Goal: Task Accomplishment & Management: Use online tool/utility

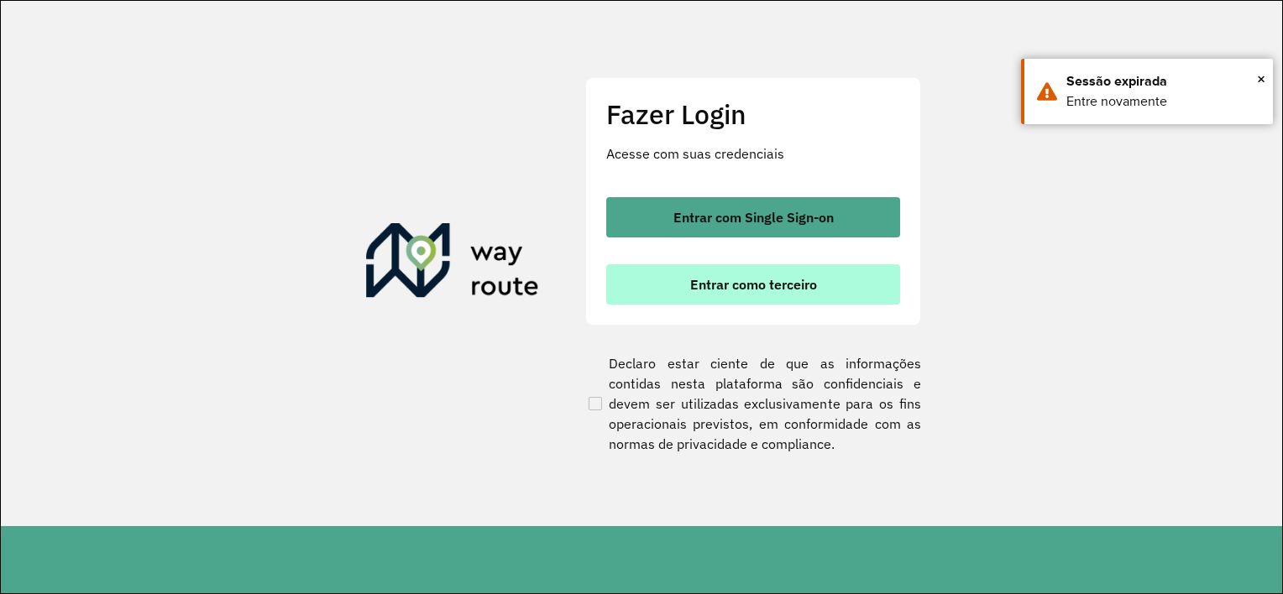
click at [687, 290] on button "Entrar como terceiro" at bounding box center [753, 284] width 294 height 40
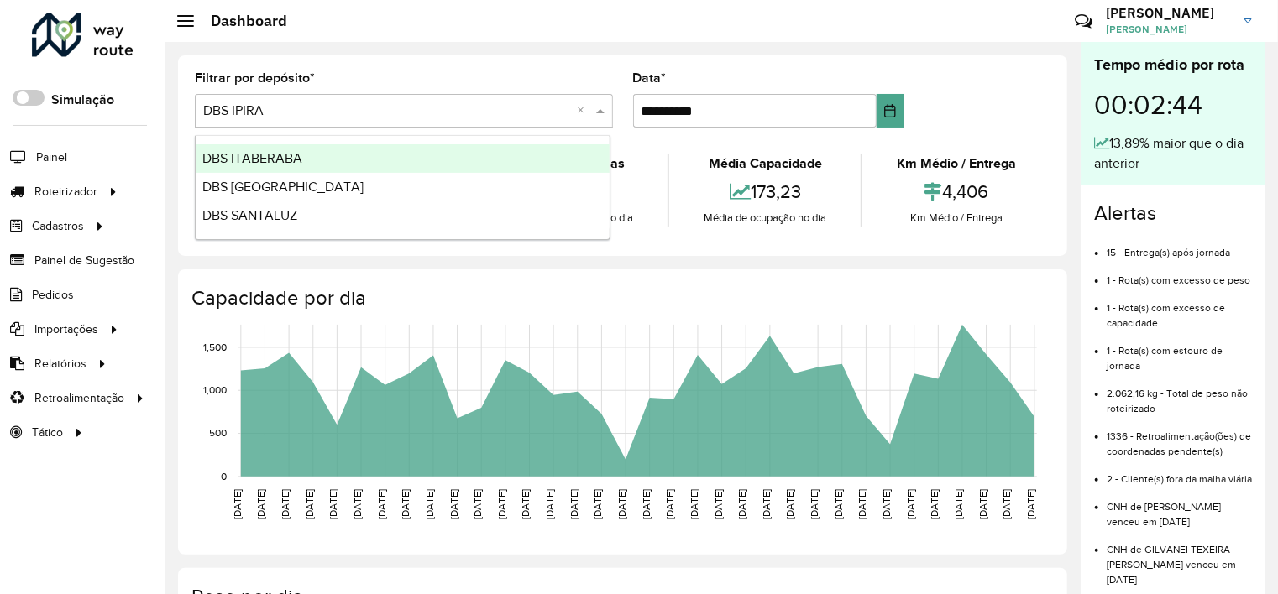
click at [272, 111] on input "text" at bounding box center [387, 112] width 368 height 20
click at [284, 118] on input "text" at bounding box center [387, 112] width 368 height 20
click at [297, 102] on input "text" at bounding box center [387, 112] width 368 height 20
click at [176, 115] on div "**********" at bounding box center [623, 604] width 916 height 1124
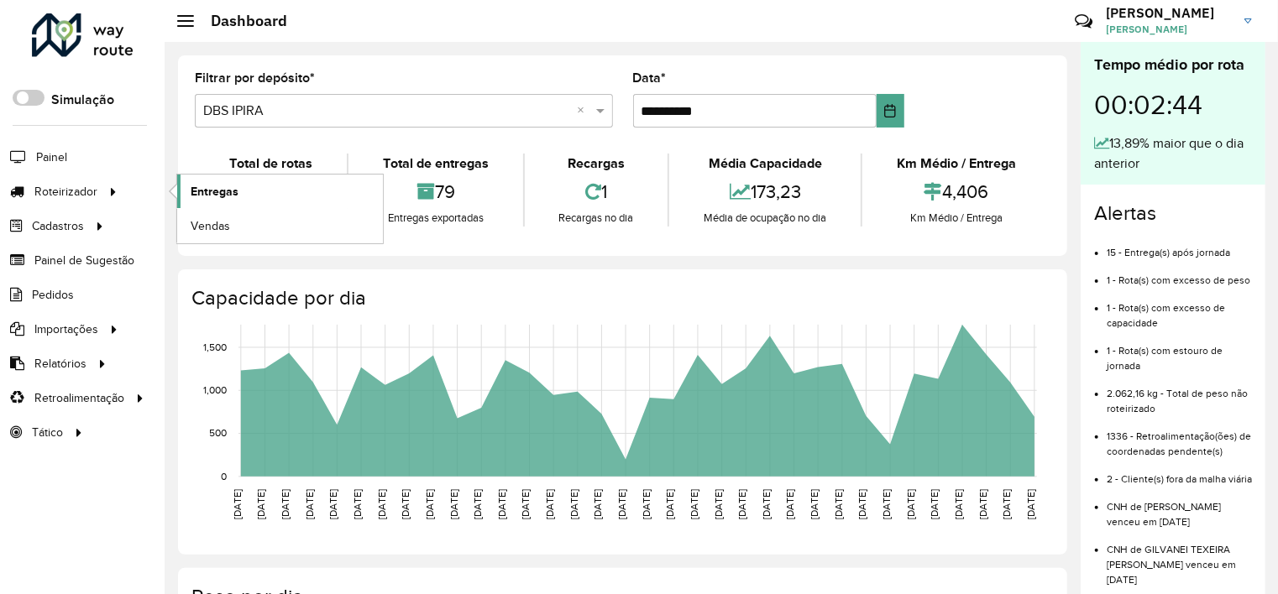
click at [205, 187] on span "Entregas" at bounding box center [215, 192] width 48 height 18
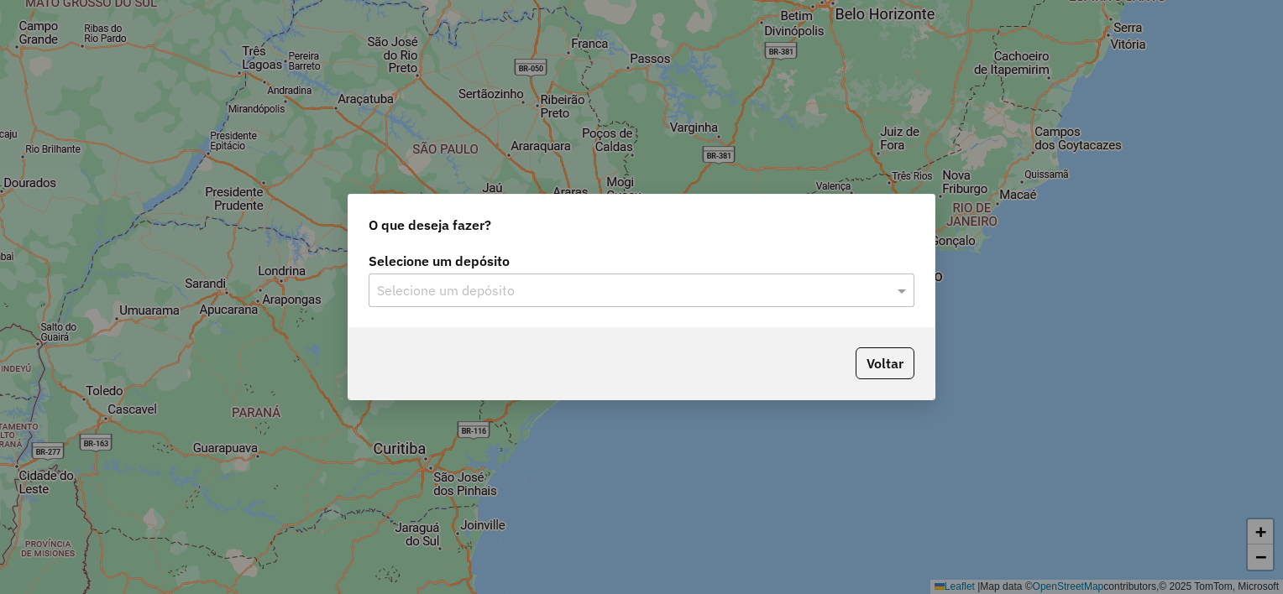
click at [416, 285] on input "text" at bounding box center [624, 291] width 495 height 20
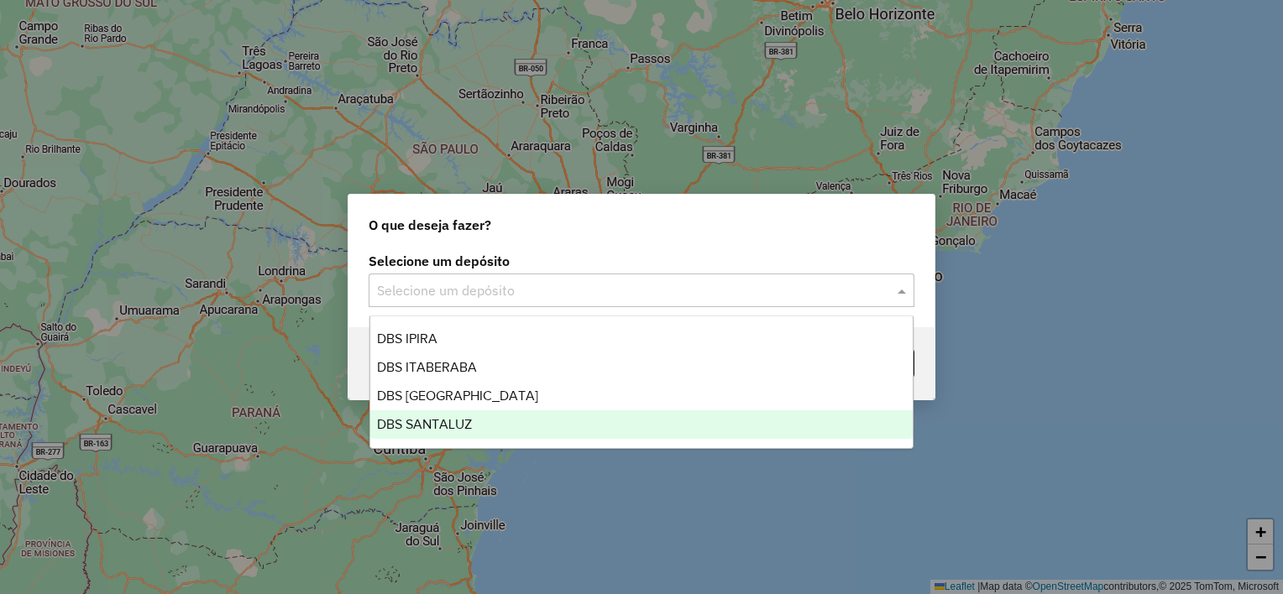
click at [451, 416] on div "DBS SANTALUZ" at bounding box center [641, 424] width 543 height 29
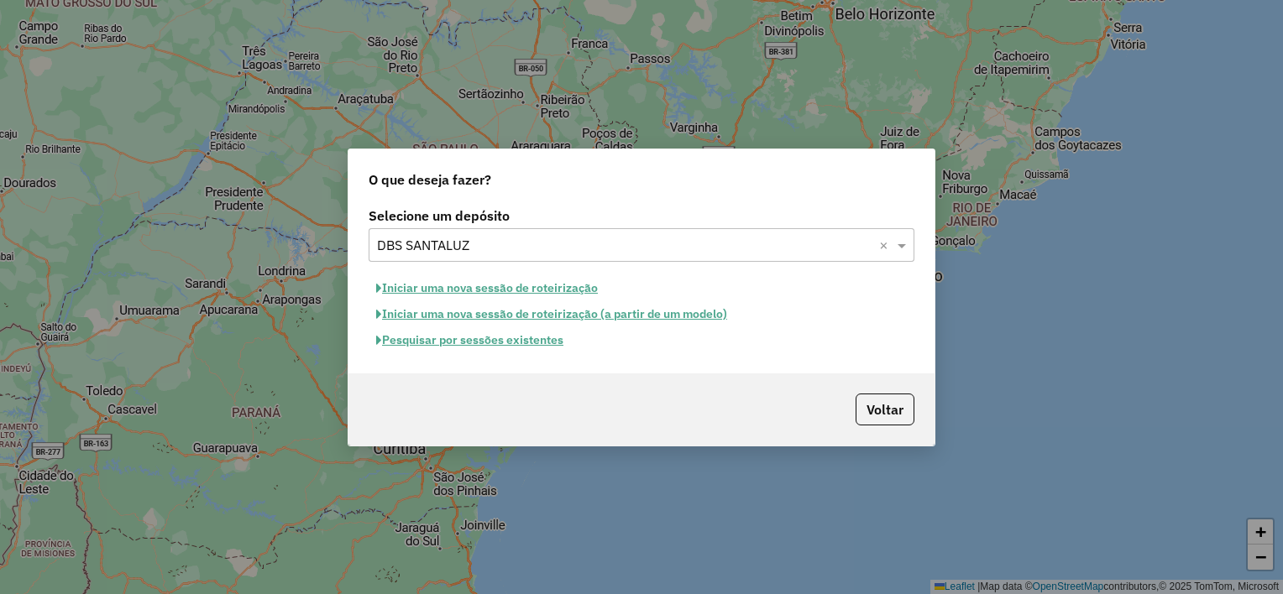
click at [453, 290] on button "Iniciar uma nova sessão de roteirização" at bounding box center [487, 288] width 237 height 26
select select "*"
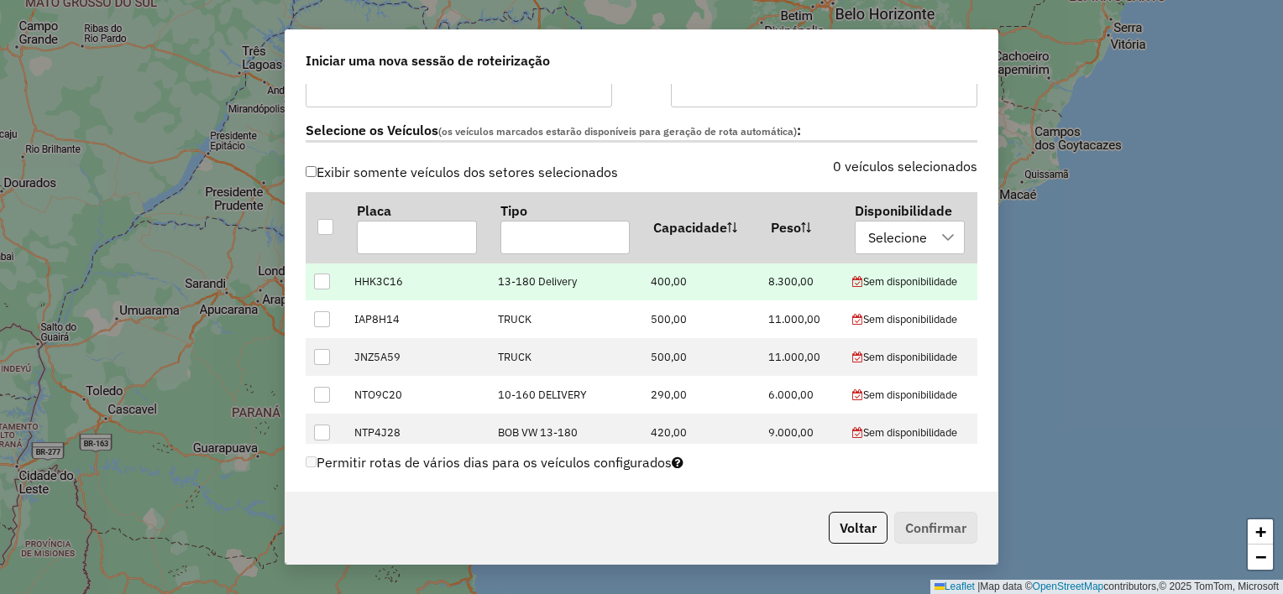
scroll to position [504, 0]
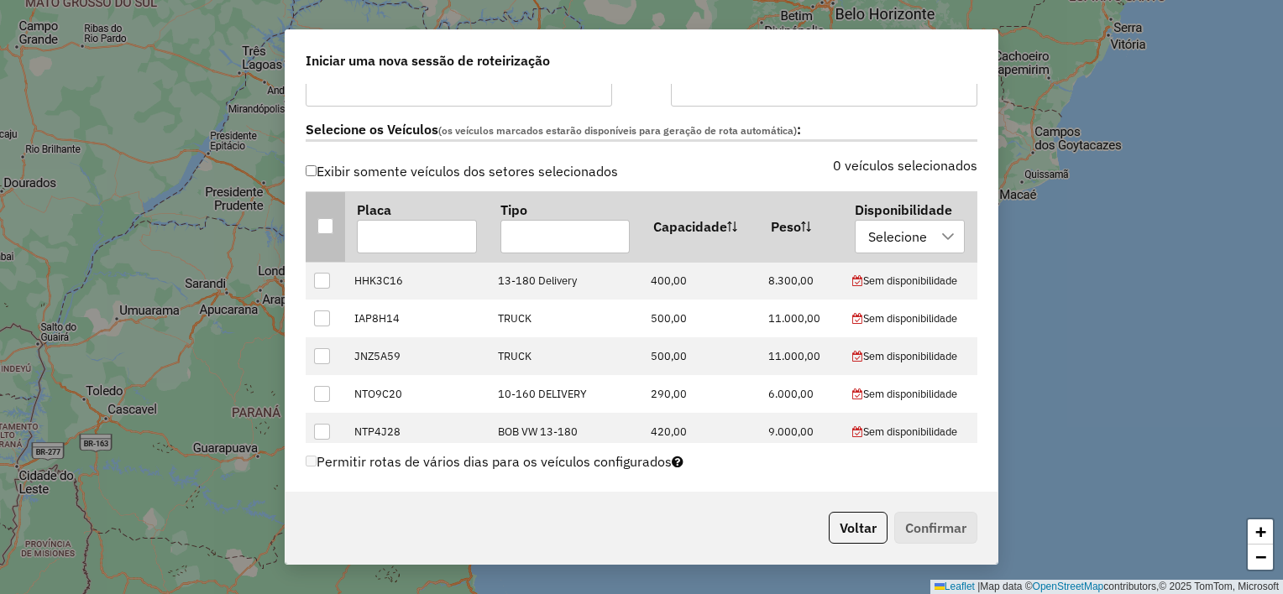
click at [330, 227] on div at bounding box center [325, 226] width 16 height 16
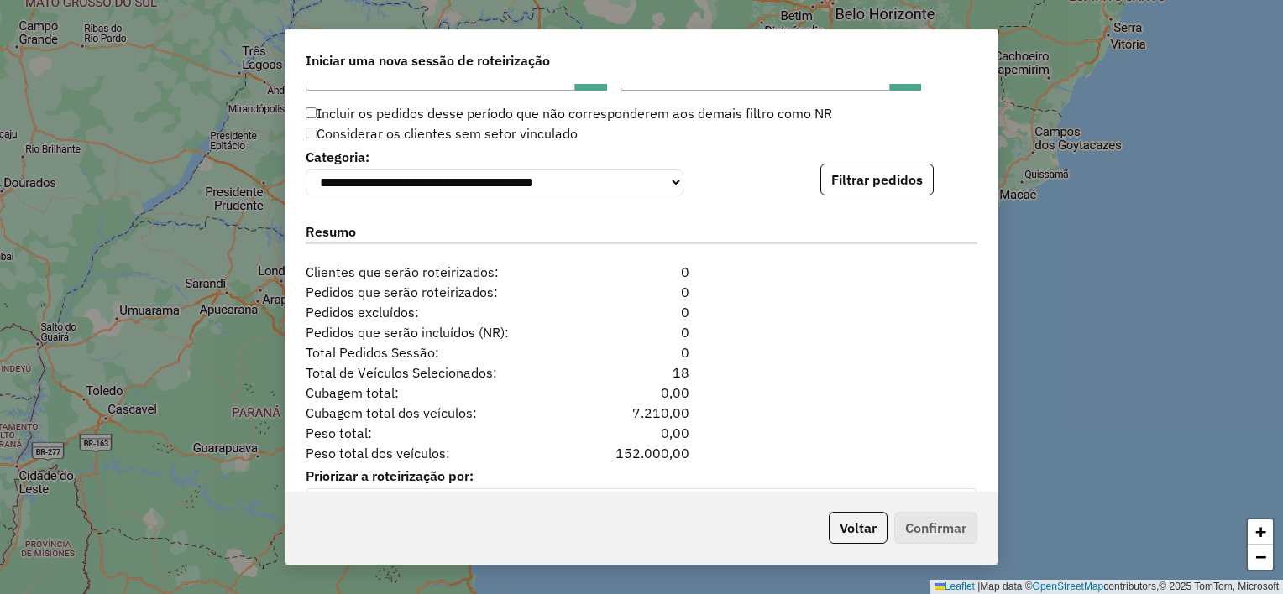
scroll to position [1679, 0]
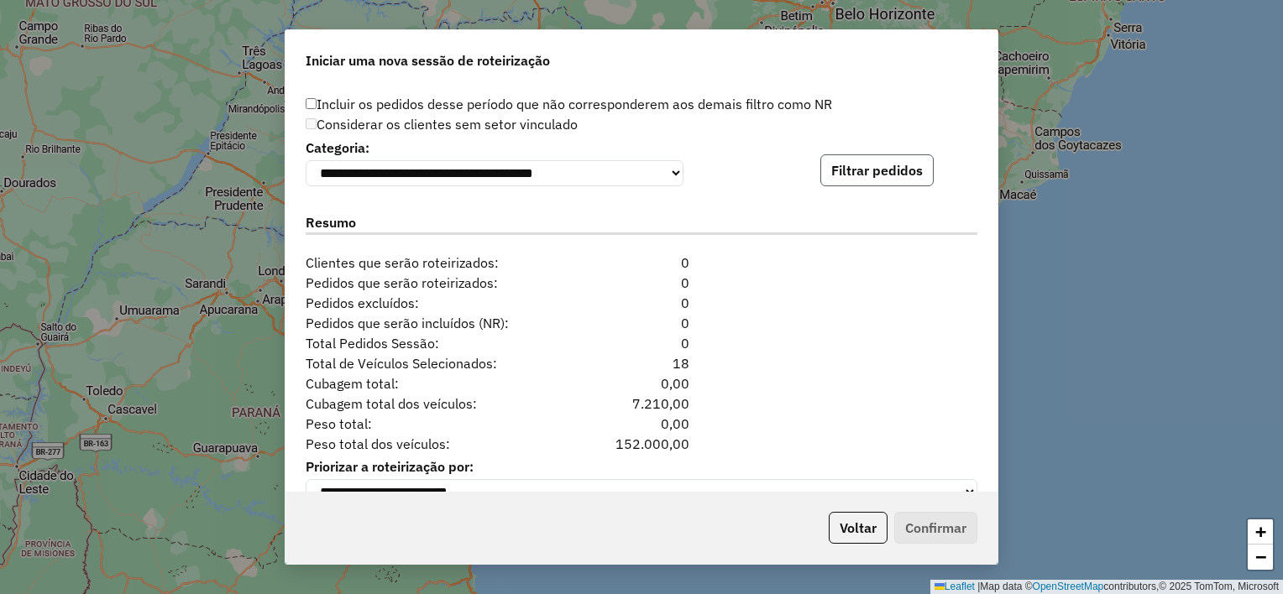
click at [847, 169] on button "Filtrar pedidos" at bounding box center [876, 170] width 113 height 32
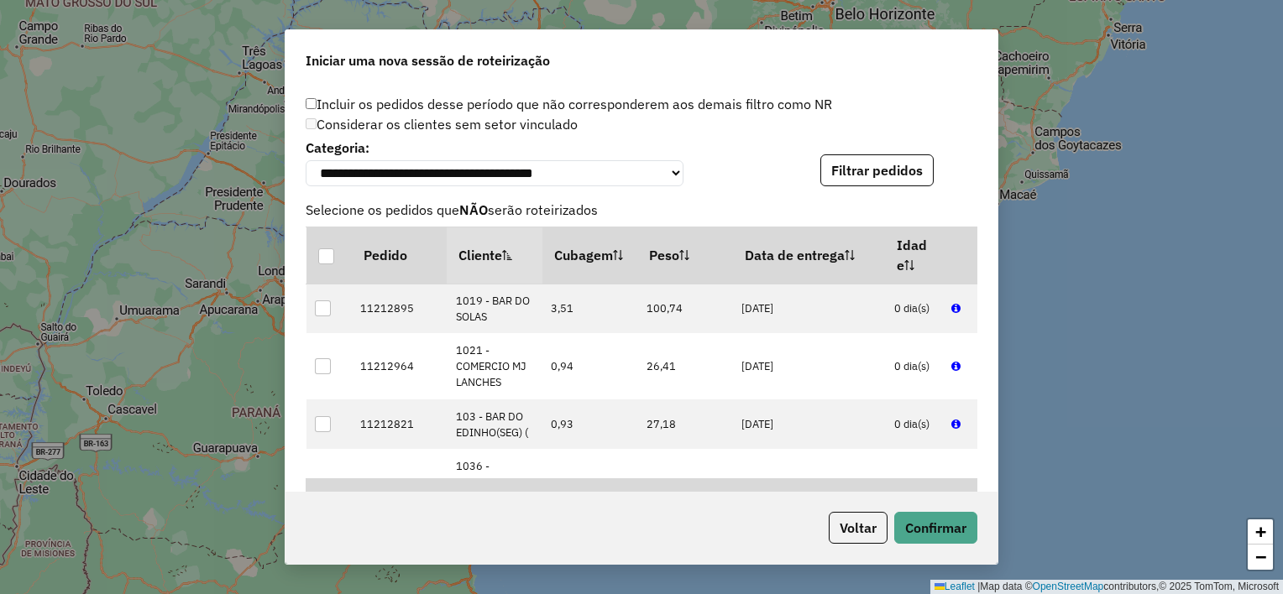
scroll to position [2065, 0]
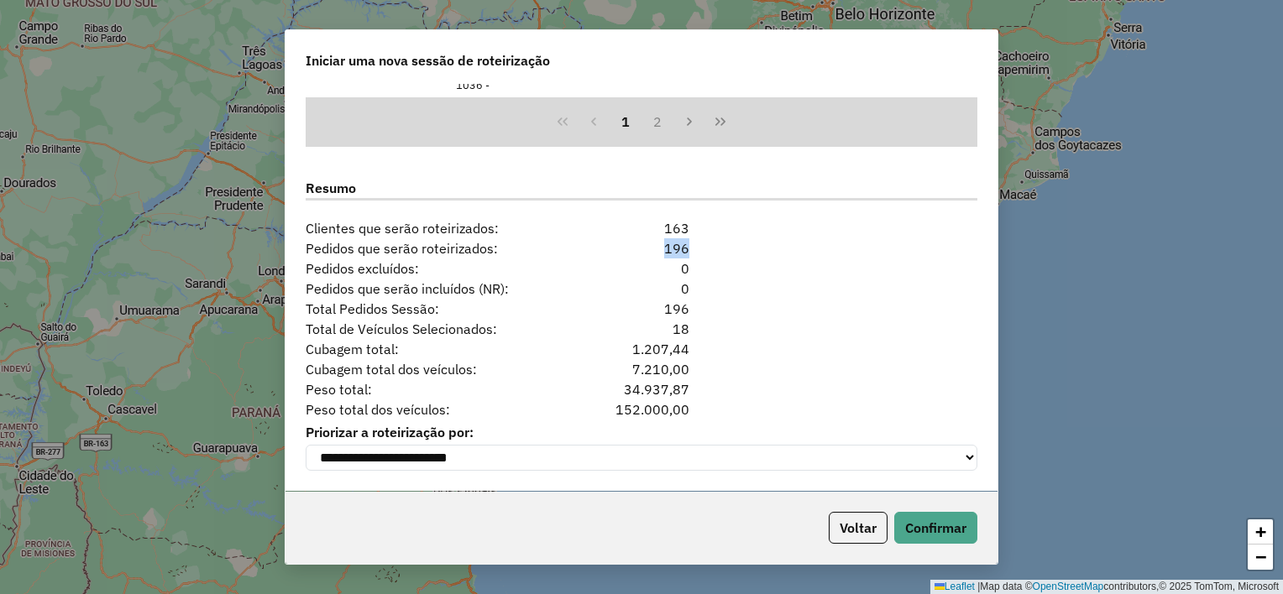
drag, startPoint x: 658, startPoint y: 242, endPoint x: 691, endPoint y: 242, distance: 32.7
click at [691, 242] on div "196" at bounding box center [640, 248] width 115 height 20
drag, startPoint x: 691, startPoint y: 242, endPoint x: 730, endPoint y: 311, distance: 79.3
click at [730, 311] on div "Total Pedidos Sessão: 196" at bounding box center [641, 309] width 692 height 20
click at [947, 531] on button "Confirmar" at bounding box center [935, 528] width 83 height 32
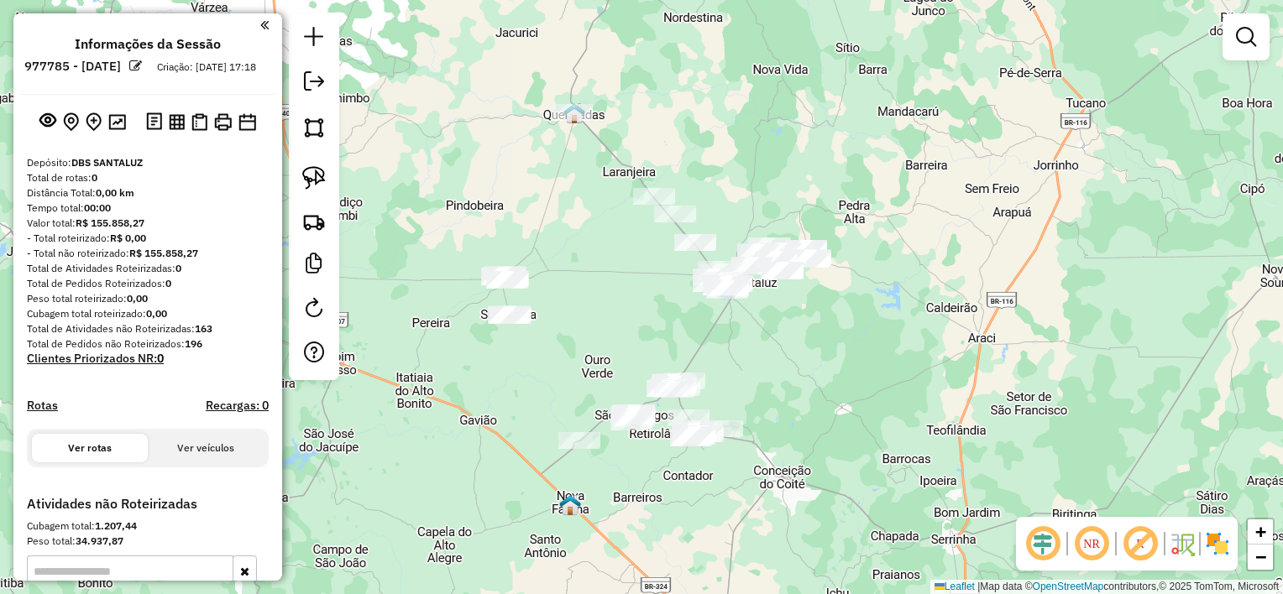
drag, startPoint x: 688, startPoint y: 358, endPoint x: 772, endPoint y: 348, distance: 84.5
click at [772, 348] on div "Janela de atendimento Grade de atendimento Capacidade Transportadoras Veículos …" at bounding box center [641, 297] width 1283 height 594
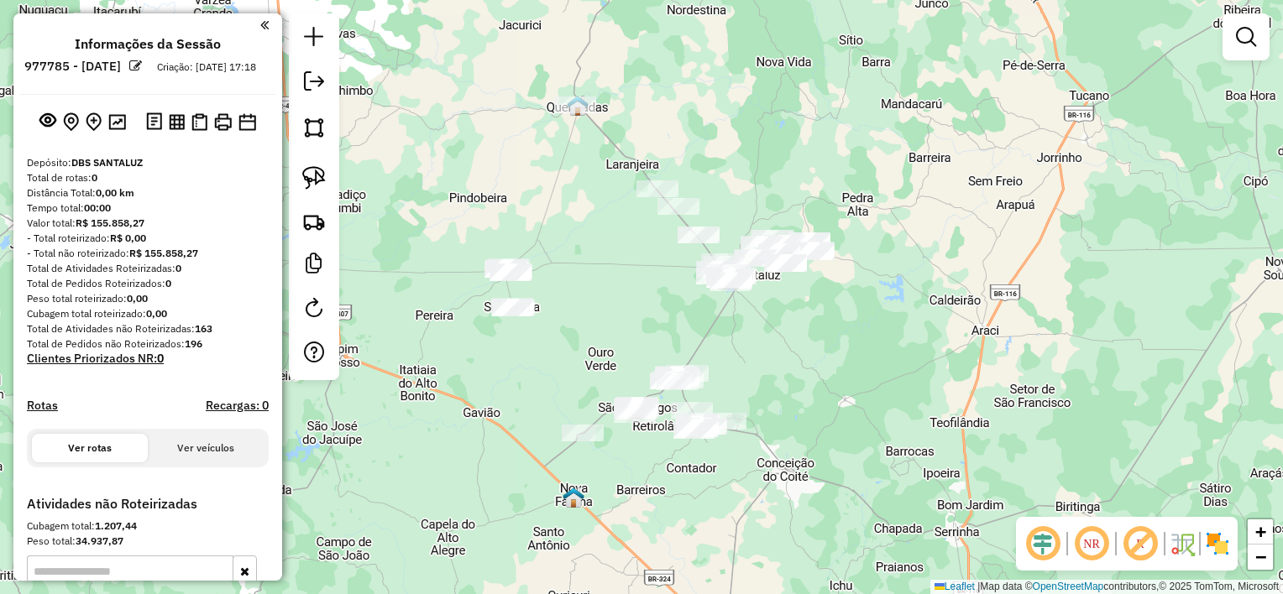
drag, startPoint x: 631, startPoint y: 309, endPoint x: 645, endPoint y: 284, distance: 28.5
click at [645, 284] on div "Janela de atendimento Grade de atendimento Capacidade Transportadoras Veículos …" at bounding box center [641, 297] width 1283 height 594
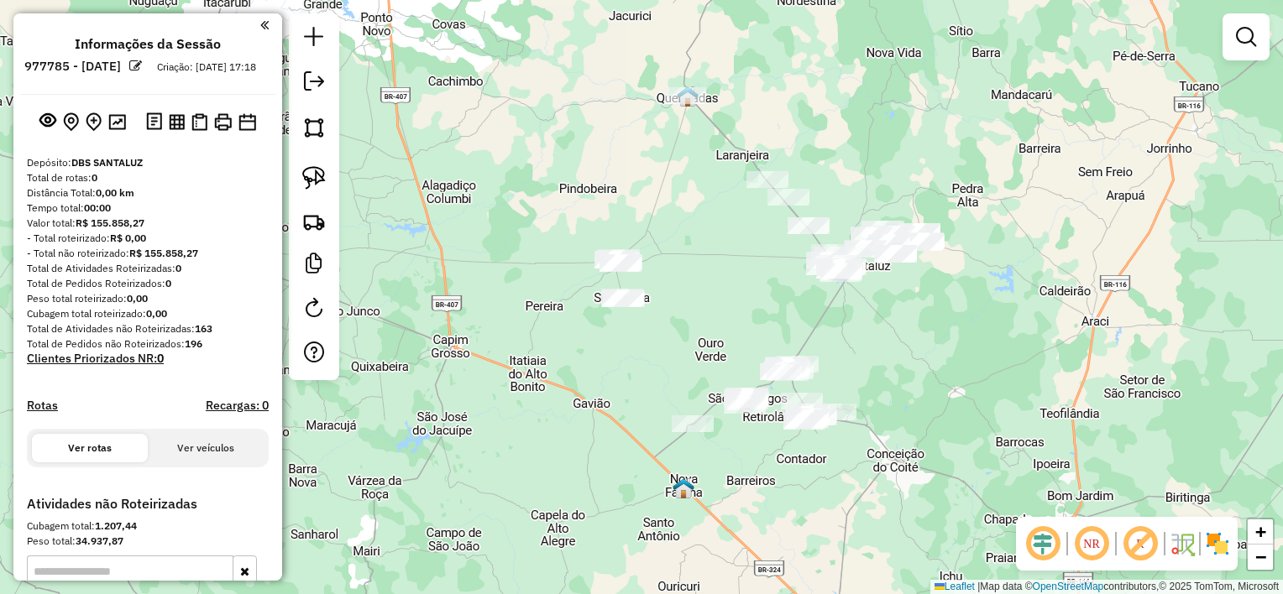
drag, startPoint x: 618, startPoint y: 288, endPoint x: 718, endPoint y: 296, distance: 100.2
click at [718, 296] on div "Janela de atendimento Grade de atendimento Capacidade Transportadoras Veículos …" at bounding box center [641, 297] width 1283 height 594
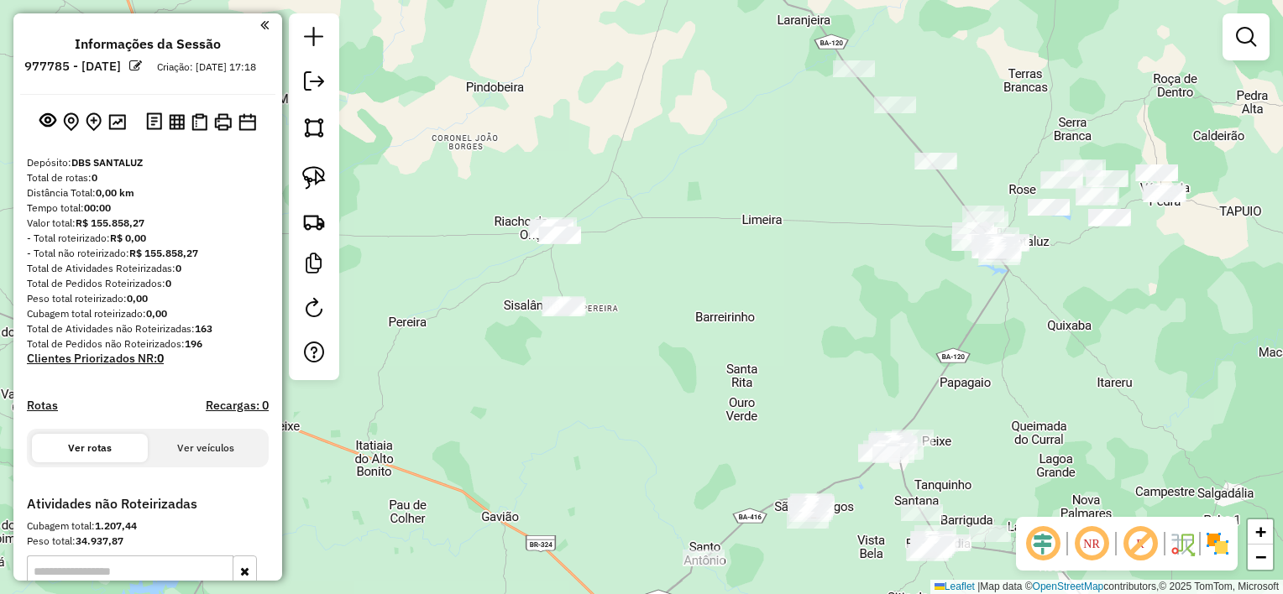
drag, startPoint x: 650, startPoint y: 308, endPoint x: 734, endPoint y: 289, distance: 87.0
click at [734, 289] on div "Janela de atendimento Grade de atendimento Capacidade Transportadoras Veículos …" at bounding box center [641, 297] width 1283 height 594
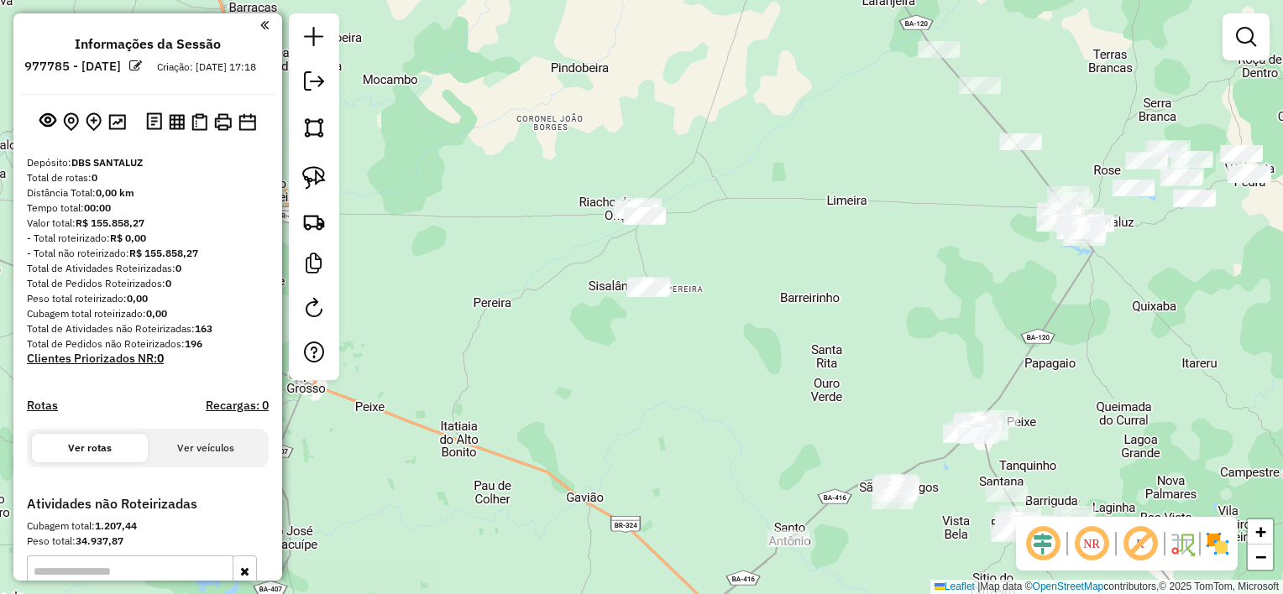
click at [332, 172] on div at bounding box center [314, 196] width 50 height 367
click at [317, 181] on img at bounding box center [314, 178] width 24 height 24
click at [308, 180] on img at bounding box center [314, 178] width 24 height 24
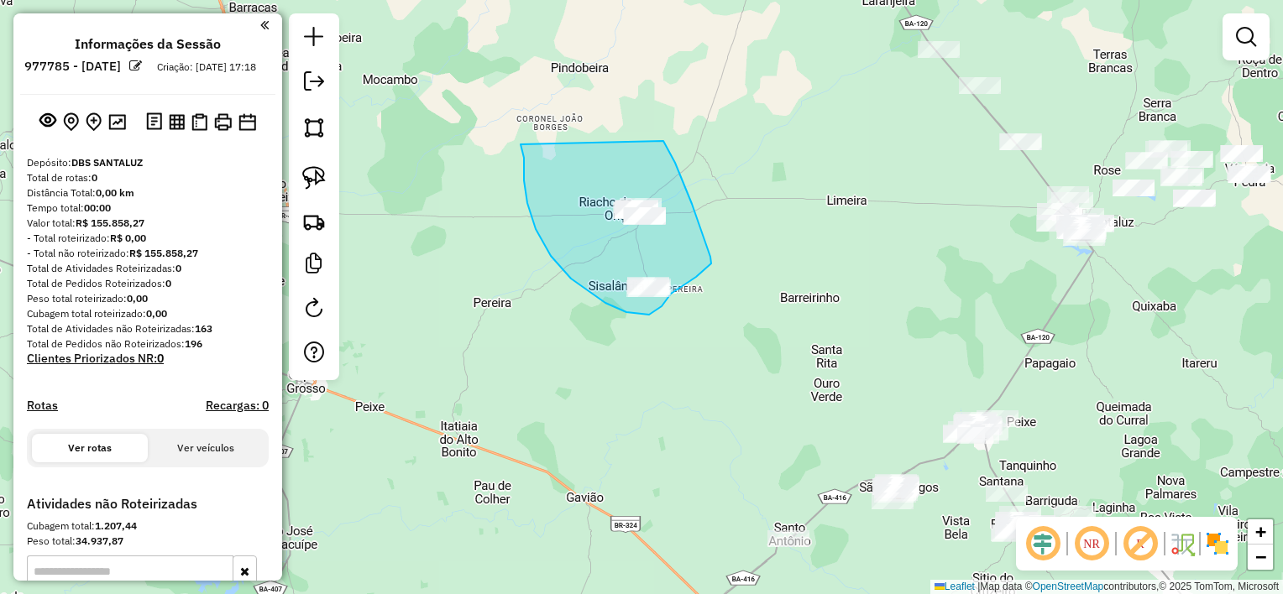
drag, startPoint x: 521, startPoint y: 146, endPoint x: 664, endPoint y: 139, distance: 142.9
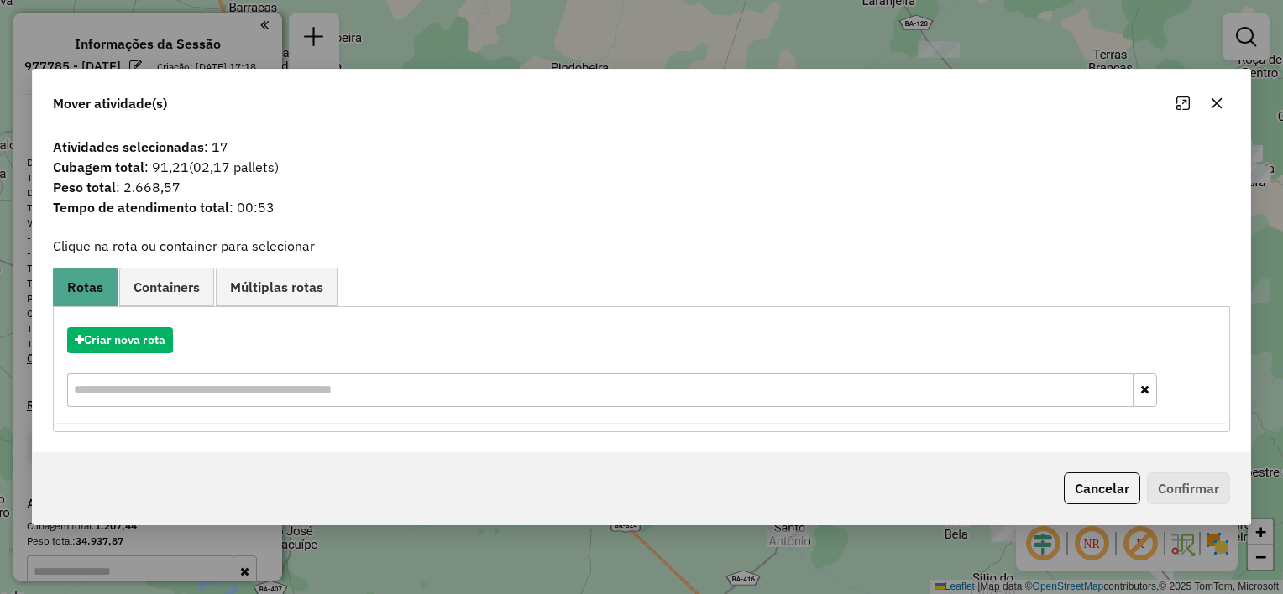
click at [1214, 104] on icon "button" at bounding box center [1216, 103] width 13 height 13
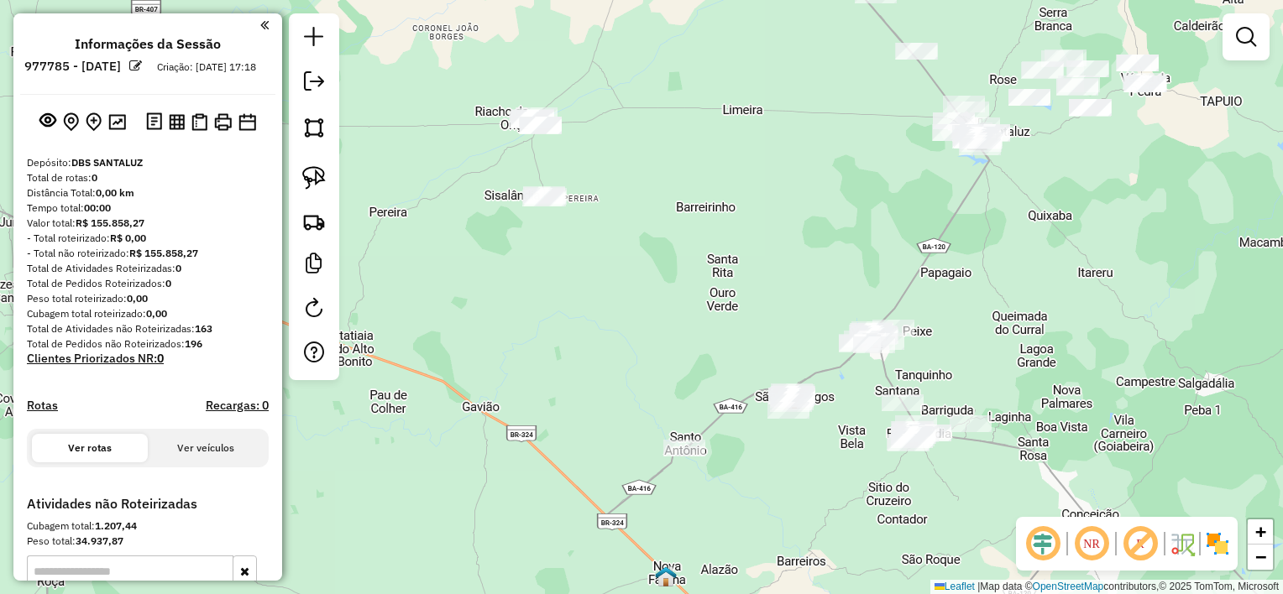
drag, startPoint x: 809, startPoint y: 368, endPoint x: 667, endPoint y: 278, distance: 167.9
click at [668, 277] on div "Janela de atendimento Grade de atendimento Capacidade Transportadoras Veículos …" at bounding box center [641, 297] width 1283 height 594
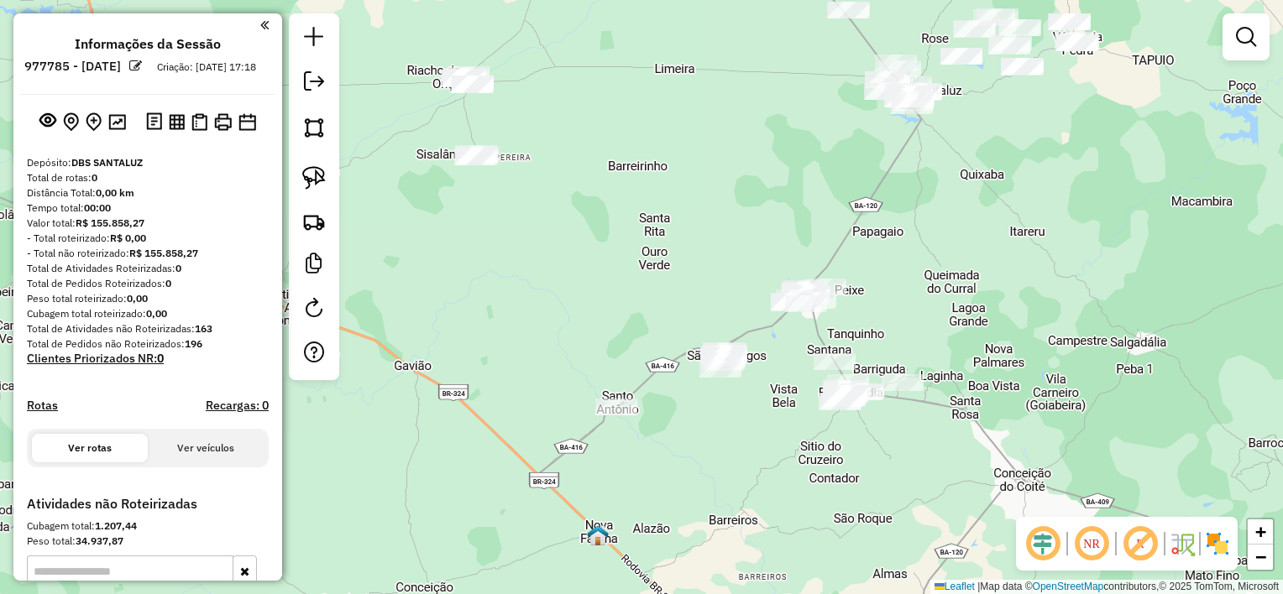
drag, startPoint x: 698, startPoint y: 311, endPoint x: 667, endPoint y: 240, distance: 77.4
click at [672, 236] on div "Janela de atendimento Grade de atendimento Capacidade Transportadoras Veículos …" at bounding box center [641, 297] width 1283 height 594
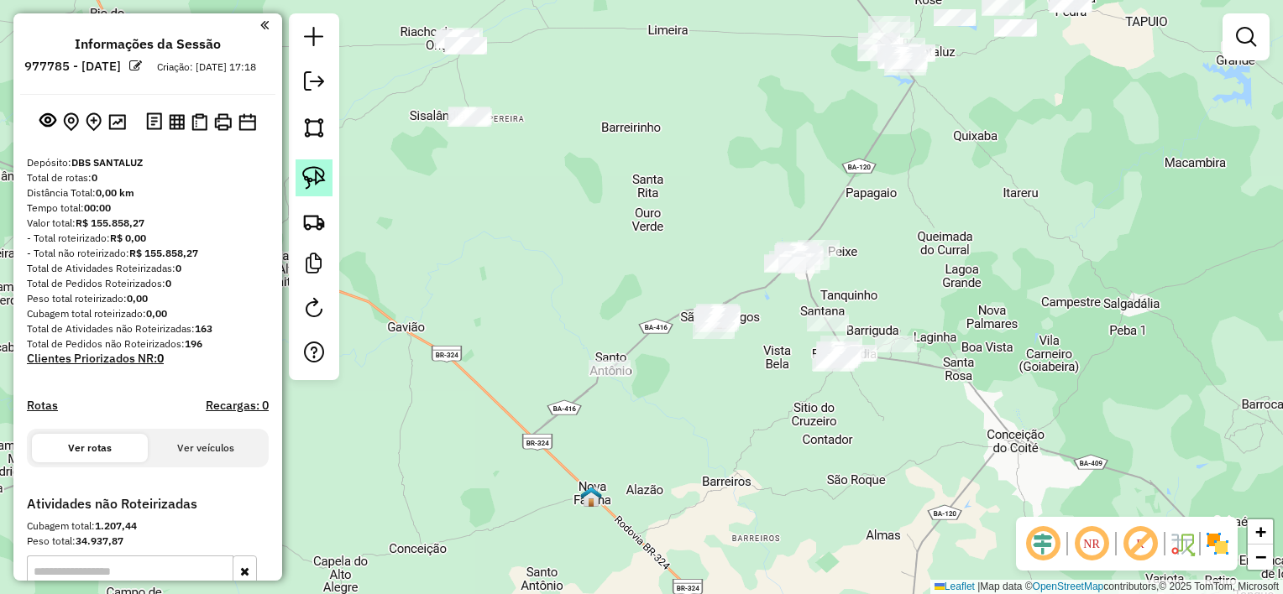
click at [321, 180] on img at bounding box center [314, 178] width 24 height 24
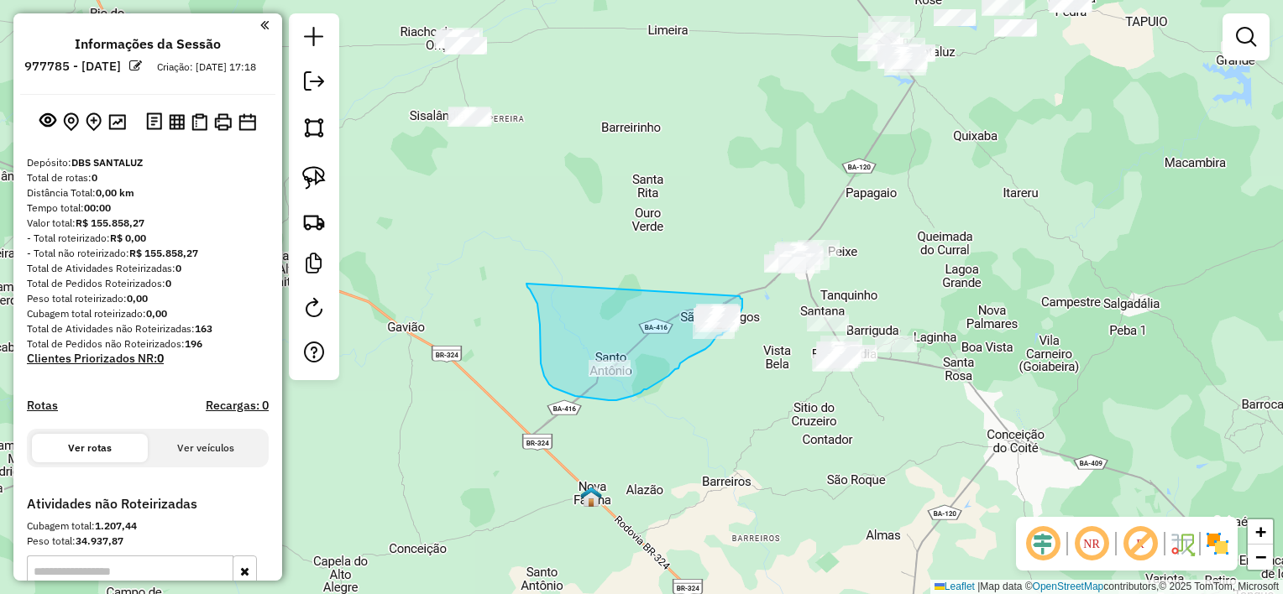
drag, startPoint x: 531, startPoint y: 292, endPoint x: 733, endPoint y: 289, distance: 202.3
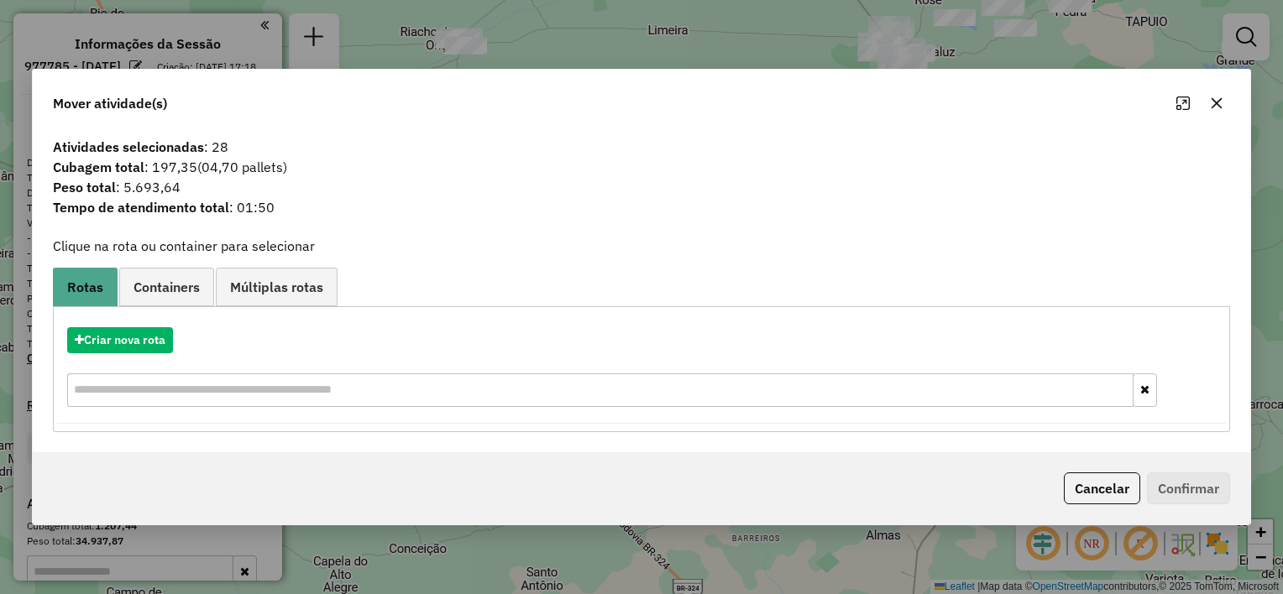
click at [1213, 105] on icon "button" at bounding box center [1216, 103] width 11 height 11
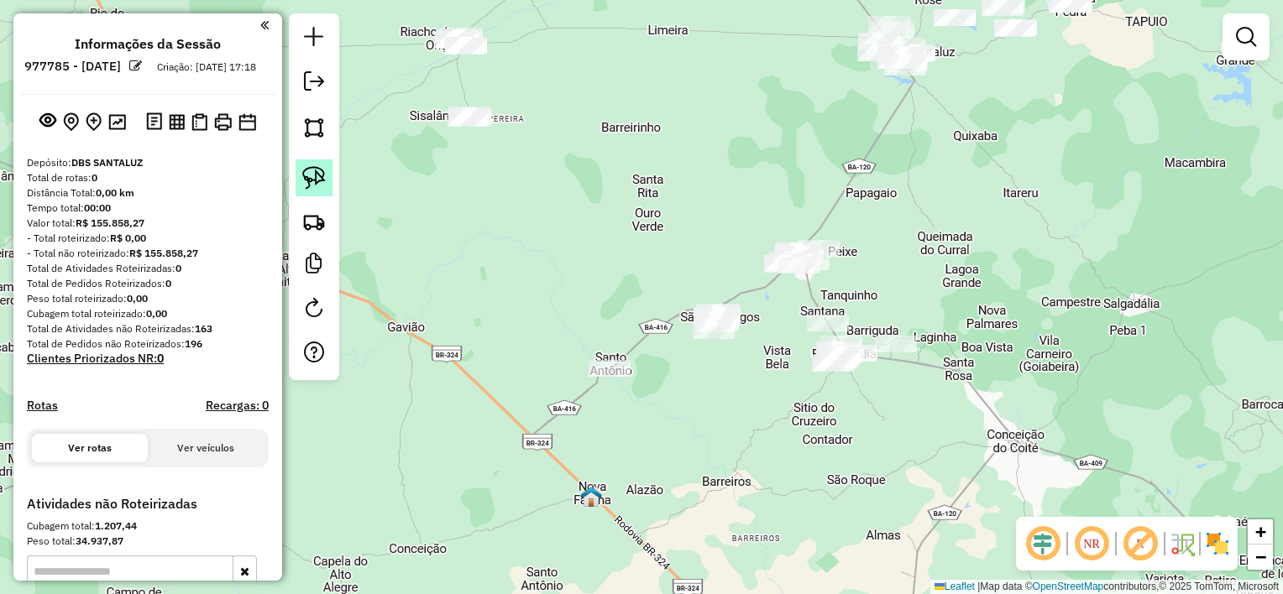
click at [319, 186] on img at bounding box center [314, 178] width 24 height 24
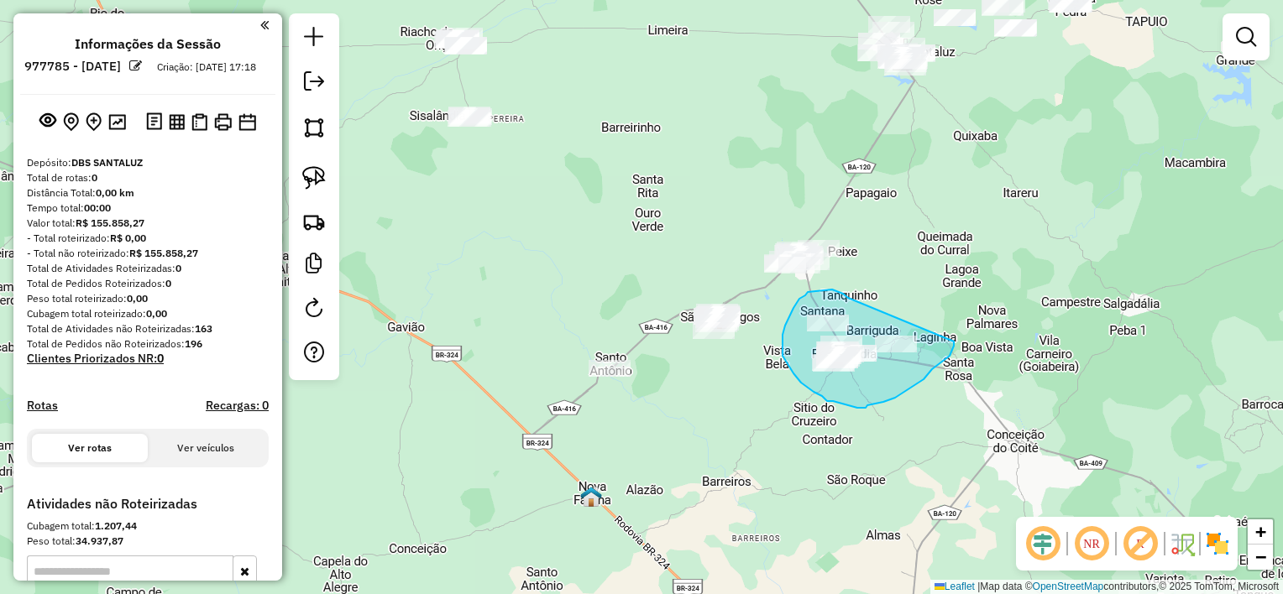
drag, startPoint x: 846, startPoint y: 296, endPoint x: 967, endPoint y: 329, distance: 125.2
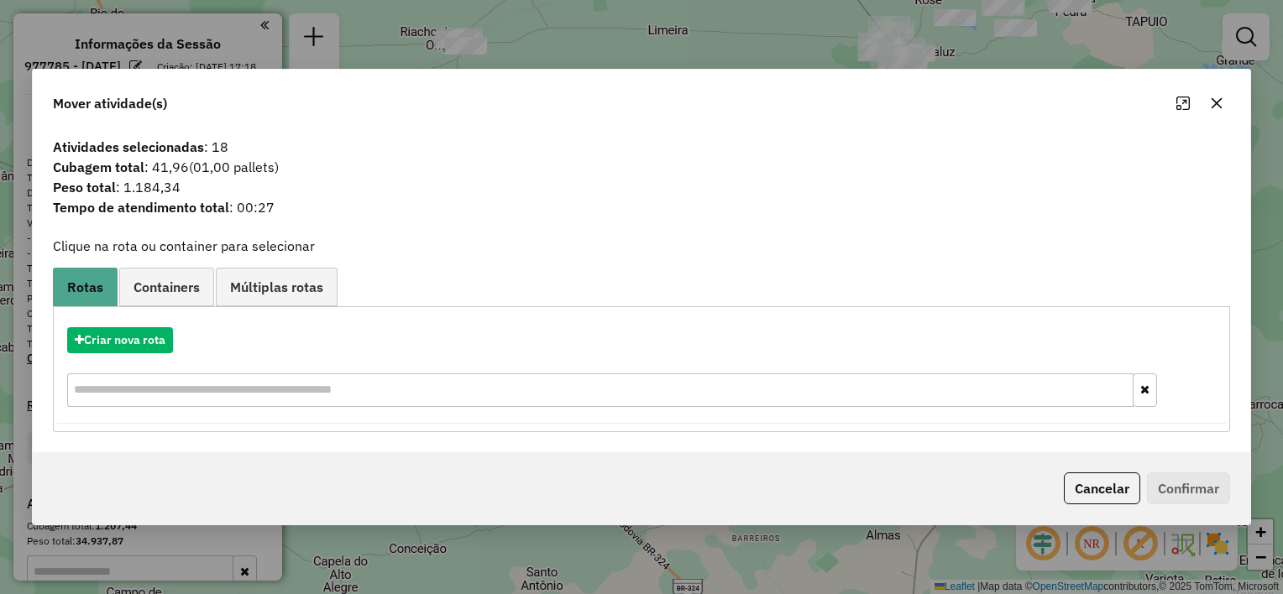
click at [1219, 109] on icon "button" at bounding box center [1216, 103] width 13 height 13
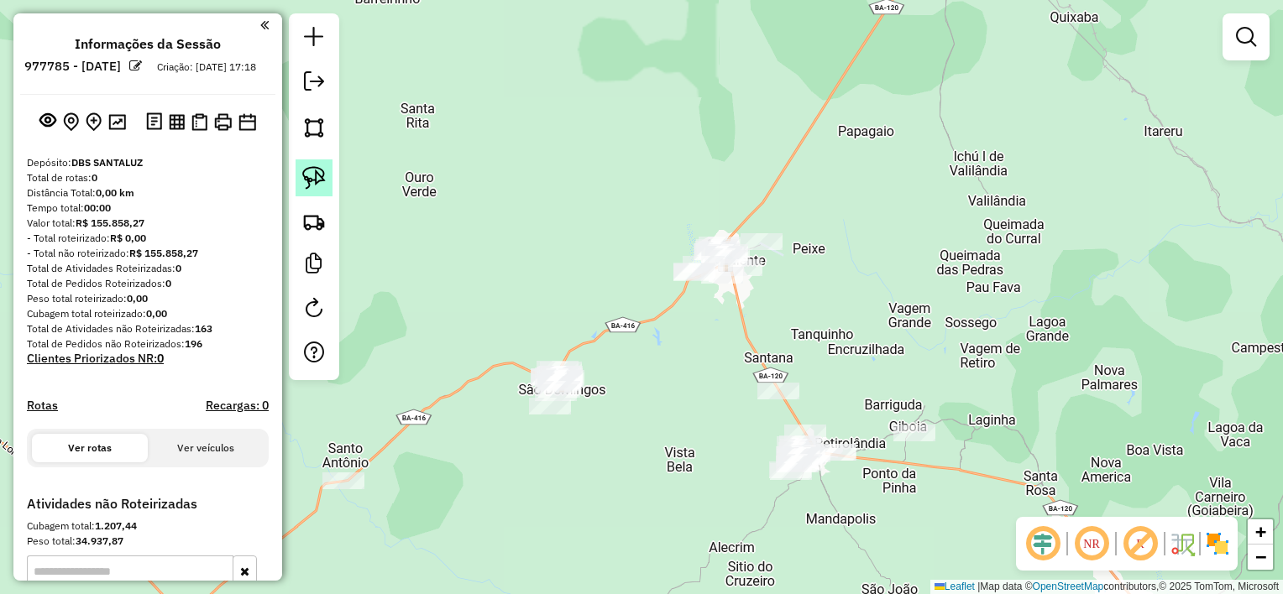
click at [326, 177] on link at bounding box center [313, 177] width 37 height 37
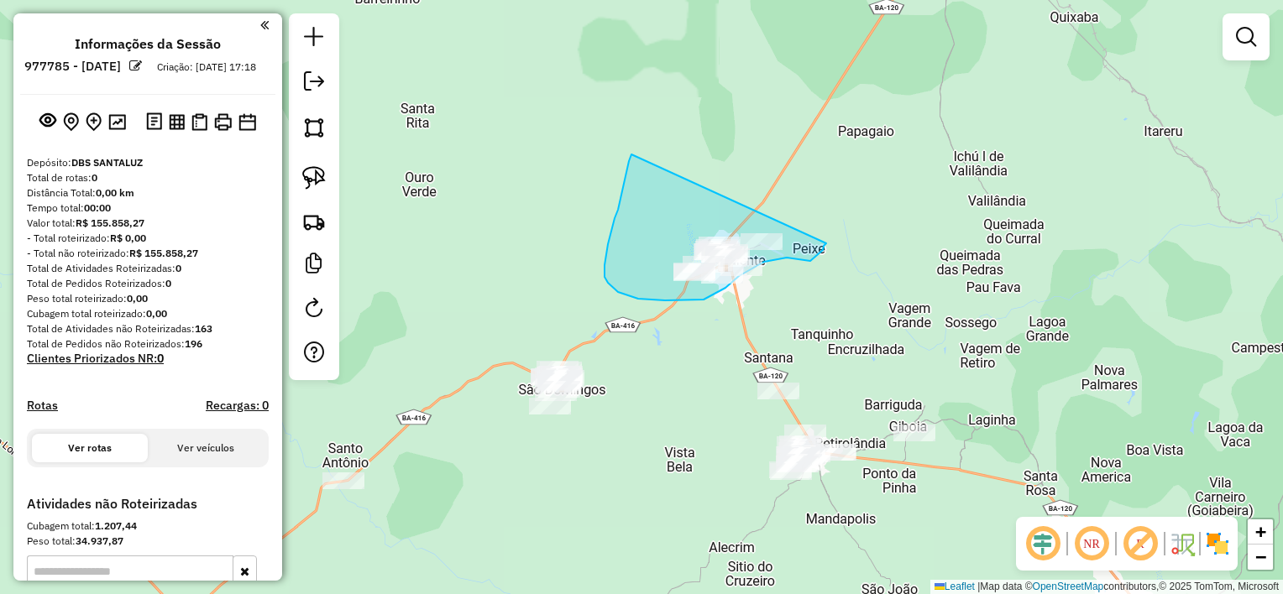
drag, startPoint x: 628, startPoint y: 169, endPoint x: 829, endPoint y: 242, distance: 214.3
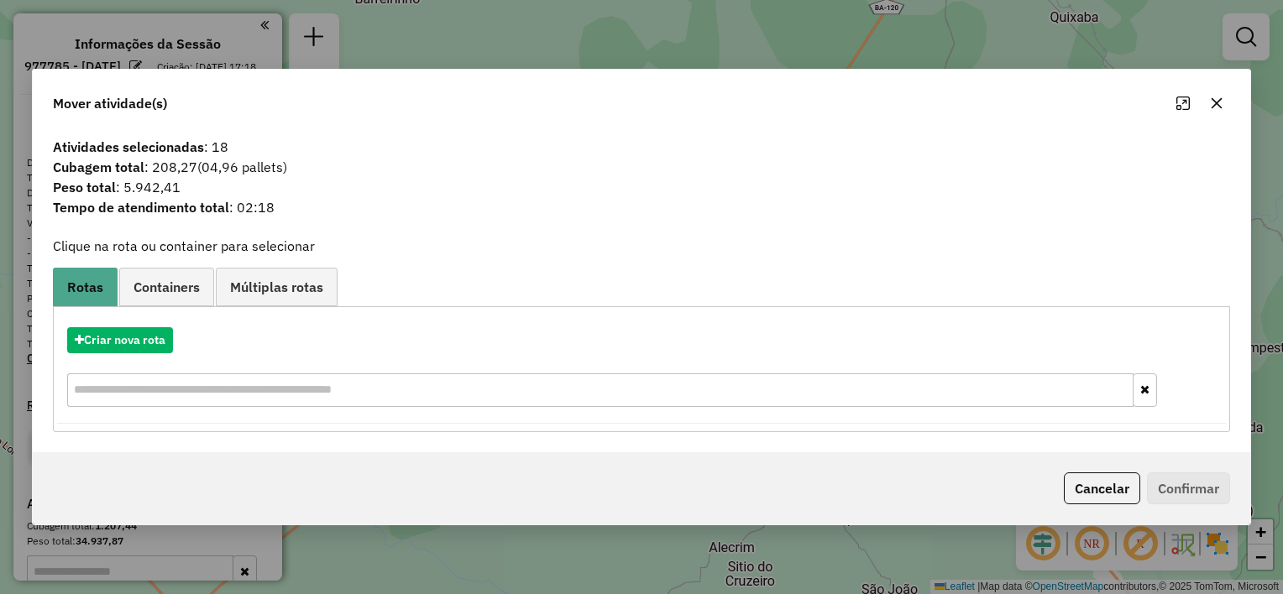
click at [1217, 108] on icon "button" at bounding box center [1216, 103] width 13 height 13
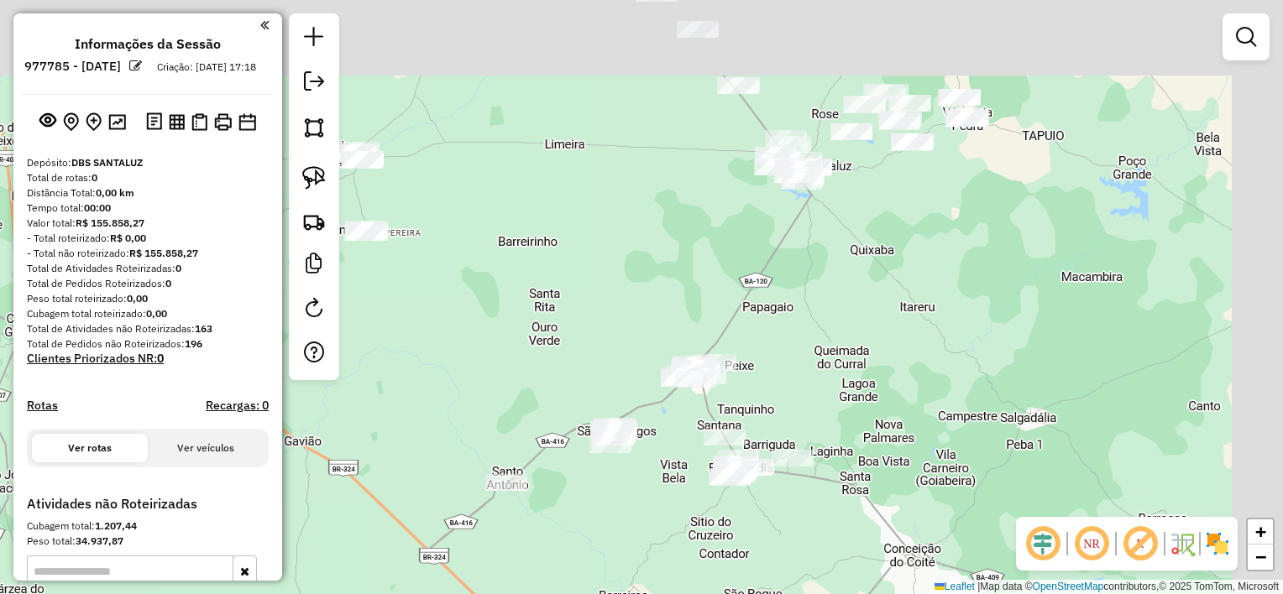
drag, startPoint x: 895, startPoint y: 188, endPoint x: 792, endPoint y: 332, distance: 177.5
click at [792, 332] on div "Janela de atendimento Grade de atendimento Capacidade Transportadoras Veículos …" at bounding box center [641, 297] width 1283 height 594
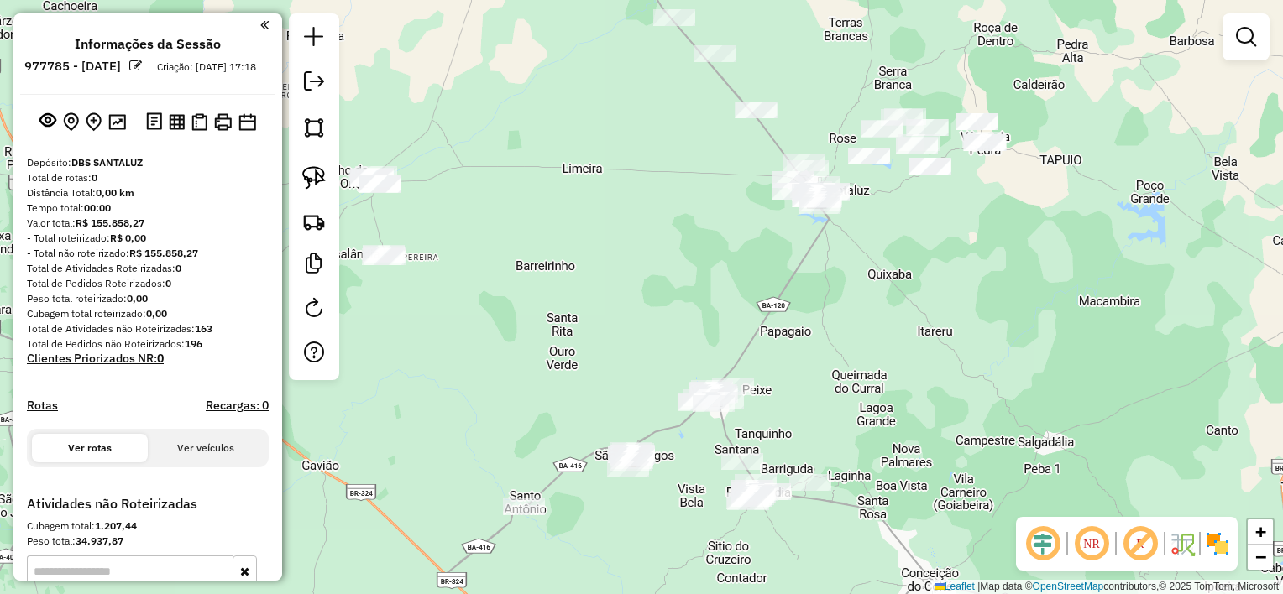
drag, startPoint x: 841, startPoint y: 302, endPoint x: 976, endPoint y: 261, distance: 141.3
click at [947, 273] on div "Janela de atendimento Grade de atendimento Capacidade Transportadoras Veículos …" at bounding box center [641, 297] width 1283 height 594
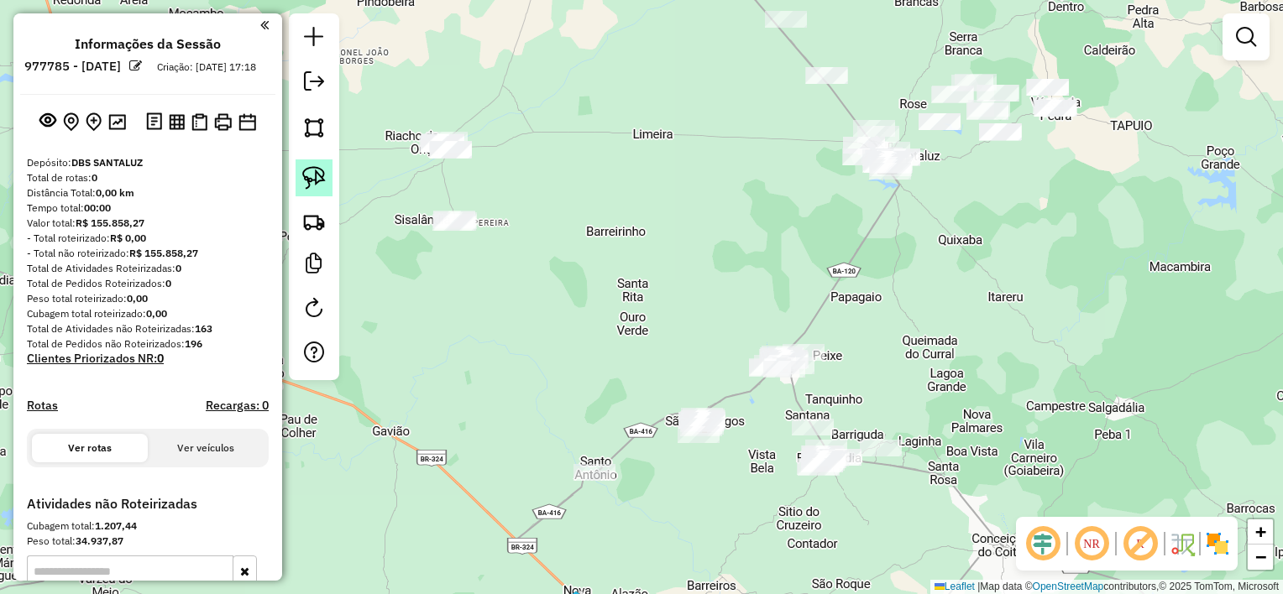
click at [316, 181] on img at bounding box center [314, 178] width 24 height 24
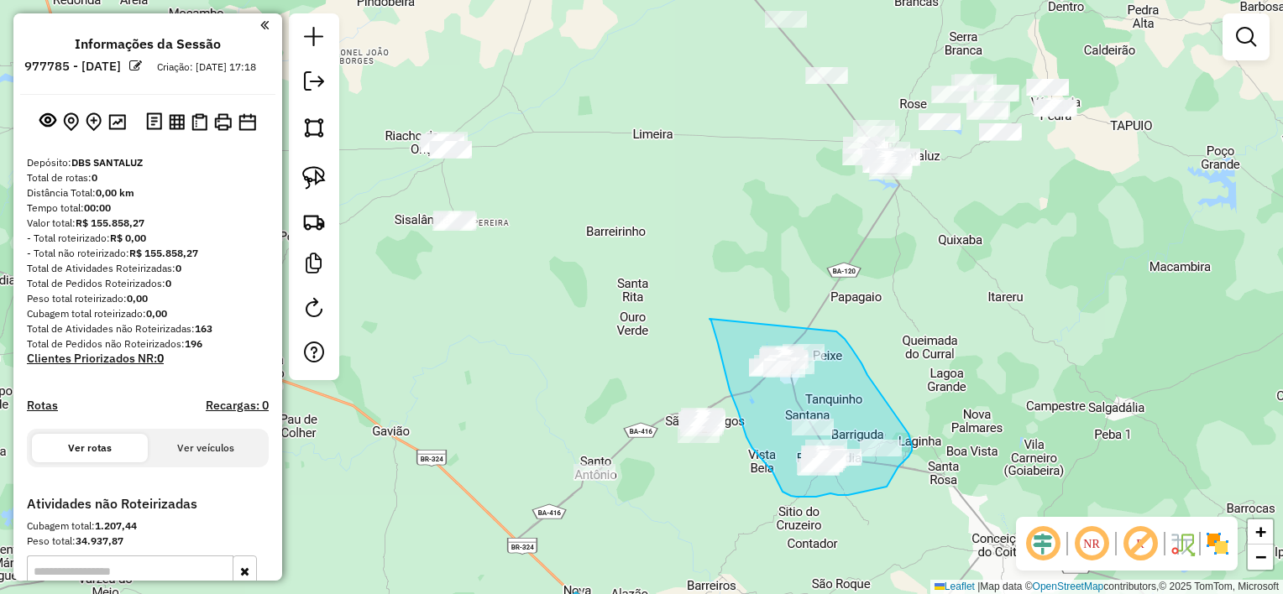
drag, startPoint x: 709, startPoint y: 319, endPoint x: 821, endPoint y: 316, distance: 111.7
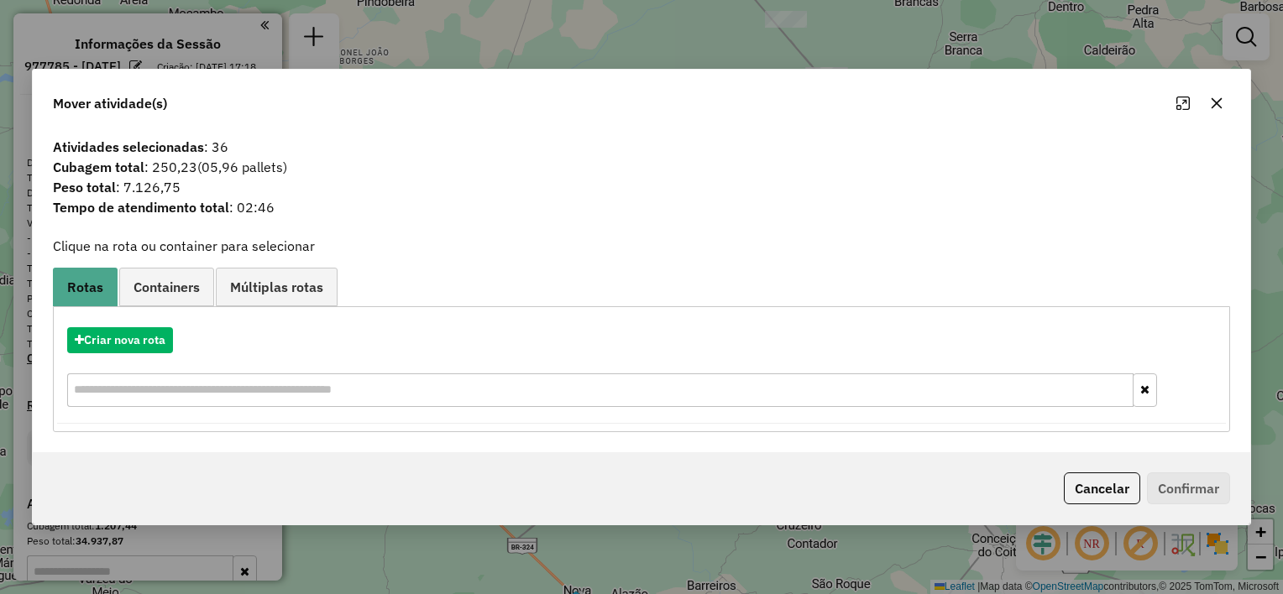
click at [1215, 105] on icon "button" at bounding box center [1216, 103] width 11 height 11
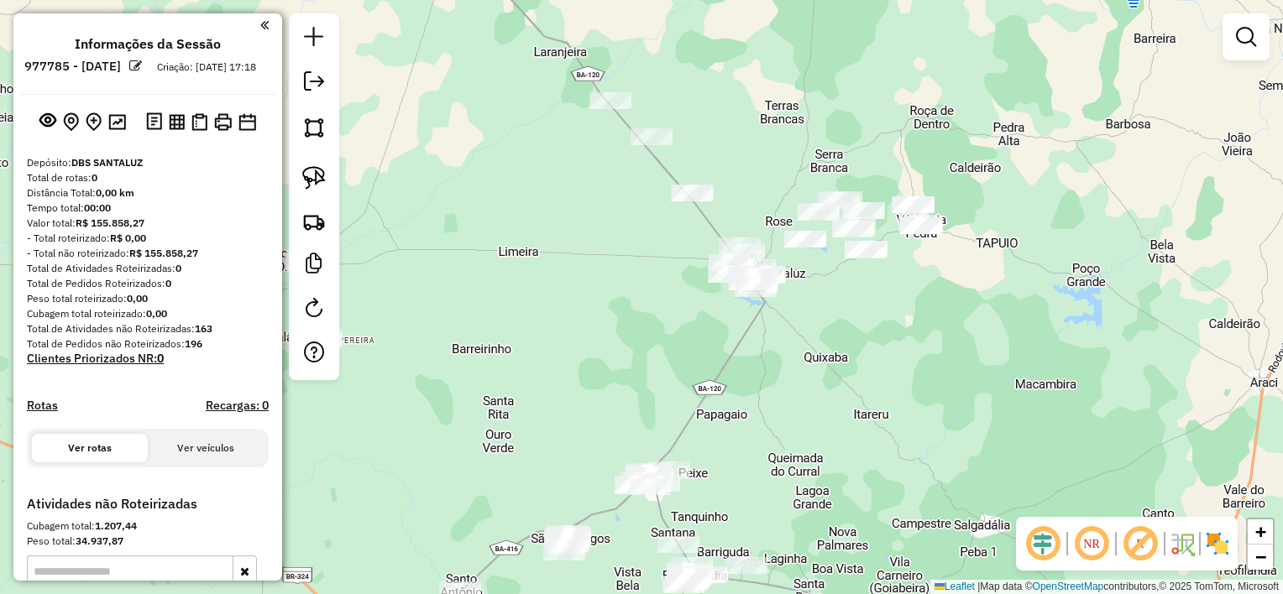
drag, startPoint x: 823, startPoint y: 238, endPoint x: 685, endPoint y: 357, distance: 181.6
click at [685, 357] on div "Janela de atendimento Grade de atendimento Capacidade Transportadoras Veículos …" at bounding box center [641, 297] width 1283 height 594
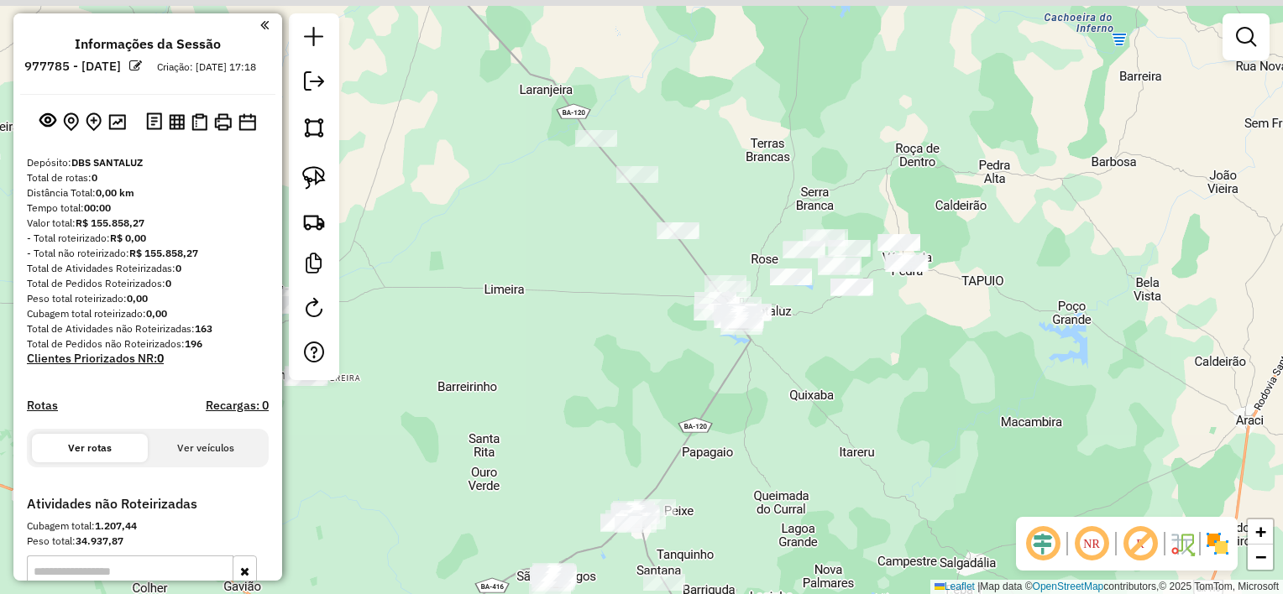
drag, startPoint x: 611, startPoint y: 265, endPoint x: 607, endPoint y: 322, distance: 57.2
click at [575, 306] on div "Janela de atendimento Grade de atendimento Capacidade Transportadoras Veículos …" at bounding box center [641, 297] width 1283 height 594
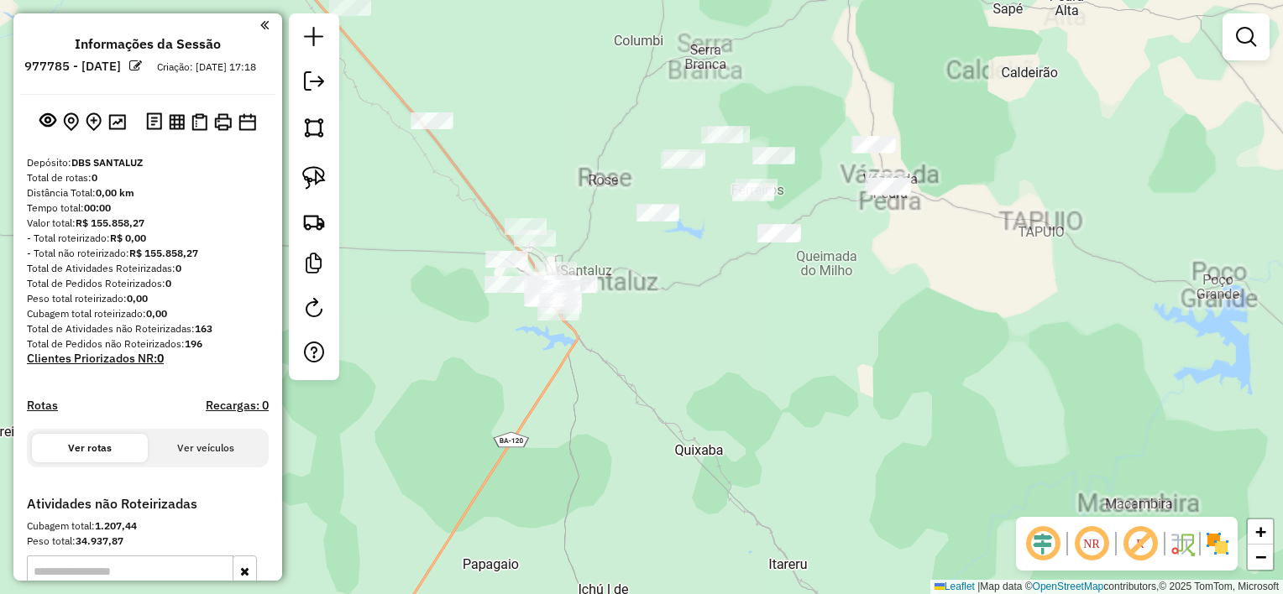
drag, startPoint x: 763, startPoint y: 362, endPoint x: 781, endPoint y: 432, distance: 72.7
click at [781, 432] on div "Janela de atendimento Grade de atendimento Capacidade Transportadoras Veículos …" at bounding box center [641, 297] width 1283 height 594
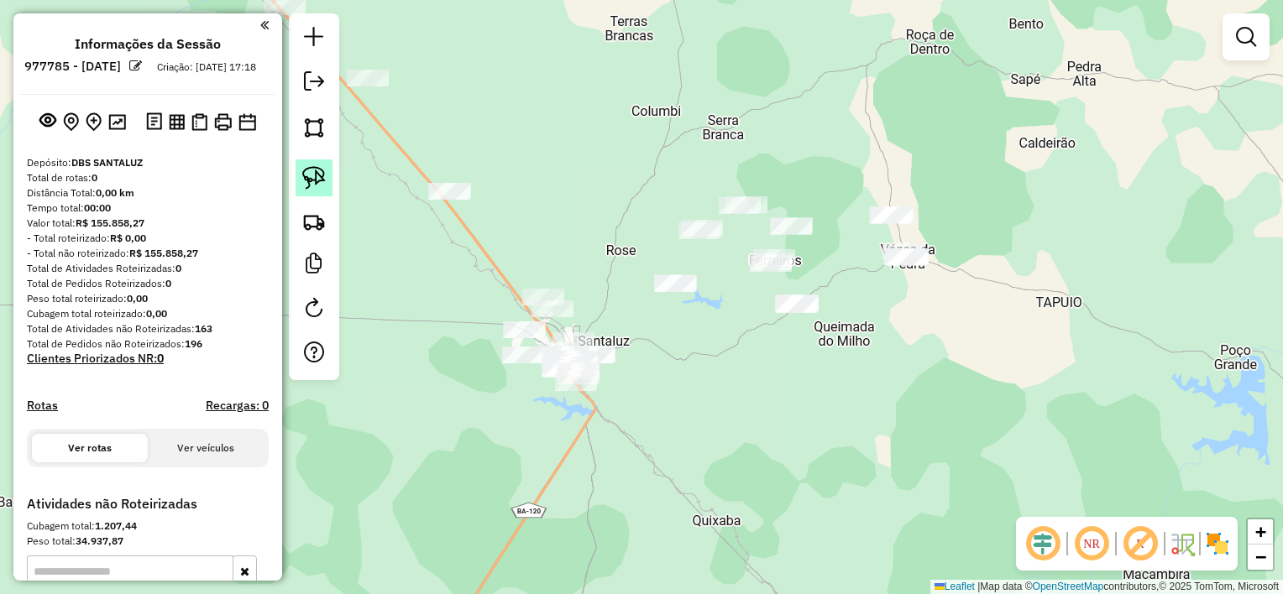
click at [321, 176] on img at bounding box center [314, 178] width 24 height 24
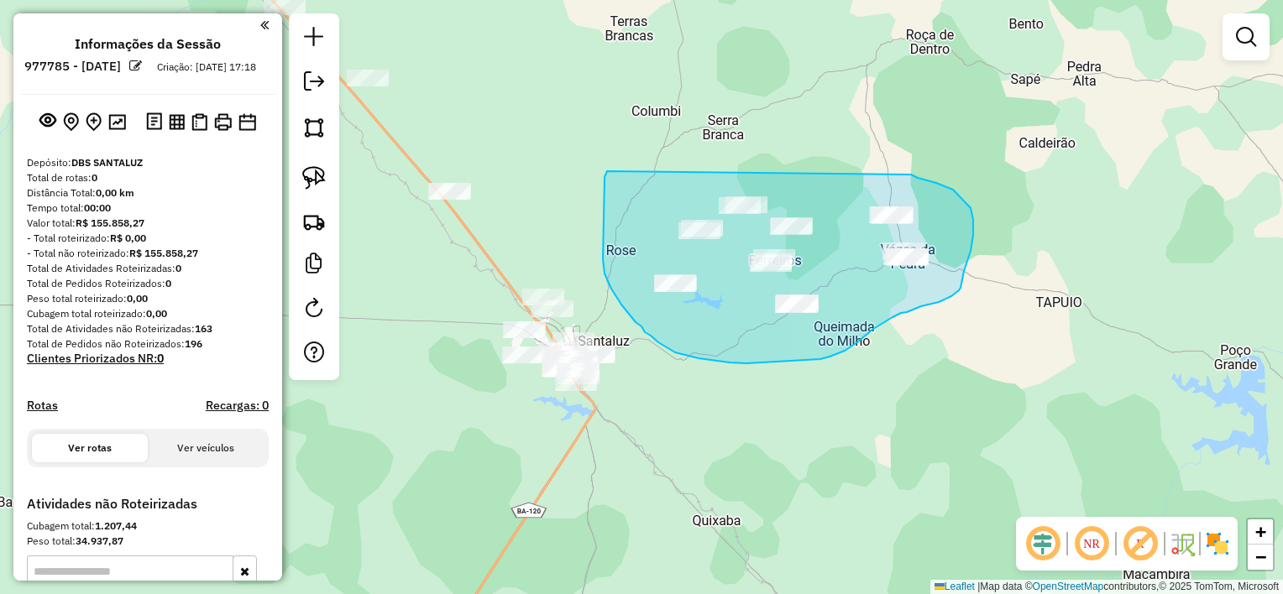
drag, startPoint x: 607, startPoint y: 171, endPoint x: 907, endPoint y: 175, distance: 300.5
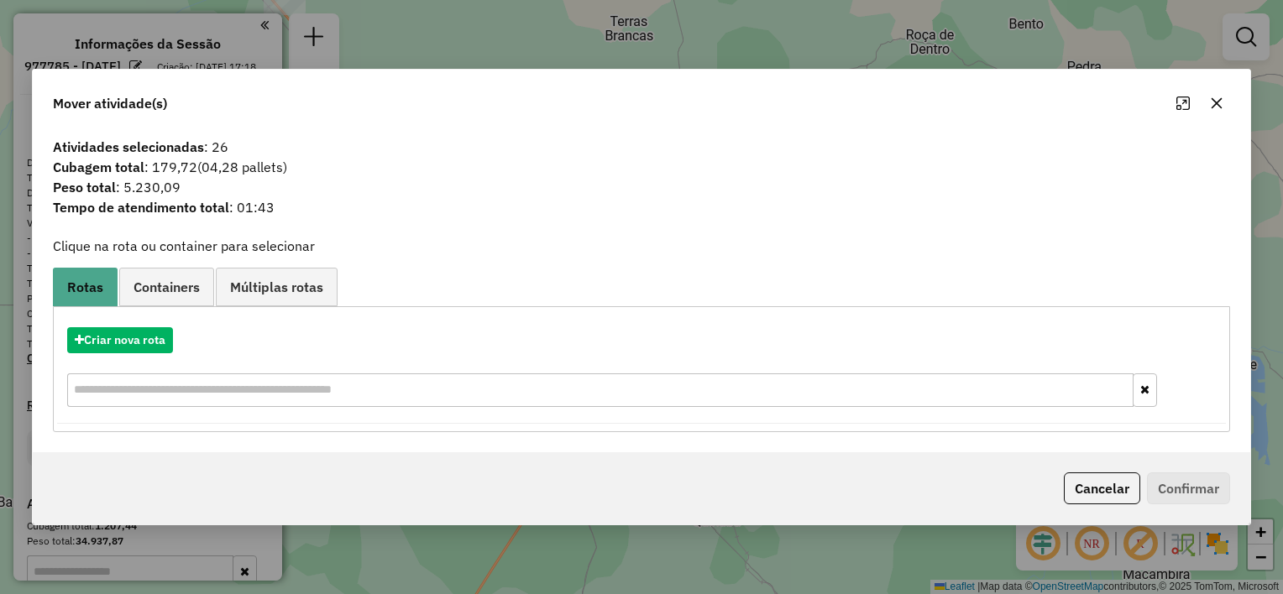
click at [1224, 104] on button "button" at bounding box center [1216, 103] width 27 height 27
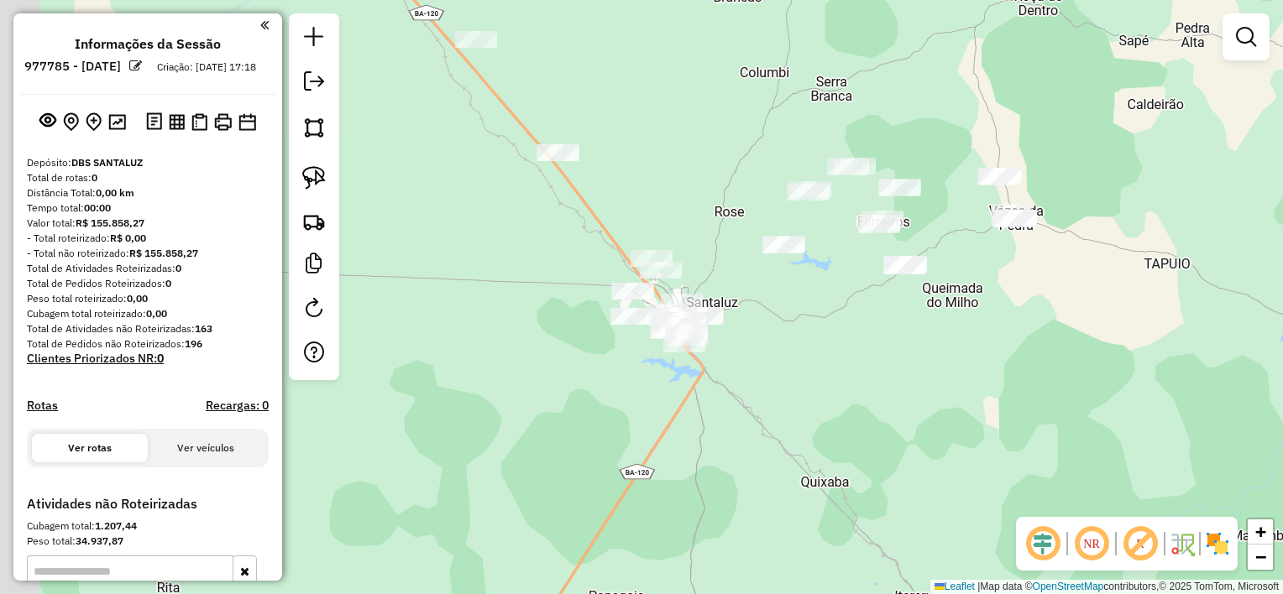
drag, startPoint x: 808, startPoint y: 331, endPoint x: 930, endPoint y: 290, distance: 128.5
click at [930, 290] on div "Janela de atendimento Grade de atendimento Capacidade Transportadoras Veículos …" at bounding box center [641, 297] width 1283 height 594
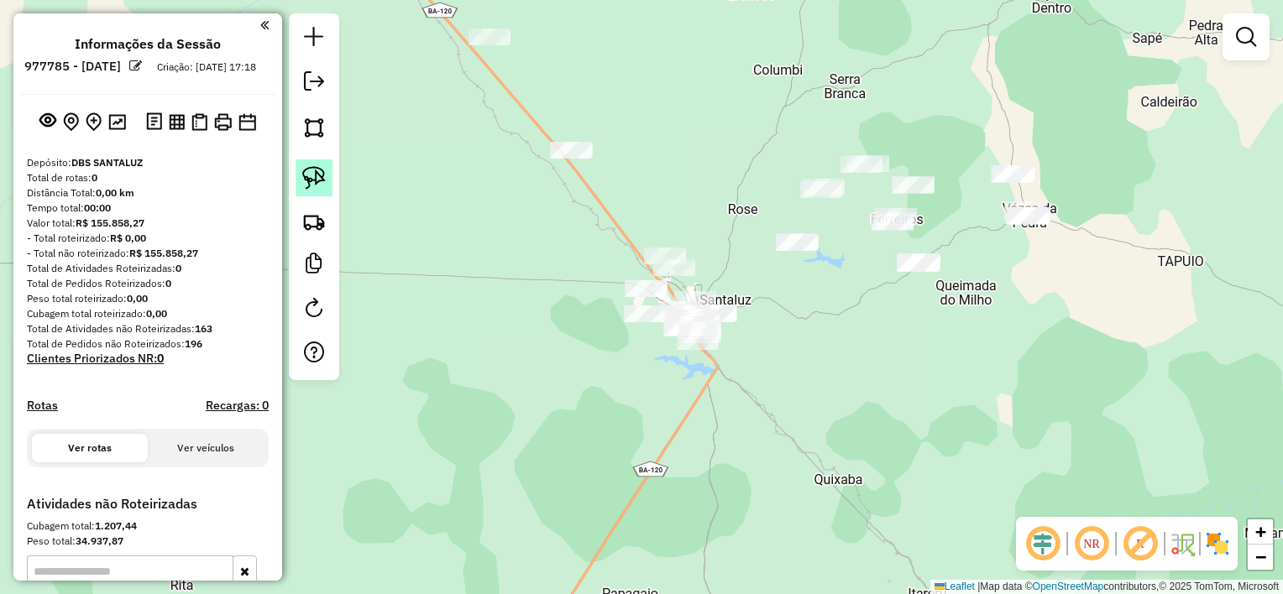
click at [324, 186] on img at bounding box center [314, 178] width 24 height 24
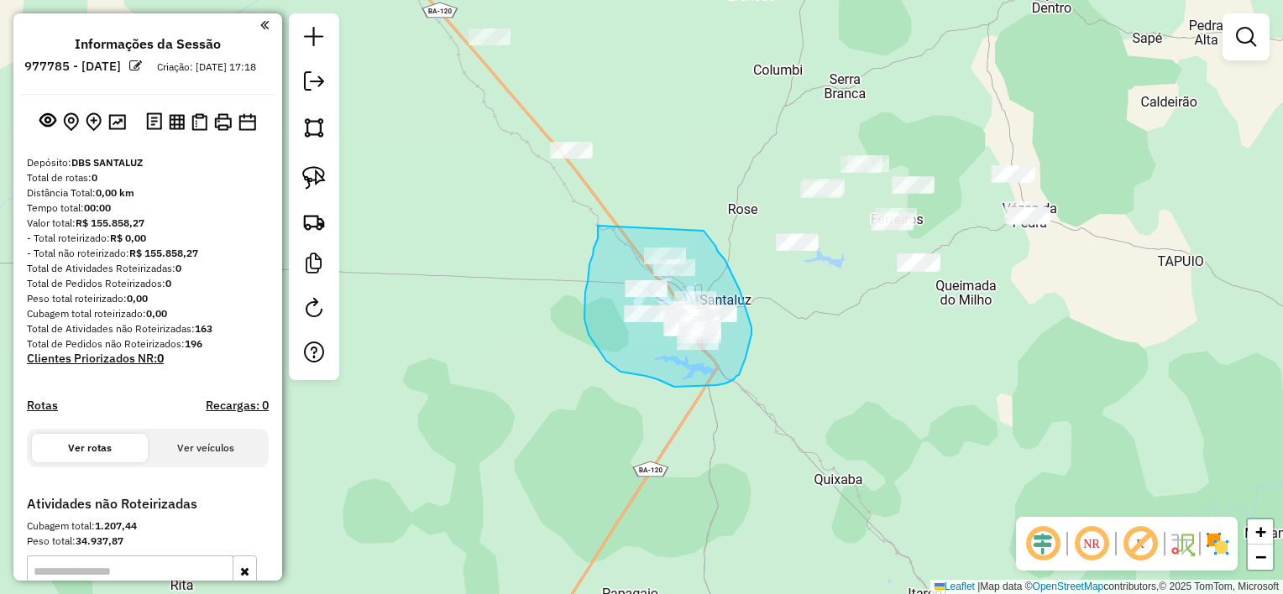
drag, startPoint x: 597, startPoint y: 240, endPoint x: 703, endPoint y: 231, distance: 107.0
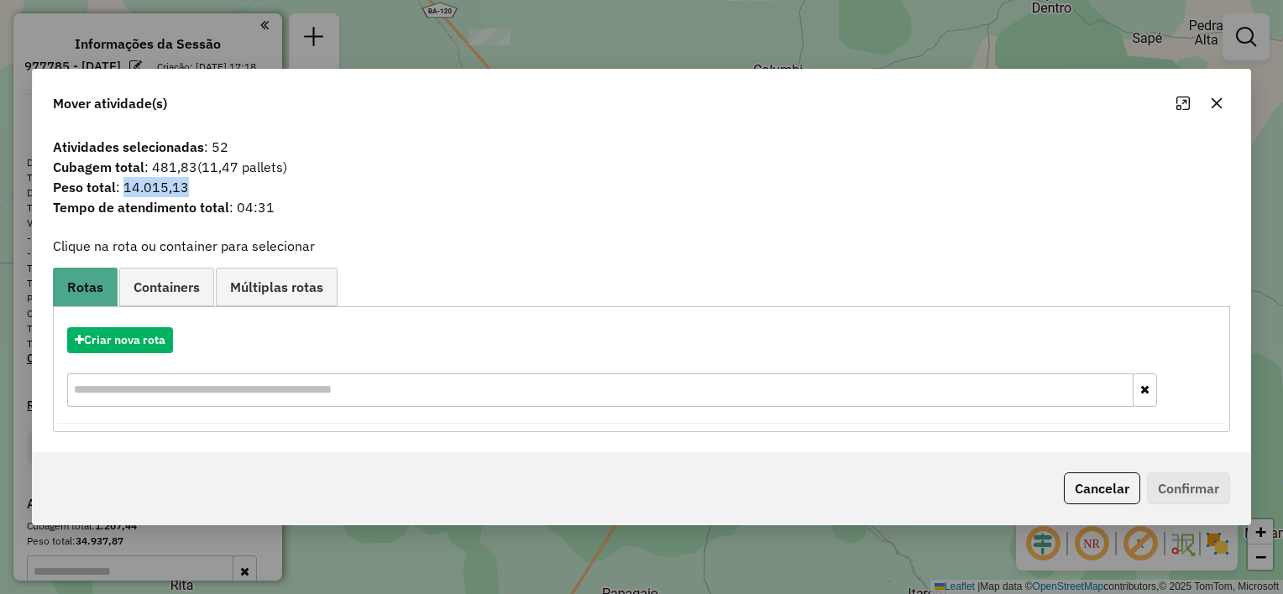
drag, startPoint x: 124, startPoint y: 191, endPoint x: 213, endPoint y: 186, distance: 89.2
click at [213, 186] on span "Peso total : 14.015,13" at bounding box center [641, 187] width 1197 height 20
drag, startPoint x: 213, startPoint y: 186, endPoint x: 443, endPoint y: 208, distance: 231.1
click at [443, 208] on span "Tempo de atendimento total : 04:31" at bounding box center [641, 207] width 1197 height 20
click at [1219, 107] on icon "button" at bounding box center [1216, 103] width 11 height 11
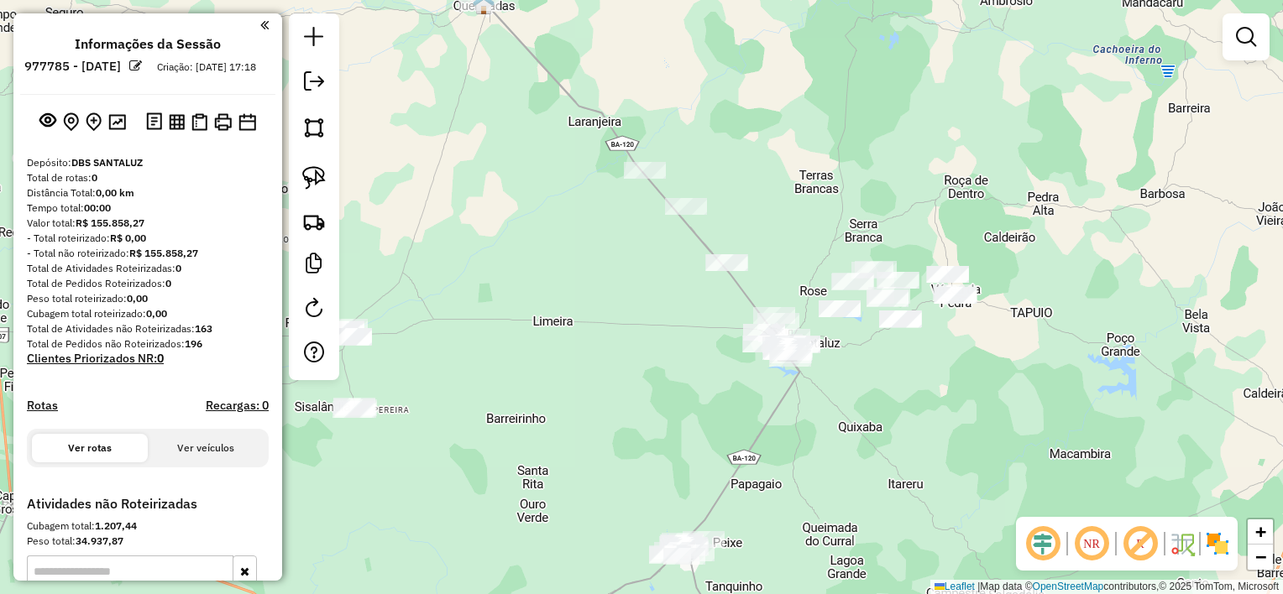
drag, startPoint x: 617, startPoint y: 306, endPoint x: 731, endPoint y: 447, distance: 180.8
click at [731, 447] on div "Janela de atendimento Grade de atendimento Capacidade Transportadoras Veículos …" at bounding box center [641, 297] width 1283 height 594
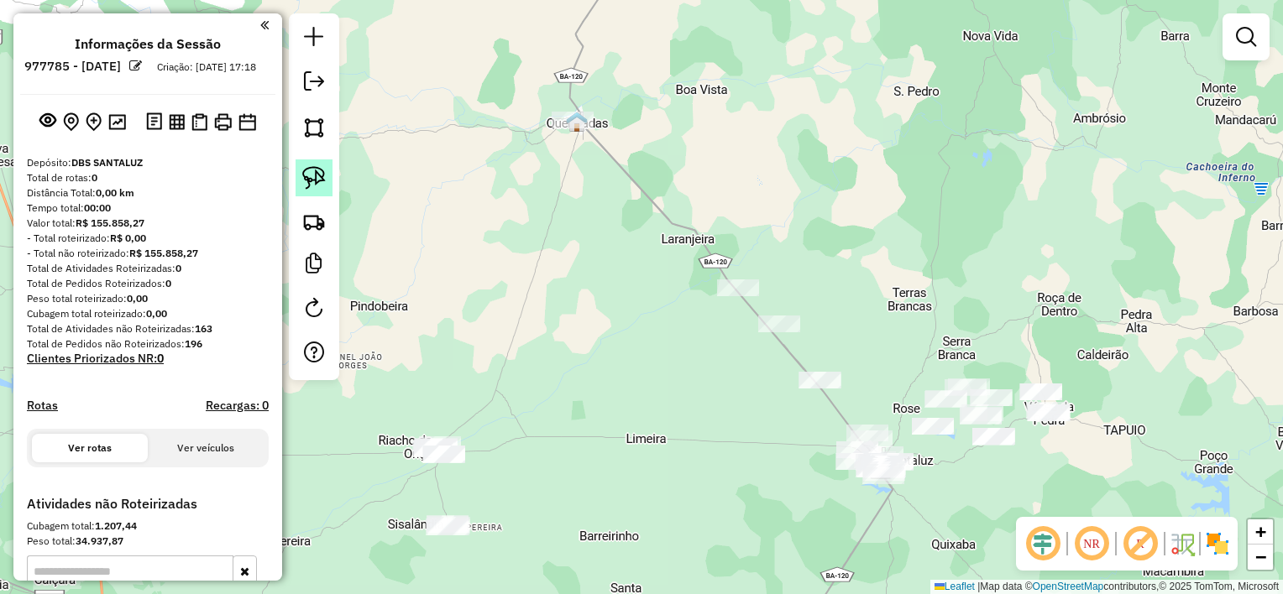
click at [327, 185] on link at bounding box center [313, 177] width 37 height 37
drag, startPoint x: 524, startPoint y: 128, endPoint x: 609, endPoint y: 105, distance: 88.0
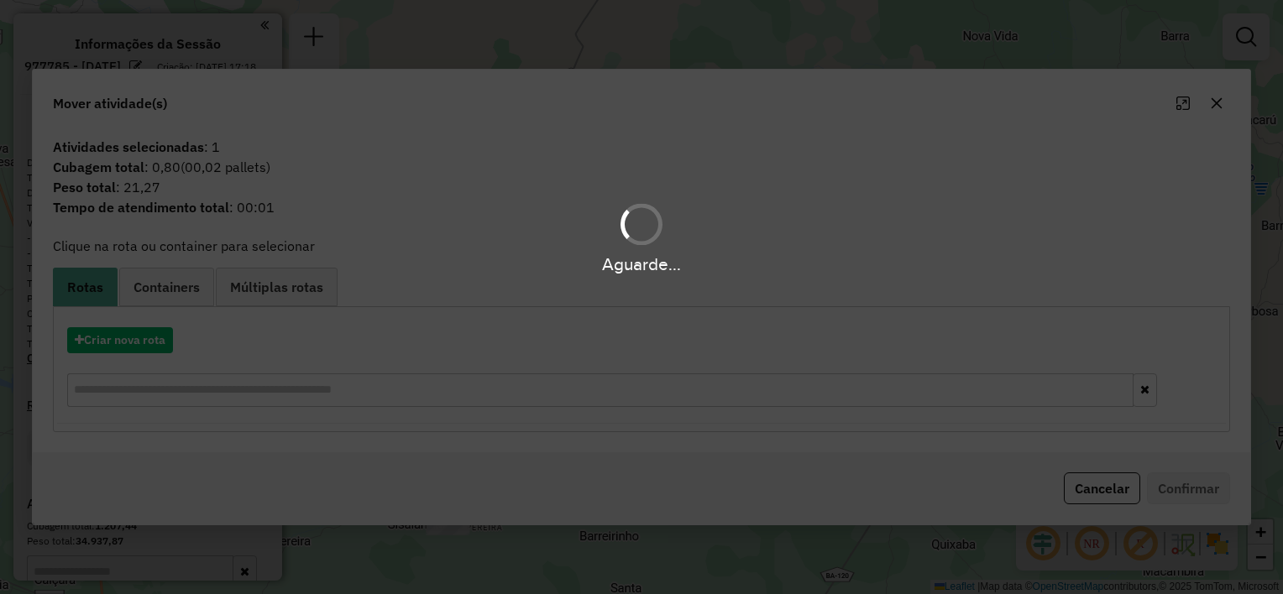
click at [609, 103] on hb-app "**********" at bounding box center [641, 297] width 1283 height 594
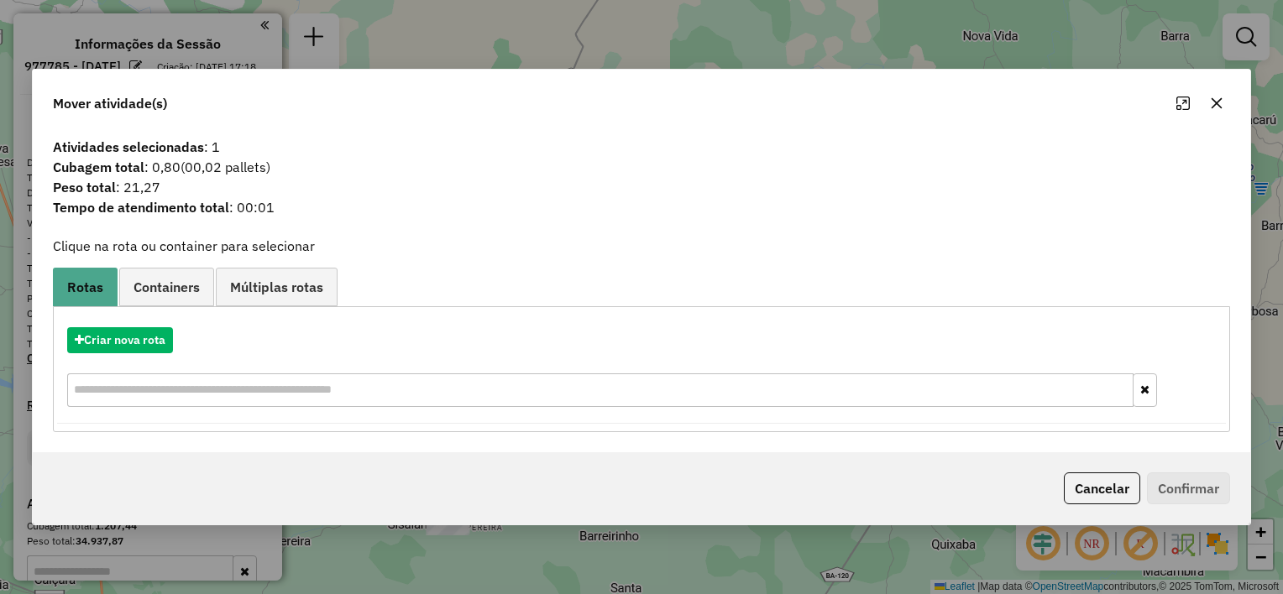
click at [1219, 101] on icon "button" at bounding box center [1216, 103] width 11 height 11
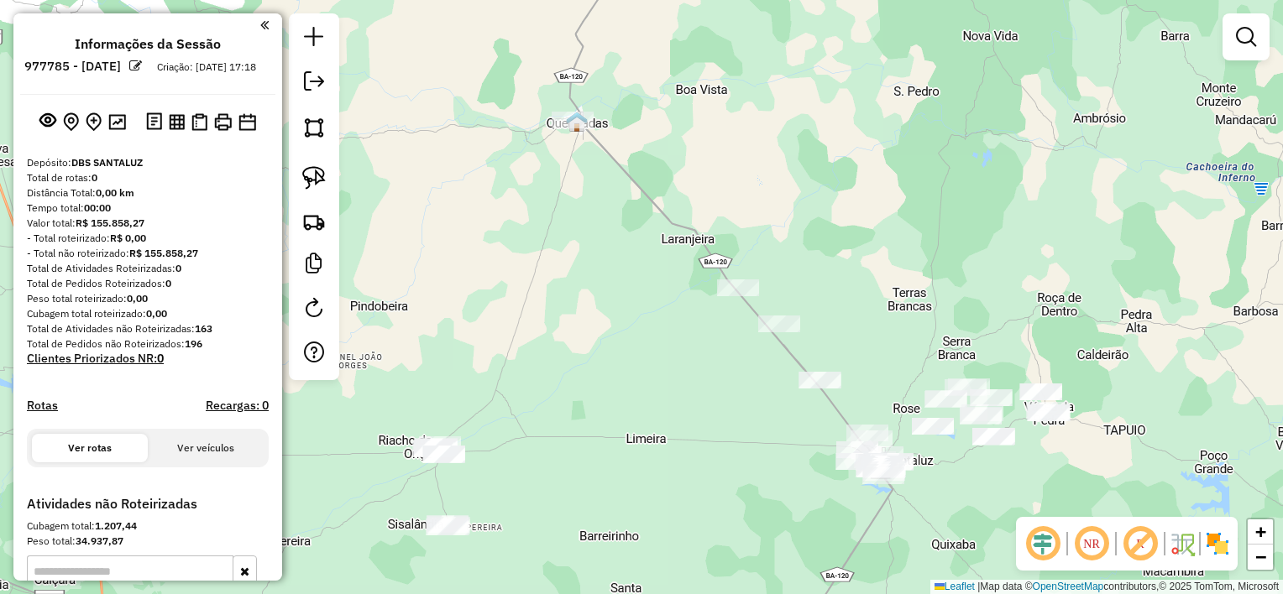
drag, startPoint x: 625, startPoint y: 326, endPoint x: 594, endPoint y: 305, distance: 36.8
click at [594, 305] on div "Janela de atendimento Grade de atendimento Capacidade Transportadoras Veículos …" at bounding box center [641, 297] width 1283 height 594
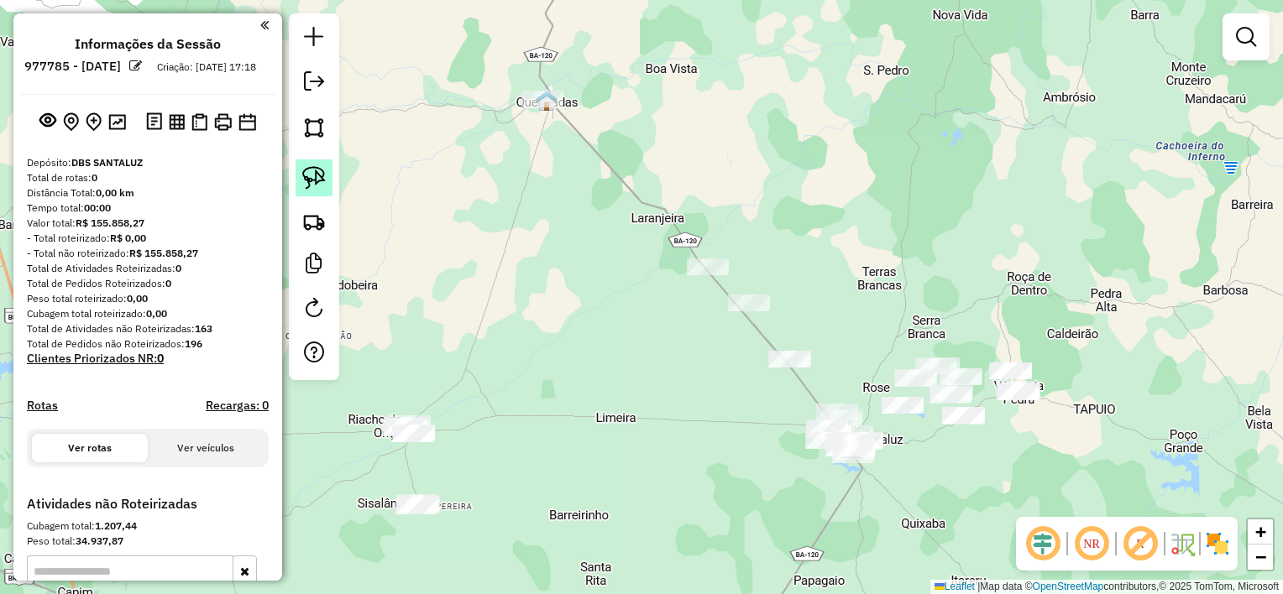
click at [311, 184] on img at bounding box center [314, 178] width 24 height 24
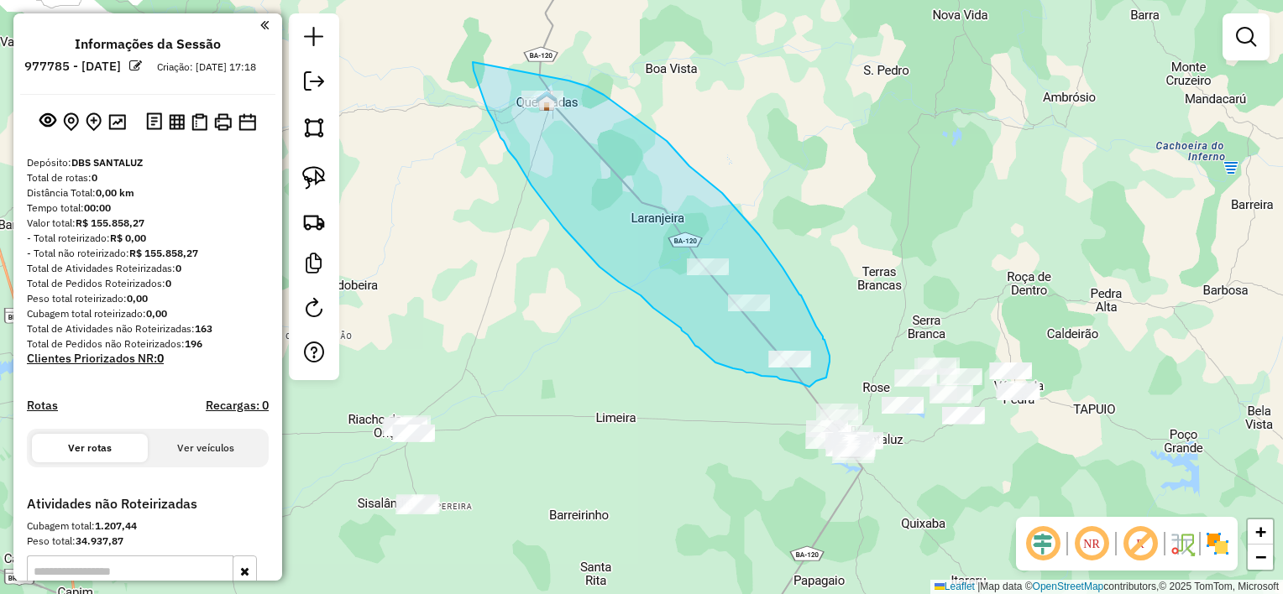
drag, startPoint x: 473, startPoint y: 62, endPoint x: 568, endPoint y: 81, distance: 97.5
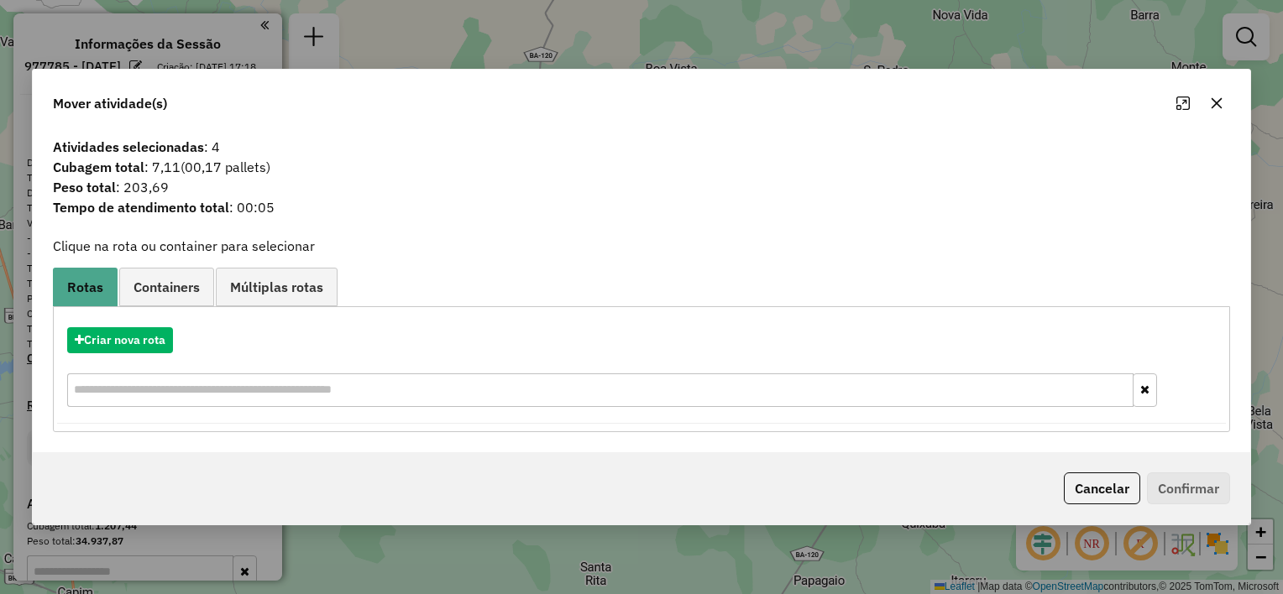
click at [1211, 100] on icon "button" at bounding box center [1216, 103] width 13 height 13
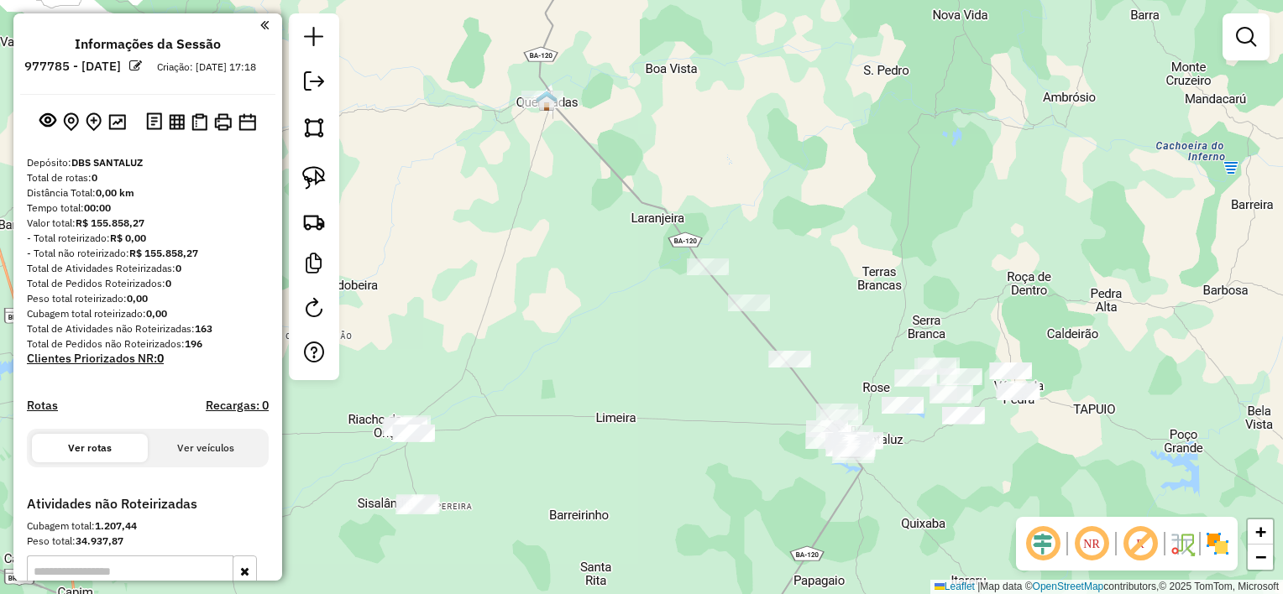
drag, startPoint x: 573, startPoint y: 318, endPoint x: 515, endPoint y: 271, distance: 75.2
click at [520, 277] on div "Janela de atendimento Grade de atendimento Capacidade Transportadoras Veículos …" at bounding box center [641, 297] width 1283 height 594
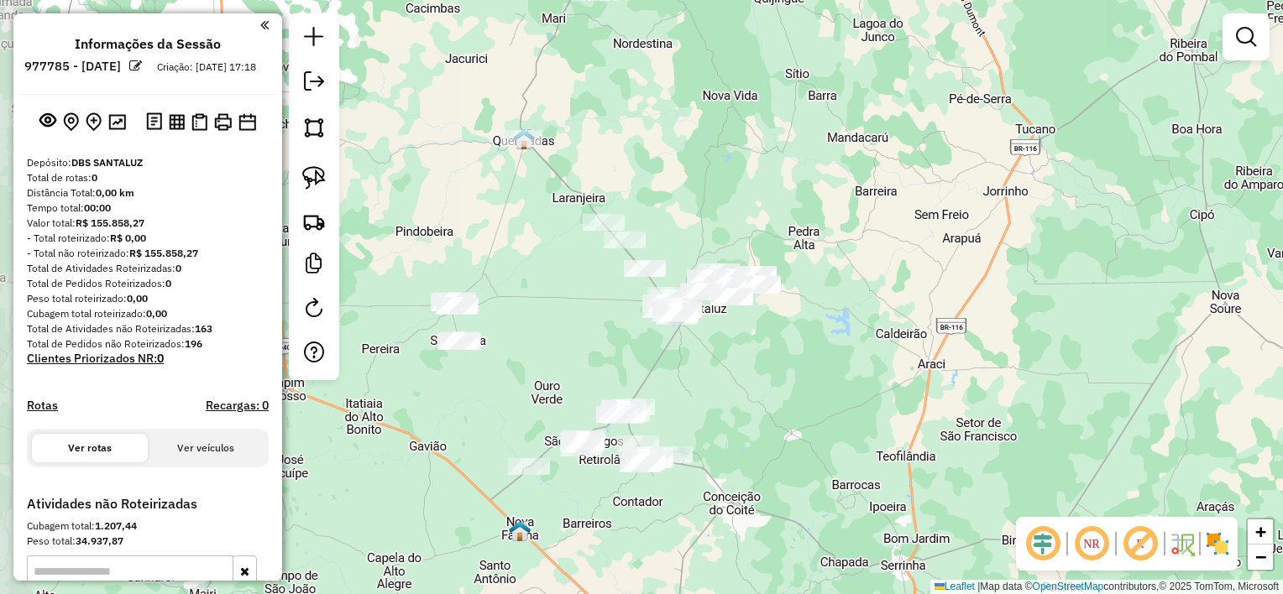
drag, startPoint x: 483, startPoint y: 303, endPoint x: 541, endPoint y: 283, distance: 61.3
click at [521, 279] on div "Janela de atendimento Grade de atendimento Capacidade Transportadoras Veículos …" at bounding box center [641, 297] width 1283 height 594
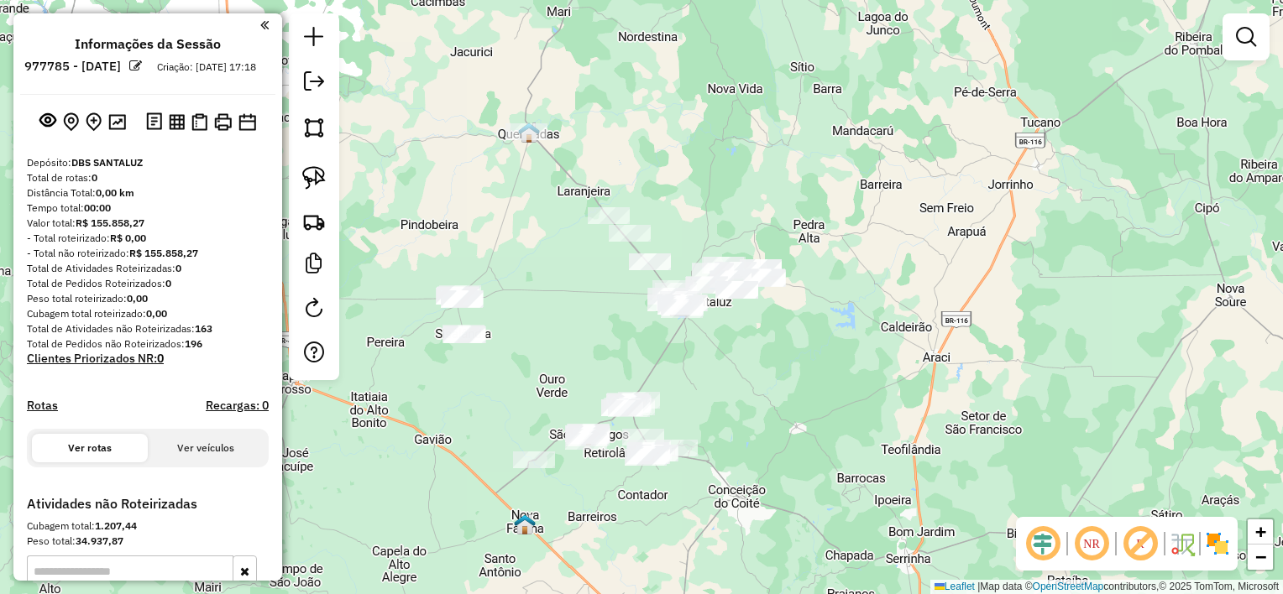
drag, startPoint x: 605, startPoint y: 311, endPoint x: 643, endPoint y: 302, distance: 38.7
click at [643, 302] on div "Janela de atendimento Grade de atendimento Capacidade Transportadoras Veículos …" at bounding box center [641, 297] width 1283 height 594
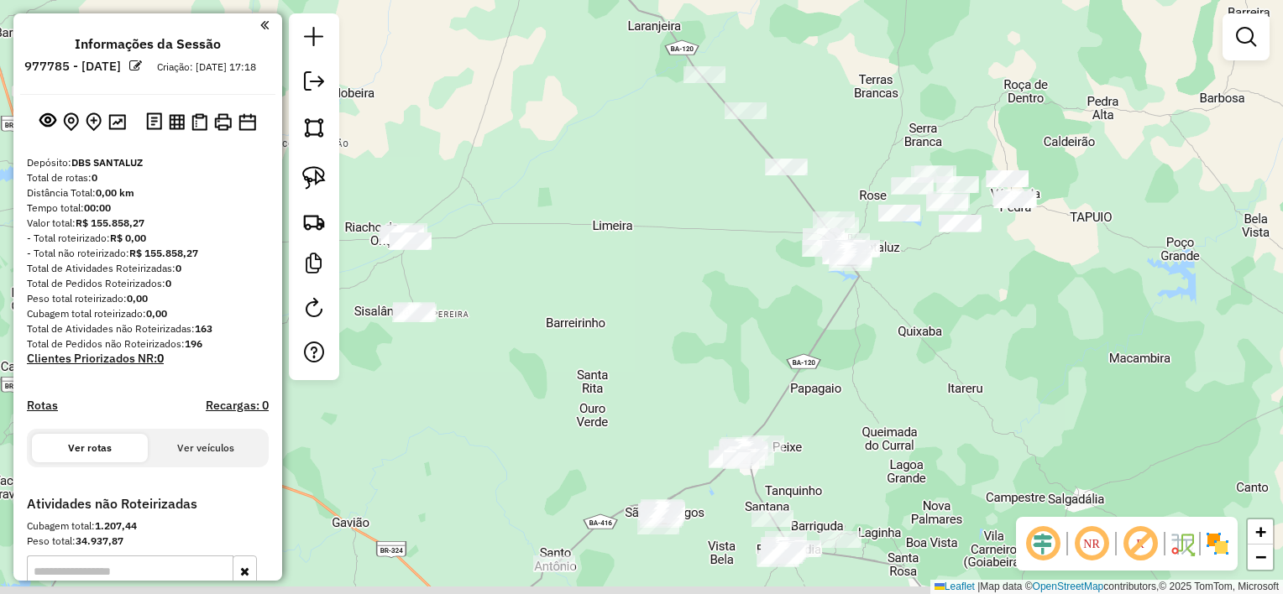
drag, startPoint x: 651, startPoint y: 315, endPoint x: 752, endPoint y: 274, distance: 109.3
click at [742, 279] on div "Janela de atendimento Grade de atendimento Capacidade Transportadoras Veículos …" at bounding box center [641, 297] width 1283 height 594
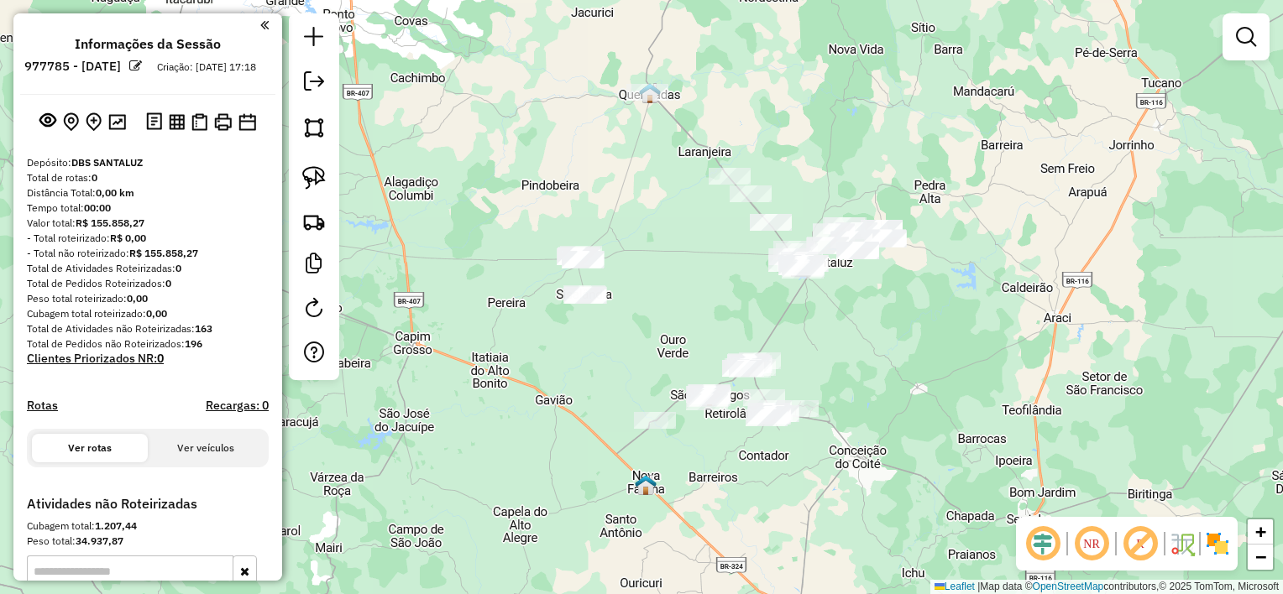
drag, startPoint x: 504, startPoint y: 283, endPoint x: 491, endPoint y: 267, distance: 20.3
click at [491, 267] on div "Janela de atendimento Grade de atendimento Capacidade Transportadoras Veículos …" at bounding box center [641, 297] width 1283 height 594
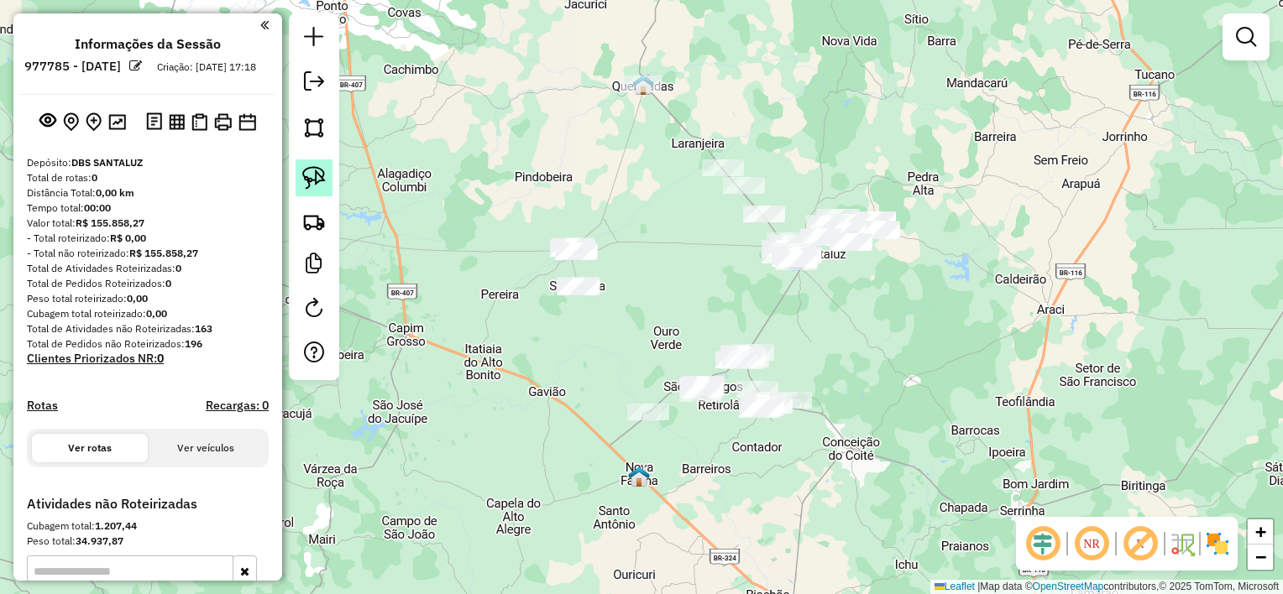
click at [323, 180] on img at bounding box center [314, 178] width 24 height 24
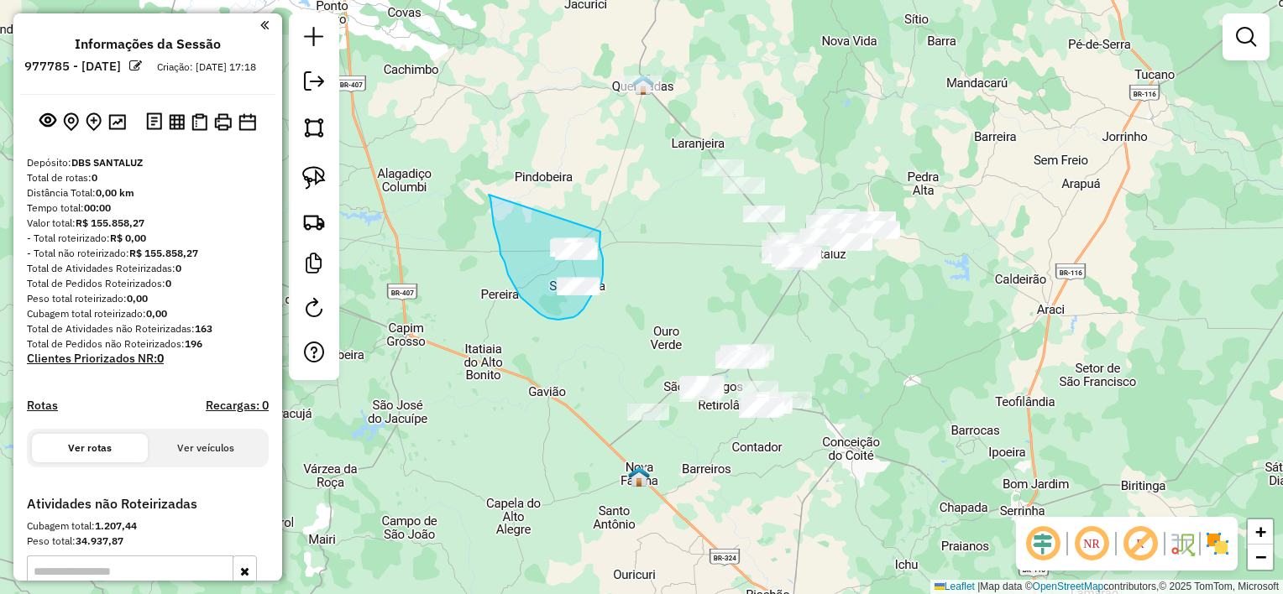
drag, startPoint x: 489, startPoint y: 195, endPoint x: 602, endPoint y: 232, distance: 119.2
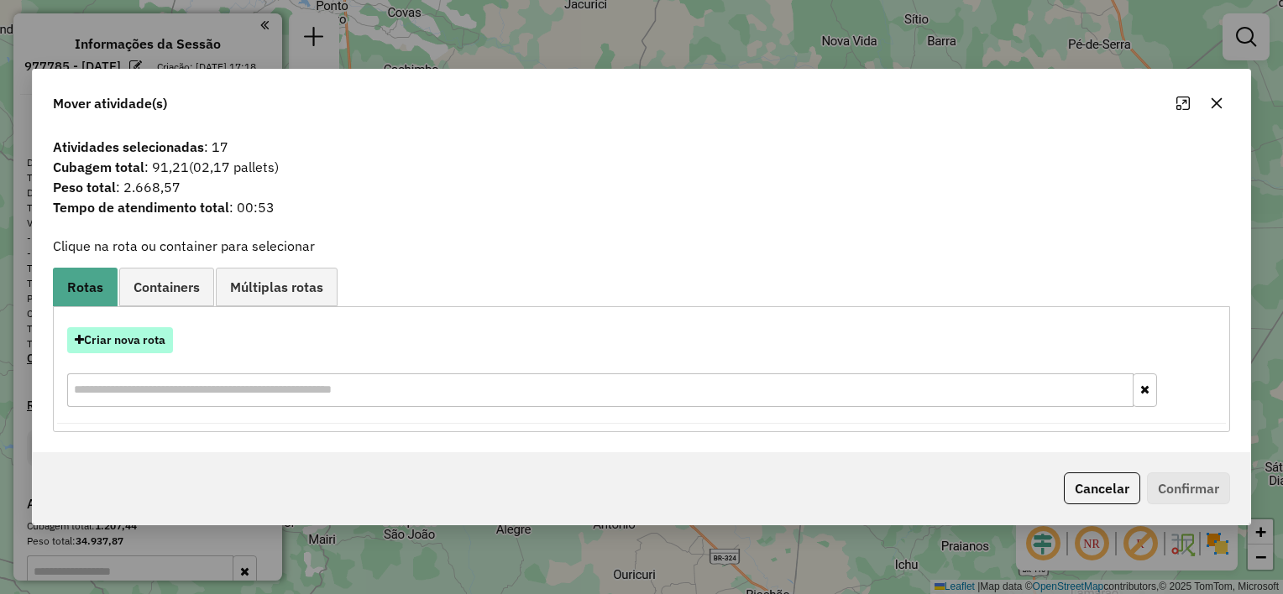
click at [135, 335] on button "Criar nova rota" at bounding box center [120, 340] width 106 height 26
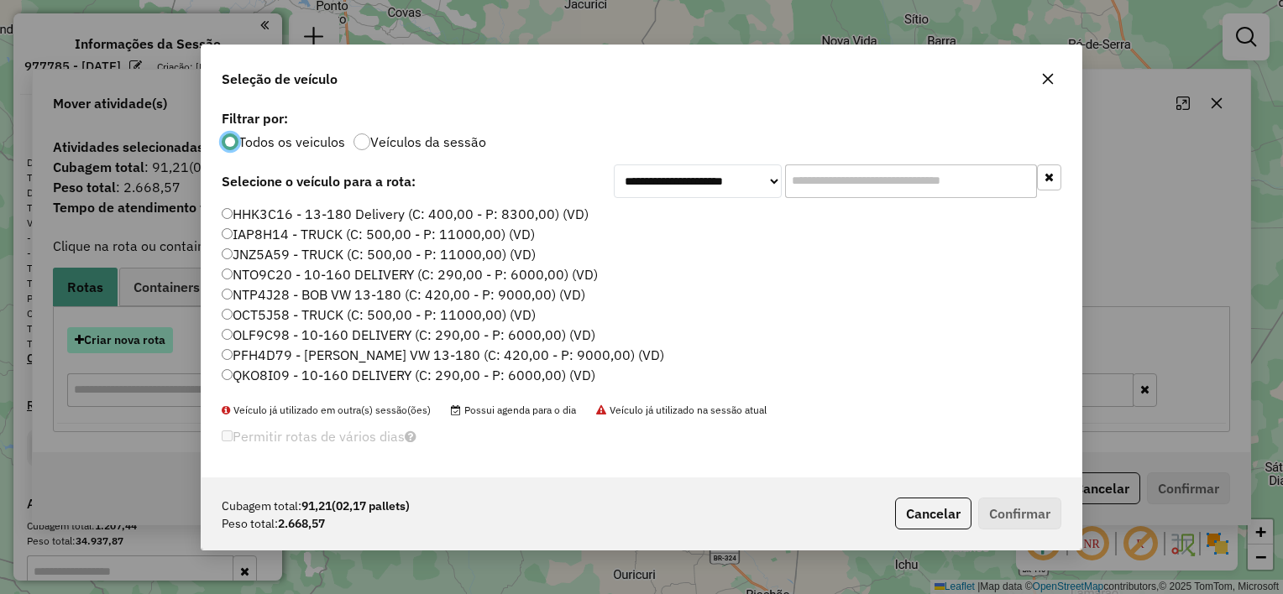
scroll to position [8, 5]
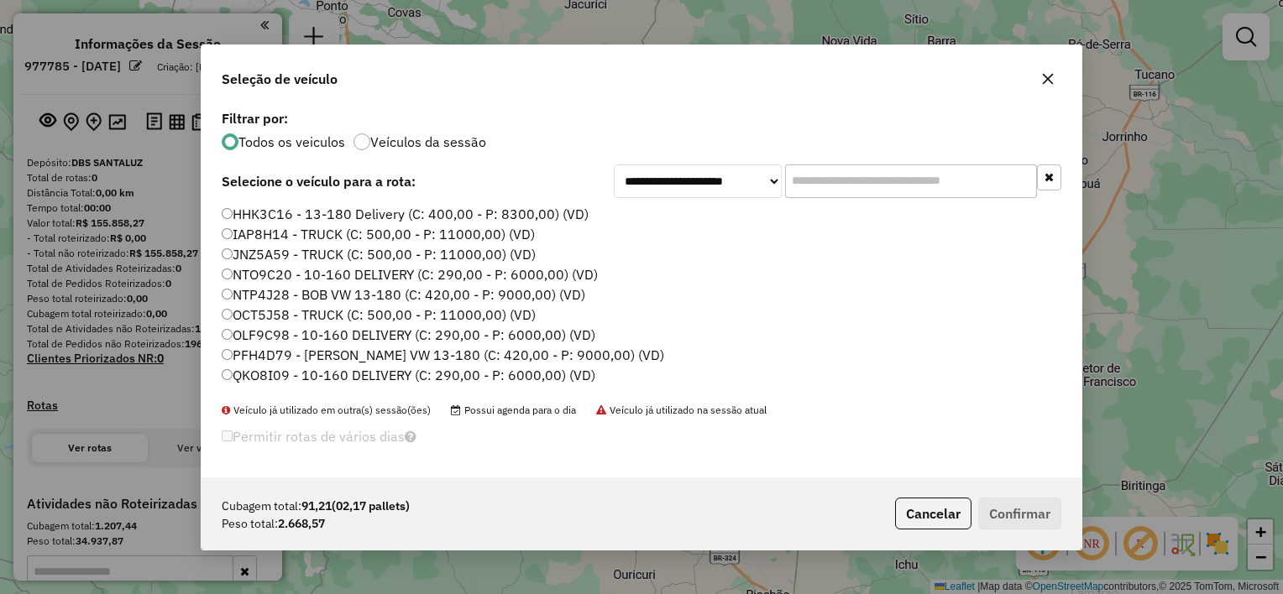
click at [369, 351] on label "PFH4D79 - [PERSON_NAME] VW 13-180 (C: 420,00 - P: 9000,00) (VD)" at bounding box center [443, 355] width 442 height 20
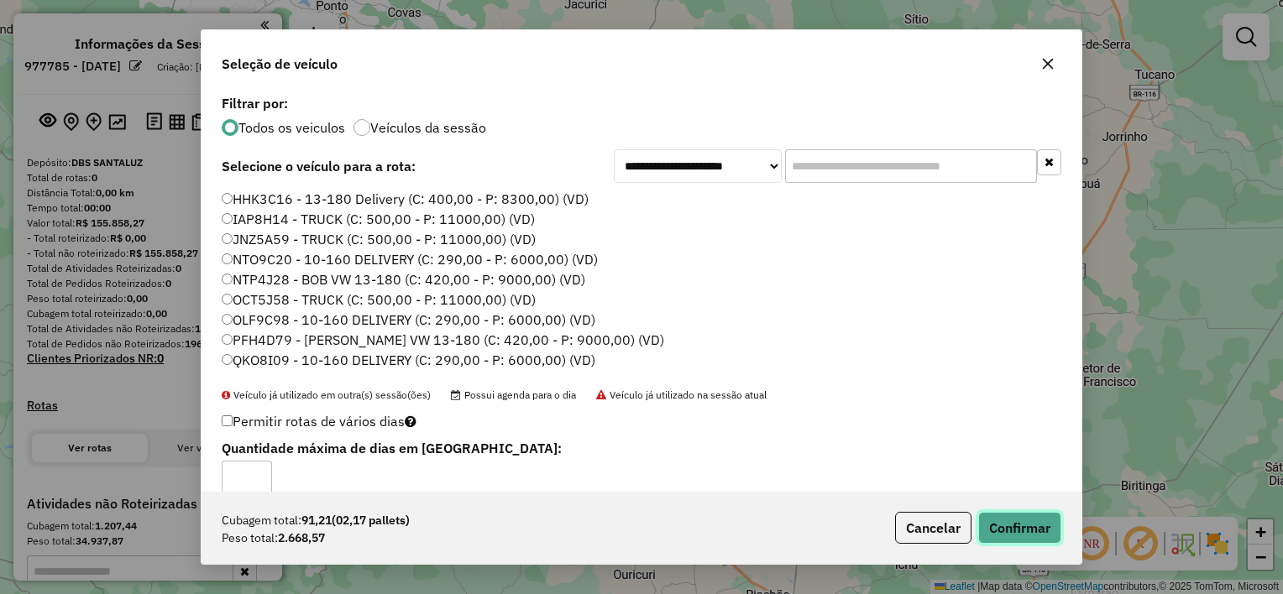
click at [1043, 519] on button "Confirmar" at bounding box center [1019, 528] width 83 height 32
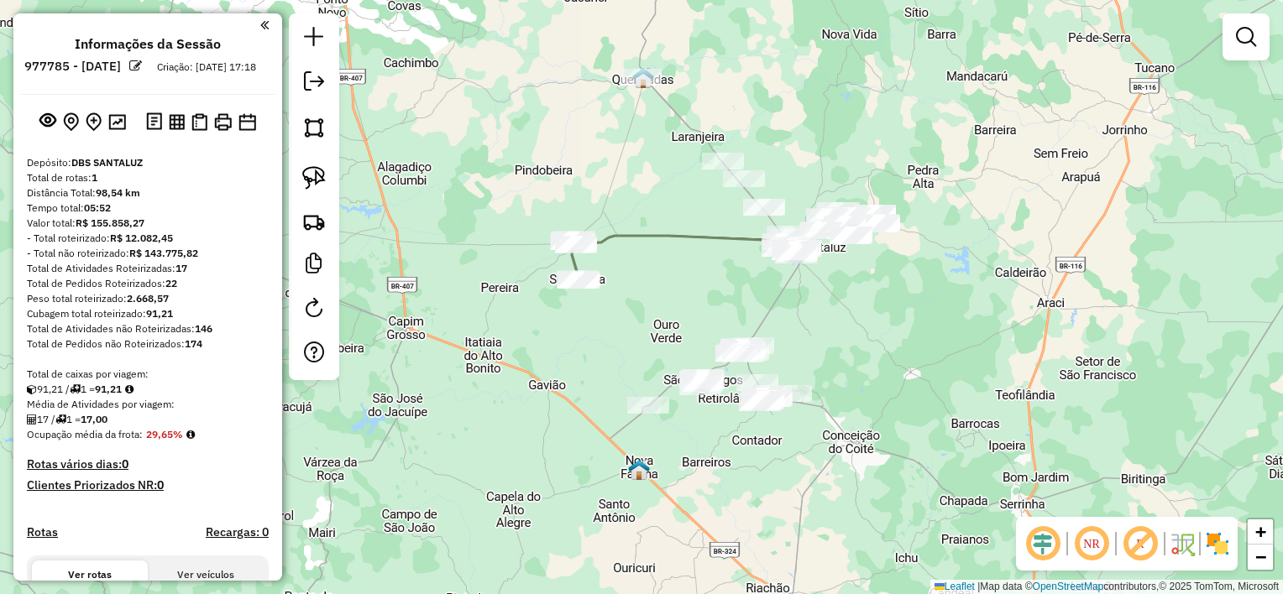
drag, startPoint x: 678, startPoint y: 322, endPoint x: 661, endPoint y: 248, distance: 75.9
click at [661, 248] on div "Janela de atendimento Grade de atendimento Capacidade Transportadoras Veículos …" at bounding box center [641, 297] width 1283 height 594
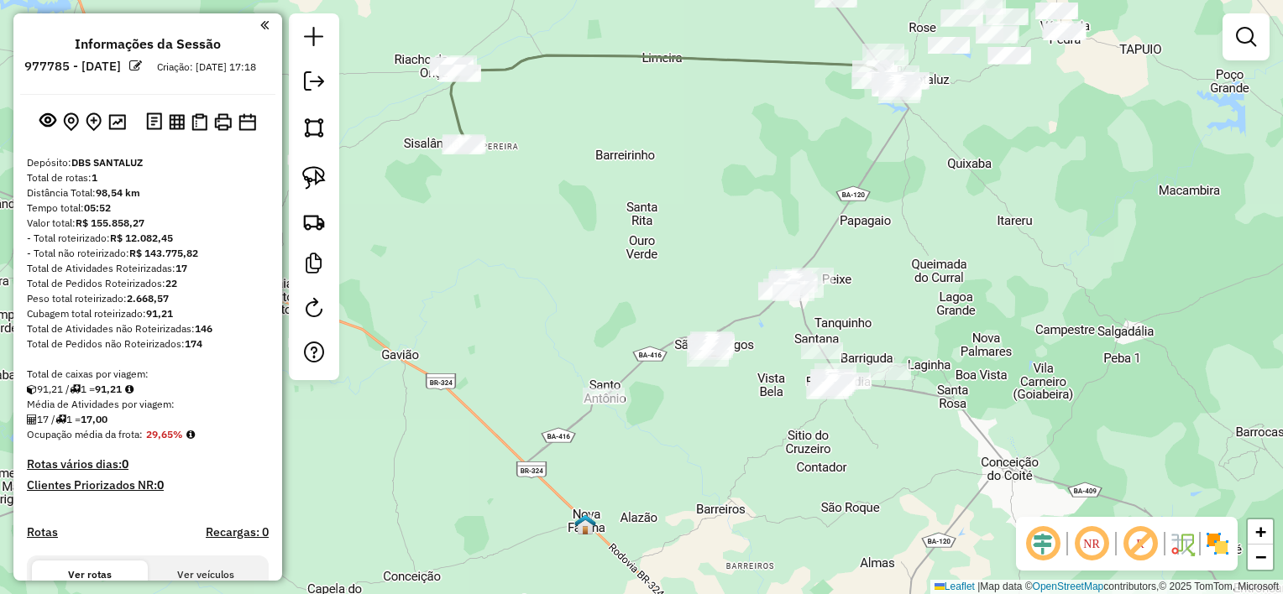
drag, startPoint x: 625, startPoint y: 296, endPoint x: 628, endPoint y: 216, distance: 80.6
click at [628, 217] on div "Janela de atendimento Grade de atendimento Capacidade Transportadoras Veículos …" at bounding box center [641, 297] width 1283 height 594
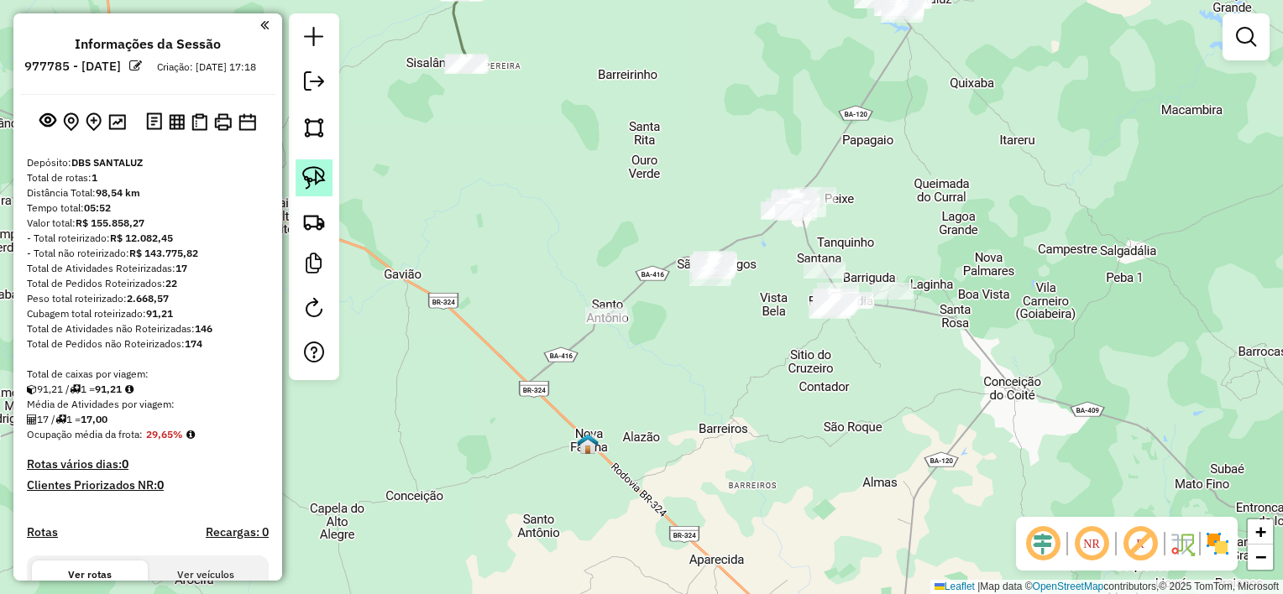
click at [324, 180] on img at bounding box center [314, 178] width 24 height 24
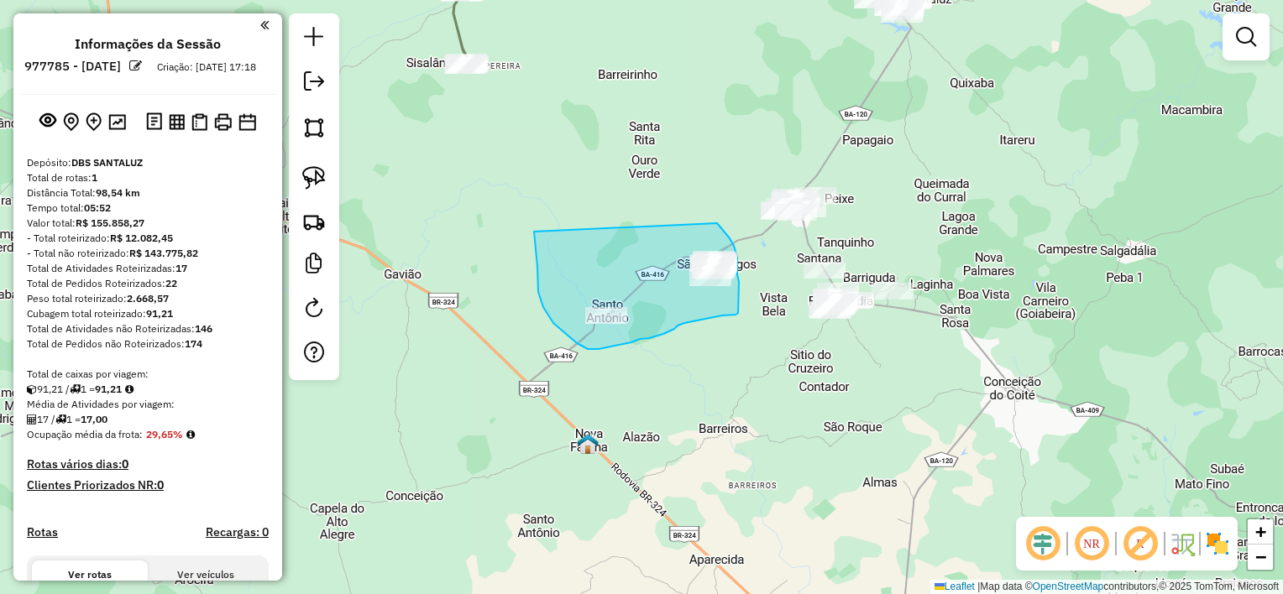
drag, startPoint x: 534, startPoint y: 232, endPoint x: 708, endPoint y: 217, distance: 175.3
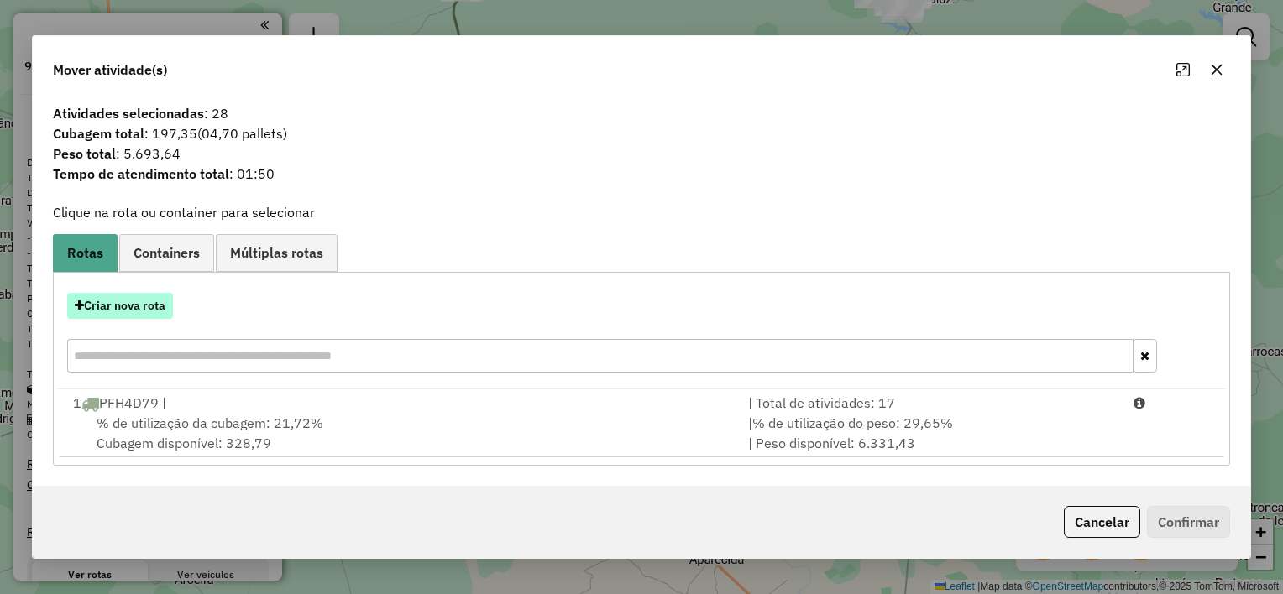
click at [148, 309] on button "Criar nova rota" at bounding box center [120, 306] width 106 height 26
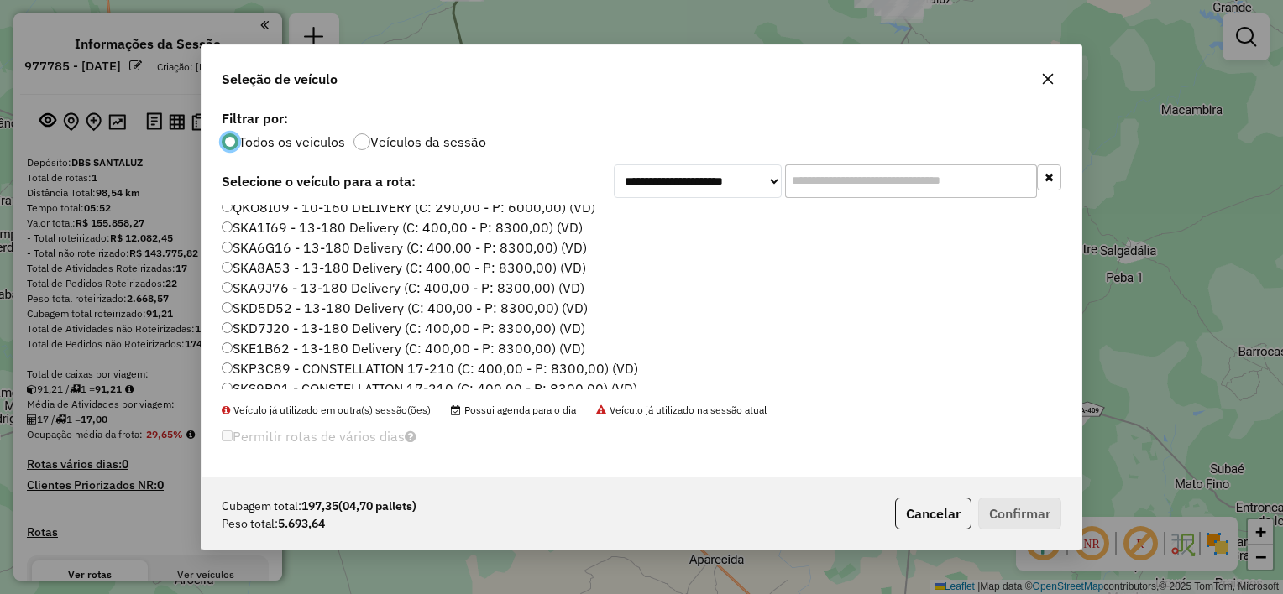
scroll to position [178, 0]
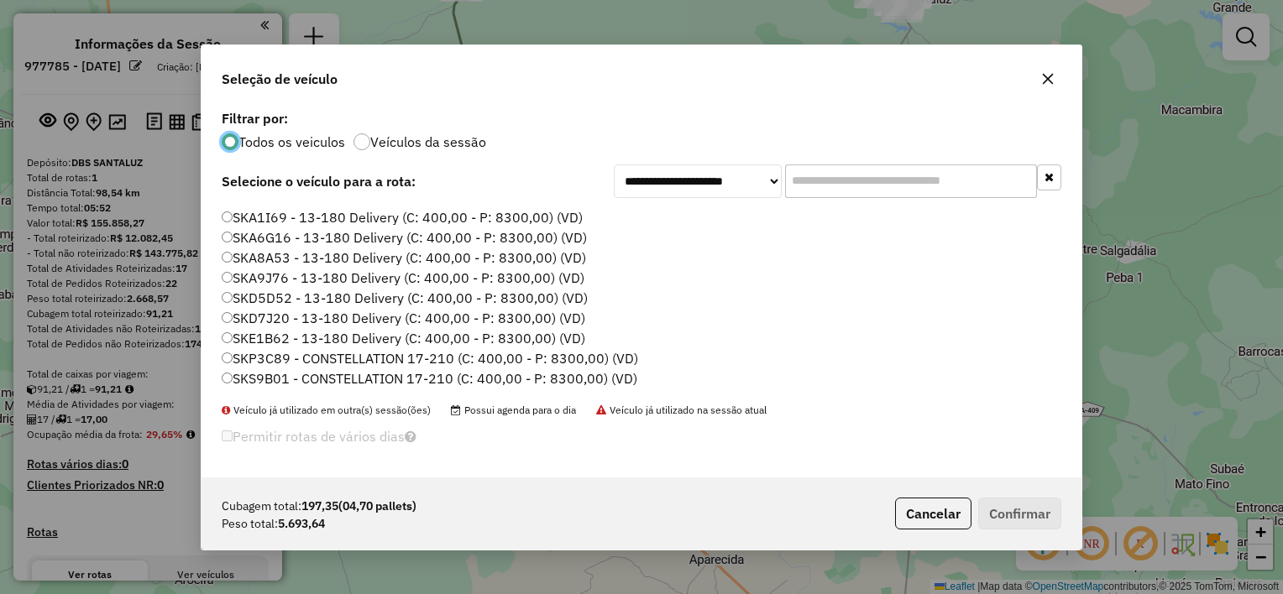
click at [292, 356] on label "SKP3C89 - CONSTELLATION 17-210 (C: 400,00 - P: 8300,00) (VD)" at bounding box center [430, 358] width 416 height 20
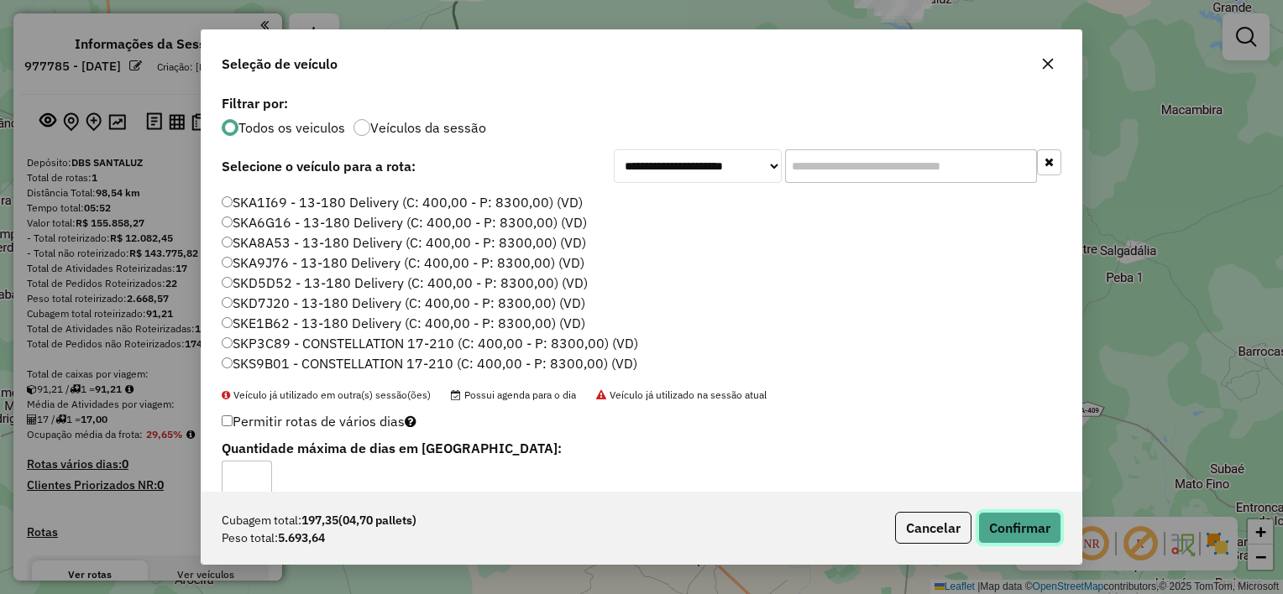
click at [1021, 520] on button "Confirmar" at bounding box center [1019, 528] width 83 height 32
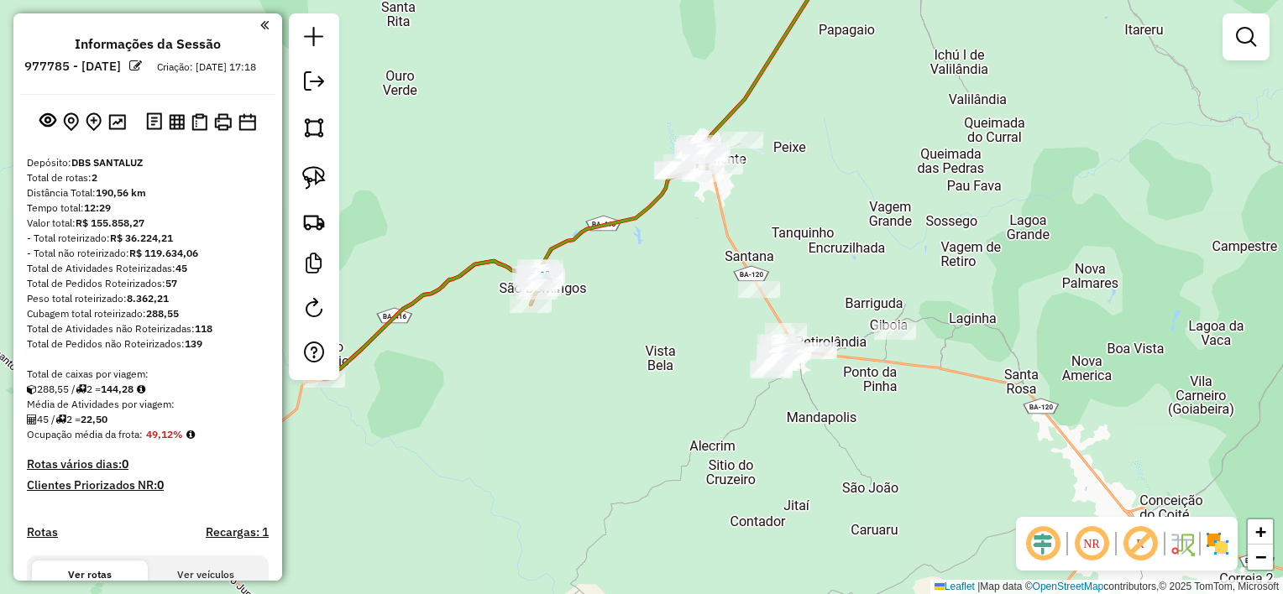
drag, startPoint x: 798, startPoint y: 268, endPoint x: 676, endPoint y: 313, distance: 130.7
click at [676, 313] on div "Janela de atendimento Grade de atendimento Capacidade Transportadoras Veículos …" at bounding box center [641, 297] width 1283 height 594
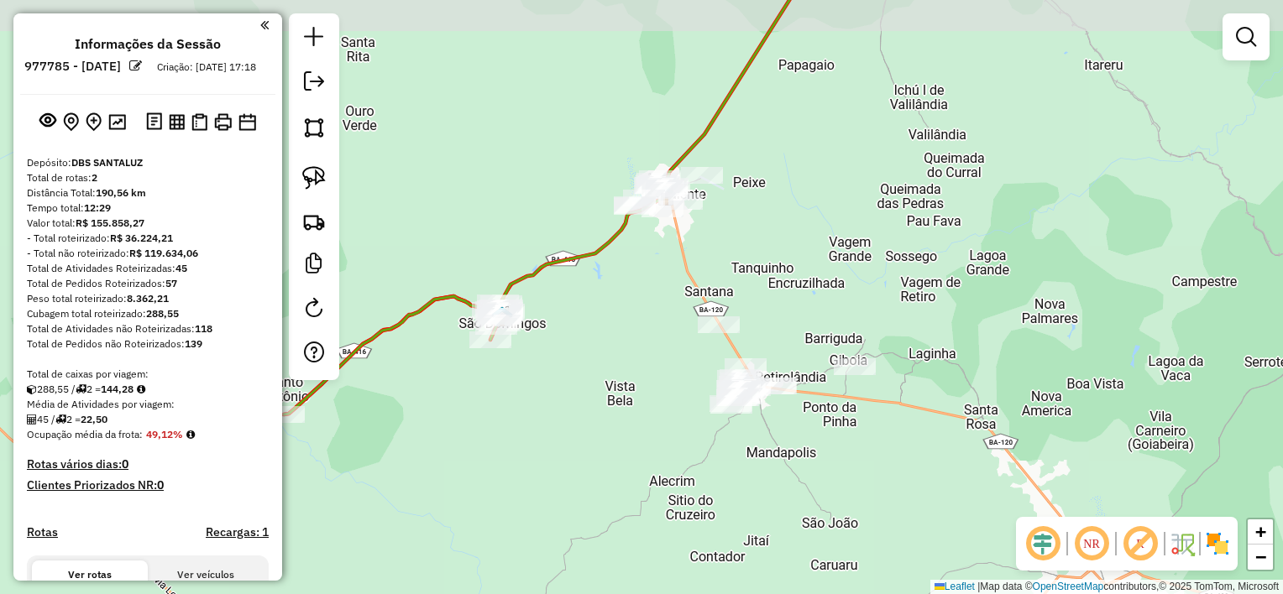
drag, startPoint x: 693, startPoint y: 285, endPoint x: 656, endPoint y: 332, distance: 59.8
click at [656, 332] on div "Janela de atendimento Grade de atendimento Capacidade Transportadoras Veículos …" at bounding box center [641, 297] width 1283 height 594
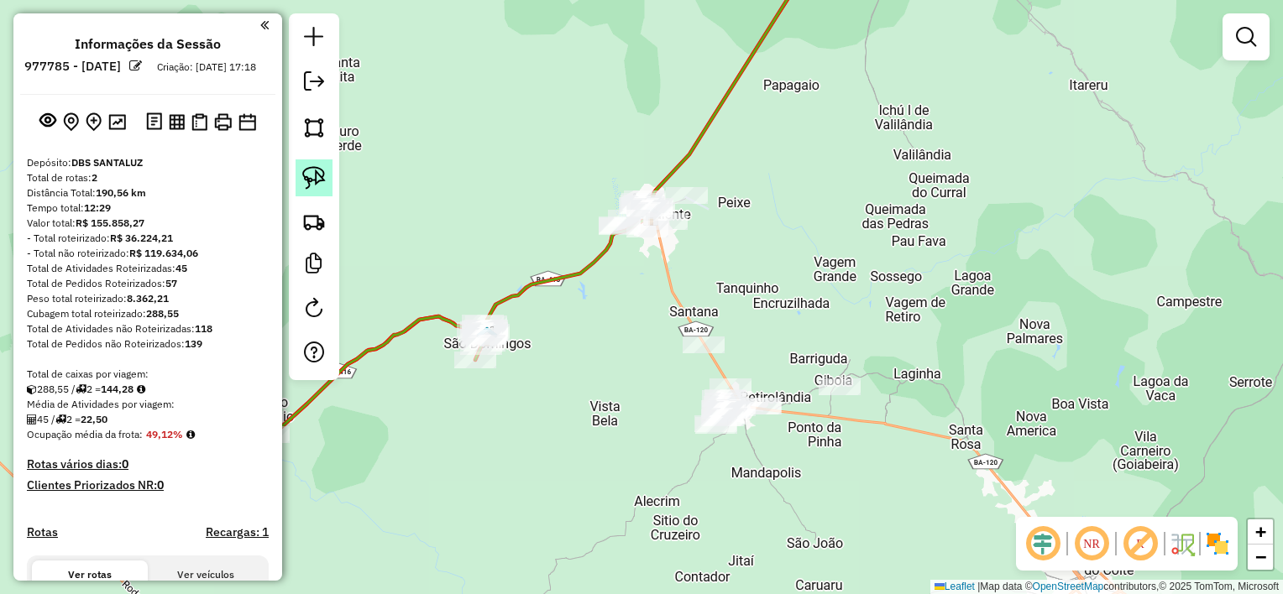
click at [311, 182] on img at bounding box center [314, 178] width 24 height 24
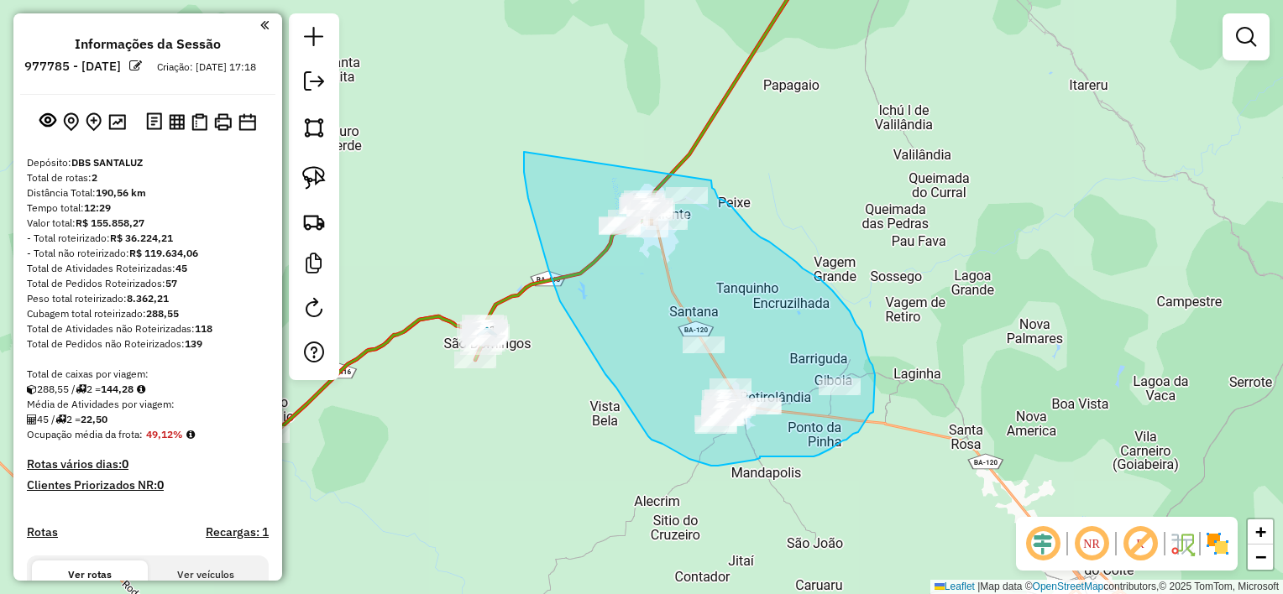
drag, startPoint x: 548, startPoint y: 269, endPoint x: 710, endPoint y: 180, distance: 184.8
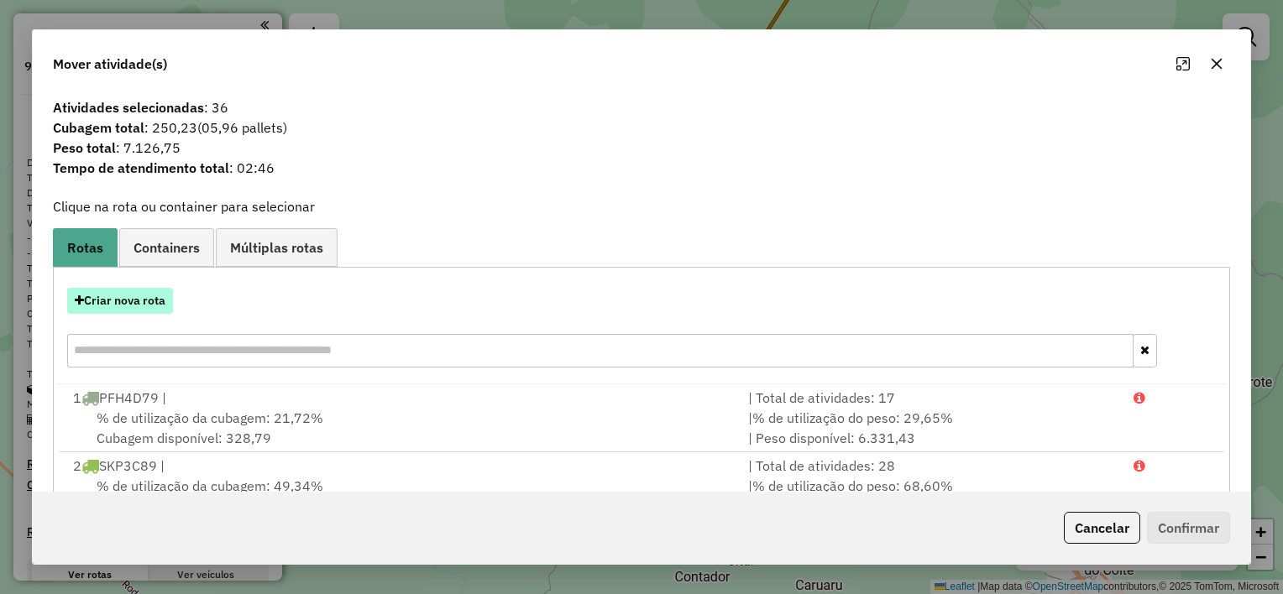
click at [144, 295] on button "Criar nova rota" at bounding box center [120, 301] width 106 height 26
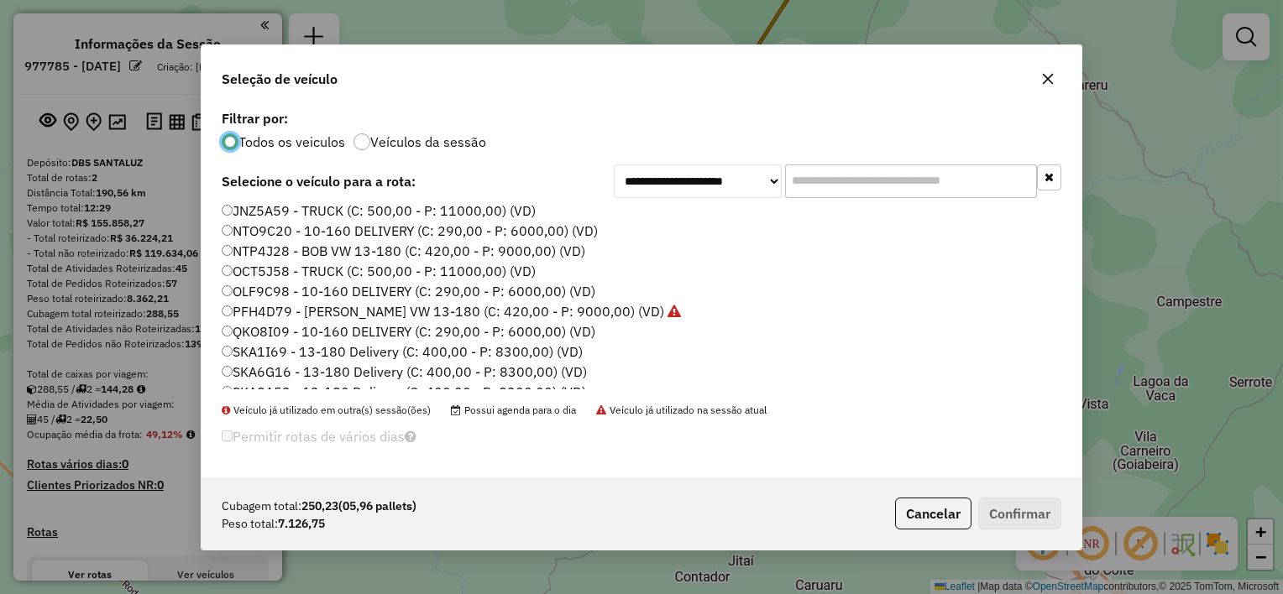
scroll to position [168, 0]
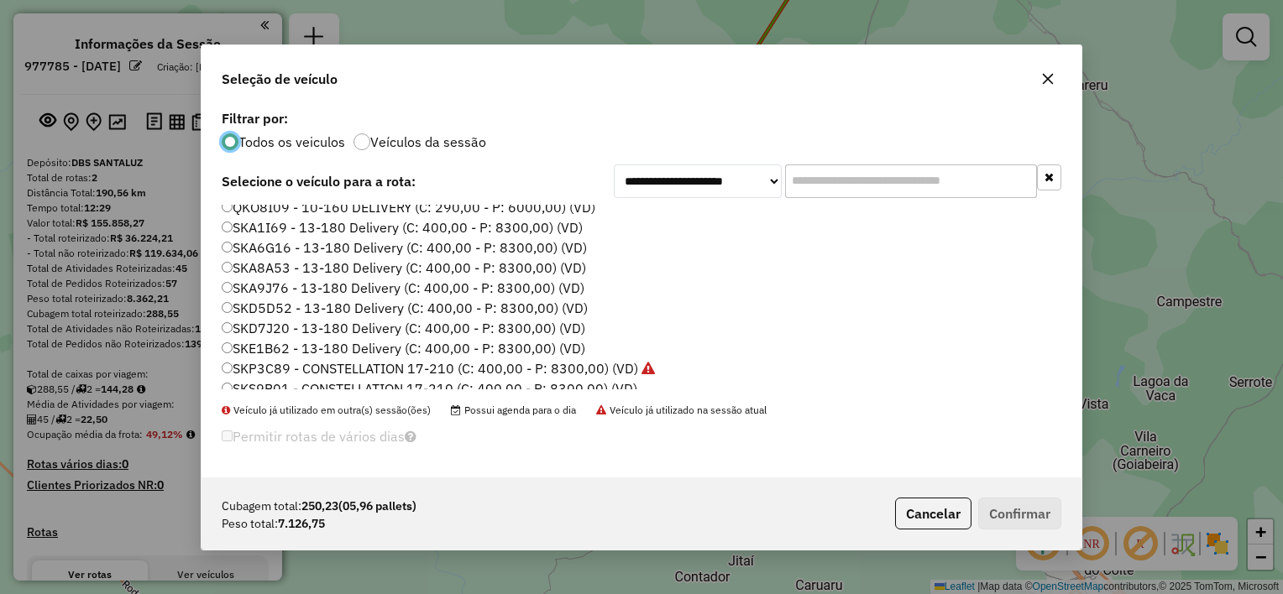
click at [286, 324] on label "SKD7J20 - 13-180 Delivery (C: 400,00 - P: 8300,00) (VD)" at bounding box center [403, 328] width 363 height 20
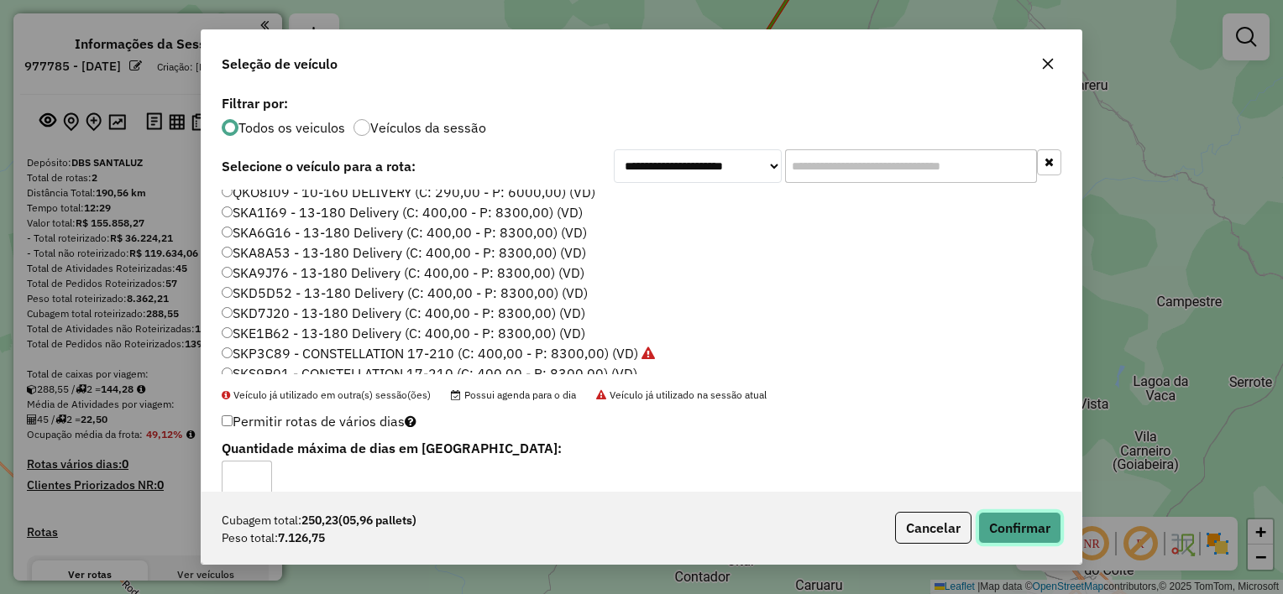
click at [1012, 519] on button "Confirmar" at bounding box center [1019, 528] width 83 height 32
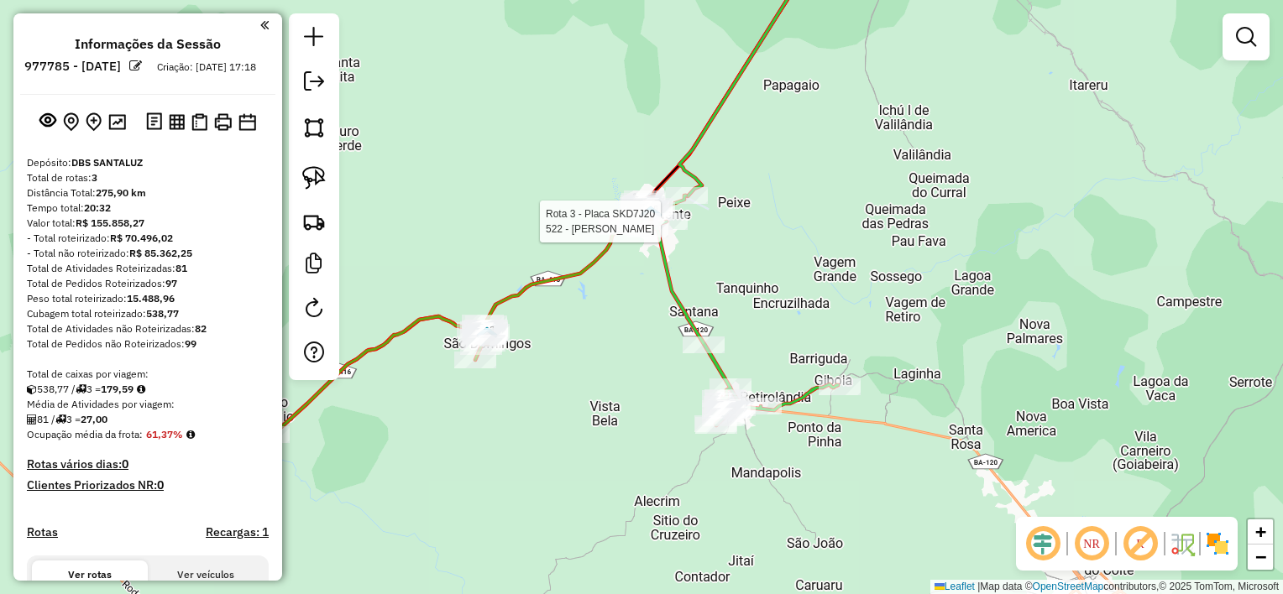
select select "**********"
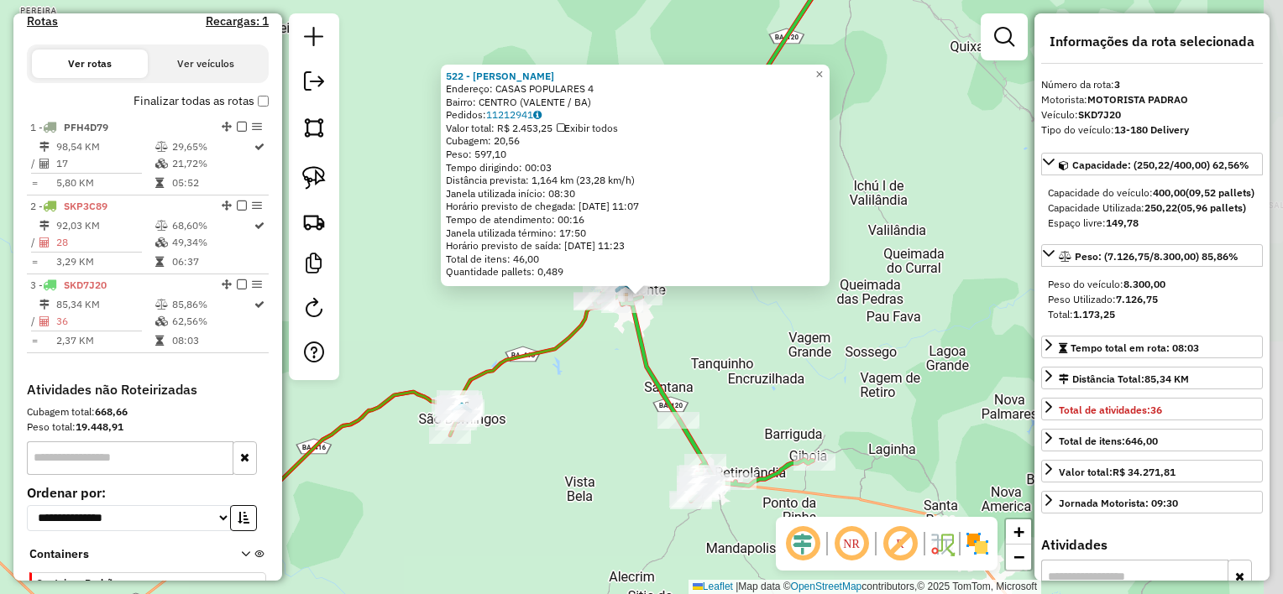
scroll to position [627, 0]
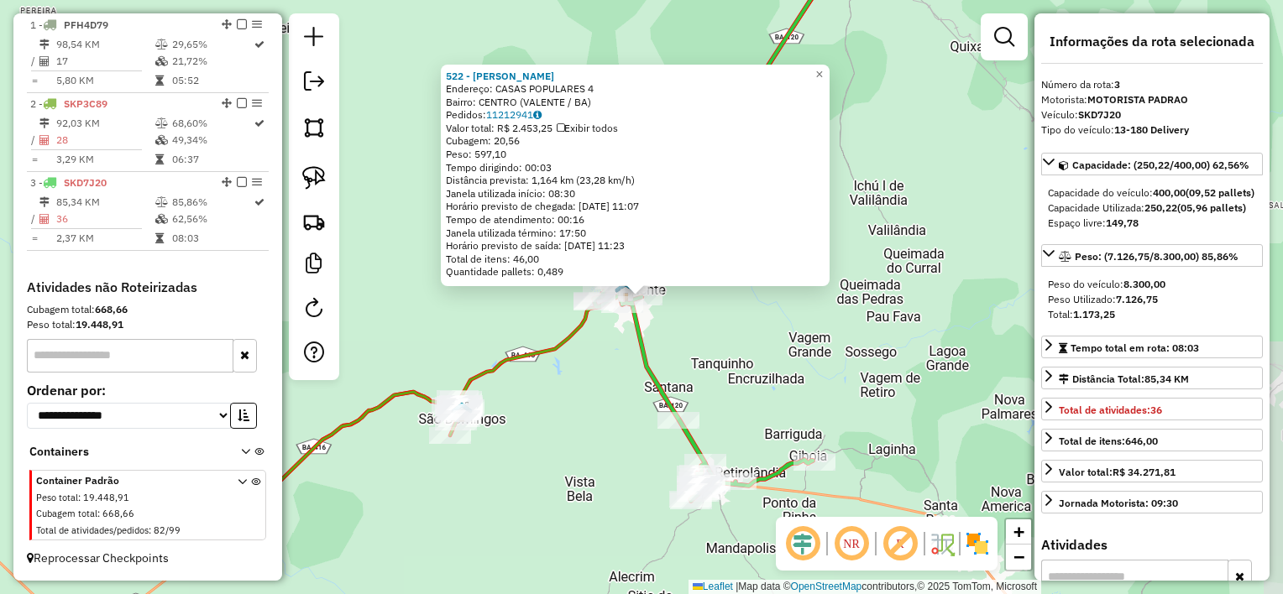
click at [744, 322] on div "522 - [PERSON_NAME]: CASAS POPULARES 4 Bairro: CENTRO (VALENTE / BA) Pedidos: 1…" at bounding box center [641, 297] width 1283 height 594
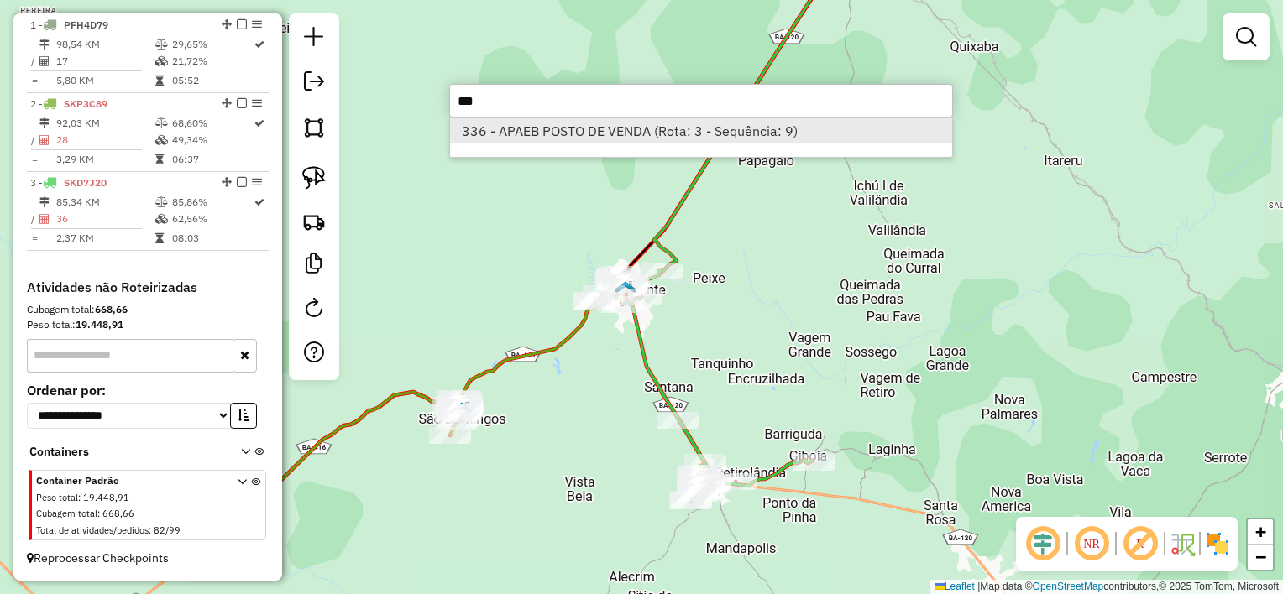
type input "***"
click at [601, 131] on li "336 - APAEB POSTO DE VENDA (Rota: 3 - Sequência: 9)" at bounding box center [701, 130] width 502 height 25
select select "**********"
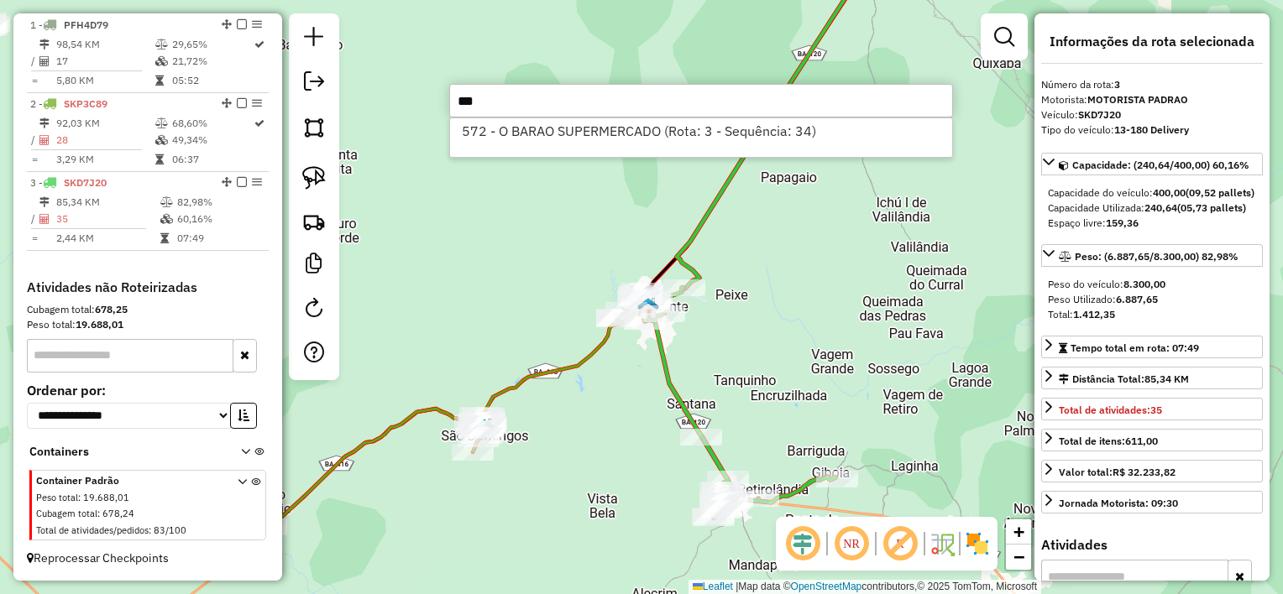
type input "***"
click at [601, 131] on li "572 - O BARAO SUPERMERCADO (Rota: 3 - Sequência: 34)" at bounding box center [701, 130] width 502 height 25
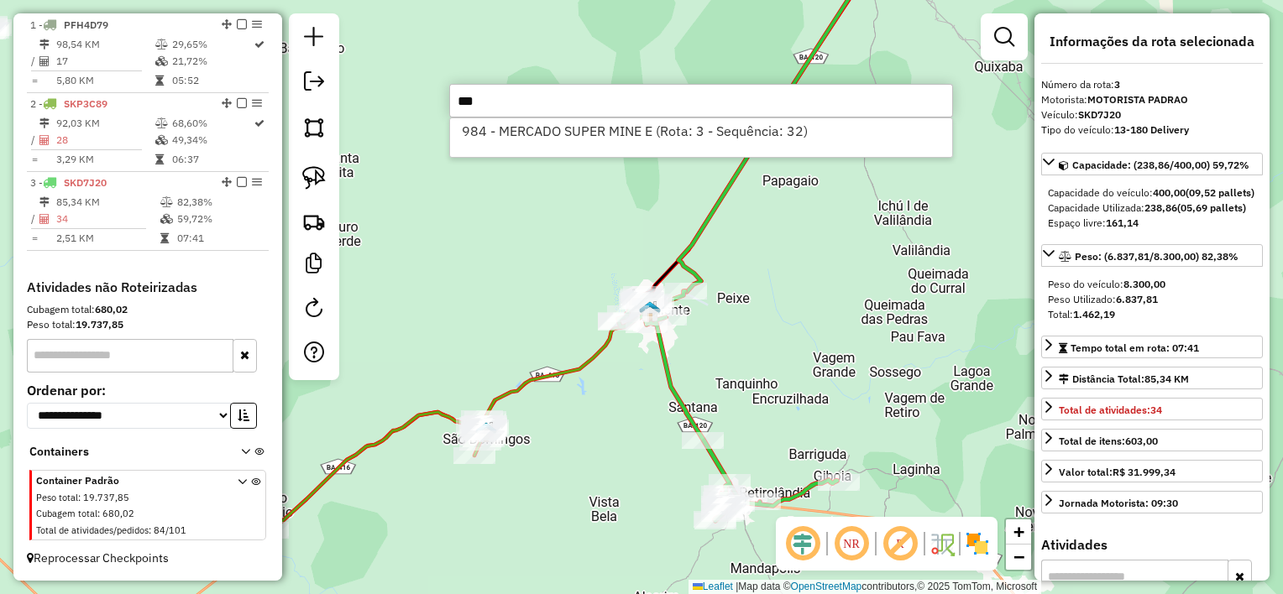
type input "***"
click at [601, 131] on li "984 - MERCADO SUPER MINE E (Rota: 3 - Sequência: 32)" at bounding box center [701, 130] width 502 height 25
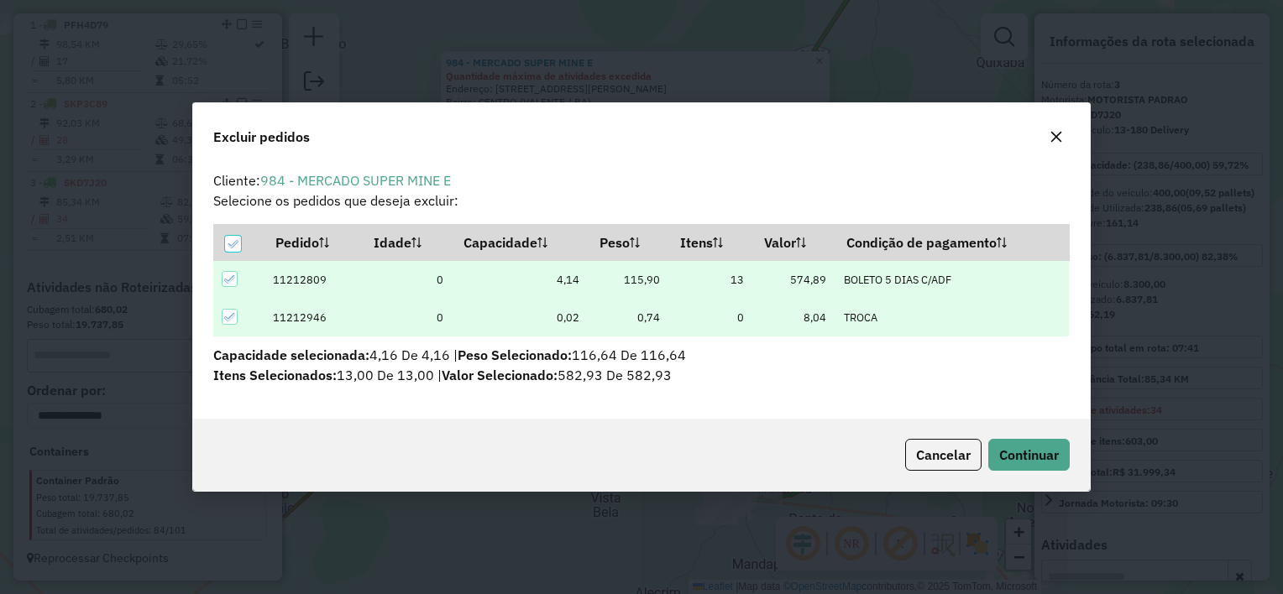
scroll to position [0, 0]
click at [230, 282] on icon at bounding box center [230, 280] width 12 height 12
click at [225, 315] on icon at bounding box center [230, 317] width 12 height 12
click at [235, 247] on div at bounding box center [233, 244] width 16 height 16
click at [1025, 453] on span "Continuar" at bounding box center [1029, 455] width 60 height 17
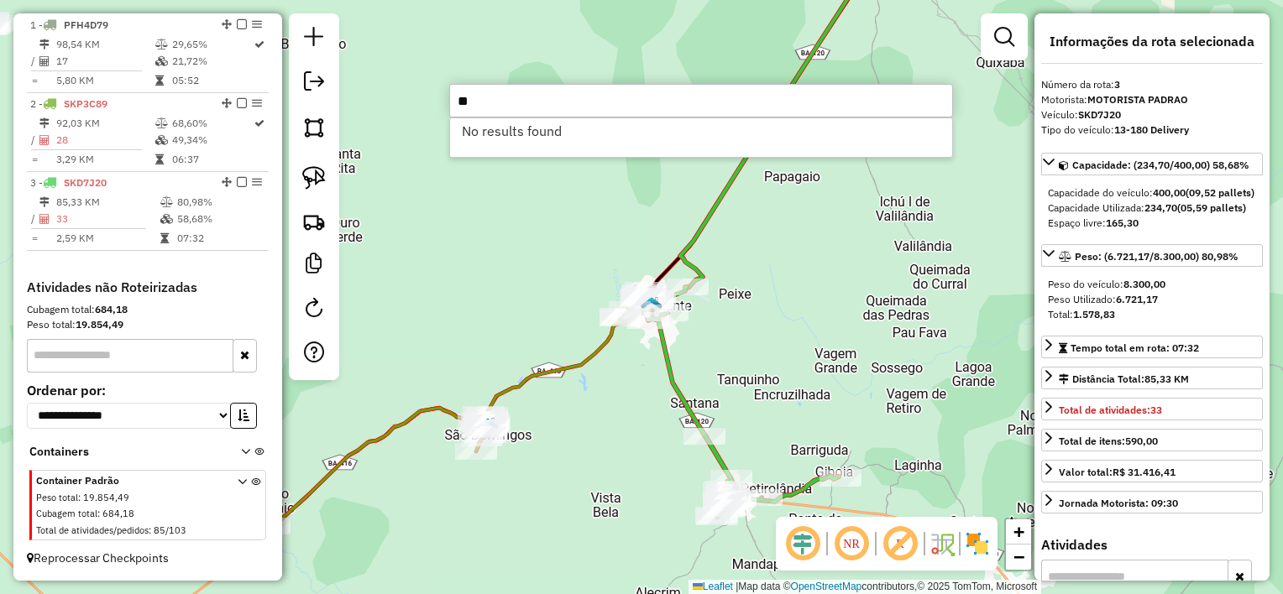
type input "*"
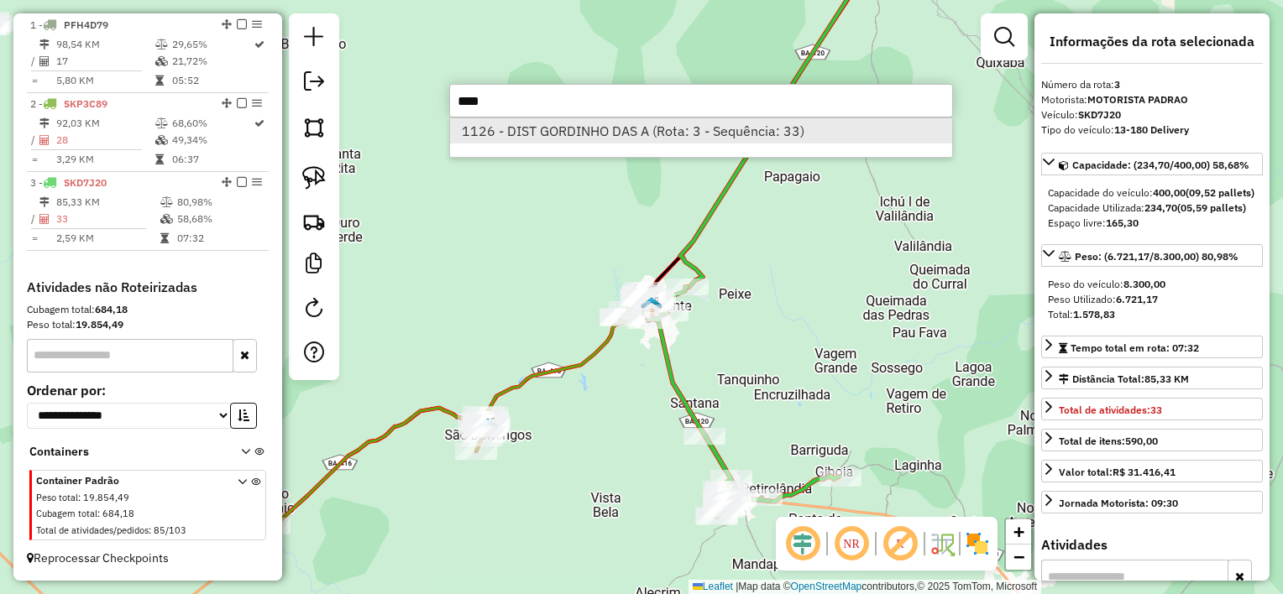
type input "****"
click at [604, 133] on li "1126 - DIST GORDINHO DAS A (Rota: 3 - Sequência: 33)" at bounding box center [701, 130] width 502 height 25
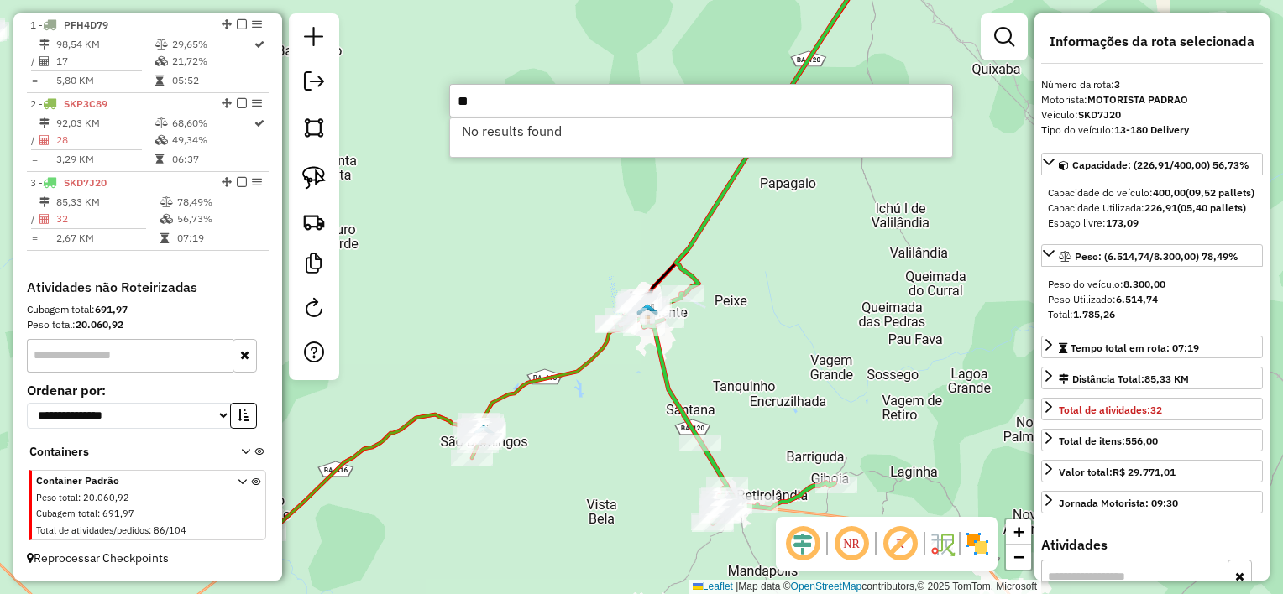
type input "*"
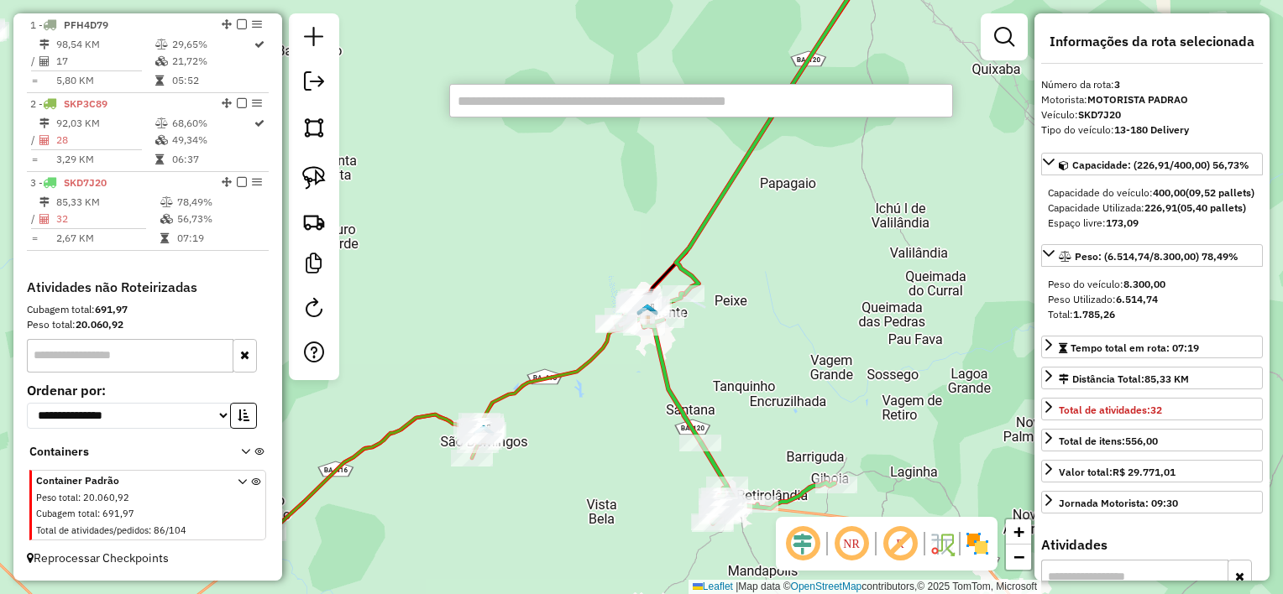
click at [552, 231] on div "Janela de atendimento Grade de atendimento Capacidade Transportadoras Veículos …" at bounding box center [641, 297] width 1283 height 594
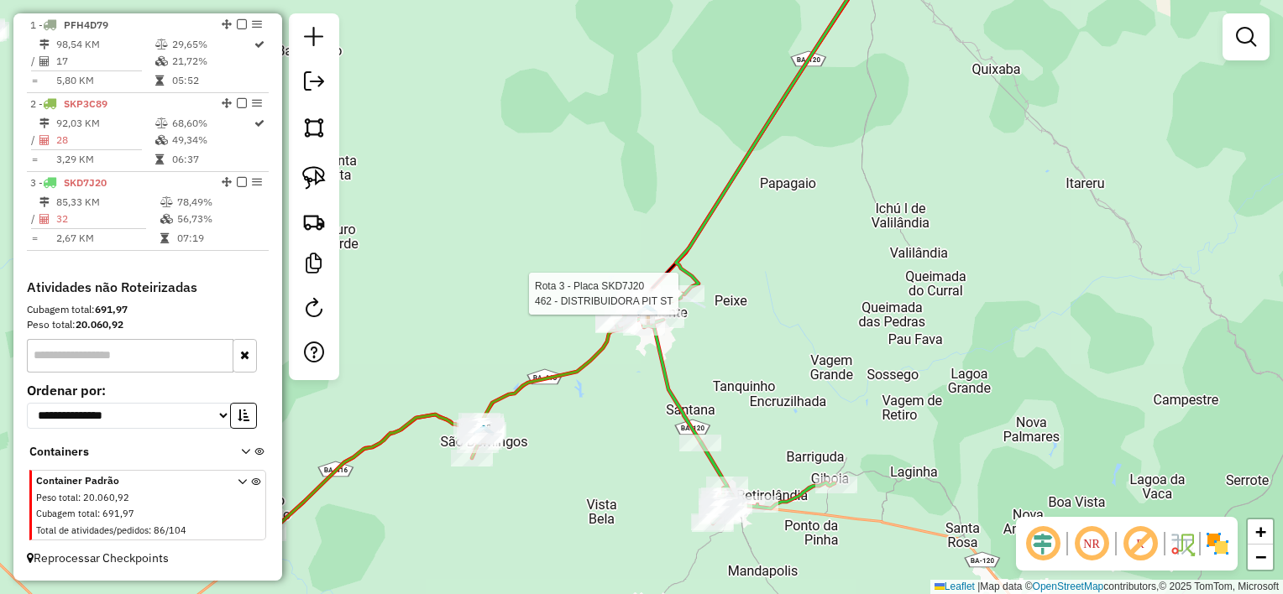
select select "**********"
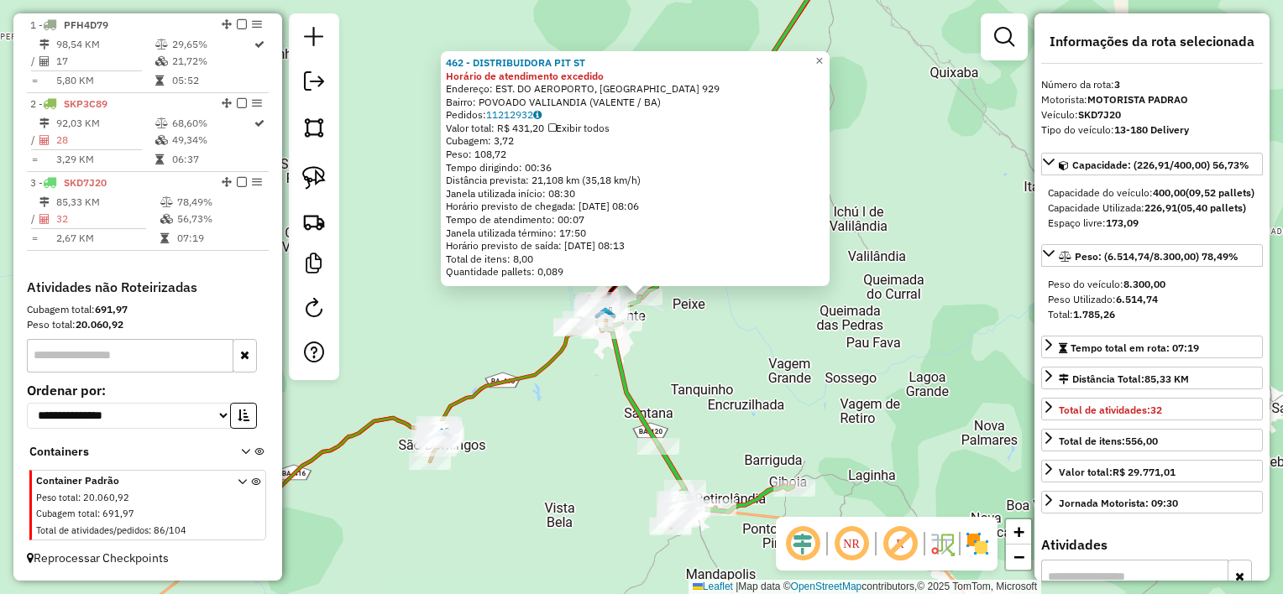
click at [723, 358] on div "462 - DISTRIBUIDORA PIT ST Horário de atendimento excedido Endereço: EST. DO AE…" at bounding box center [641, 297] width 1283 height 594
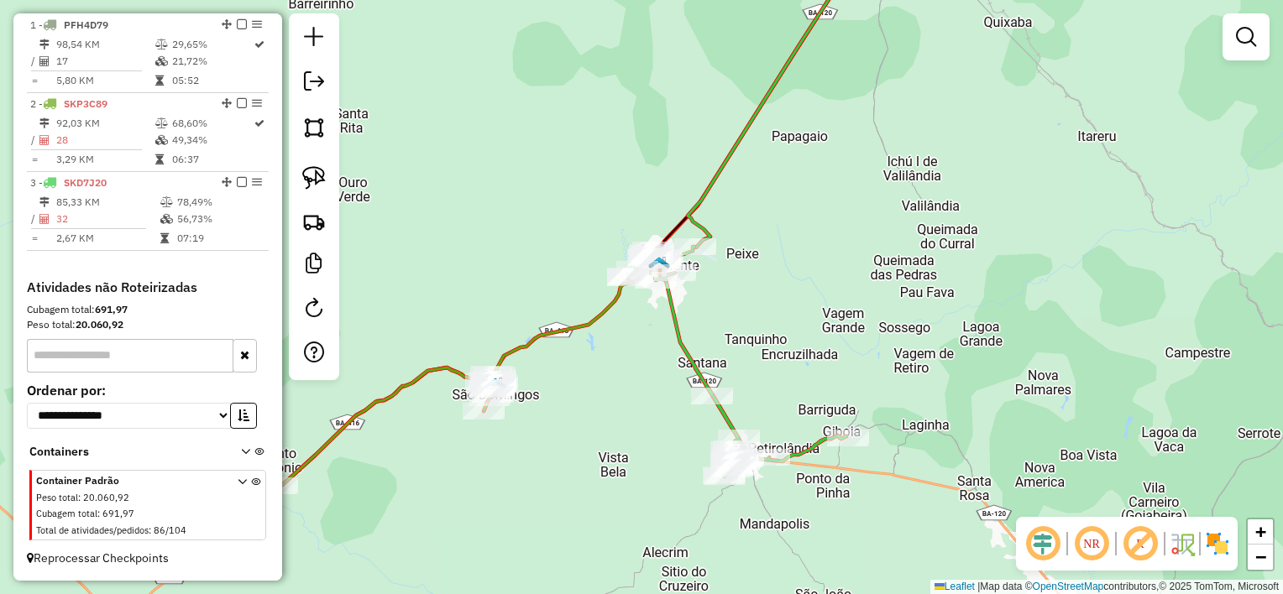
drag, startPoint x: 703, startPoint y: 356, endPoint x: 802, endPoint y: 244, distance: 149.8
click at [801, 247] on div "Janela de atendimento Grade de atendimento Capacidade Transportadoras Veículos …" at bounding box center [641, 297] width 1283 height 594
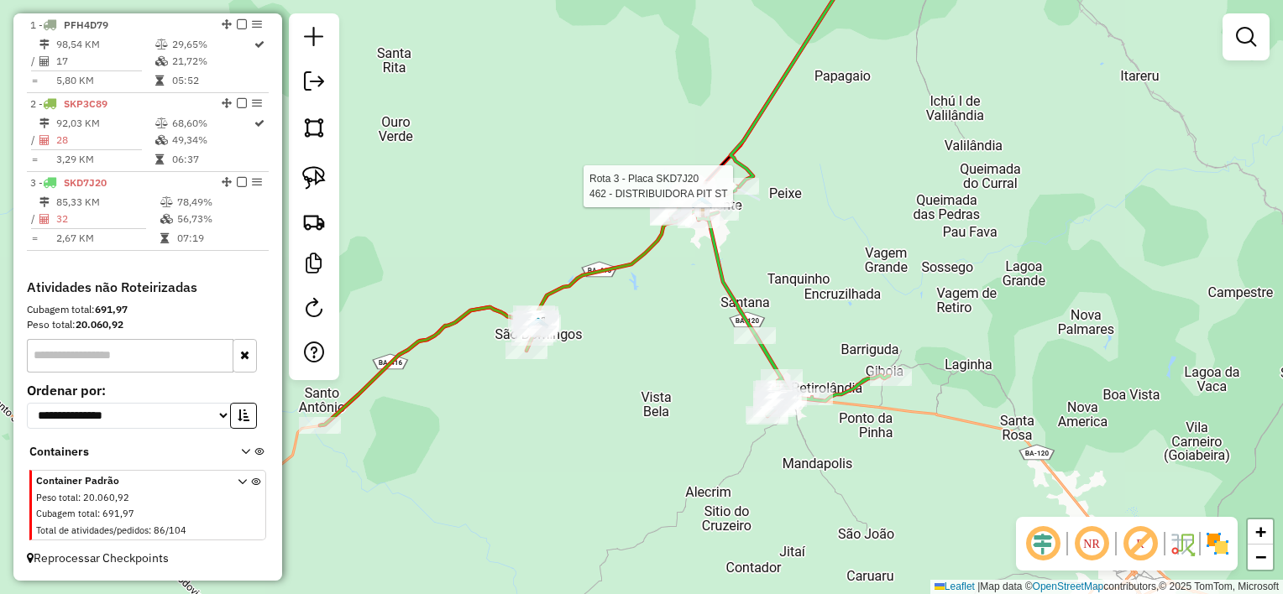
select select "**********"
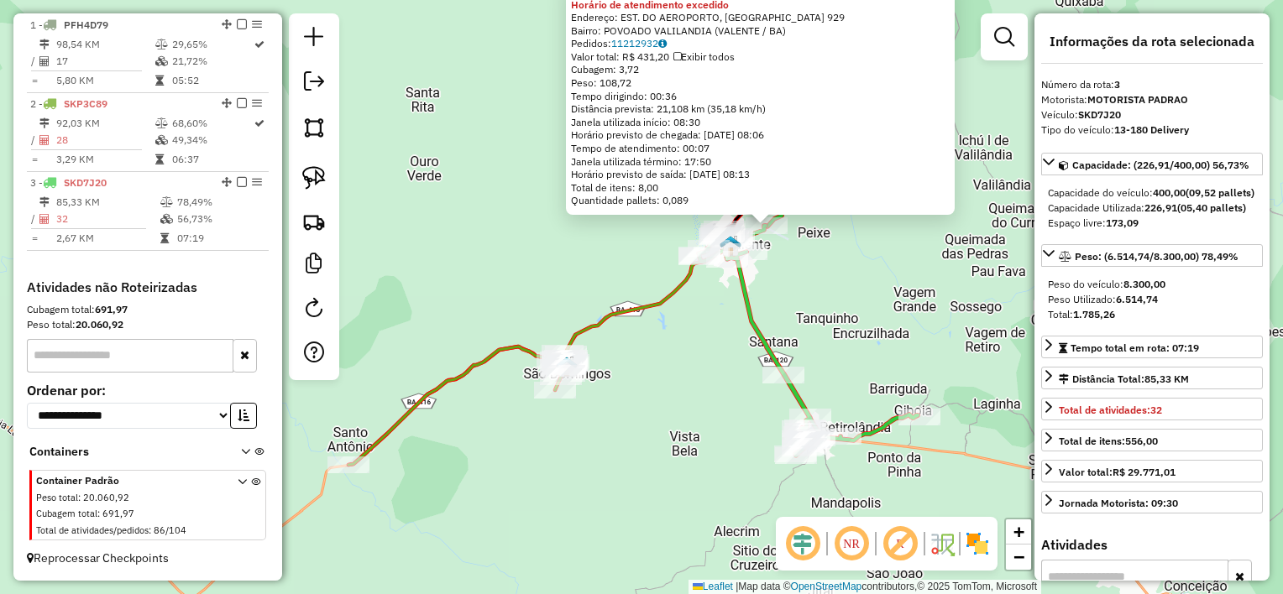
drag, startPoint x: 573, startPoint y: 431, endPoint x: 702, endPoint y: 356, distance: 148.6
click at [702, 356] on div "462 - DISTRIBUIDORA PIT ST Horário de atendimento excedido Endereço: EST. DO AE…" at bounding box center [641, 297] width 1283 height 594
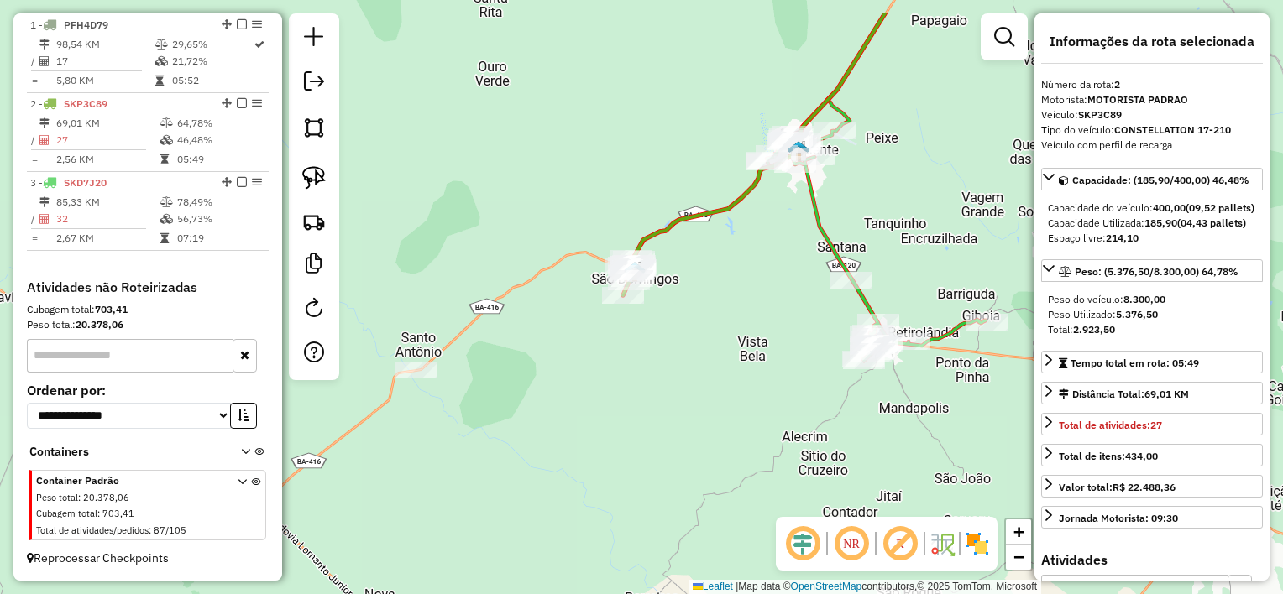
drag, startPoint x: 766, startPoint y: 290, endPoint x: 537, endPoint y: 364, distance: 240.2
click at [537, 364] on div "Janela de atendimento Grade de atendimento Capacidade Transportadoras Veículos …" at bounding box center [641, 297] width 1283 height 594
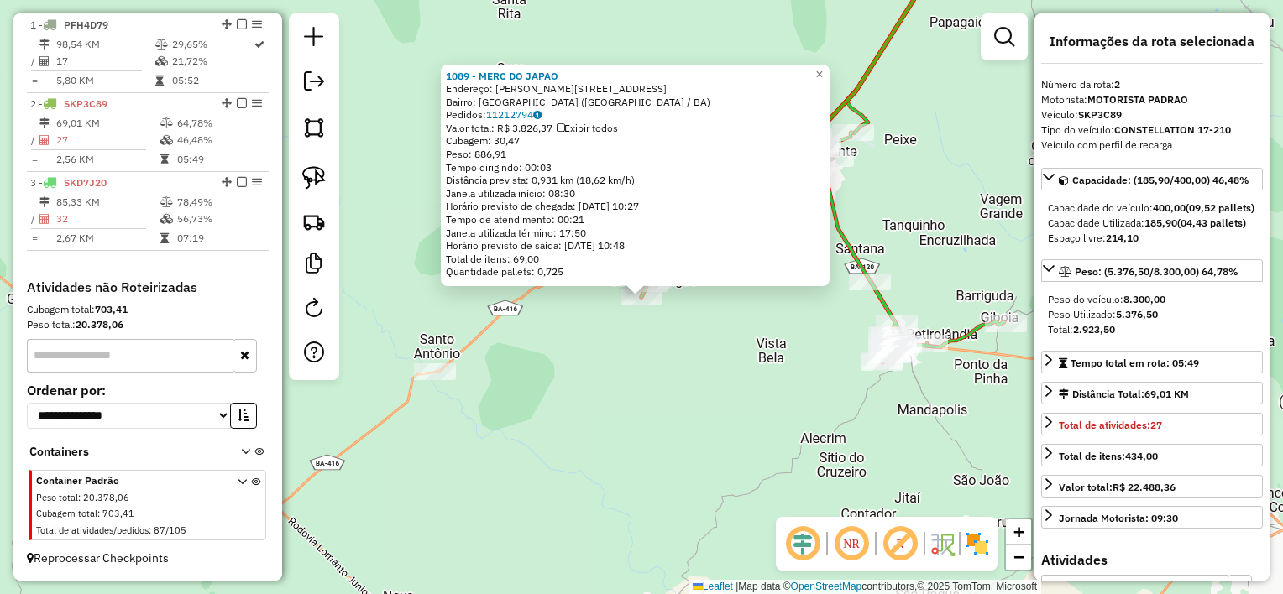
click at [788, 360] on div "1089 - MERC DO JAPAO Endereço: [PERSON_NAME] 85 Bairro: [GEOGRAPHIC_DATA] ([GEO…" at bounding box center [641, 297] width 1283 height 594
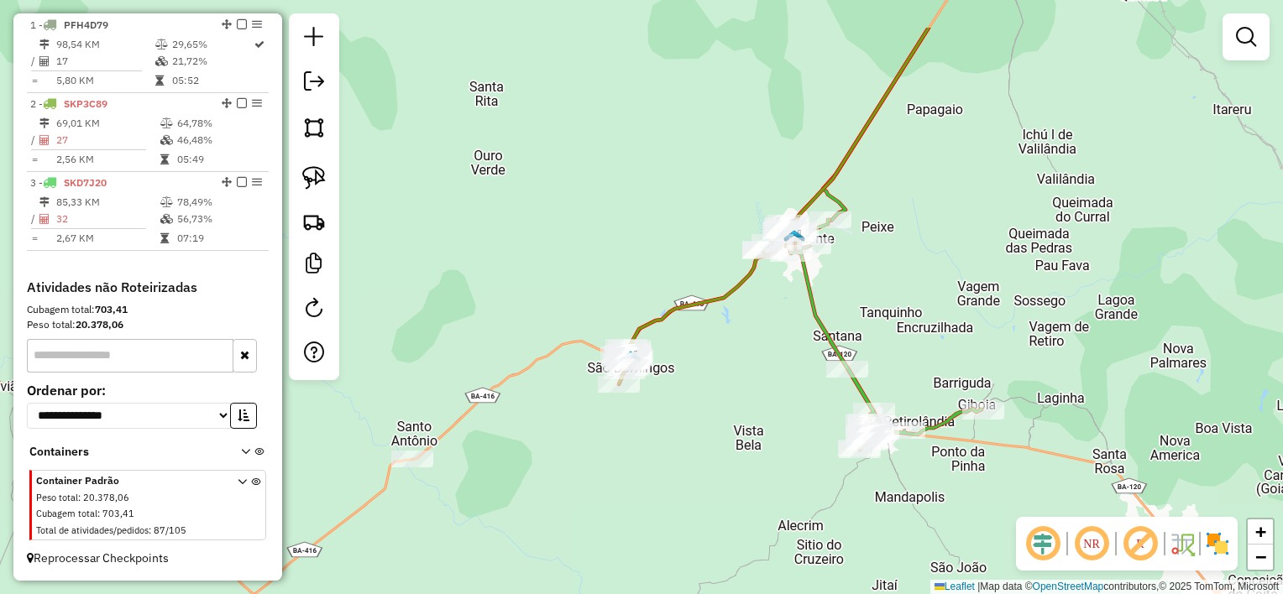
drag, startPoint x: 796, startPoint y: 255, endPoint x: 771, endPoint y: 353, distance: 100.6
click at [771, 353] on div "Janela de atendimento Grade de atendimento Capacidade Transportadoras Veículos …" at bounding box center [641, 297] width 1283 height 594
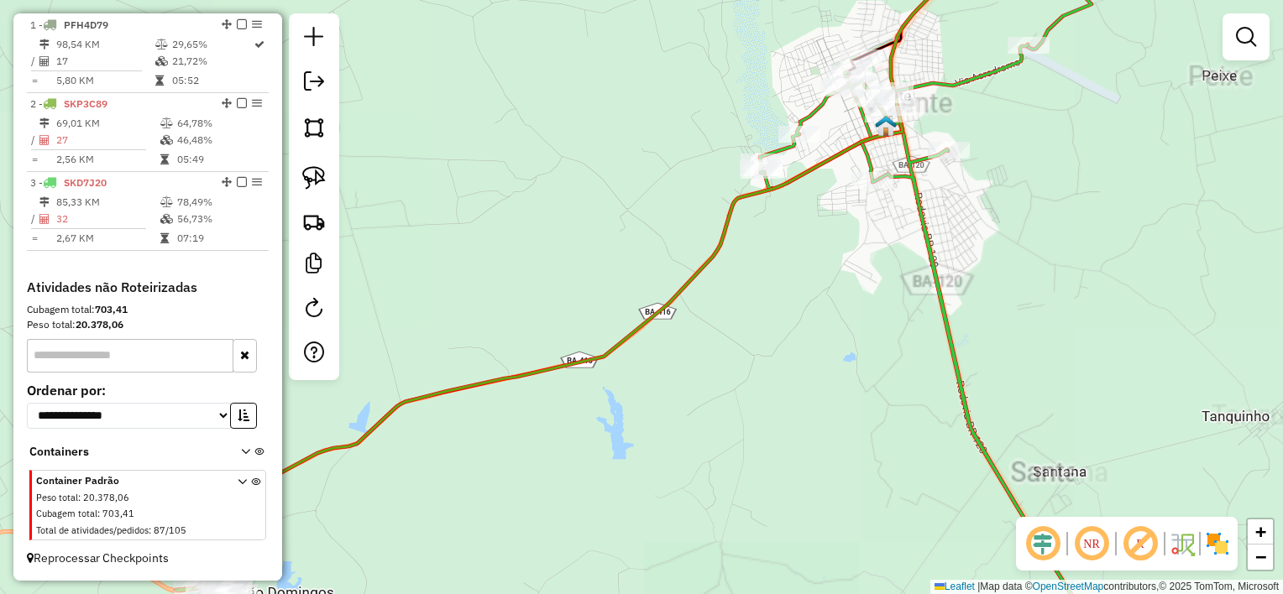
drag, startPoint x: 751, startPoint y: 274, endPoint x: 698, endPoint y: 403, distance: 140.0
click at [699, 404] on div "Janela de atendimento Grade de atendimento Capacidade Transportadoras Veículos …" at bounding box center [641, 297] width 1283 height 594
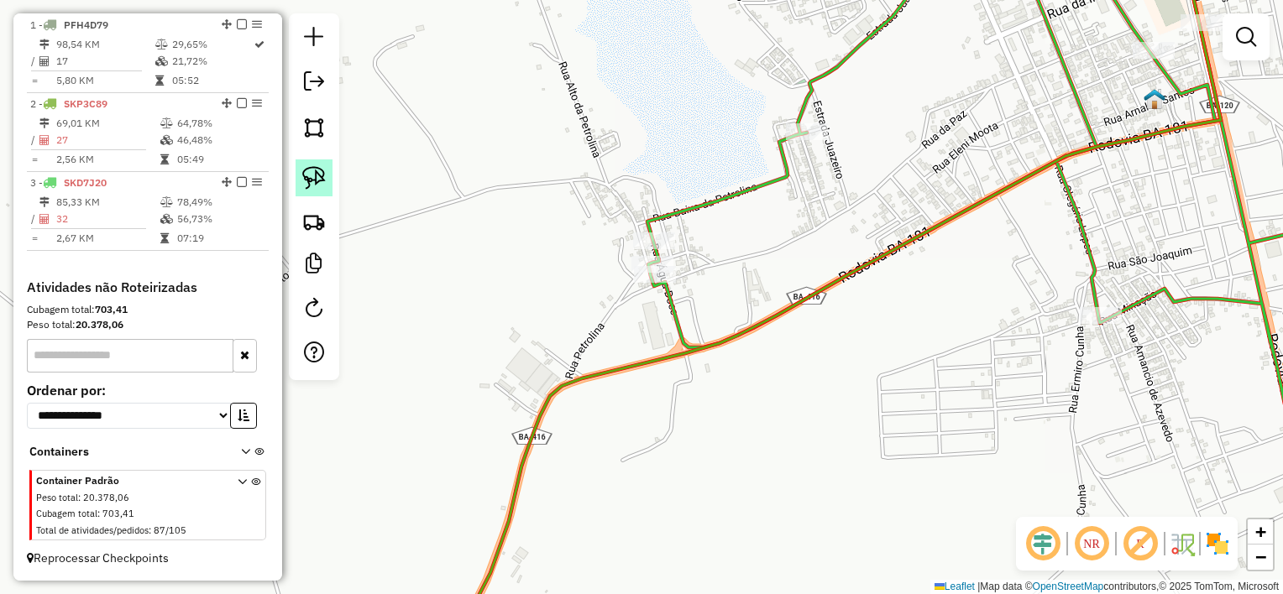
click at [327, 184] on link at bounding box center [313, 177] width 37 height 37
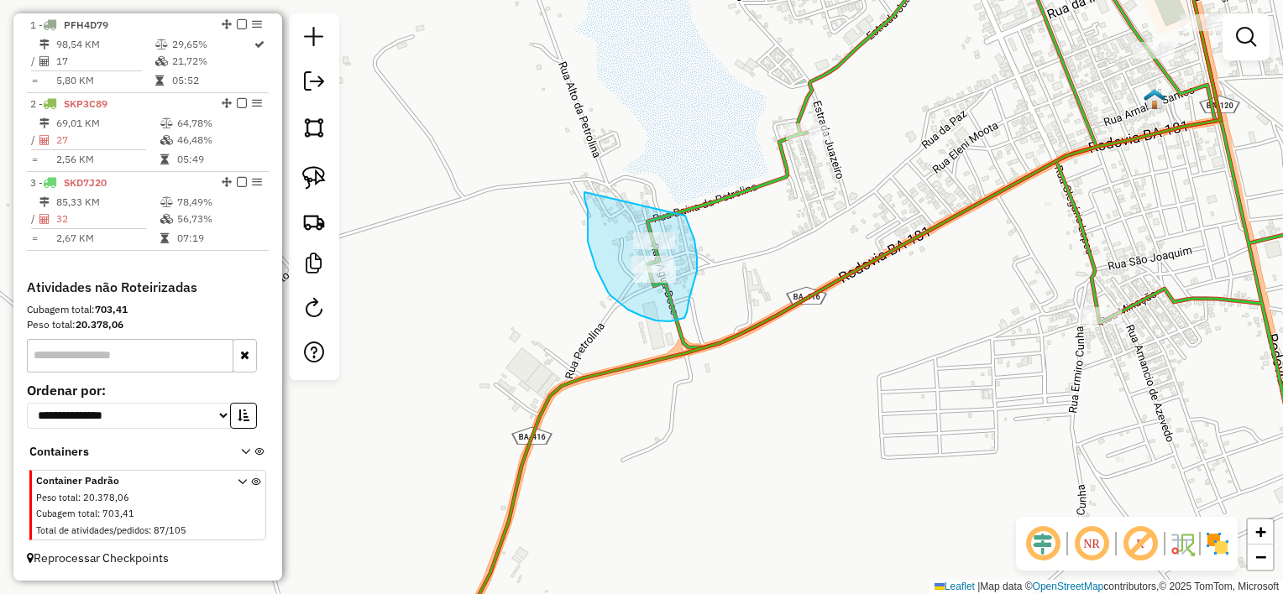
drag, startPoint x: 587, startPoint y: 206, endPoint x: 685, endPoint y: 216, distance: 98.7
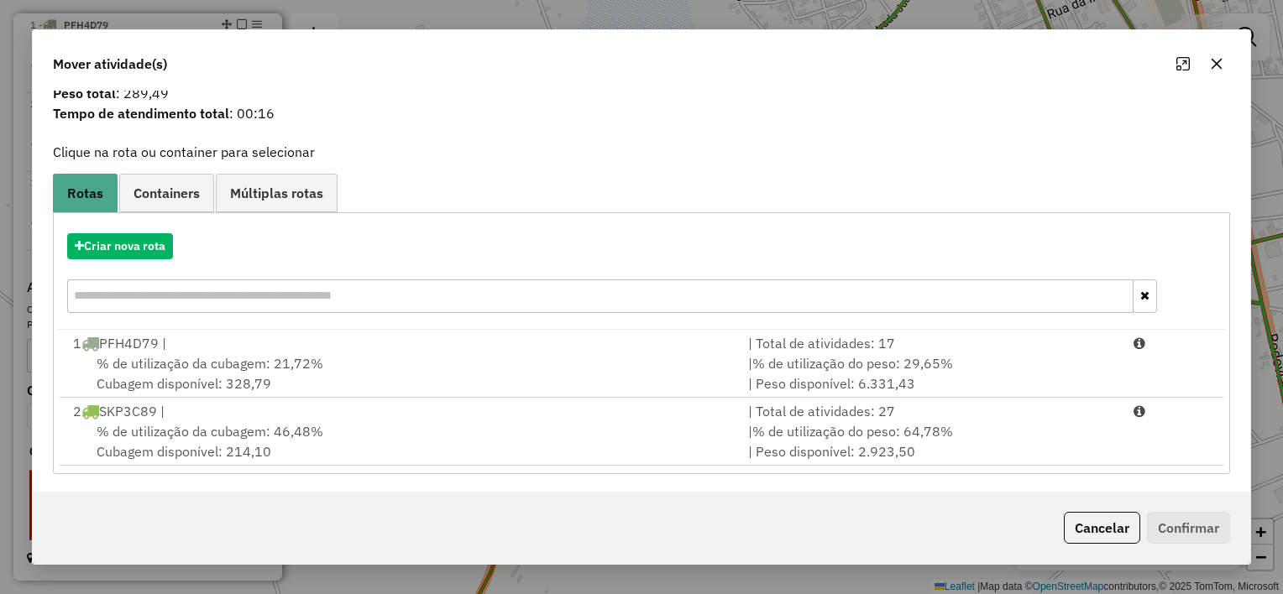
scroll to position [56, 0]
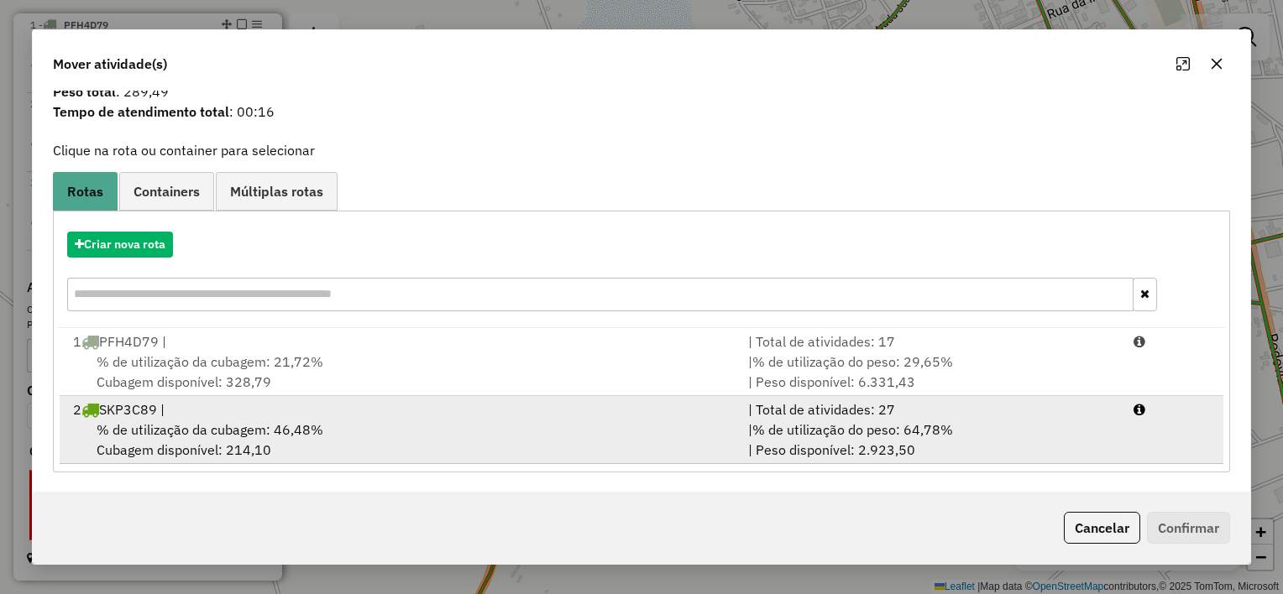
click at [551, 410] on div "2 SKP3C89 |" at bounding box center [400, 410] width 675 height 20
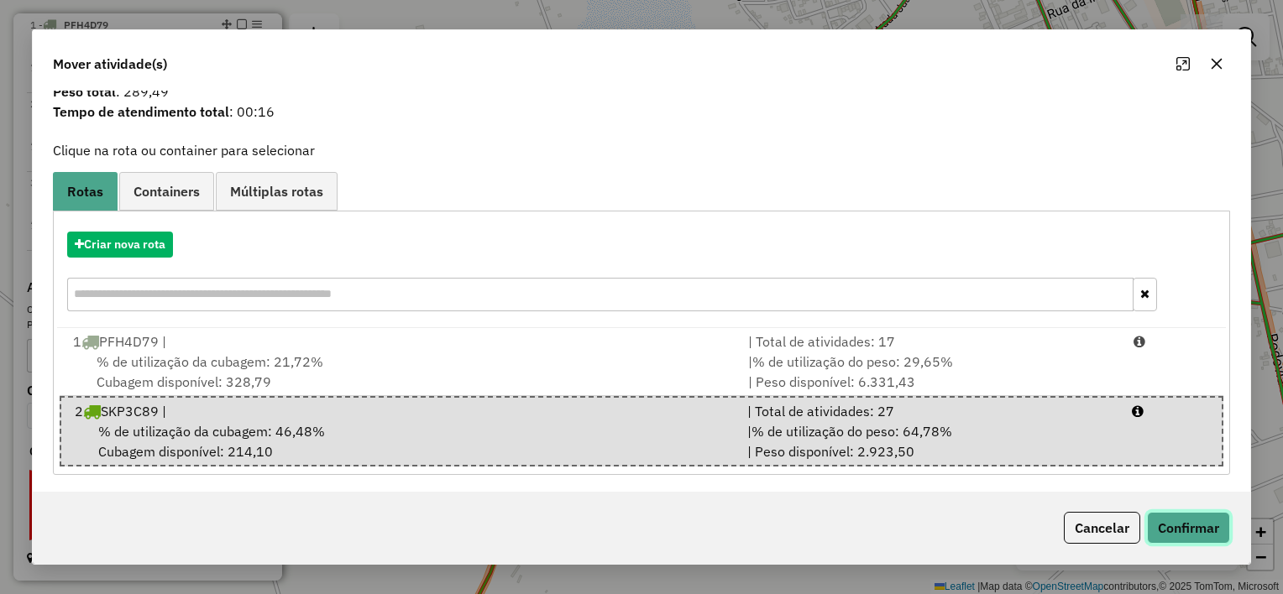
click at [1212, 527] on button "Confirmar" at bounding box center [1188, 528] width 83 height 32
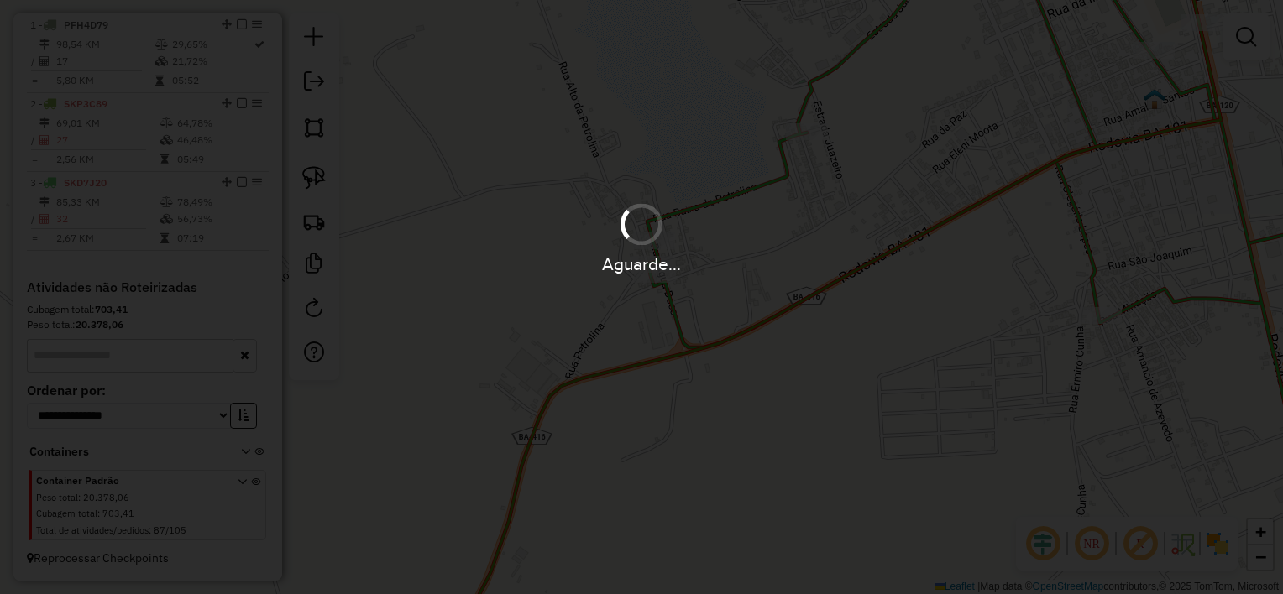
scroll to position [0, 0]
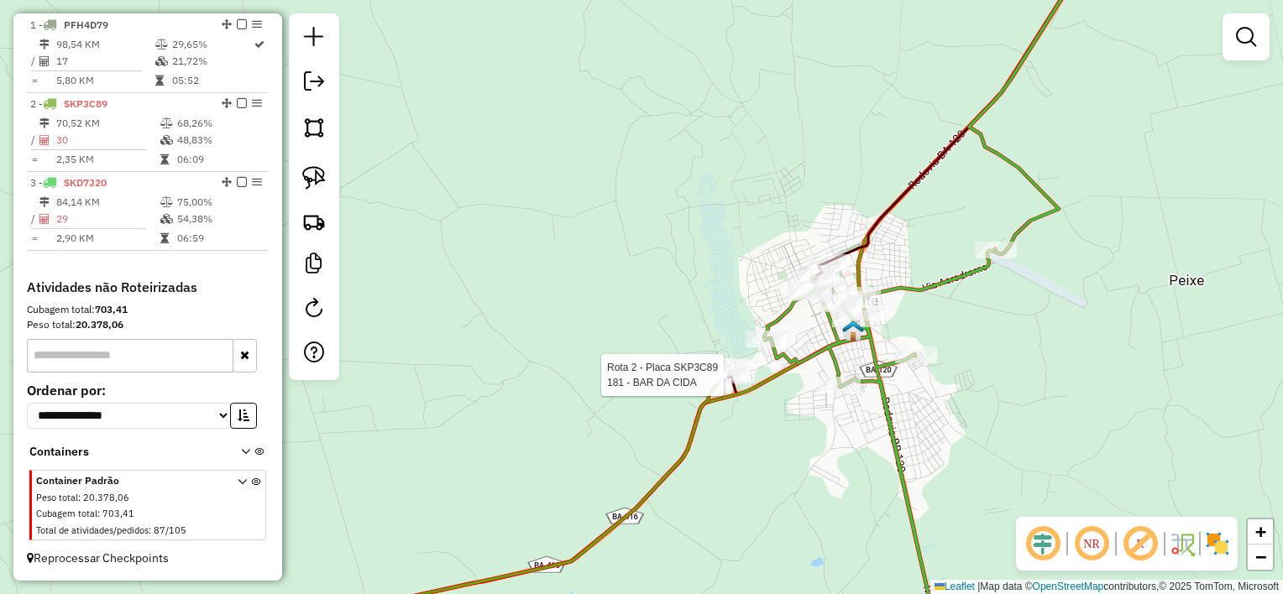
select select "**********"
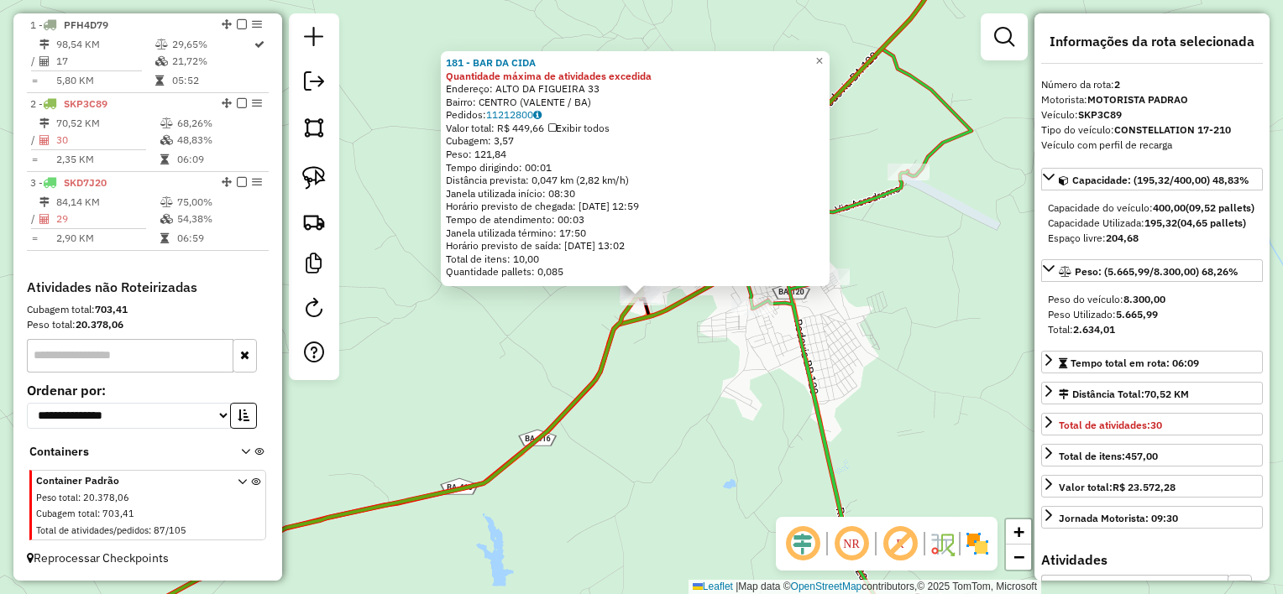
drag, startPoint x: 1113, startPoint y: 346, endPoint x: 1168, endPoint y: 347, distance: 55.4
click at [1168, 322] on div "Peso Utilizado: 5.665,99" at bounding box center [1152, 314] width 208 height 15
click at [749, 442] on div "181 - BAR DA CIDA Quantidade máxima de atividades excedida Endereço: ALTO DA FI…" at bounding box center [641, 297] width 1283 height 594
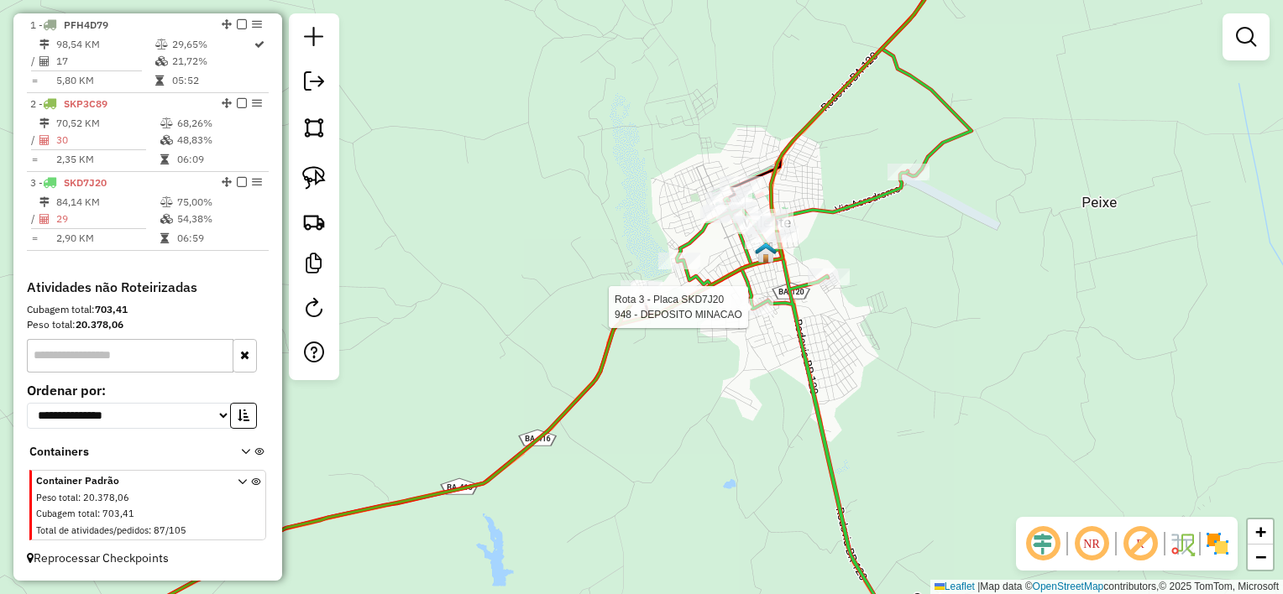
select select "**********"
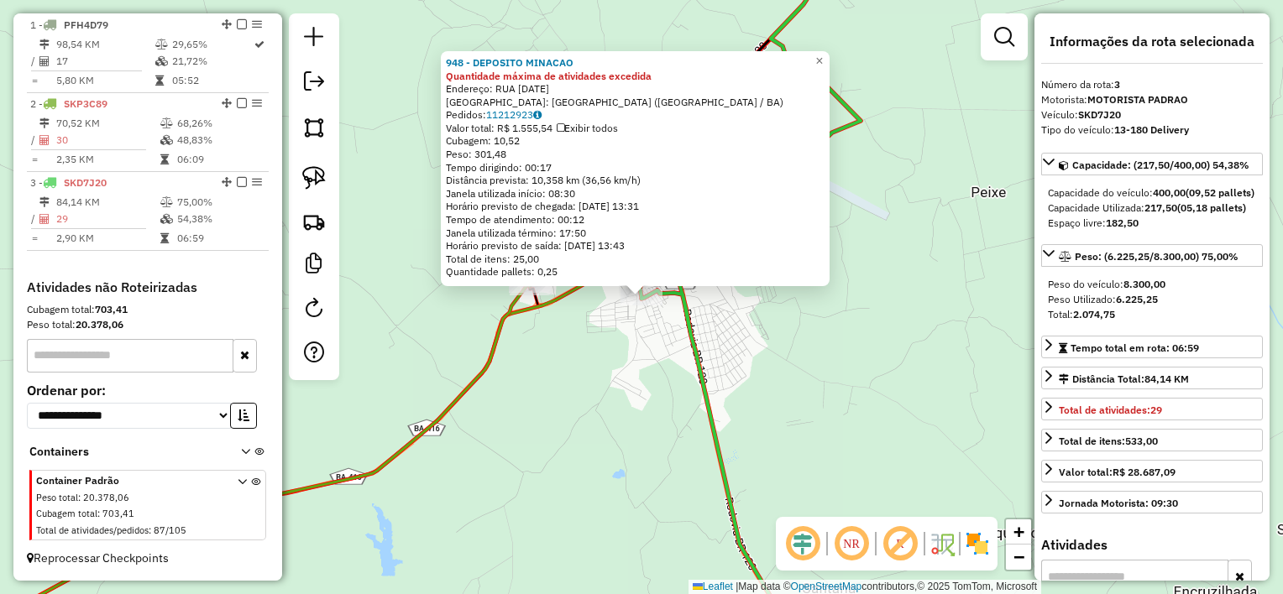
drag, startPoint x: 1115, startPoint y: 327, endPoint x: 1162, endPoint y: 330, distance: 47.1
click at [1162, 307] on div "Peso Utilizado: 6.225,25" at bounding box center [1152, 299] width 208 height 15
drag, startPoint x: 1162, startPoint y: 330, endPoint x: 1155, endPoint y: 436, distance: 106.0
click at [1155, 416] on strong "29" at bounding box center [1156, 410] width 12 height 13
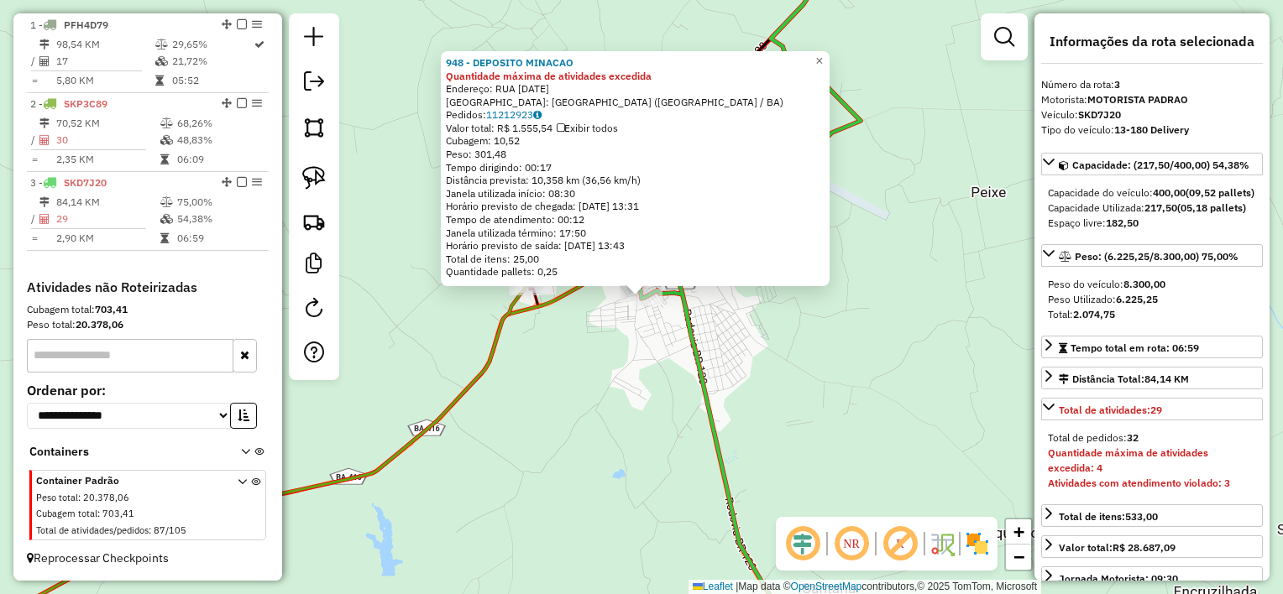
click at [841, 363] on div "948 - DEPOSITO MINACAO Quantidade máxima de atividades excedida Endereço: RUA […" at bounding box center [641, 297] width 1283 height 594
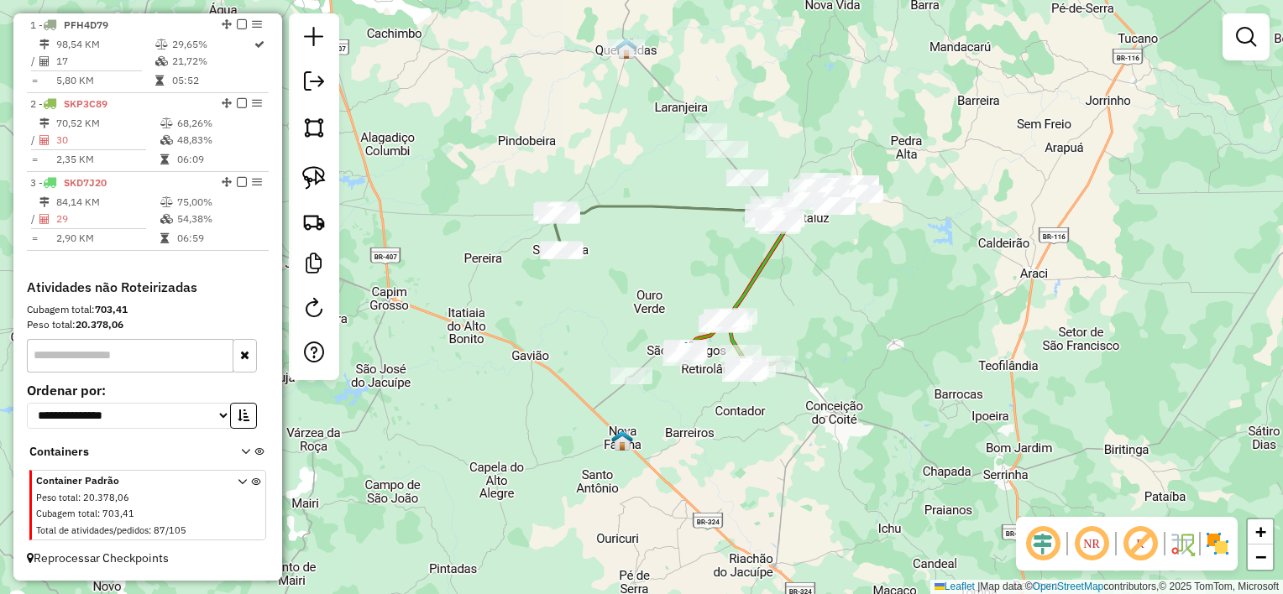
drag, startPoint x: 823, startPoint y: 212, endPoint x: 729, endPoint y: 332, distance: 152.5
click at [729, 332] on div "Janela de atendimento Grade de atendimento Capacidade Transportadoras Veículos …" at bounding box center [641, 297] width 1283 height 594
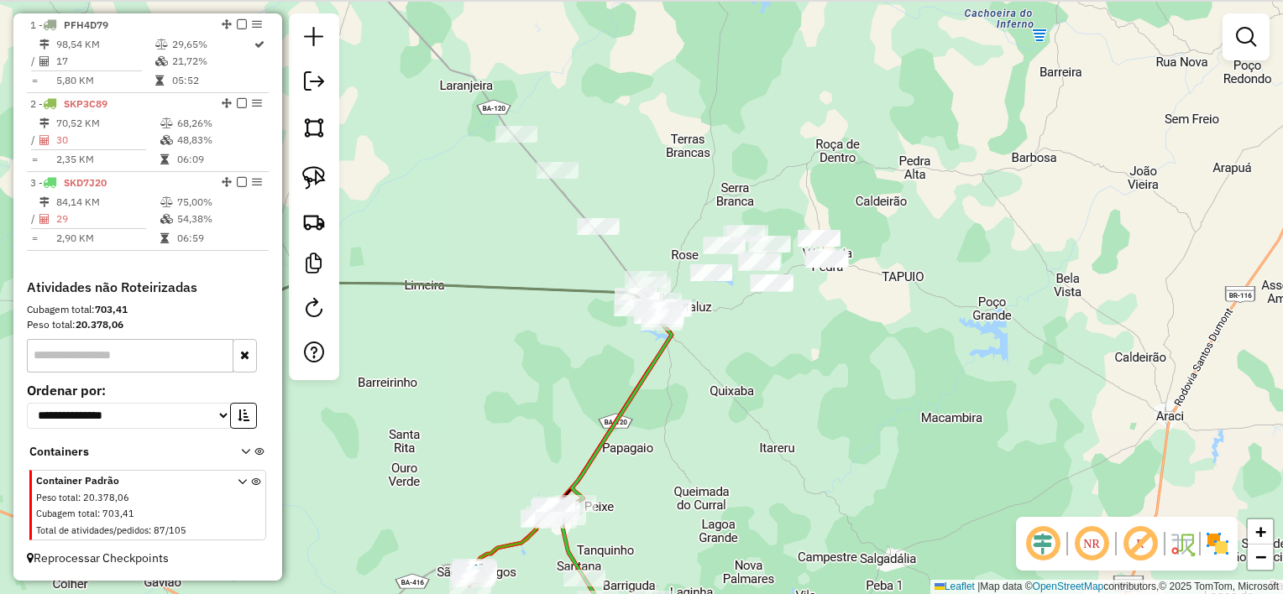
drag, startPoint x: 758, startPoint y: 295, endPoint x: 750, endPoint y: 365, distance: 70.1
click at [750, 365] on div "Janela de atendimento Grade de atendimento Capacidade Transportadoras Veículos …" at bounding box center [641, 297] width 1283 height 594
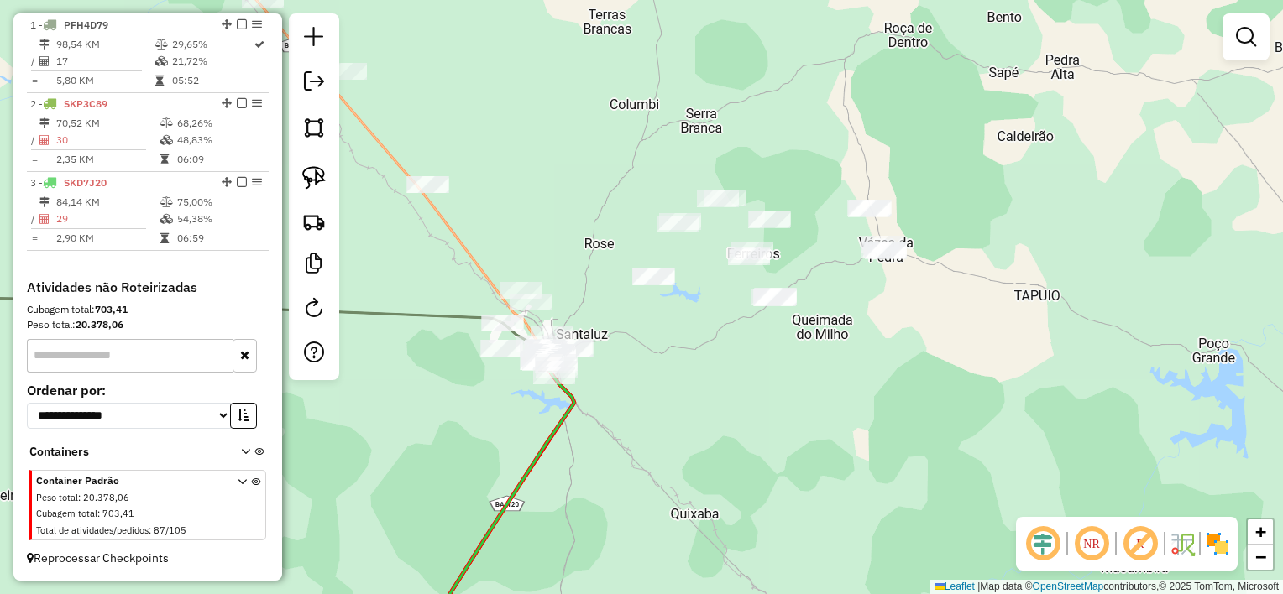
drag, startPoint x: 753, startPoint y: 341, endPoint x: 740, endPoint y: 447, distance: 107.4
click at [740, 456] on div "Janela de atendimento Grade de atendimento Capacidade Transportadoras Veículos …" at bounding box center [641, 297] width 1283 height 594
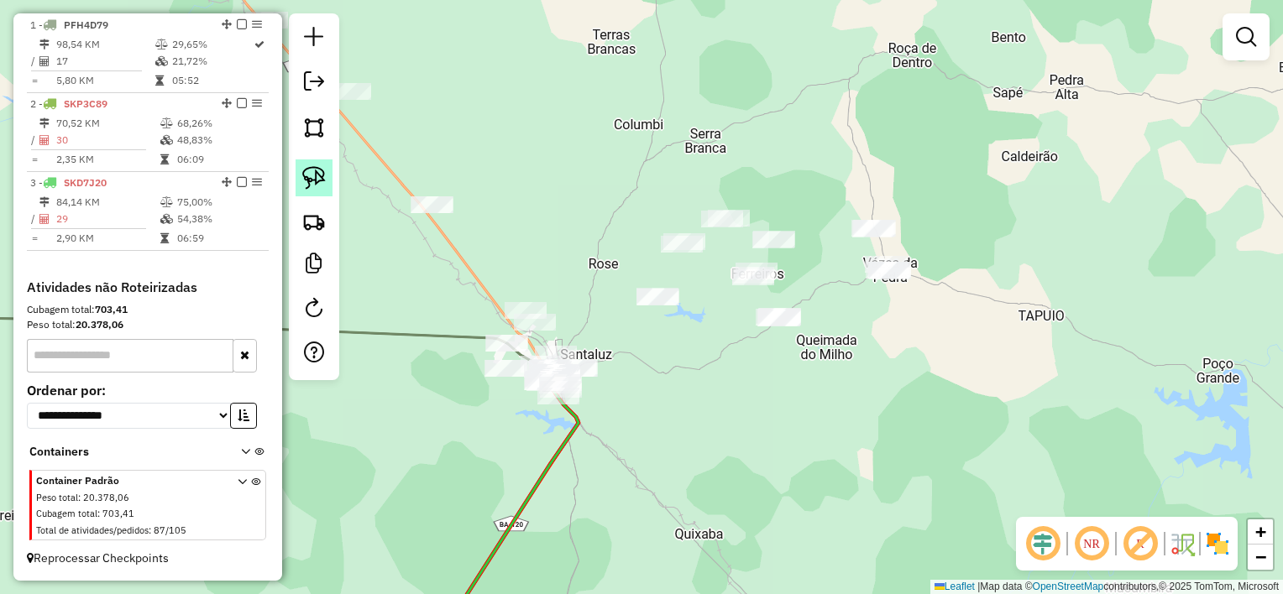
click at [330, 181] on link at bounding box center [313, 177] width 37 height 37
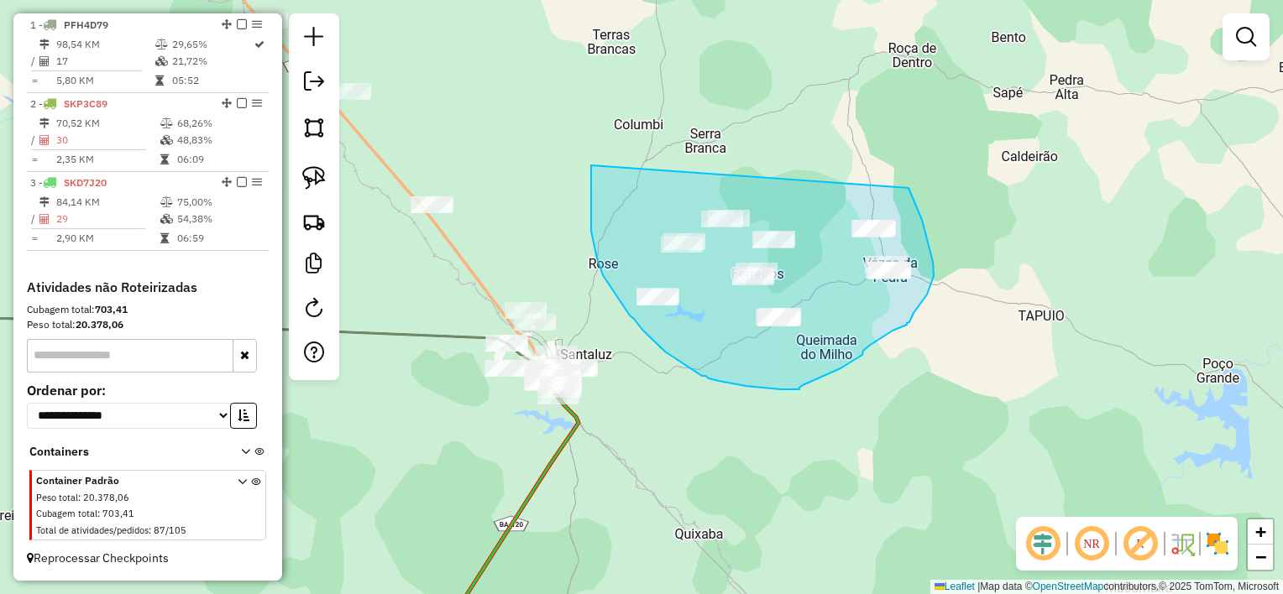
drag, startPoint x: 603, startPoint y: 275, endPoint x: 909, endPoint y: 188, distance: 318.6
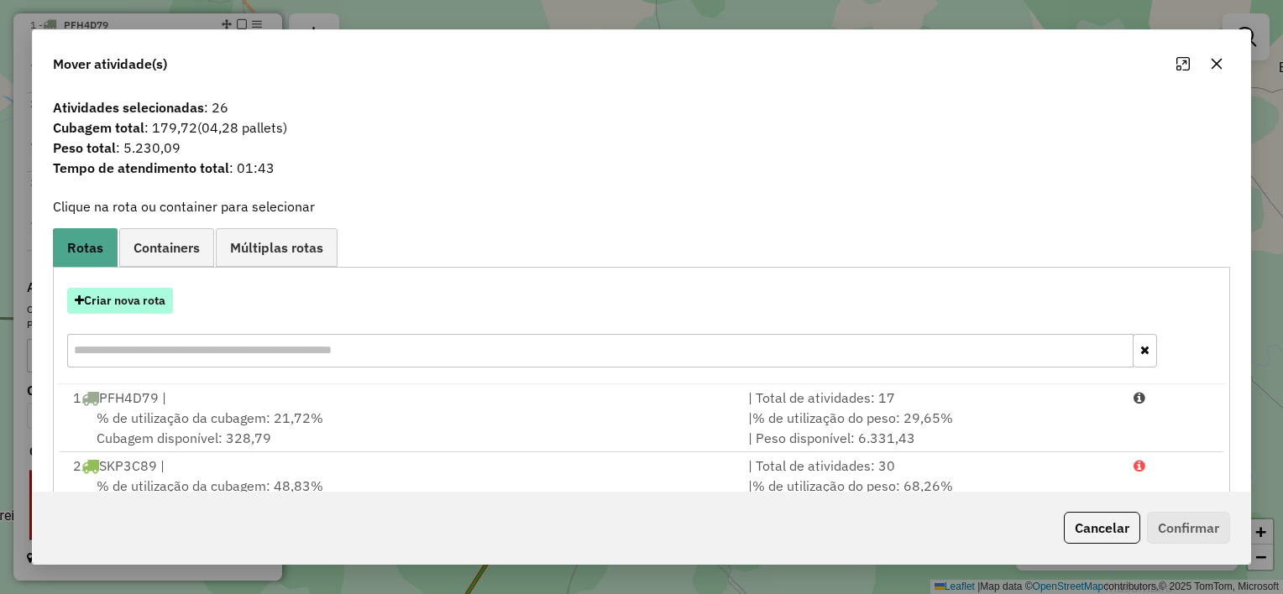
click at [147, 303] on button "Criar nova rota" at bounding box center [120, 301] width 106 height 26
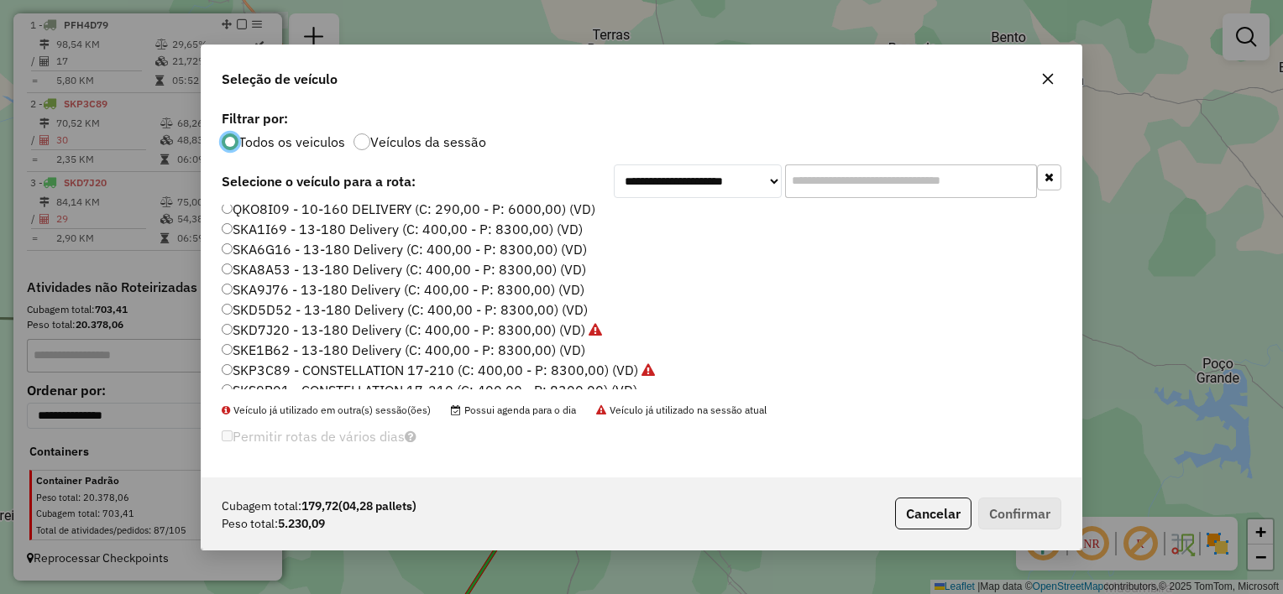
scroll to position [168, 0]
click at [288, 306] on label "SKD5D52 - 13-180 Delivery (C: 400,00 - P: 8300,00) (VD)" at bounding box center [405, 308] width 366 height 20
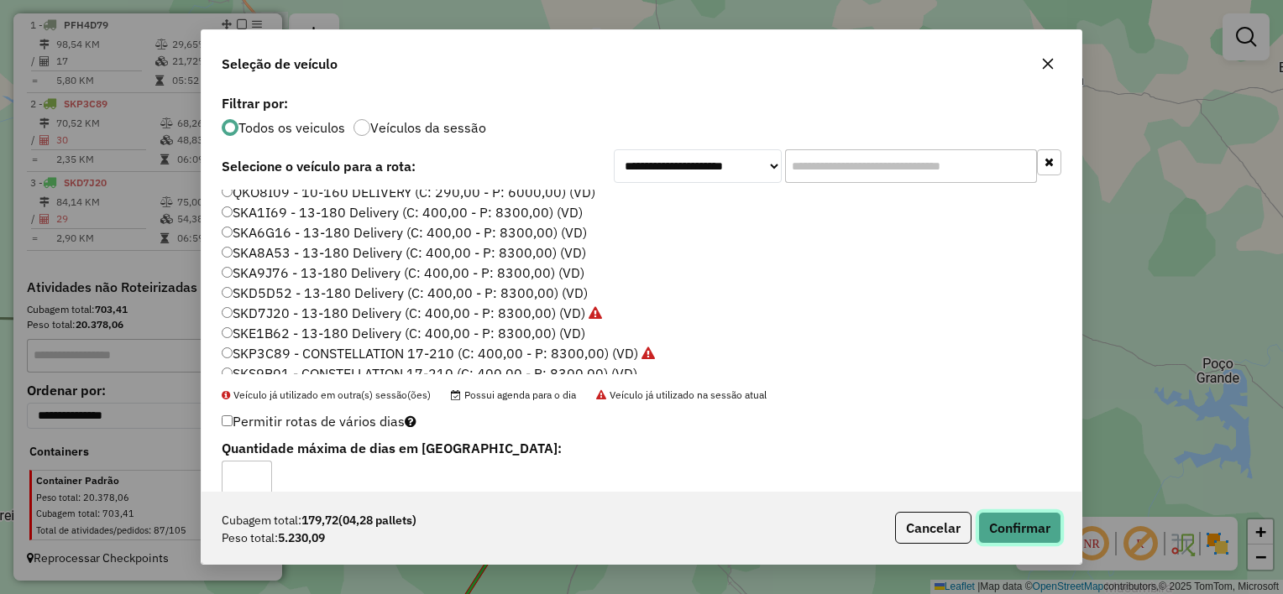
click at [1024, 517] on button "Confirmar" at bounding box center [1019, 528] width 83 height 32
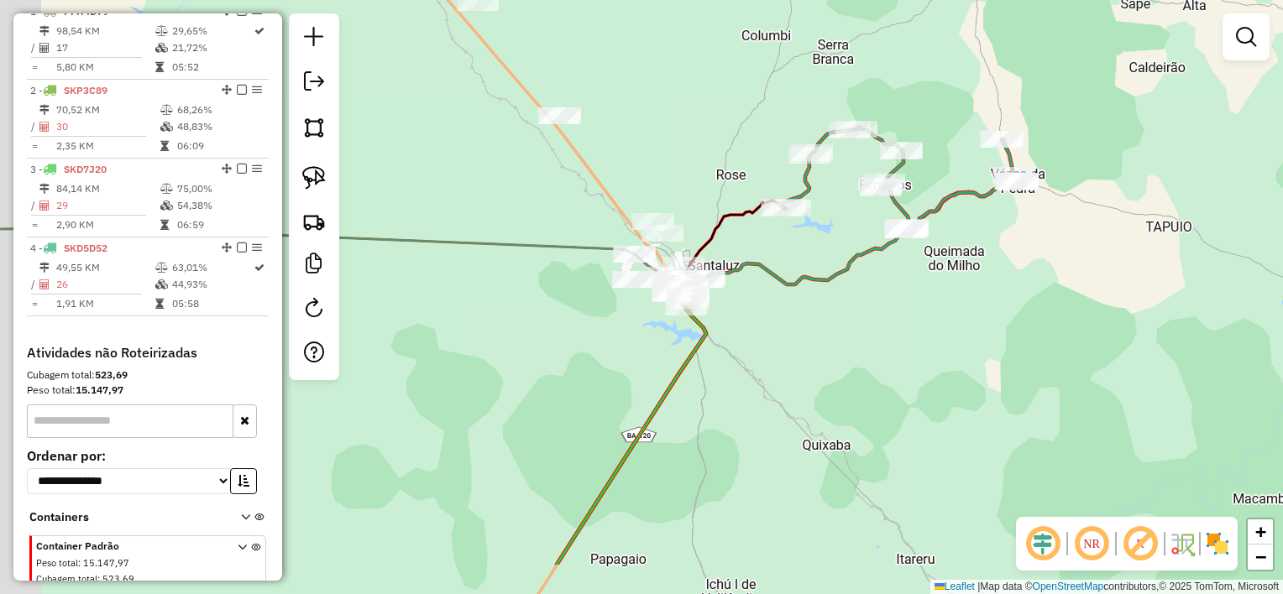
drag, startPoint x: 799, startPoint y: 449, endPoint x: 977, endPoint y: 362, distance: 198.2
click at [977, 362] on div "Janela de atendimento Grade de atendimento Capacidade Transportadoras Veículos …" at bounding box center [641, 297] width 1283 height 594
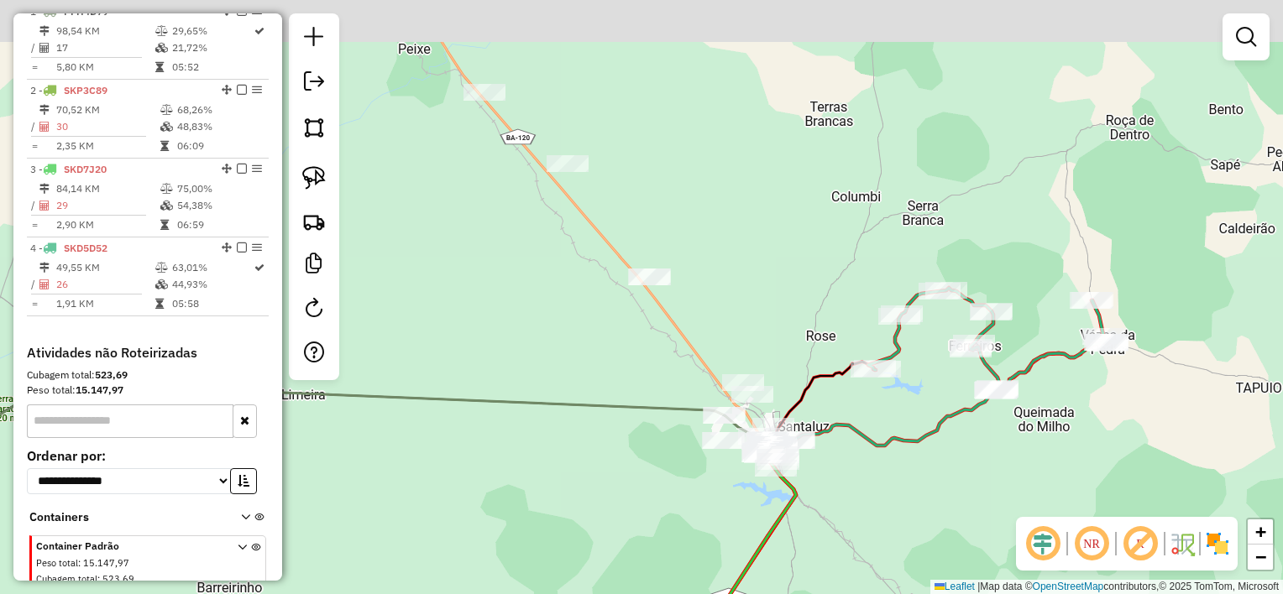
drag, startPoint x: 668, startPoint y: 212, endPoint x: 694, endPoint y: 374, distance: 164.9
click at [698, 374] on div "Janela de atendimento Grade de atendimento Capacidade Transportadoras Veículos …" at bounding box center [641, 297] width 1283 height 594
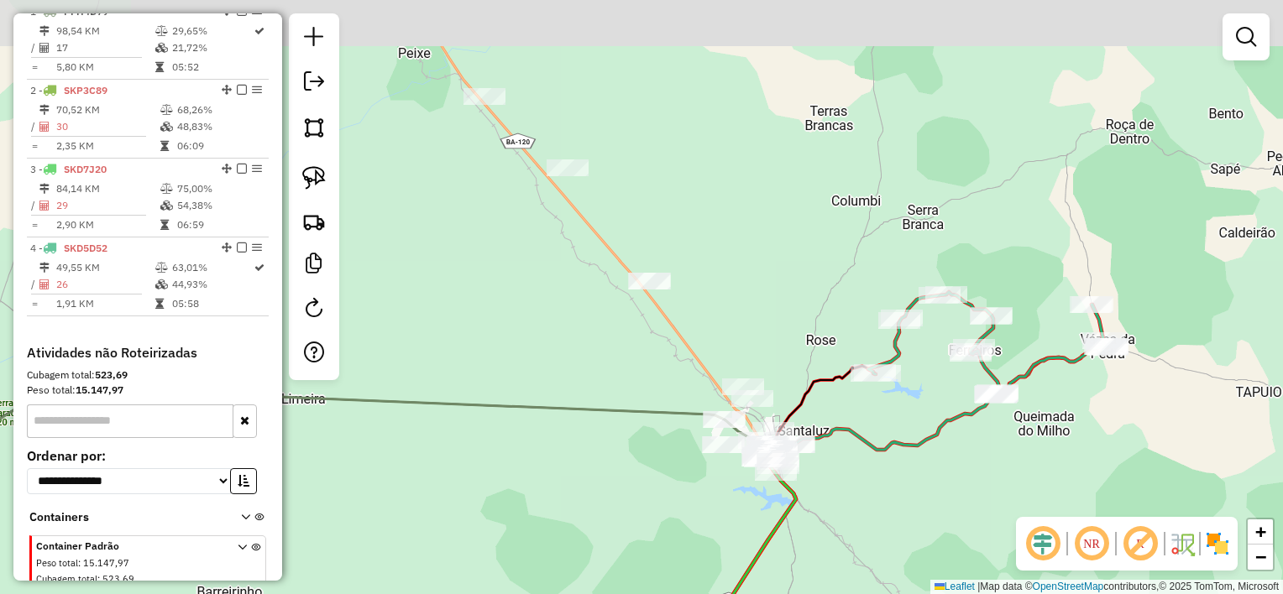
drag, startPoint x: 673, startPoint y: 363, endPoint x: 676, endPoint y: 372, distance: 8.8
click at [675, 373] on div "Janela de atendimento Grade de atendimento Capacidade Transportadoras Veículos …" at bounding box center [641, 297] width 1283 height 594
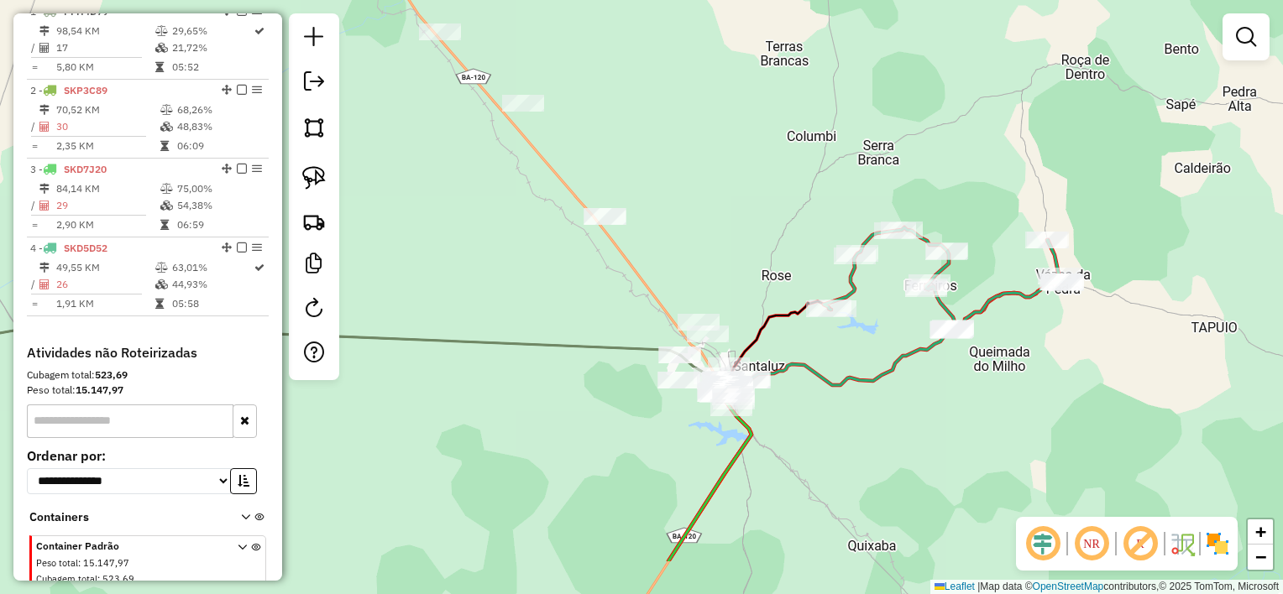
drag, startPoint x: 677, startPoint y: 372, endPoint x: 618, endPoint y: 284, distance: 105.9
click at [611, 274] on div "Janela de atendimento Grade de atendimento Capacidade Transportadoras Veículos …" at bounding box center [641, 297] width 1283 height 594
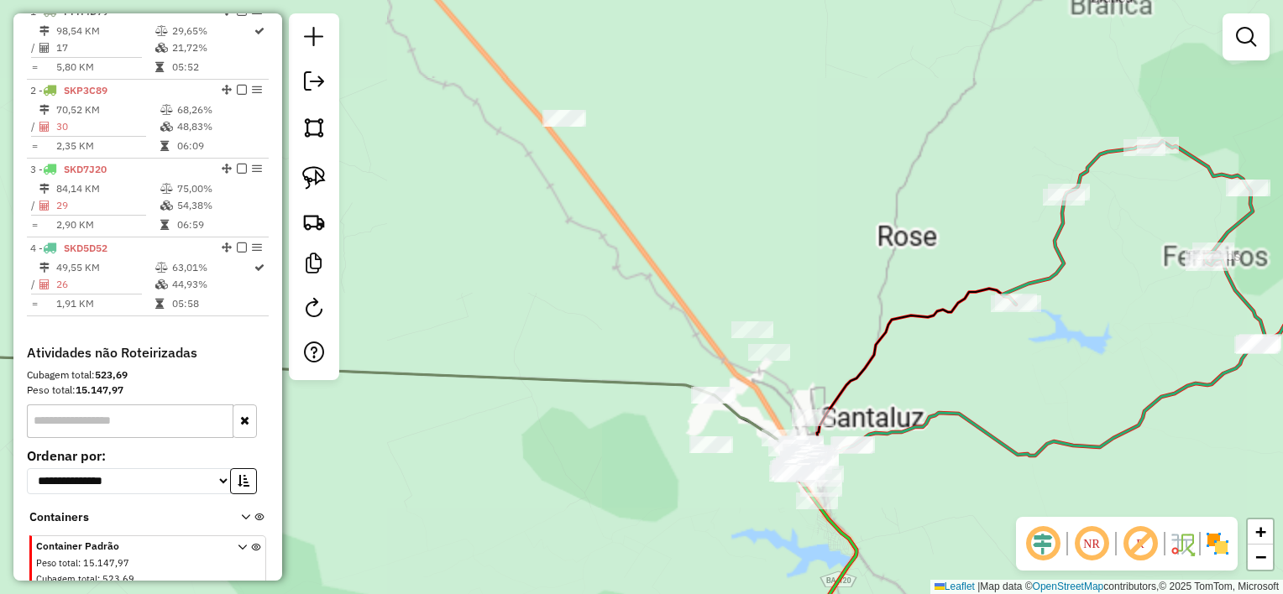
drag, startPoint x: 597, startPoint y: 270, endPoint x: 551, endPoint y: 213, distance: 73.4
click at [562, 223] on div "Janela de atendimento Grade de atendimento Capacidade Transportadoras Veículos …" at bounding box center [641, 297] width 1283 height 594
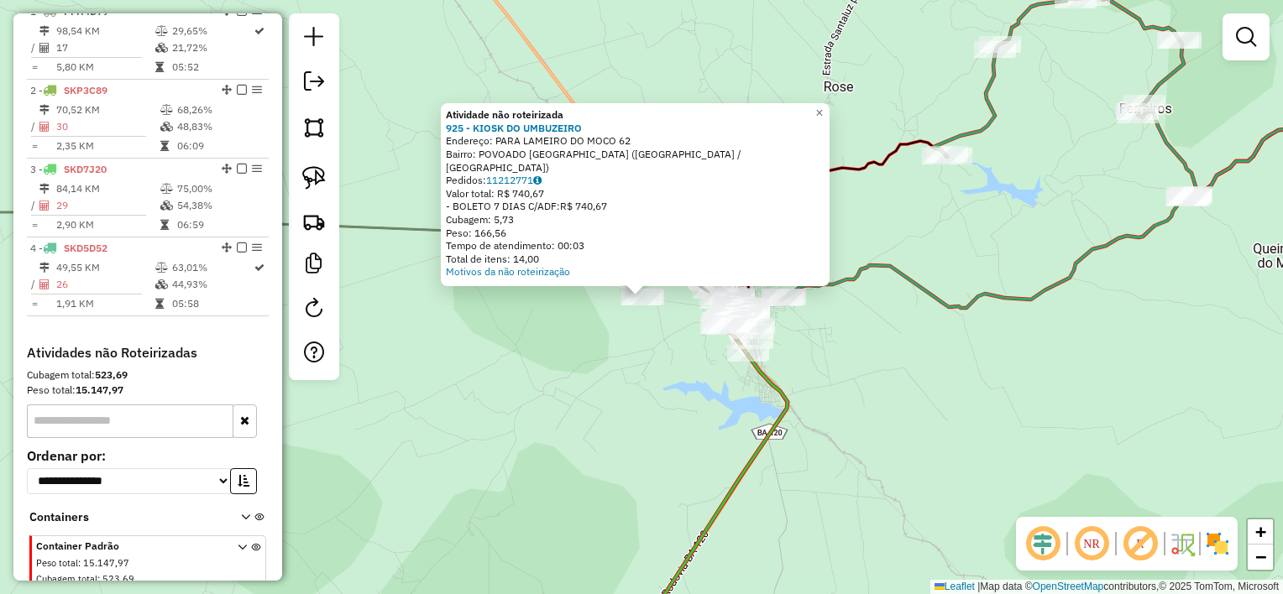
click at [601, 350] on div "Atividade não roteirizada 925 - KIOSK DO UMBUZEIRO Endereço: PARA LAMEIRO DO MO…" at bounding box center [641, 297] width 1283 height 594
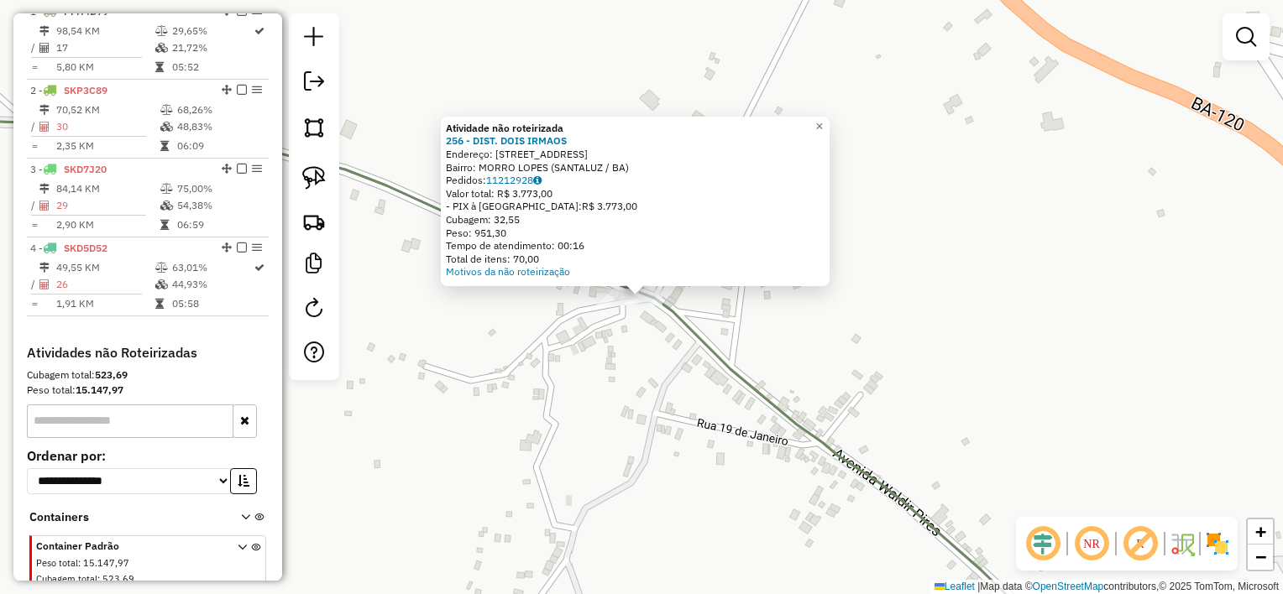
click at [620, 329] on div "Atividade não roteirizada 256 - DIST. DOIS IRMAOS Endereço: [STREET_ADDRESS] Ba…" at bounding box center [641, 297] width 1283 height 594
click at [627, 352] on div "Atividade não roteirizada 256 - DIST. DOIS IRMAOS Endereço: [STREET_ADDRESS] Ba…" at bounding box center [641, 297] width 1283 height 594
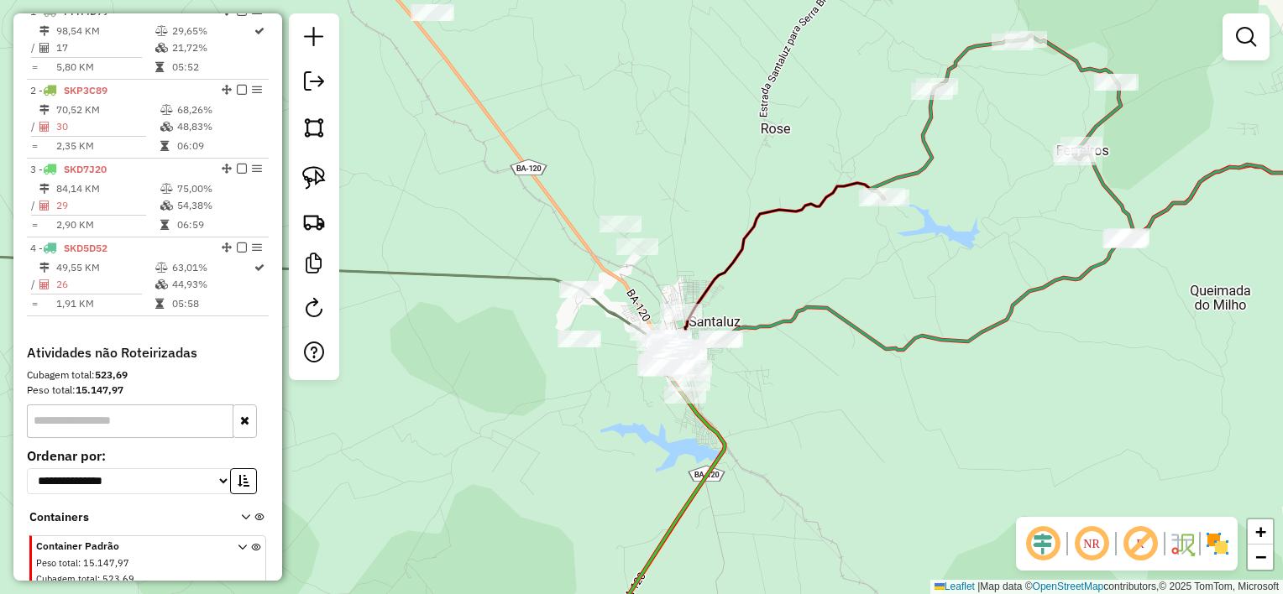
drag, startPoint x: 580, startPoint y: 374, endPoint x: 534, endPoint y: 316, distance: 74.1
click at [534, 316] on div "Janela de atendimento Grade de atendimento Capacidade Transportadoras Veículos …" at bounding box center [641, 297] width 1283 height 594
drag, startPoint x: 619, startPoint y: 367, endPoint x: 604, endPoint y: 374, distance: 17.6
click at [604, 374] on div "Janela de atendimento Grade de atendimento Capacidade Transportadoras Veículos …" at bounding box center [641, 297] width 1283 height 594
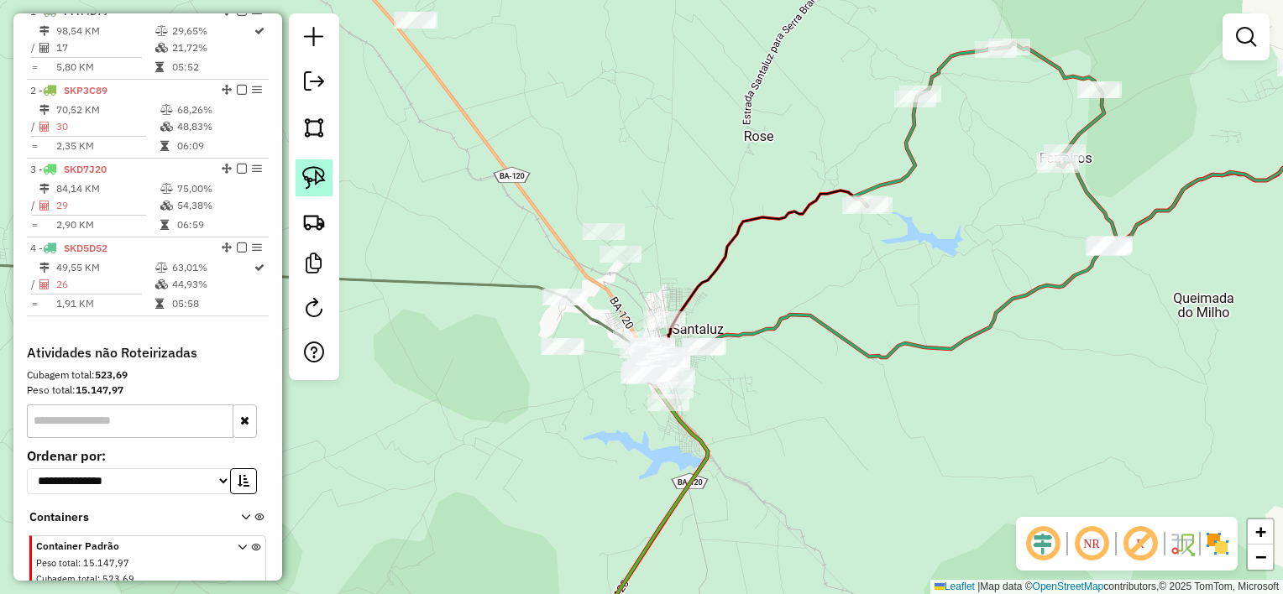
click at [322, 176] on img at bounding box center [314, 178] width 24 height 24
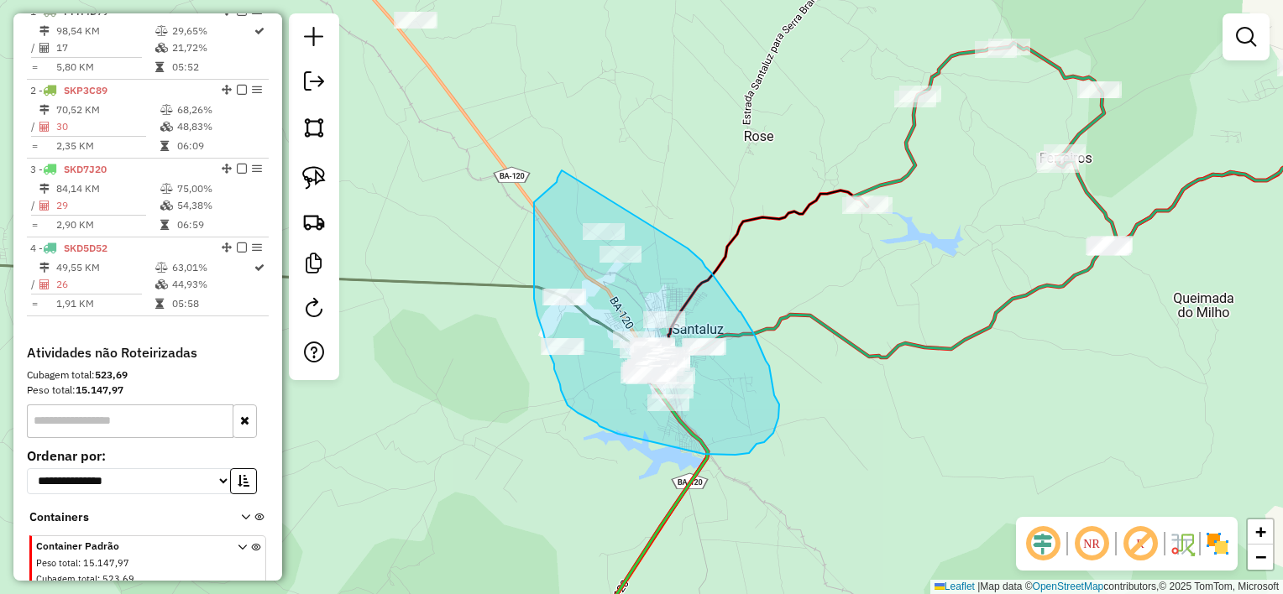
drag, startPoint x: 559, startPoint y: 175, endPoint x: 687, endPoint y: 248, distance: 148.2
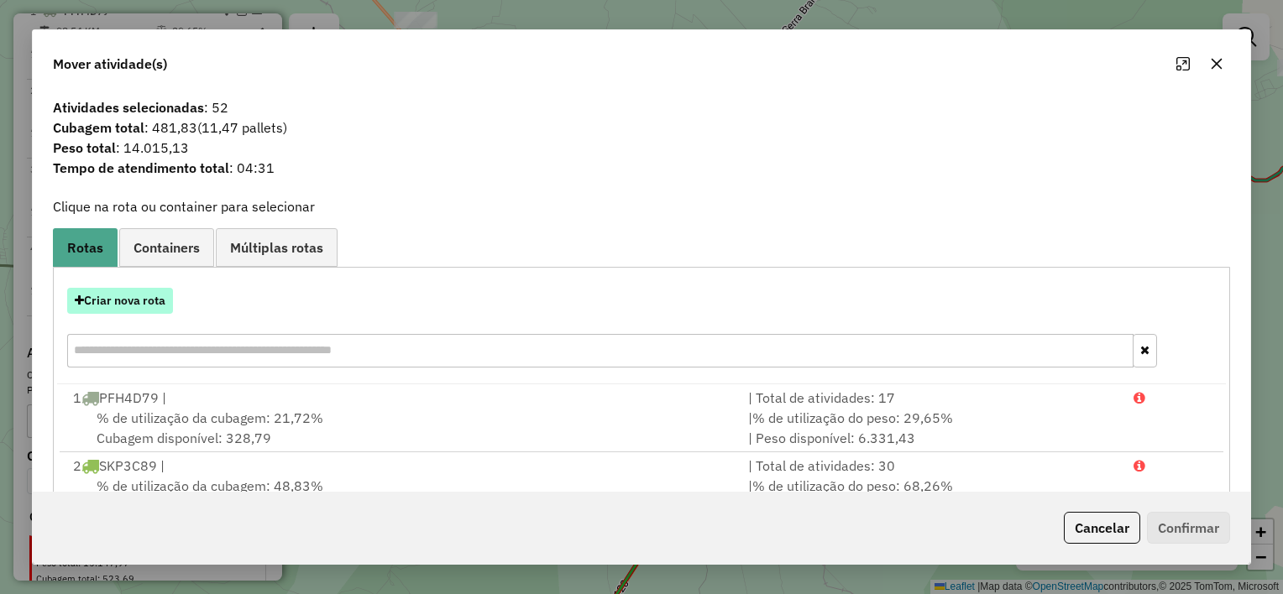
click at [128, 289] on button "Criar nova rota" at bounding box center [120, 301] width 106 height 26
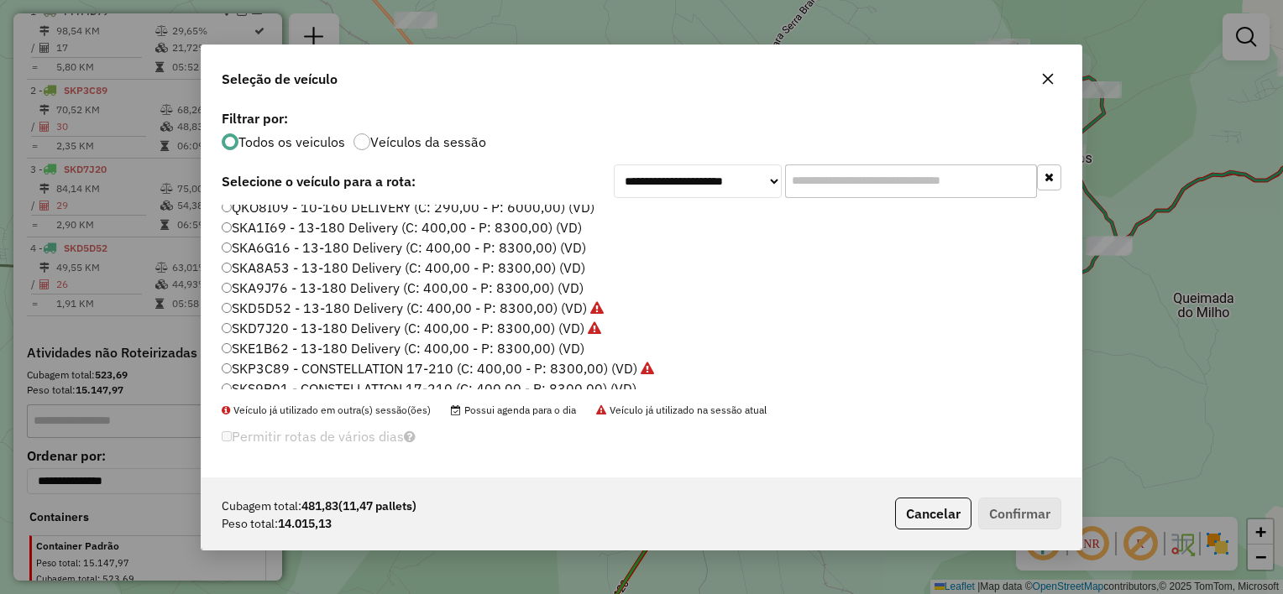
click at [289, 284] on label "SKA9J76 - 13-180 Delivery (C: 400,00 - P: 8300,00) (VD)" at bounding box center [403, 288] width 362 height 20
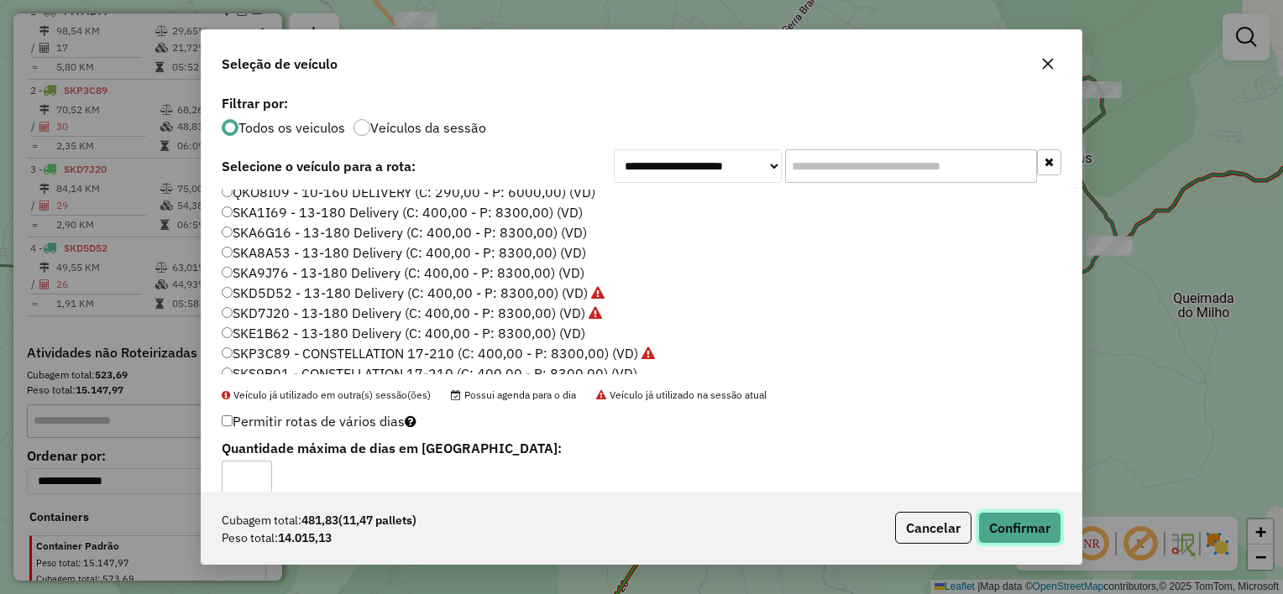
click at [1008, 526] on button "Confirmar" at bounding box center [1019, 528] width 83 height 32
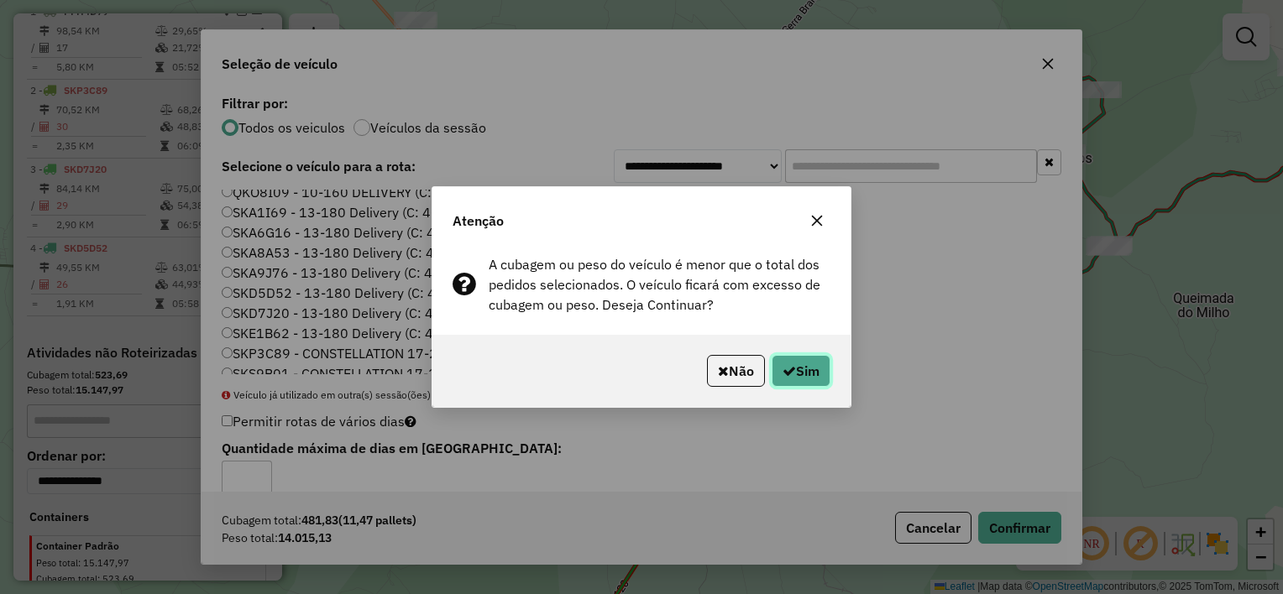
click at [806, 374] on button "Sim" at bounding box center [800, 371] width 59 height 32
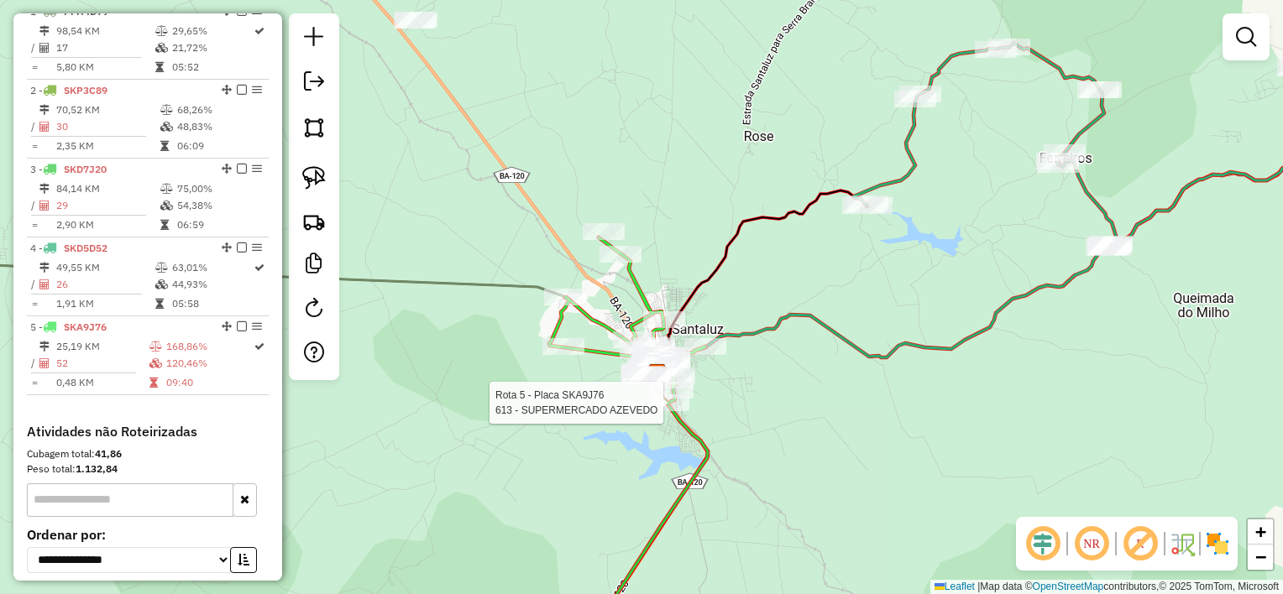
select select "**********"
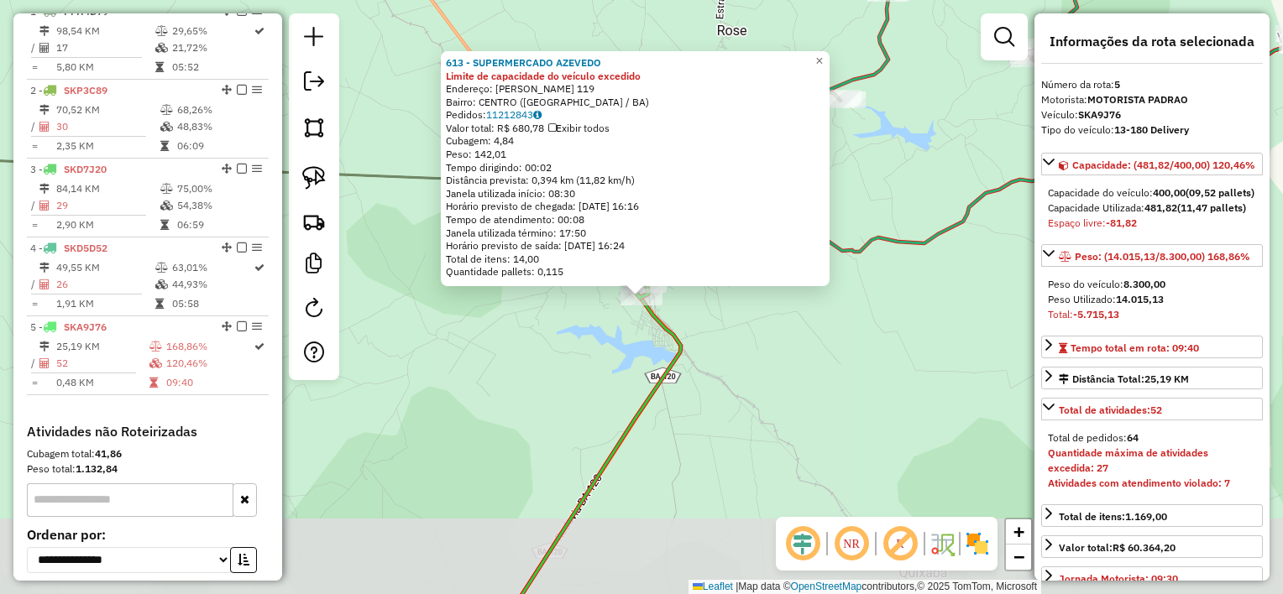
scroll to position [785, 0]
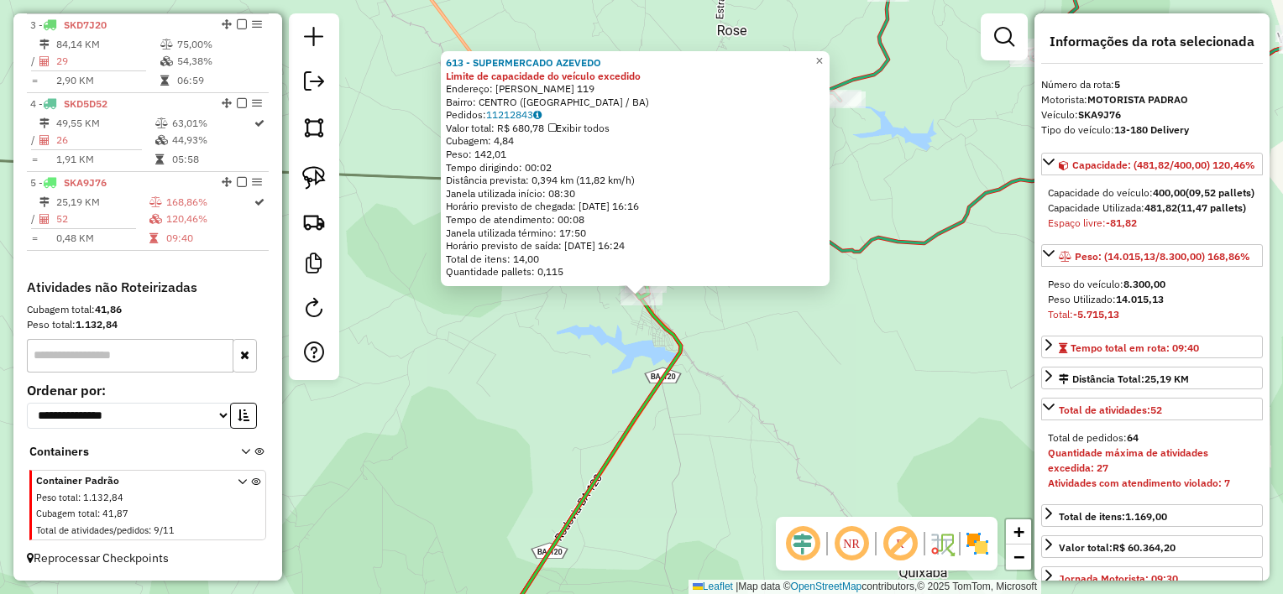
click at [724, 346] on div "613 - SUPERMERCADO AZEVEDO Limite de capacidade do veículo excedido Endereço: […" at bounding box center [641, 297] width 1283 height 594
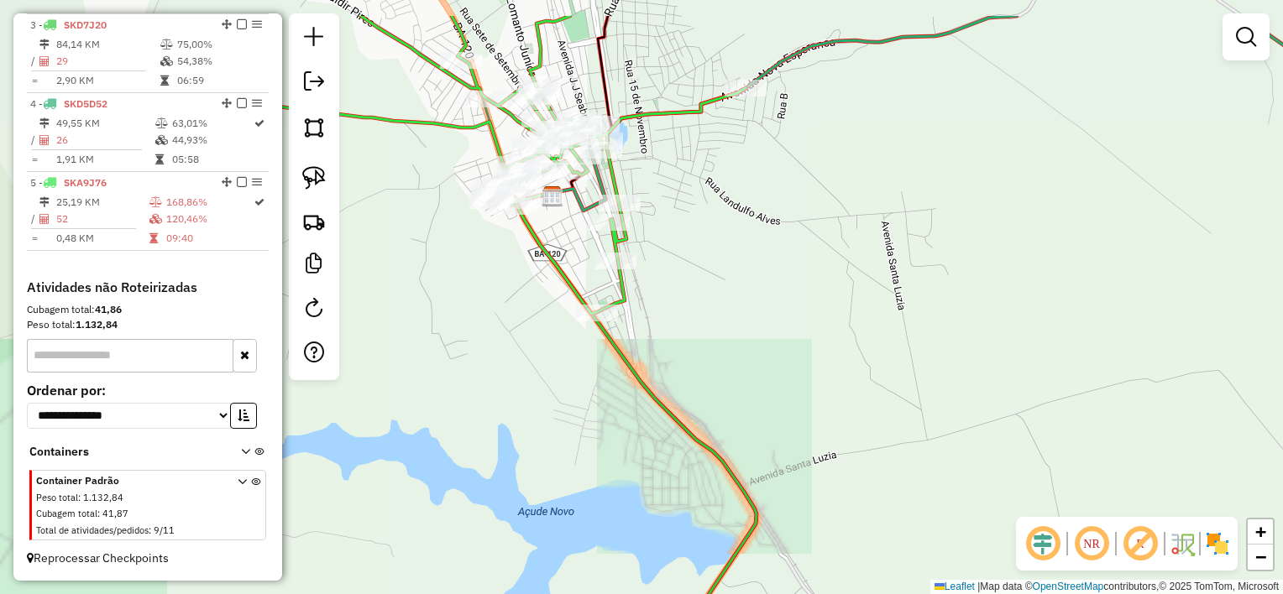
drag, startPoint x: 759, startPoint y: 327, endPoint x: 968, endPoint y: 404, distance: 222.5
click at [968, 404] on div "Janela de atendimento Grade de atendimento Capacidade Transportadoras Veículos …" at bounding box center [641, 297] width 1283 height 594
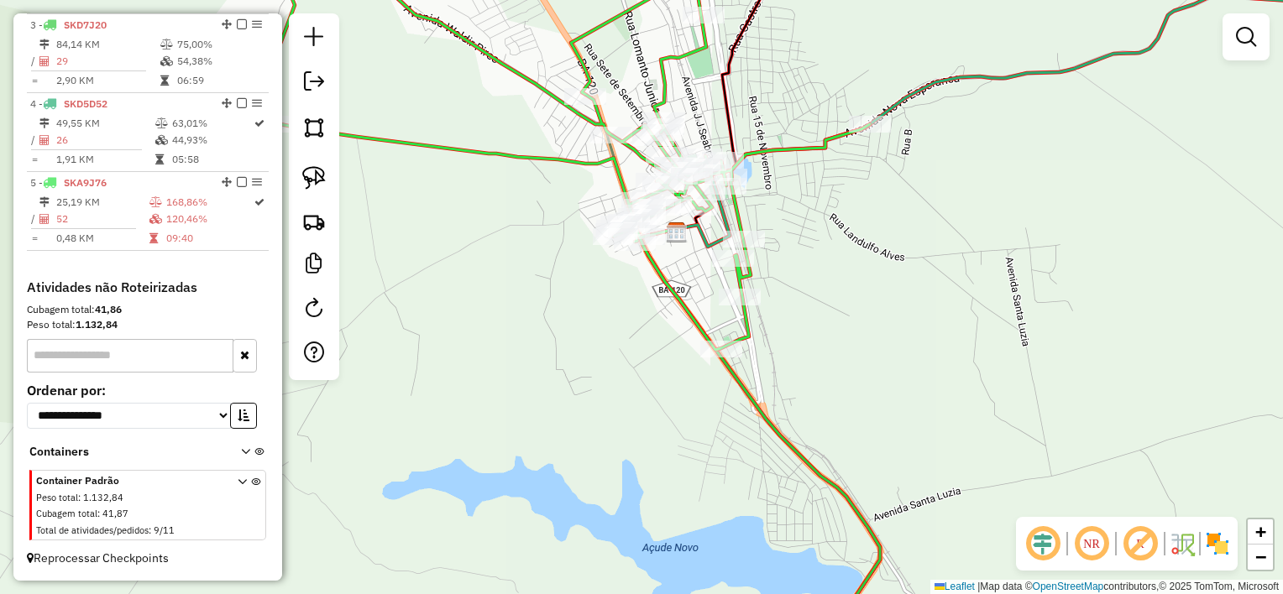
drag, startPoint x: 934, startPoint y: 358, endPoint x: 959, endPoint y: 359, distance: 25.2
click at [955, 364] on div "Janela de atendimento Grade de atendimento Capacidade Transportadoras Veículos …" at bounding box center [641, 297] width 1283 height 594
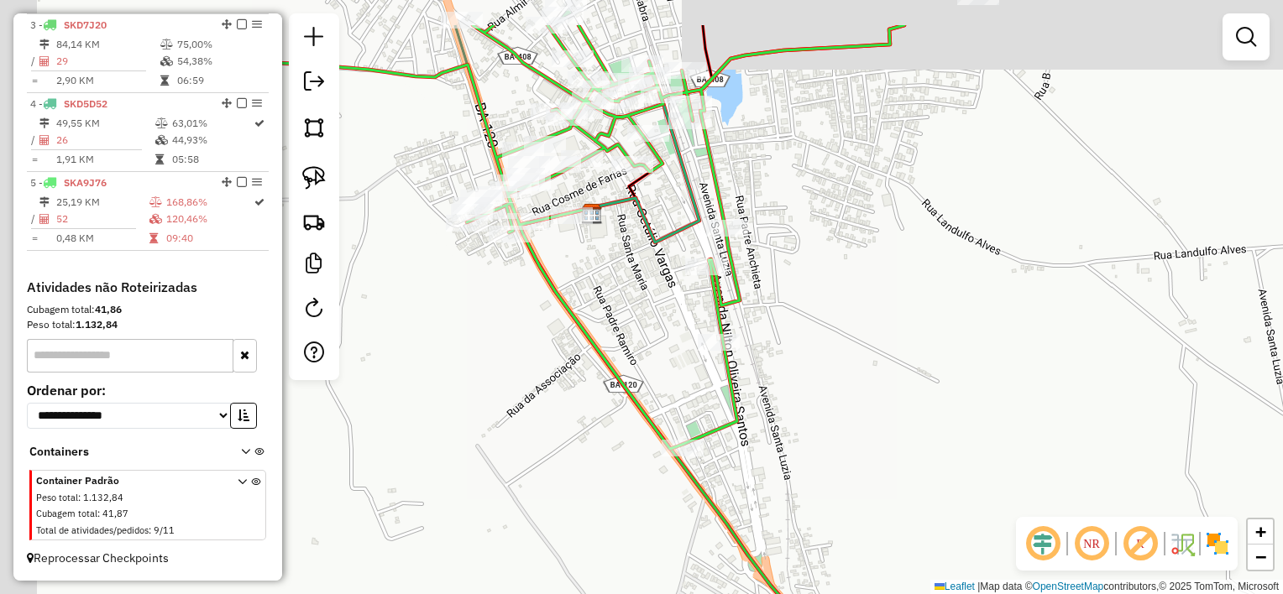
drag, startPoint x: 940, startPoint y: 383, endPoint x: 1018, endPoint y: 431, distance: 91.6
click at [1018, 431] on div "Janela de atendimento Grade de atendimento Capacidade Transportadoras Veículos …" at bounding box center [641, 297] width 1283 height 594
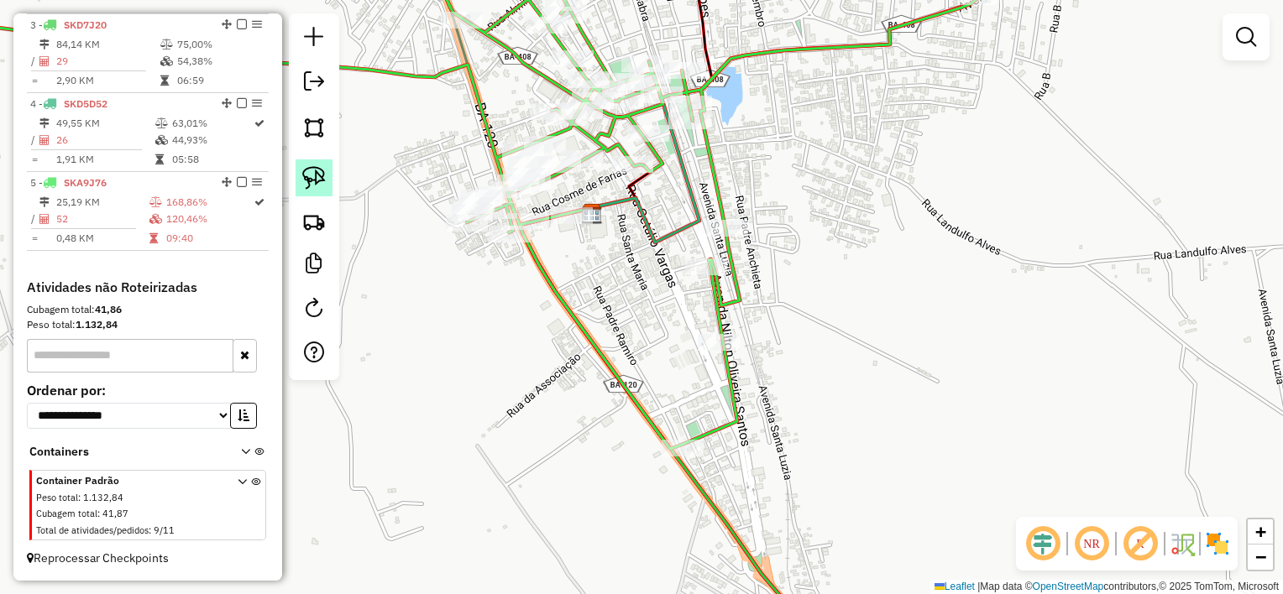
click at [327, 181] on link at bounding box center [313, 177] width 37 height 37
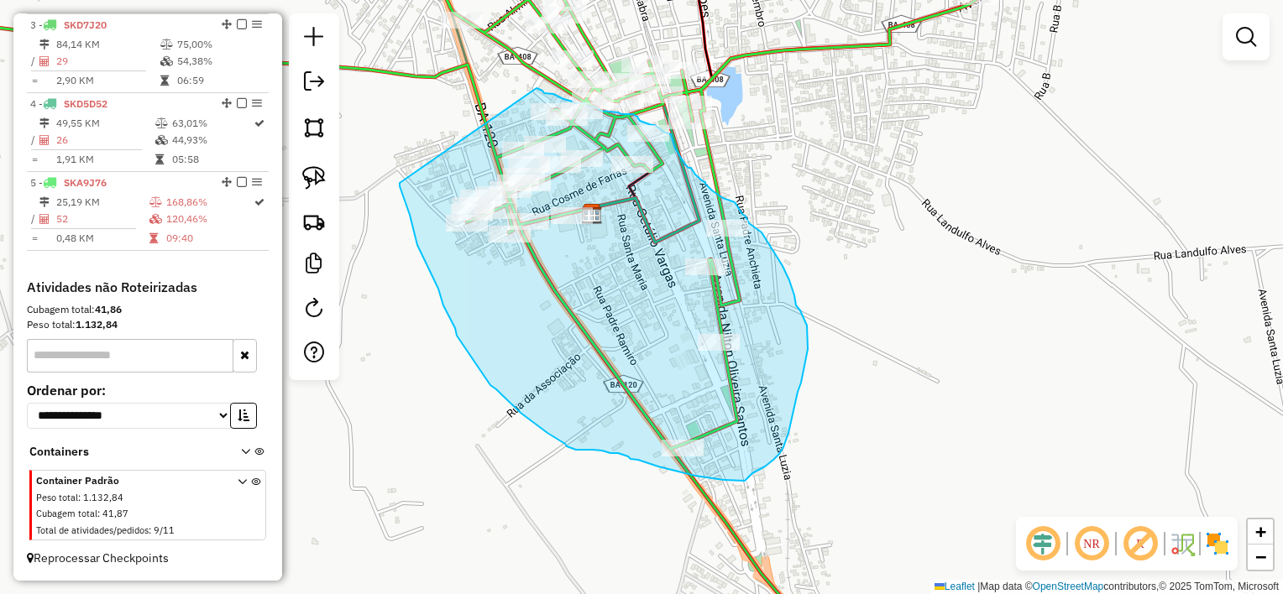
drag, startPoint x: 430, startPoint y: 271, endPoint x: 536, endPoint y: 88, distance: 211.8
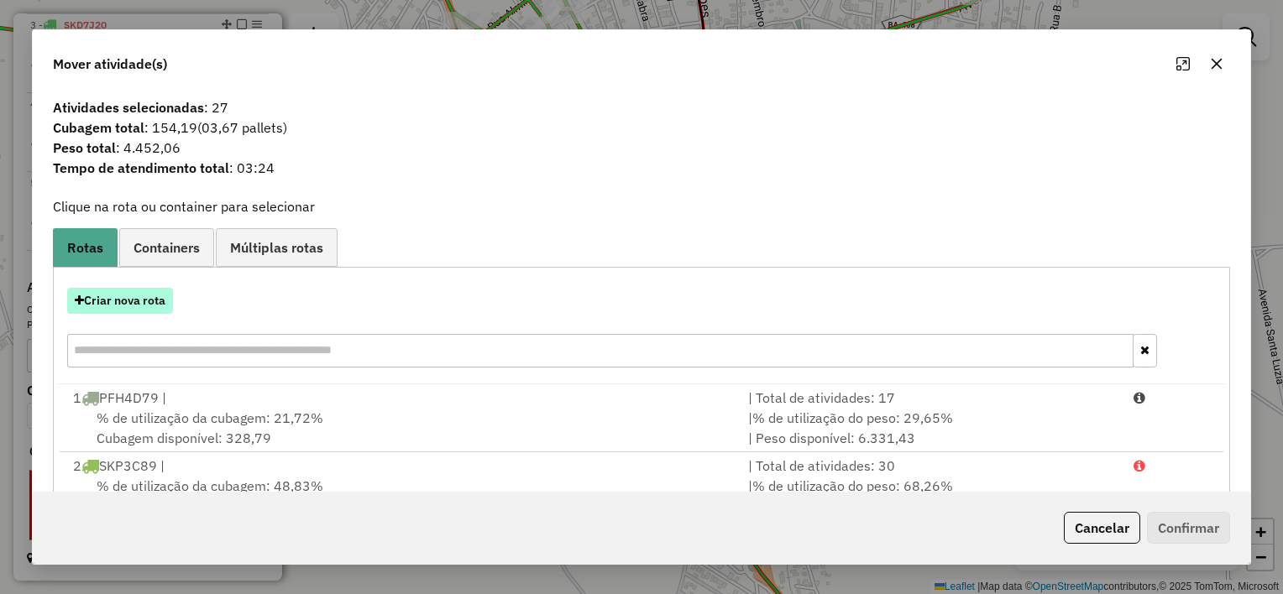
click at [159, 292] on button "Criar nova rota" at bounding box center [120, 301] width 106 height 26
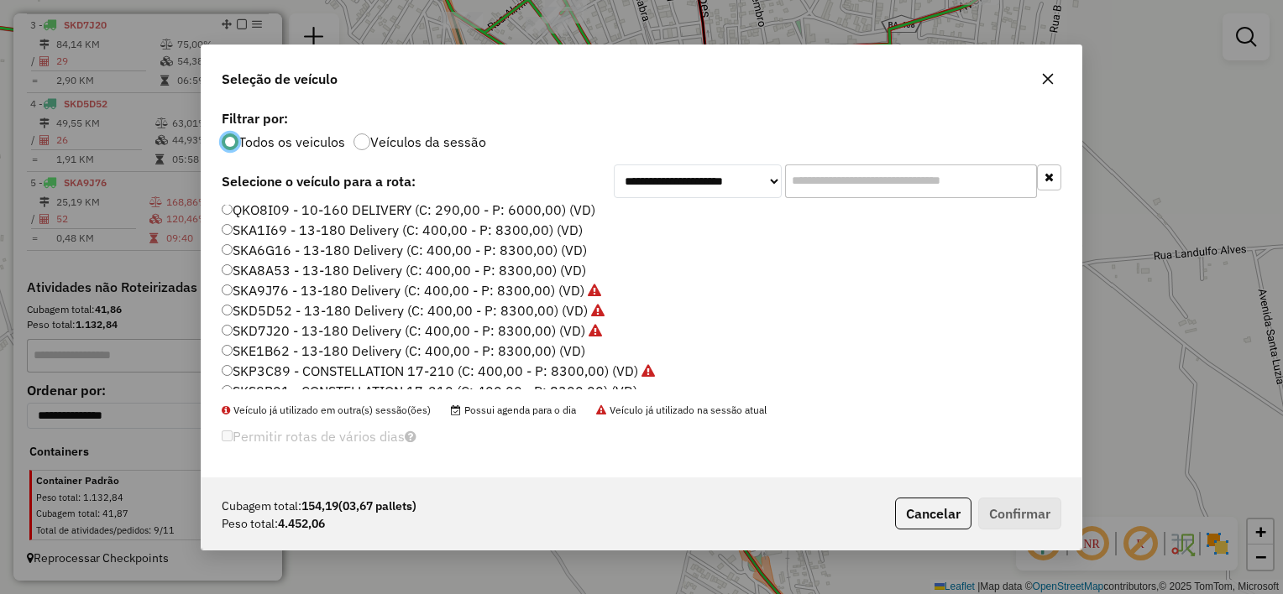
scroll to position [168, 0]
click at [324, 243] on label "SKA6G16 - 13-180 Delivery (C: 400,00 - P: 8300,00) (VD)" at bounding box center [404, 248] width 365 height 20
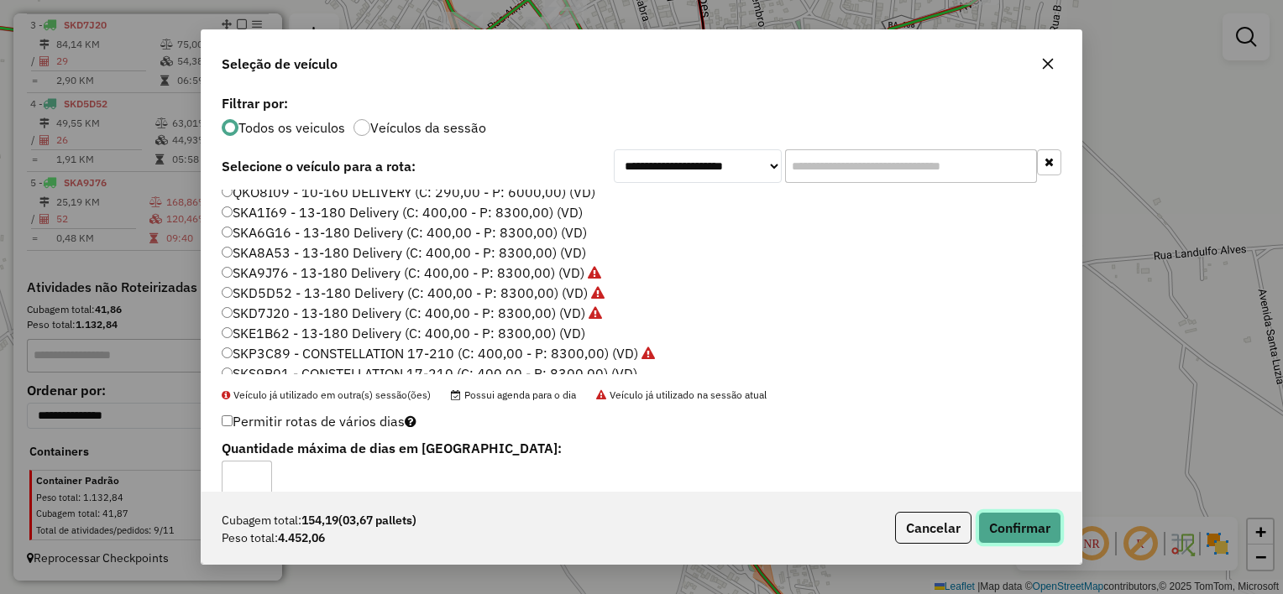
click at [1001, 520] on button "Confirmar" at bounding box center [1019, 528] width 83 height 32
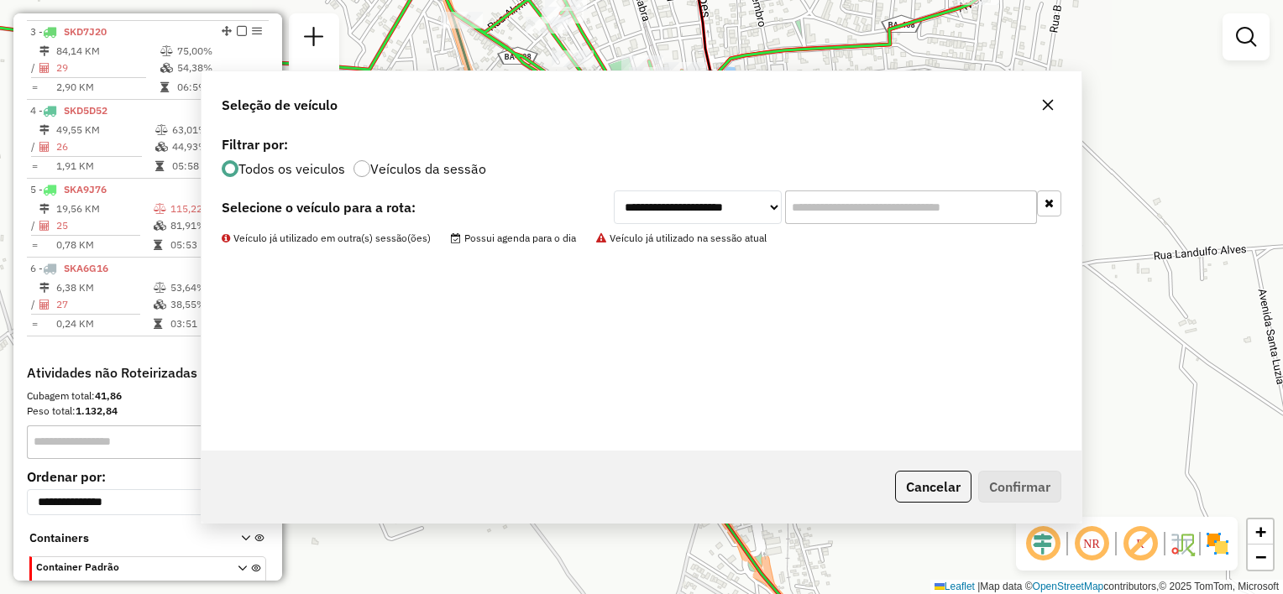
scroll to position [806, 0]
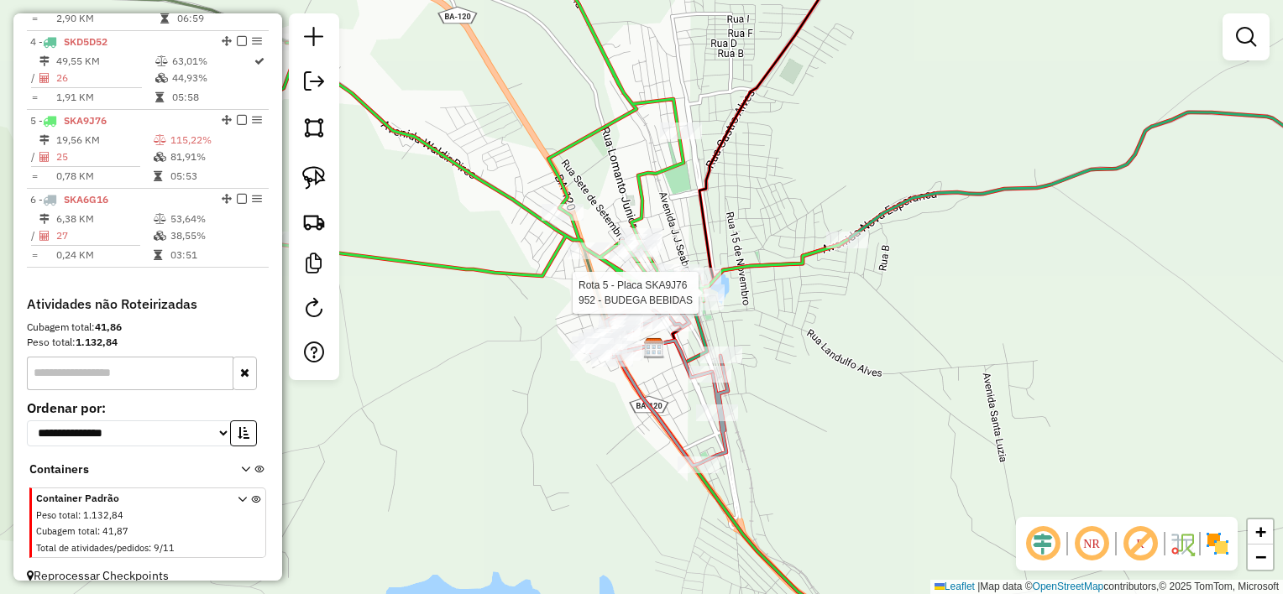
select select "**********"
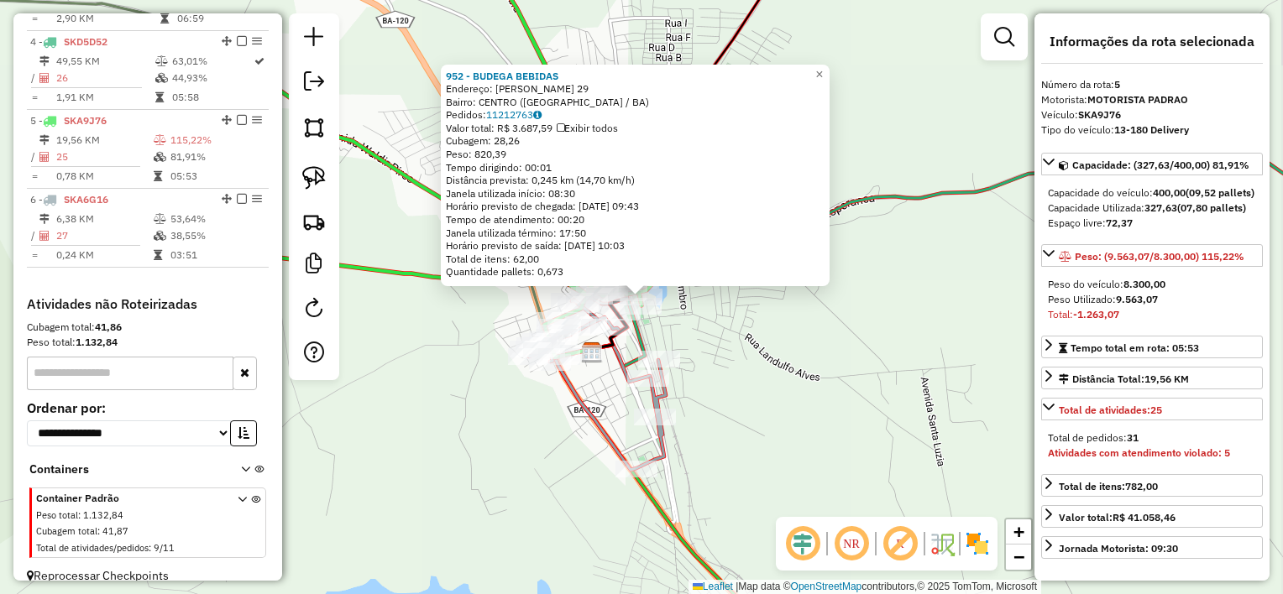
scroll to position [884, 0]
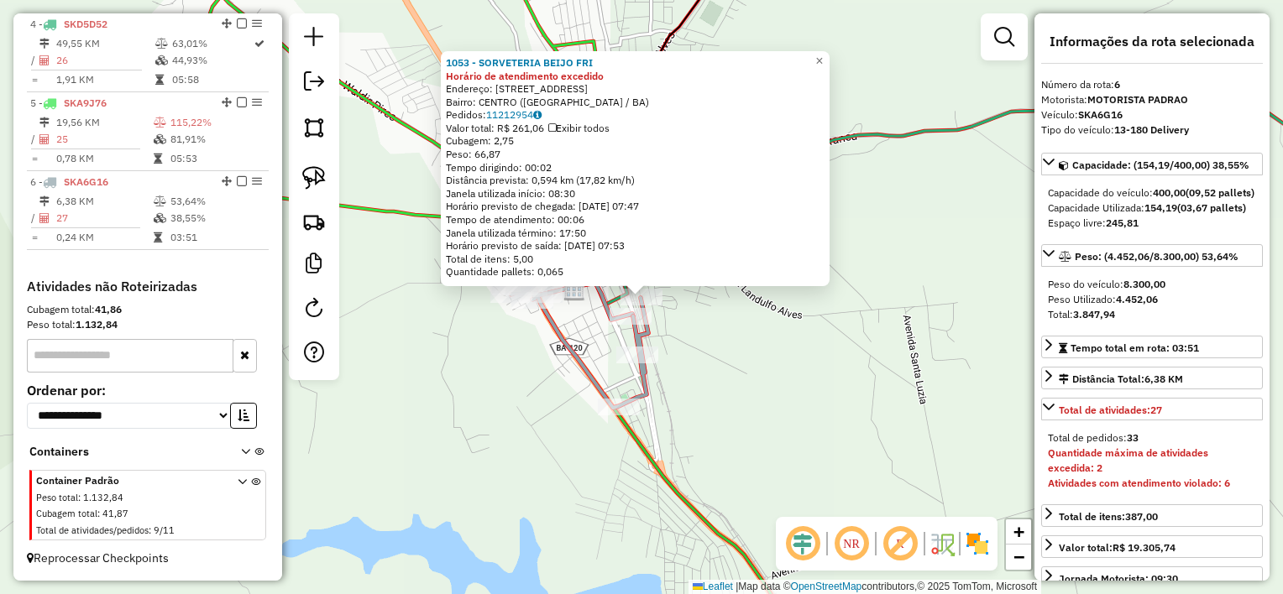
click at [725, 361] on div "1053 - SORVETERIA BEIJO FRI Horário de atendimento excedido Endereço: [STREET_A…" at bounding box center [641, 297] width 1283 height 594
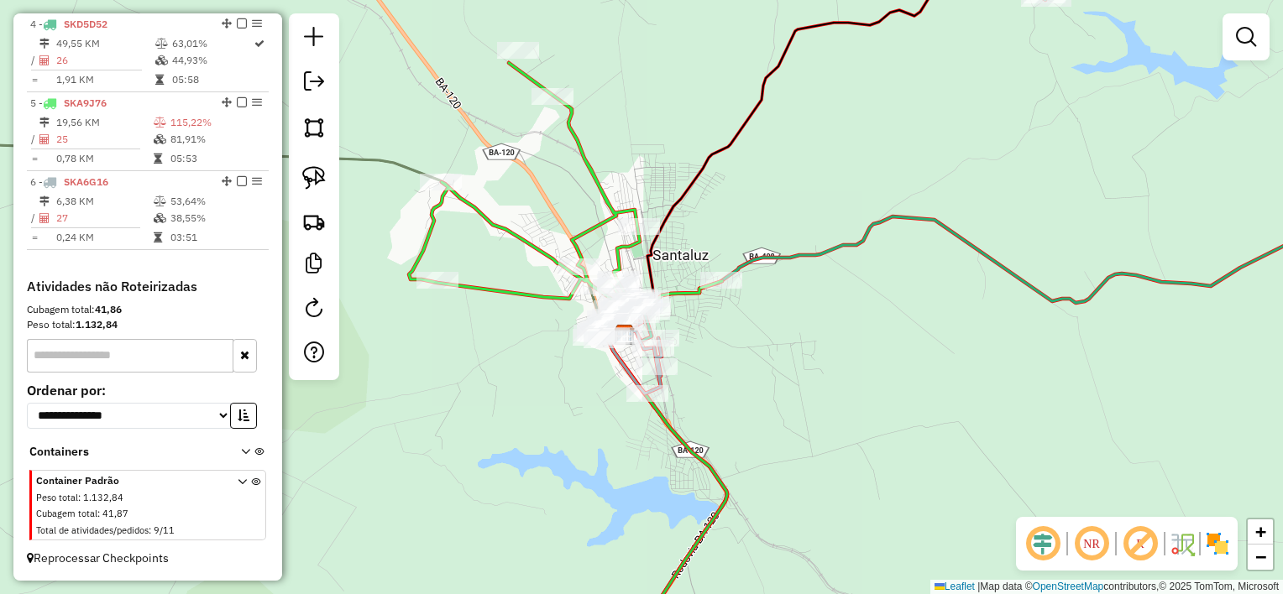
drag, startPoint x: 699, startPoint y: 318, endPoint x: 772, endPoint y: 358, distance: 83.0
click at [772, 358] on div "Janela de atendimento Grade de atendimento Capacidade Transportadoras Veículos …" at bounding box center [641, 297] width 1283 height 594
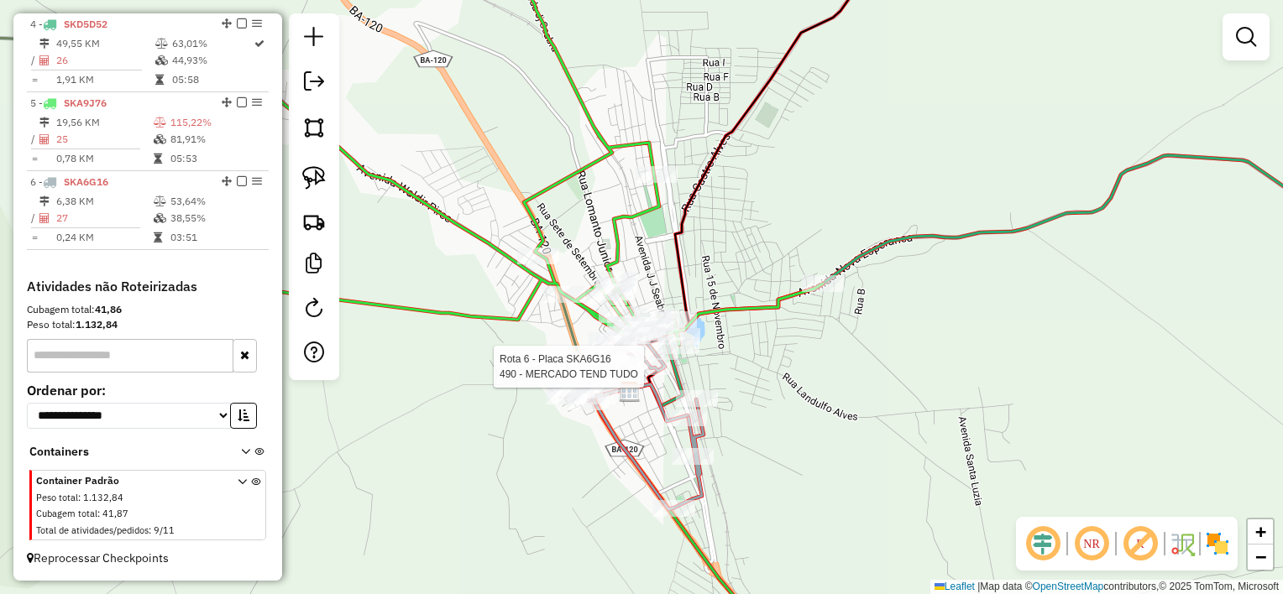
select select "**********"
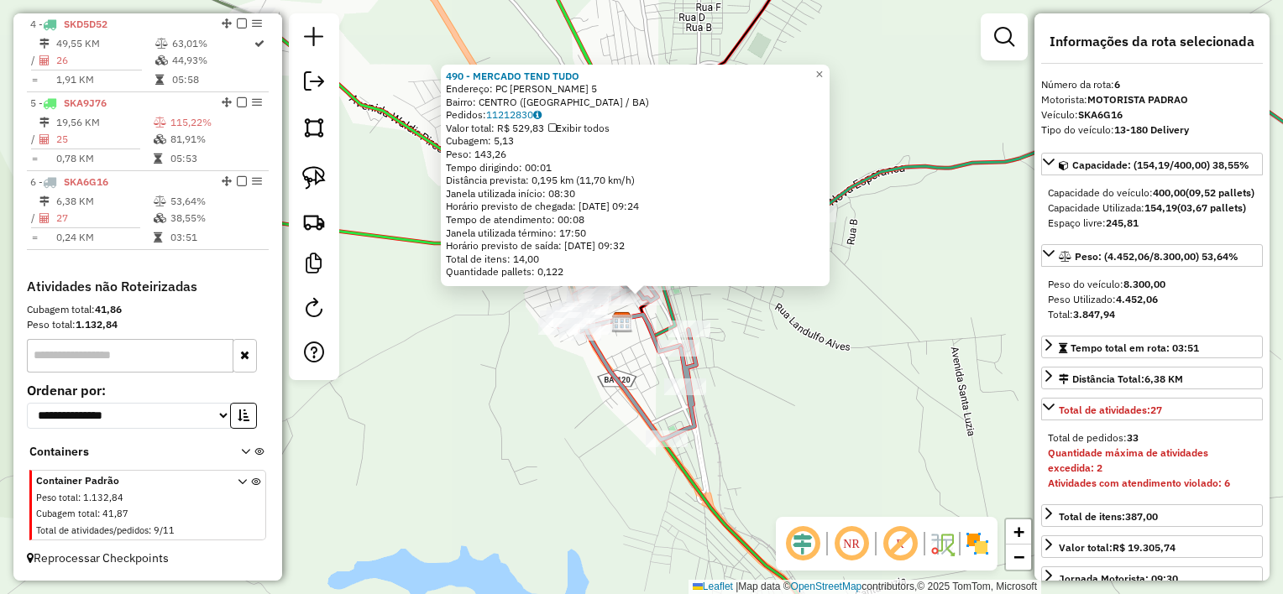
click at [836, 390] on div "490 - MERCADO TEND TUDO Endereço: PC [PERSON_NAME] 5 Bairro: [GEOGRAPHIC_DATA] …" at bounding box center [641, 297] width 1283 height 594
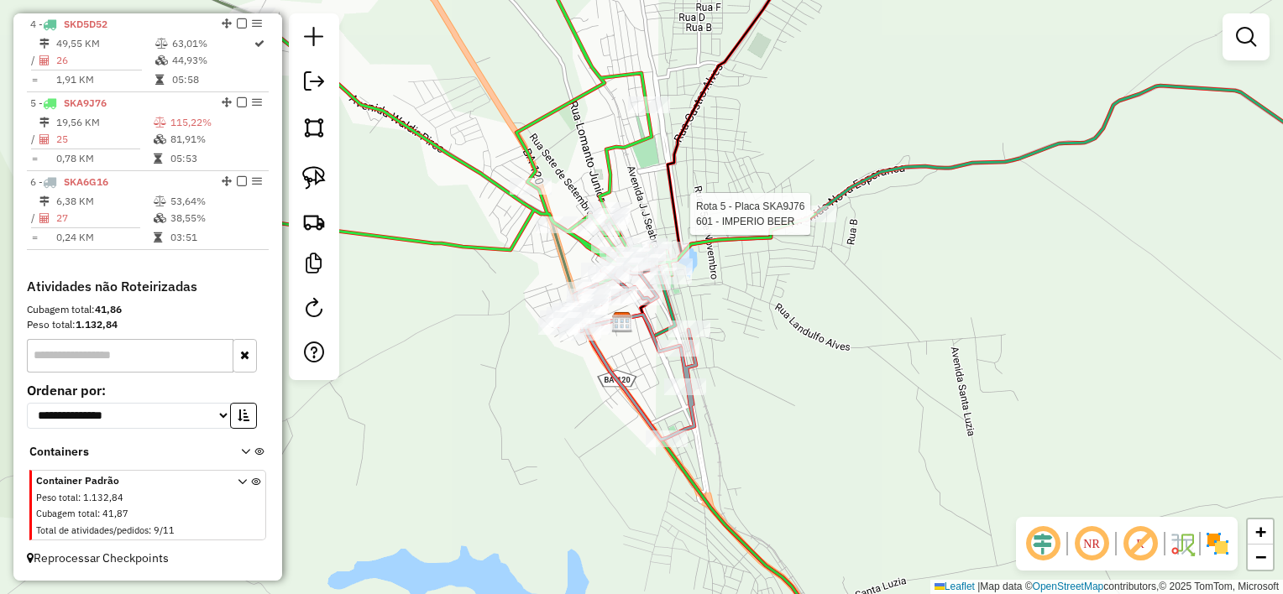
select select "**********"
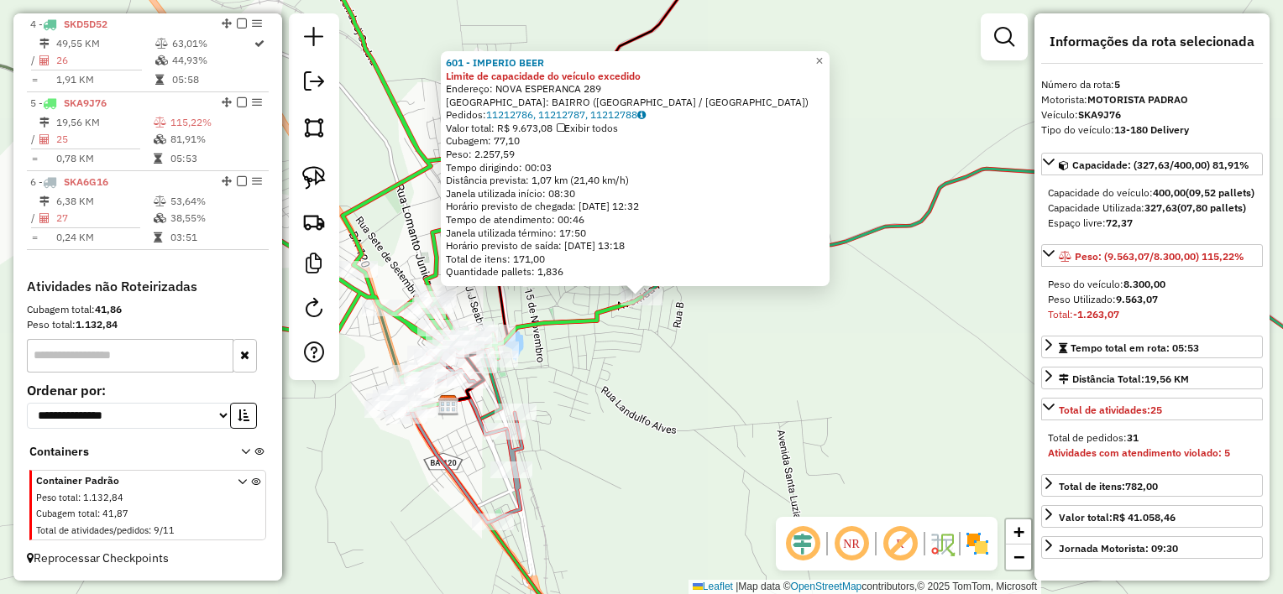
click at [829, 400] on div "601 - IMPERIO BEER Limite de capacidade do veículo excedido Endereço: [GEOGRAPH…" at bounding box center [641, 297] width 1283 height 594
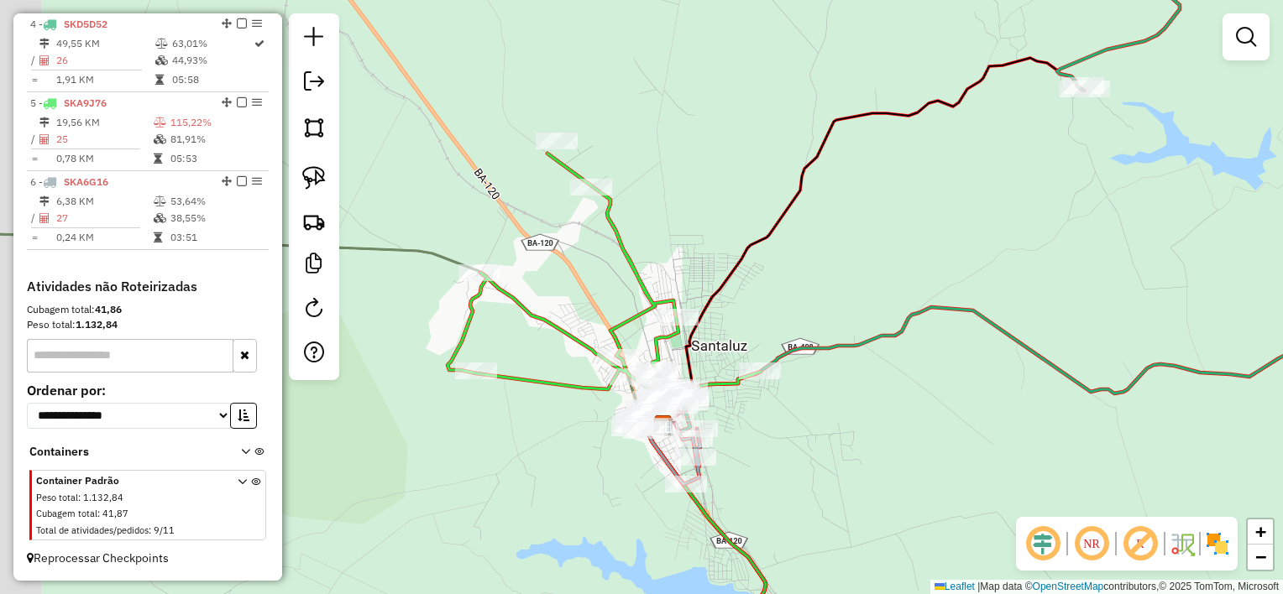
drag, startPoint x: 672, startPoint y: 405, endPoint x: 779, endPoint y: 423, distance: 109.0
click at [779, 423] on div "Janela de atendimento Grade de atendimento Capacidade Transportadoras Veículos …" at bounding box center [641, 297] width 1283 height 594
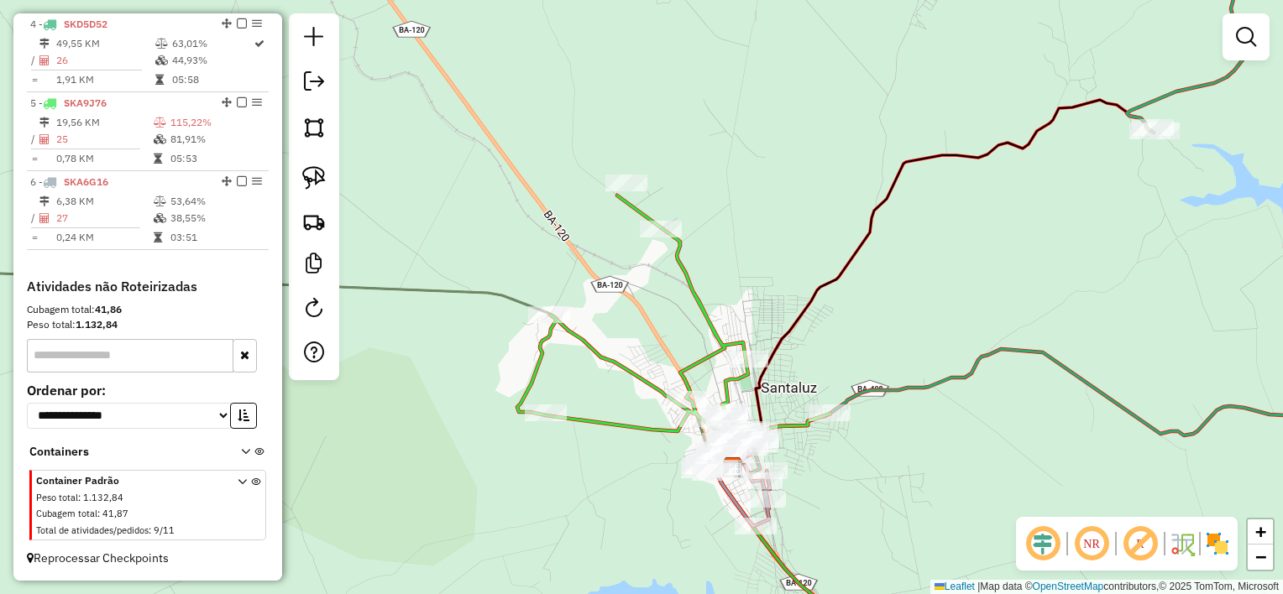
drag, startPoint x: 536, startPoint y: 470, endPoint x: 614, endPoint y: 514, distance: 90.2
click at [614, 514] on div "Janela de atendimento Grade de atendimento Capacidade Transportadoras Veículos …" at bounding box center [641, 297] width 1283 height 594
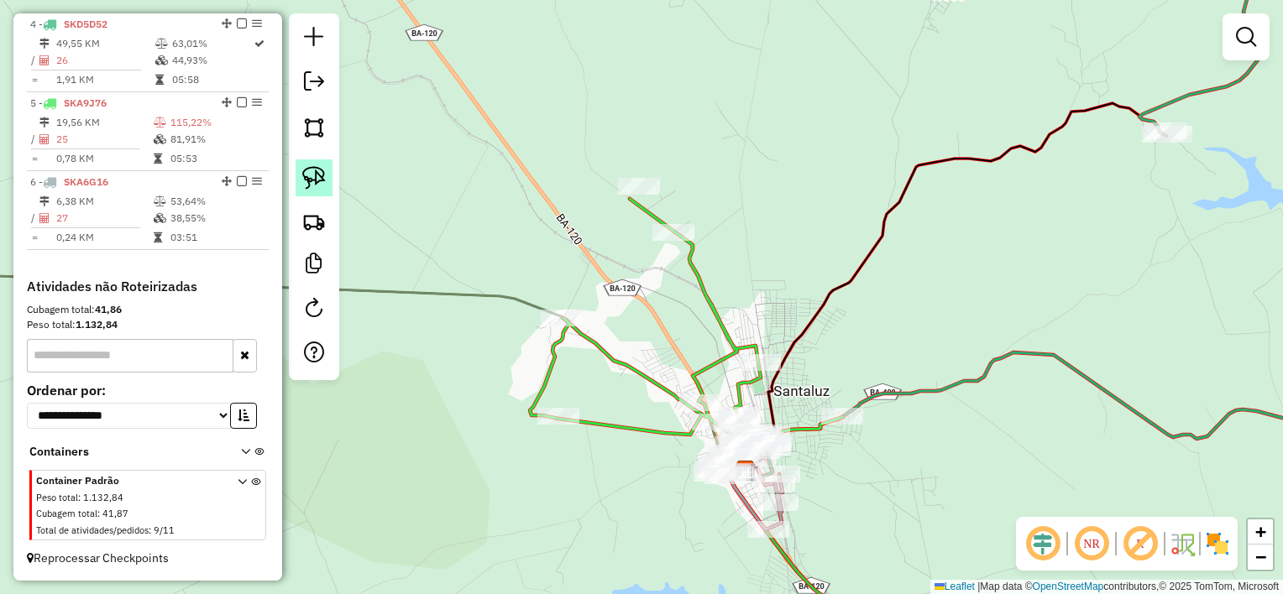
click at [329, 177] on link at bounding box center [313, 177] width 37 height 37
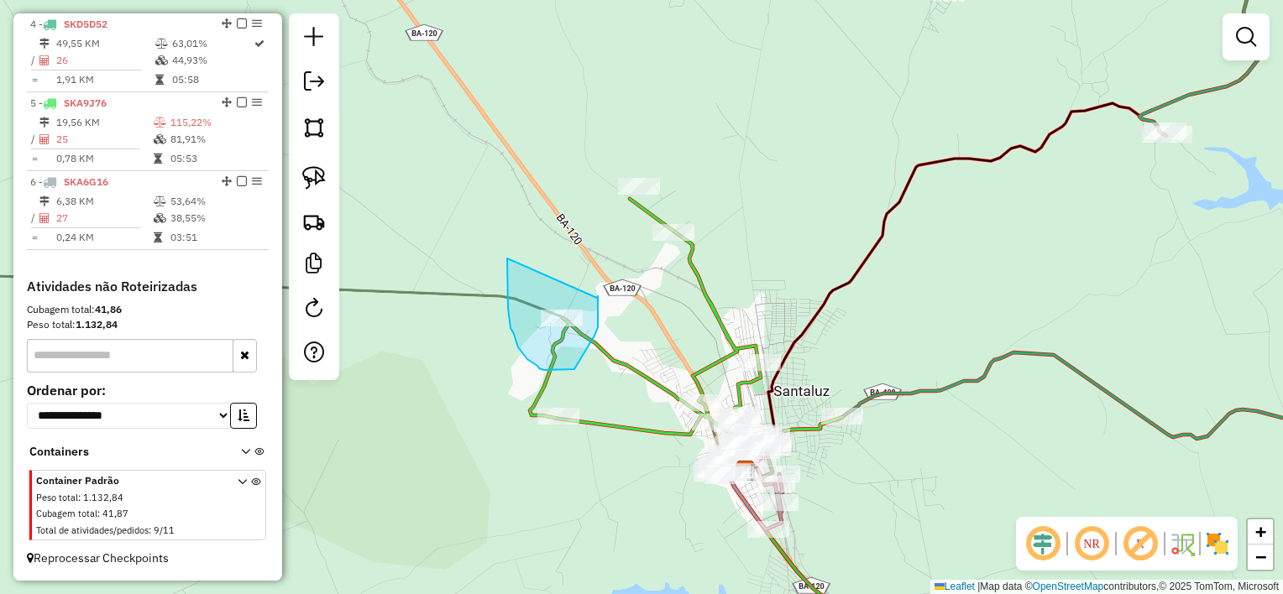
drag, startPoint x: 508, startPoint y: 298, endPoint x: 597, endPoint y: 299, distance: 89.0
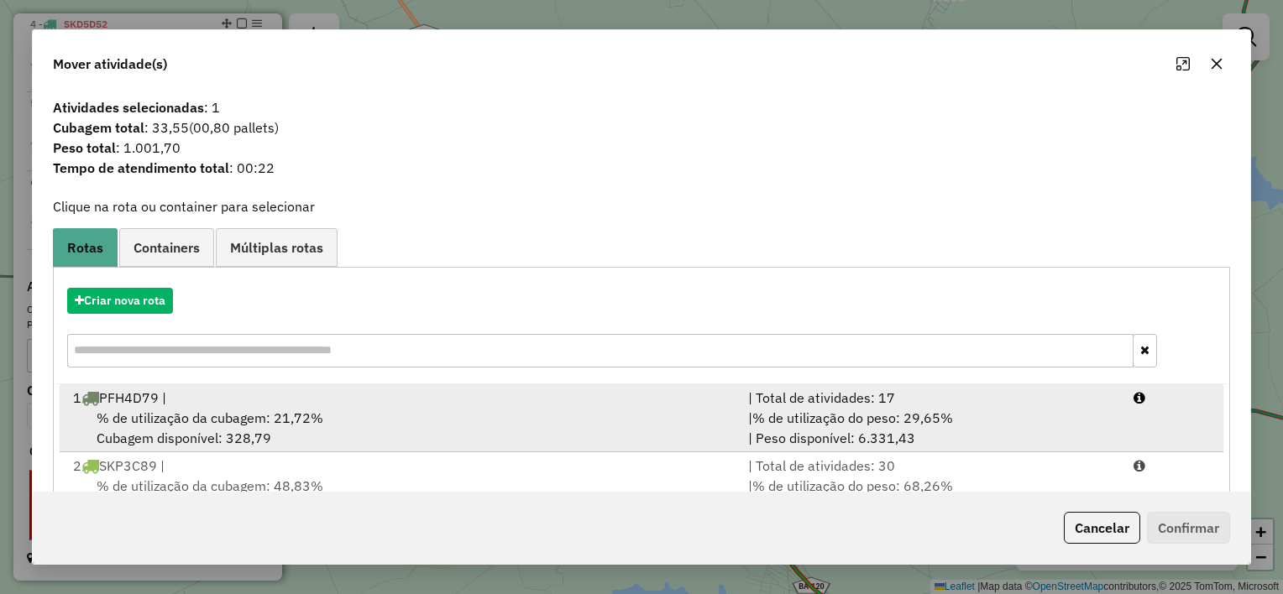
click at [542, 403] on div "1 PFH4D79 |" at bounding box center [400, 398] width 675 height 20
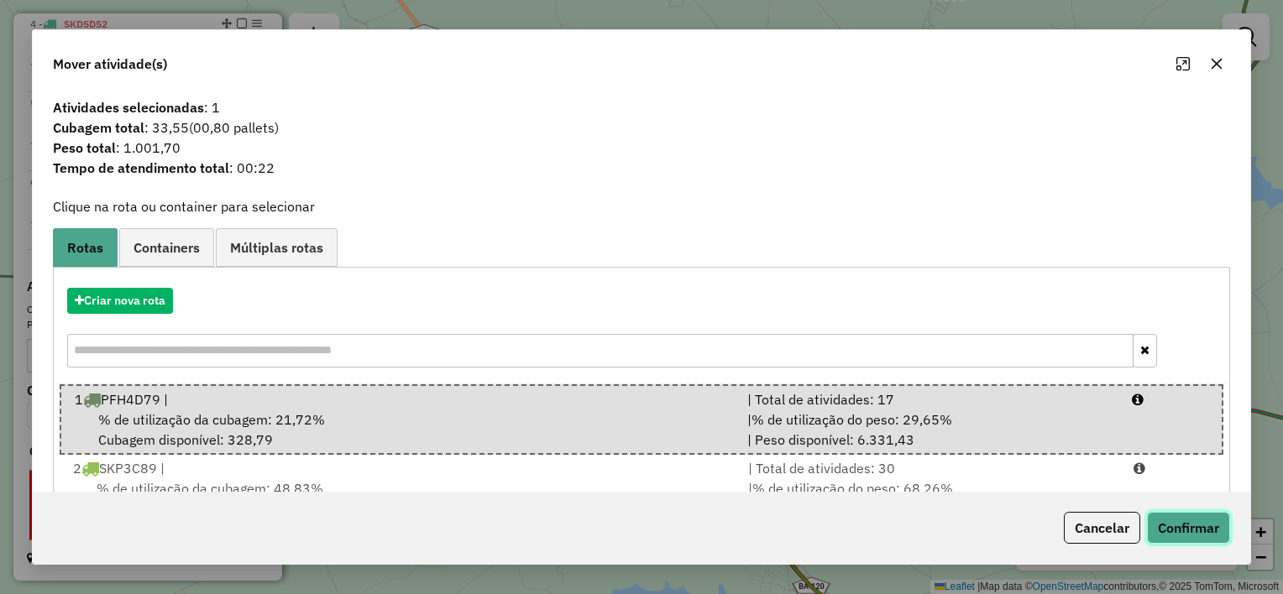
click at [1184, 520] on button "Confirmar" at bounding box center [1188, 528] width 83 height 32
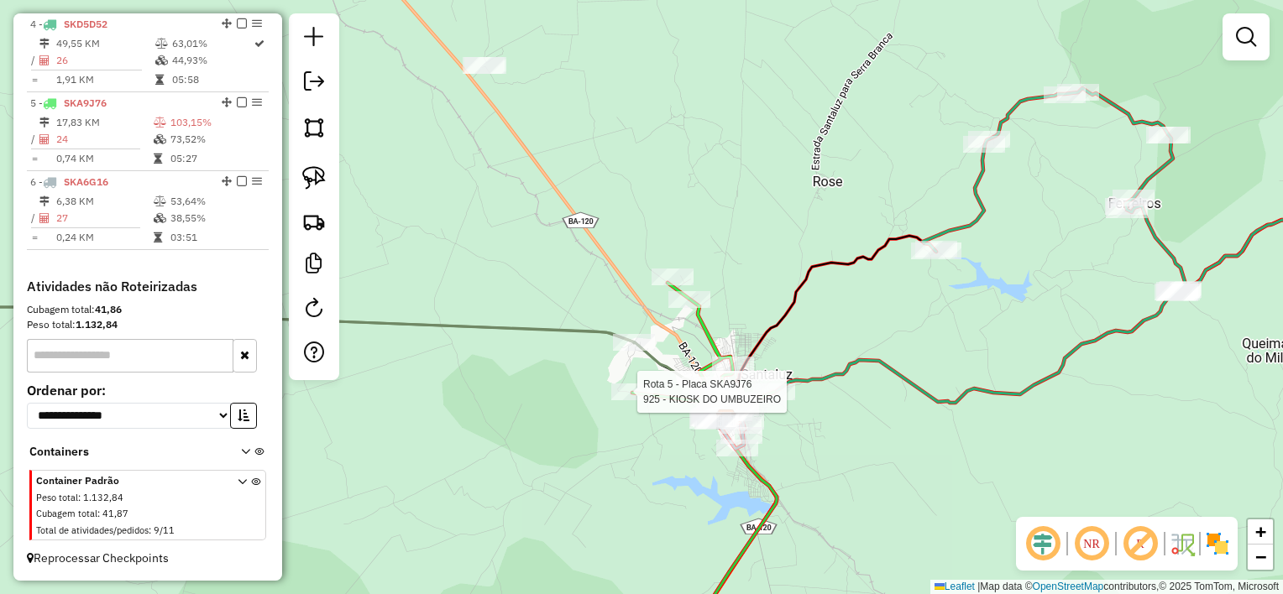
select select "**********"
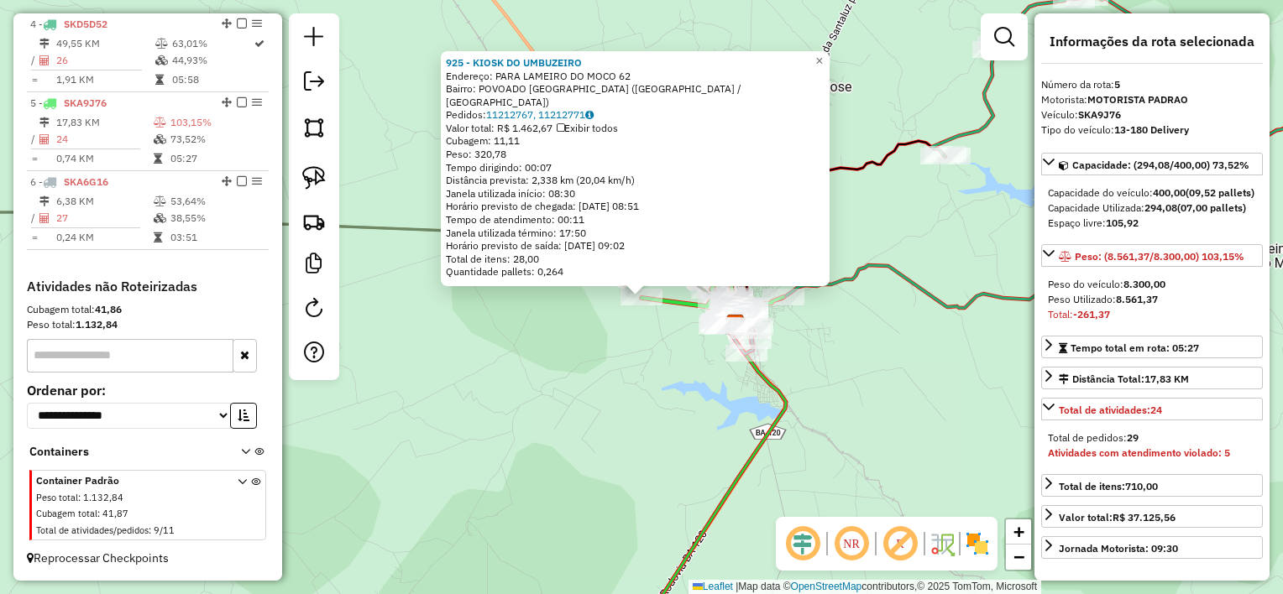
click at [632, 374] on div "925 - KIOSK DO UMBUZEIRO Endereço: PARA LAMEIRO DO MOCO 62 Bairro: POVOADO [GEO…" at bounding box center [641, 297] width 1283 height 594
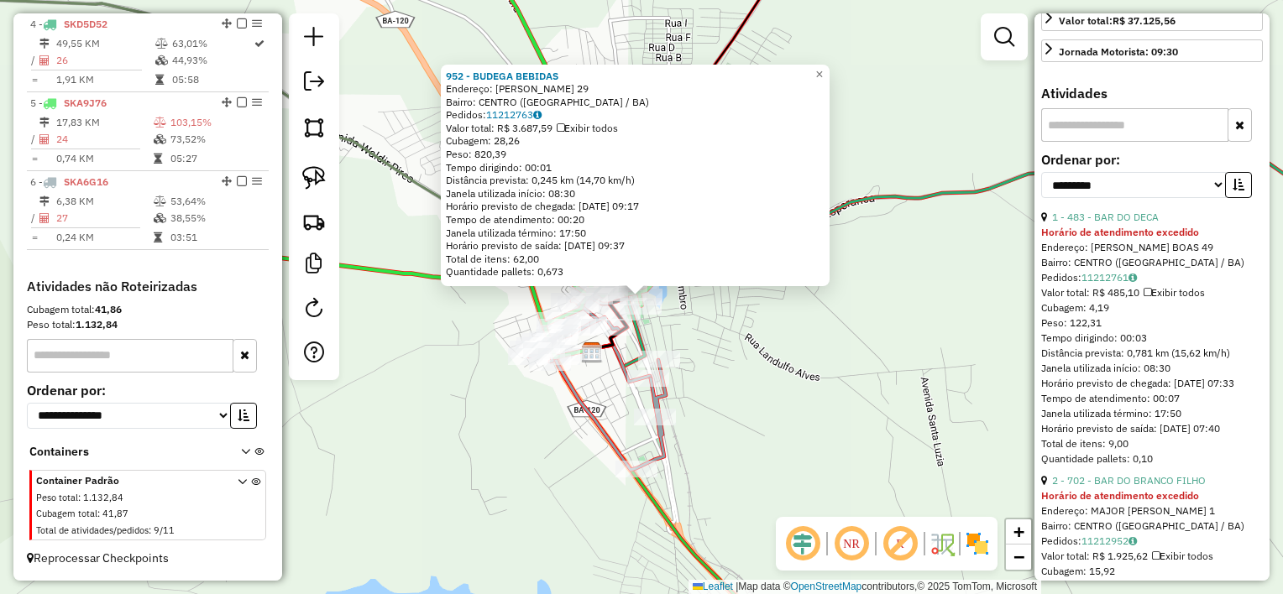
scroll to position [504, 0]
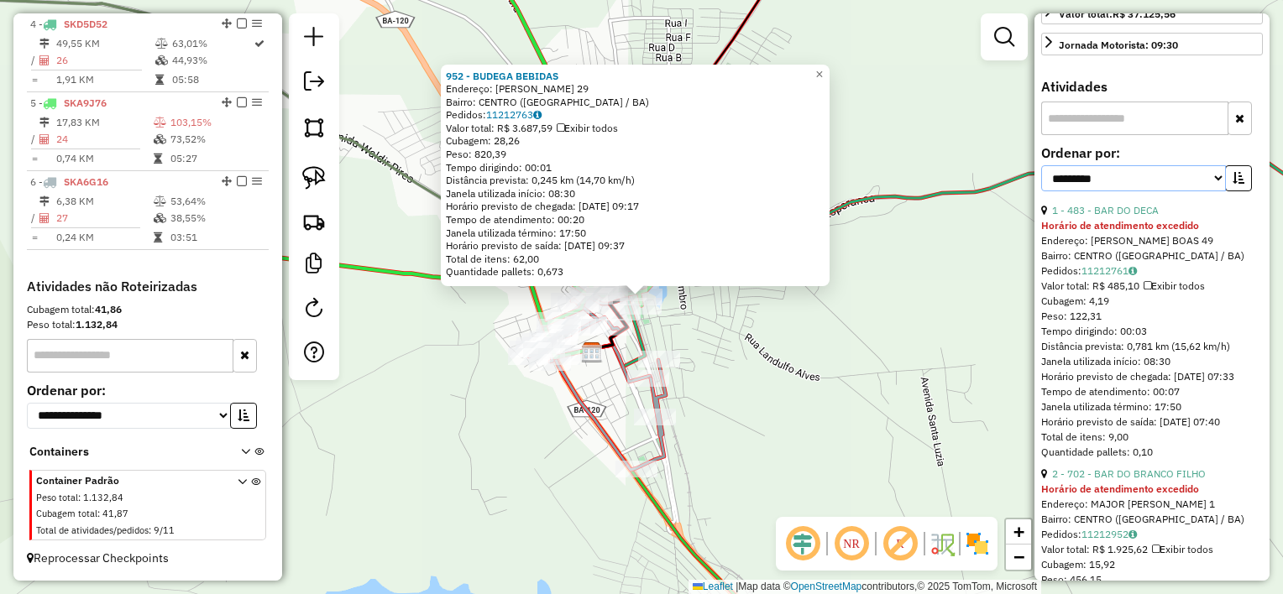
click at [1102, 191] on select "**********" at bounding box center [1133, 178] width 185 height 26
select select "*********"
click at [1041, 191] on select "**********" at bounding box center [1133, 178] width 185 height 26
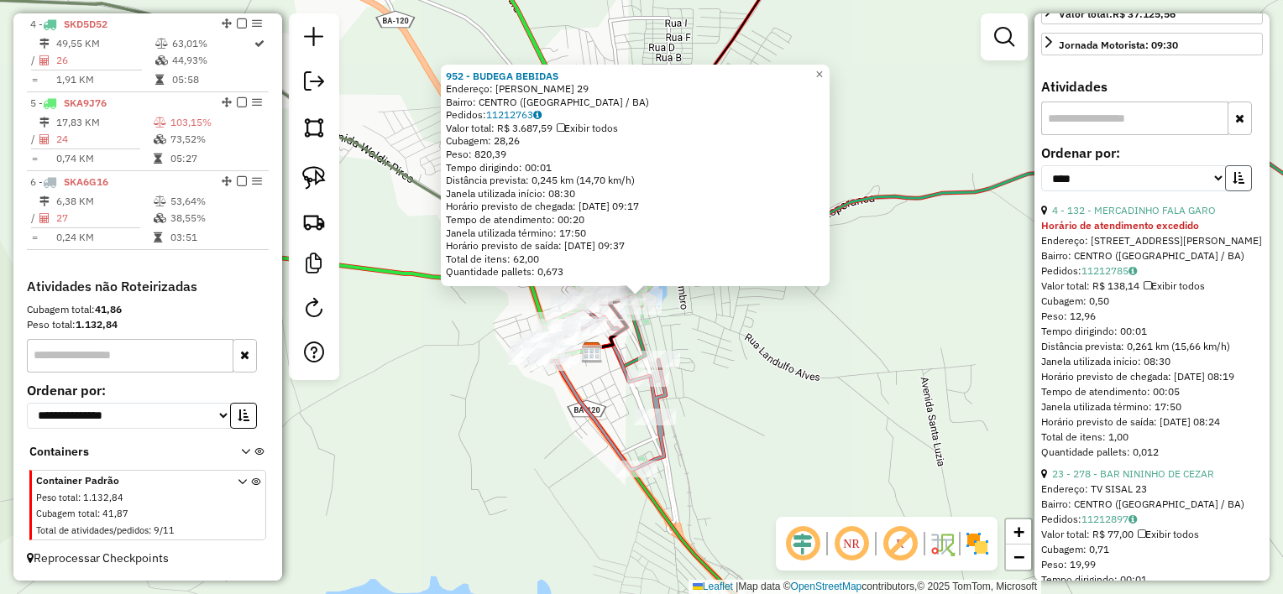
click at [1225, 191] on button "button" at bounding box center [1238, 178] width 27 height 26
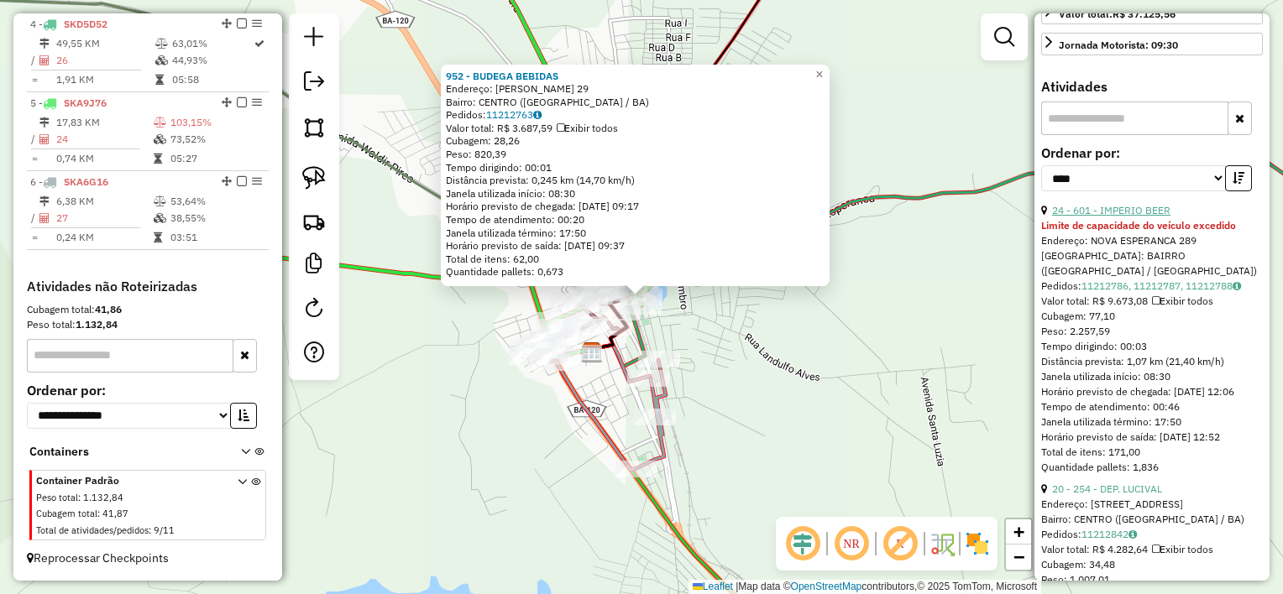
click at [1137, 217] on link "24 - 601 - IMPERIO BEER" at bounding box center [1111, 210] width 118 height 13
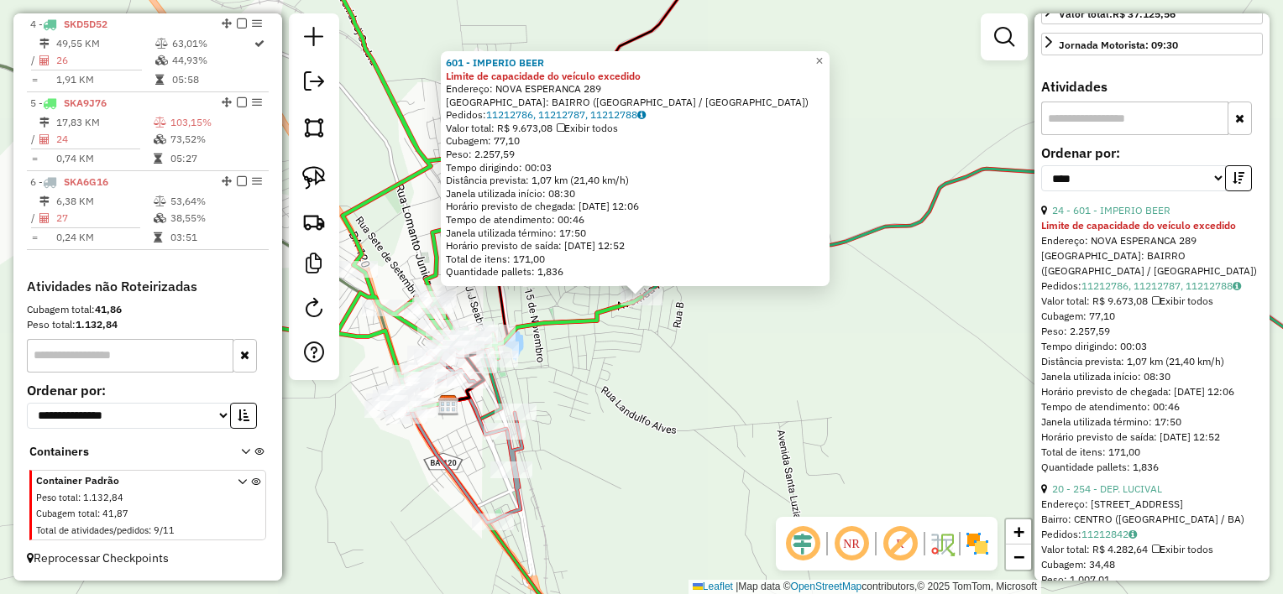
click at [656, 355] on div "Rota 6 - Placa SKA6G16 1053 - [GEOGRAPHIC_DATA] BEIJO FRI 601 - IMPERIO BEER Li…" at bounding box center [641, 297] width 1283 height 594
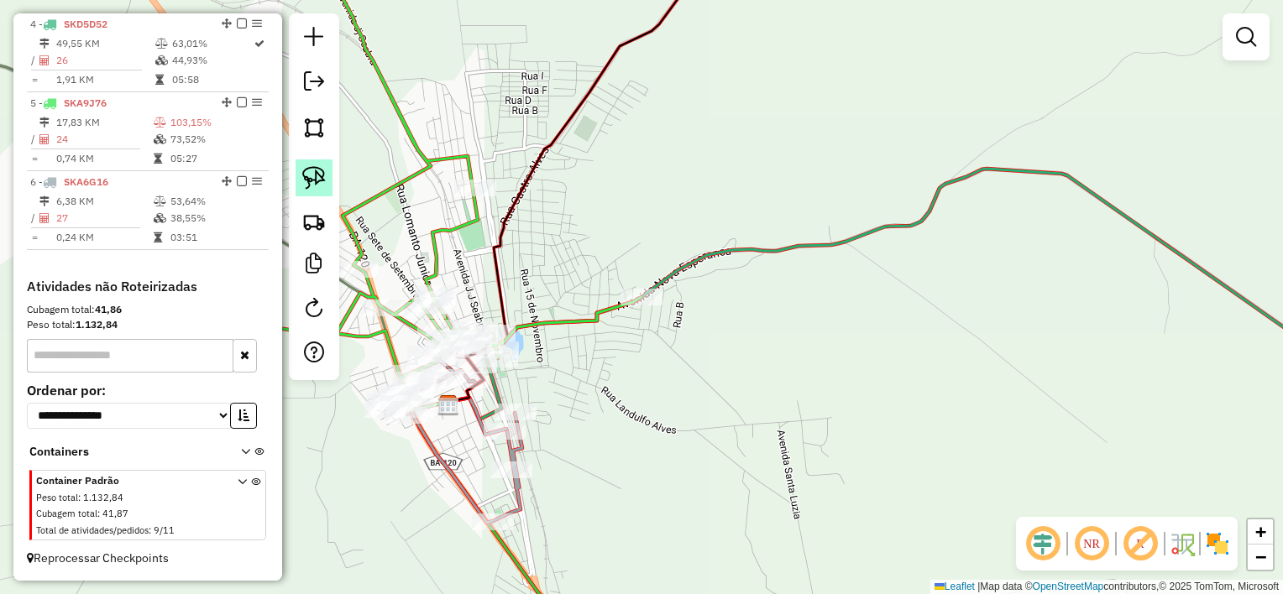
click at [329, 176] on link at bounding box center [313, 177] width 37 height 37
drag, startPoint x: 613, startPoint y: 317, endPoint x: 692, endPoint y: 298, distance: 81.2
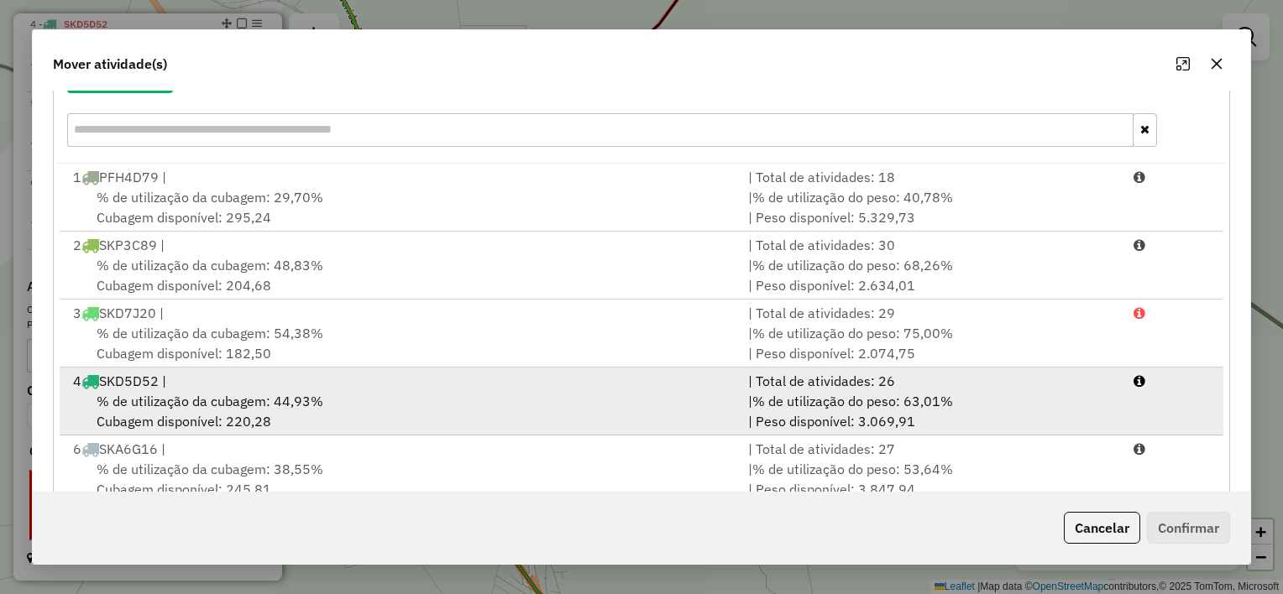
scroll to position [256, 0]
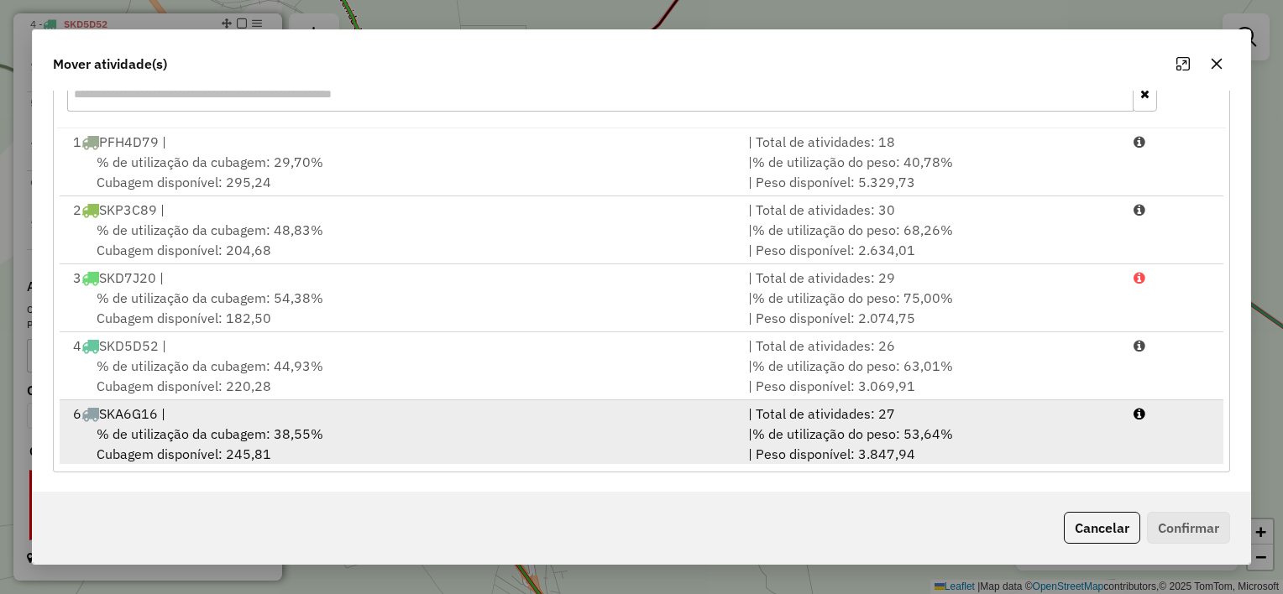
click at [625, 426] on div "% de utilização da cubagem: 38,55% Cubagem disponível: 245,81" at bounding box center [400, 444] width 675 height 40
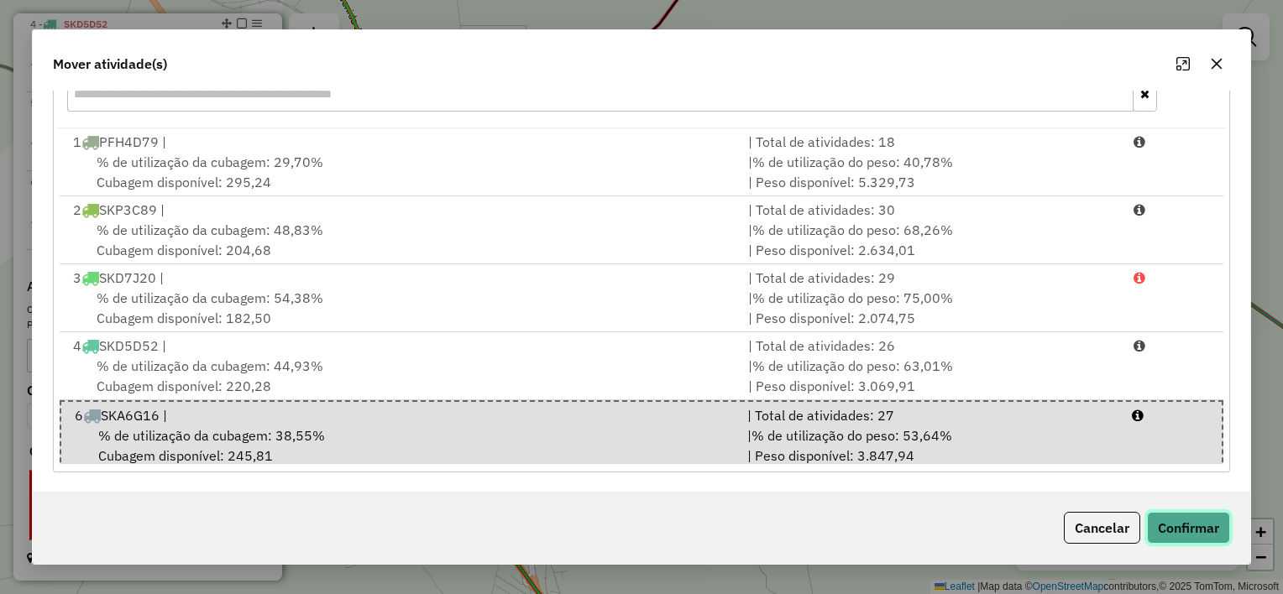
click at [1186, 517] on button "Confirmar" at bounding box center [1188, 528] width 83 height 32
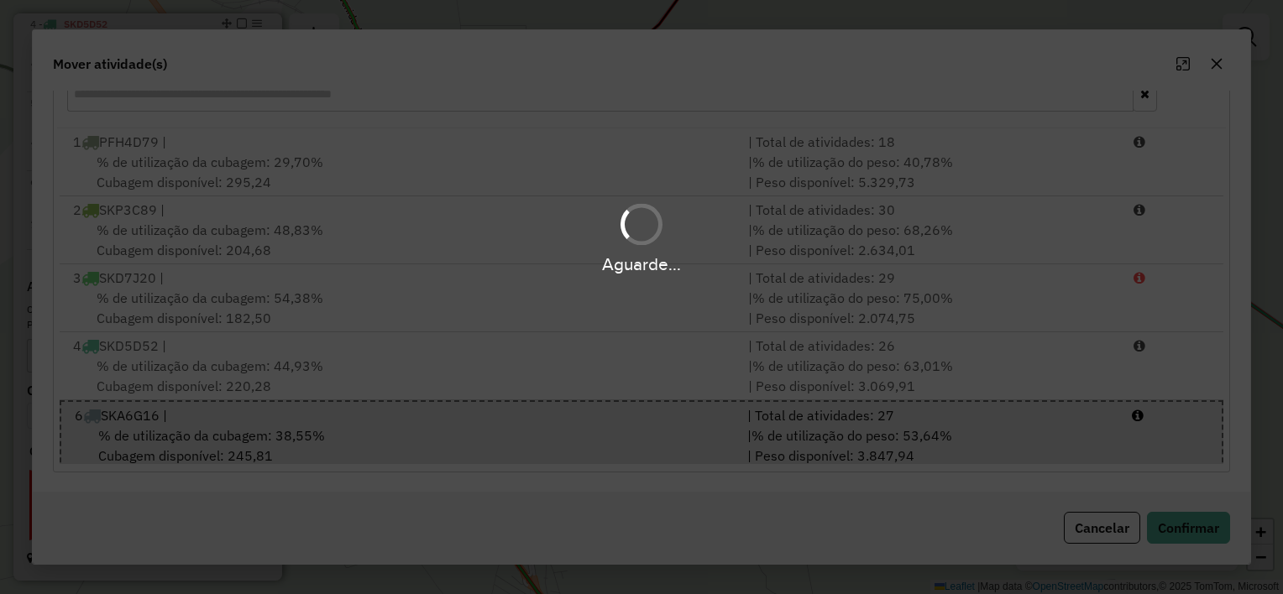
scroll to position [0, 0]
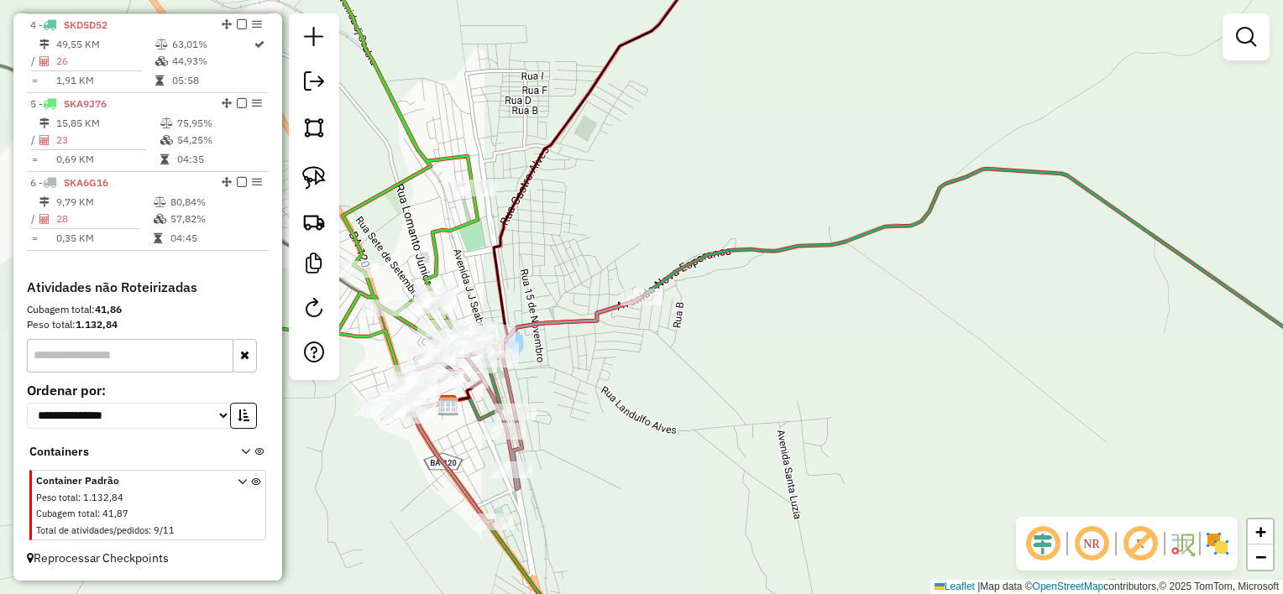
drag, startPoint x: 749, startPoint y: 416, endPoint x: 857, endPoint y: 423, distance: 108.5
click at [858, 423] on div "Janela de atendimento Grade de atendimento Capacidade Transportadoras Veículos …" at bounding box center [641, 297] width 1283 height 594
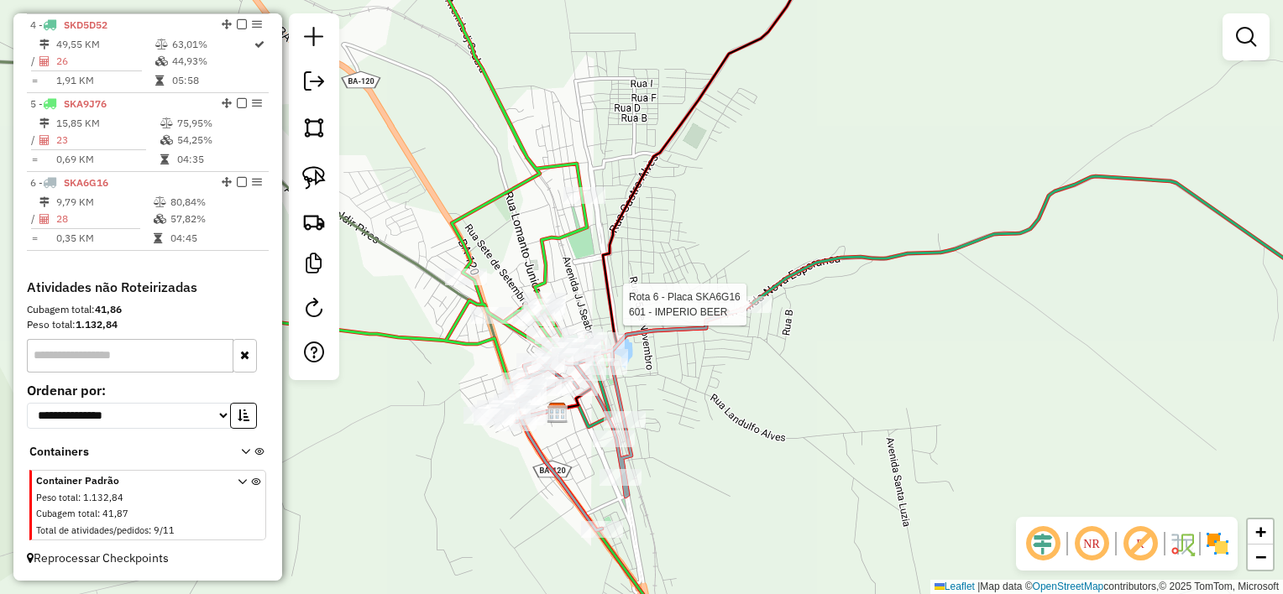
click at [753, 313] on div at bounding box center [750, 304] width 42 height 17
select select "*********"
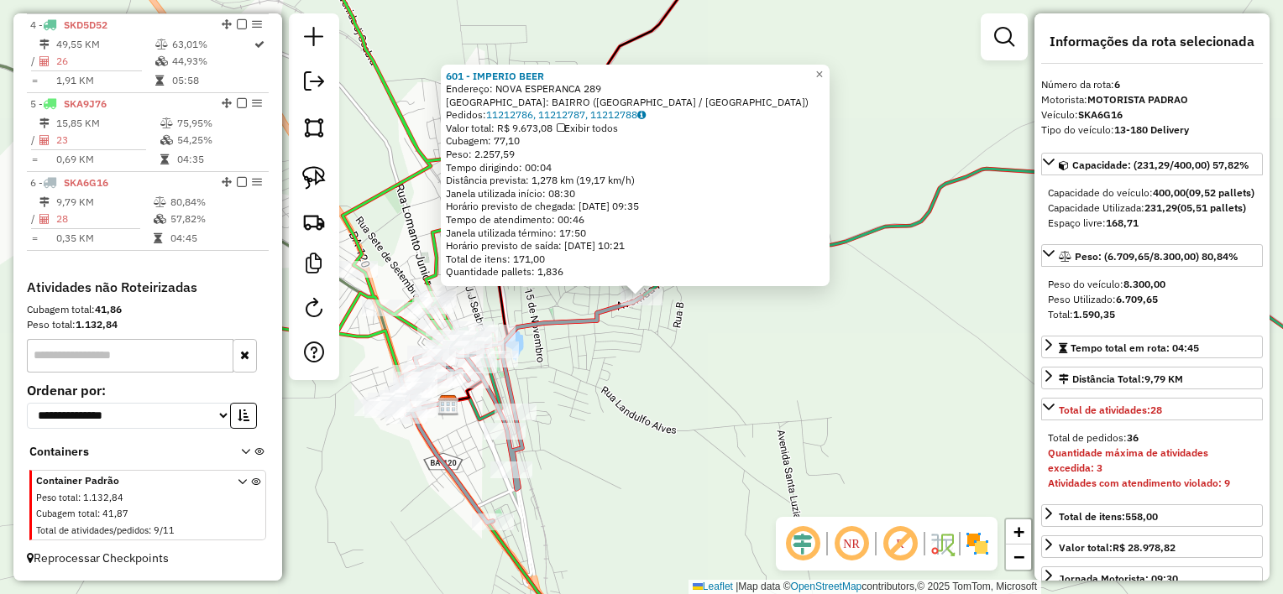
click at [687, 416] on div "601 - IMPERIO BEER Endereço: [GEOGRAPHIC_DATA] 289 Bairro: BAIRRO ([GEOGRAPHIC_…" at bounding box center [641, 297] width 1283 height 594
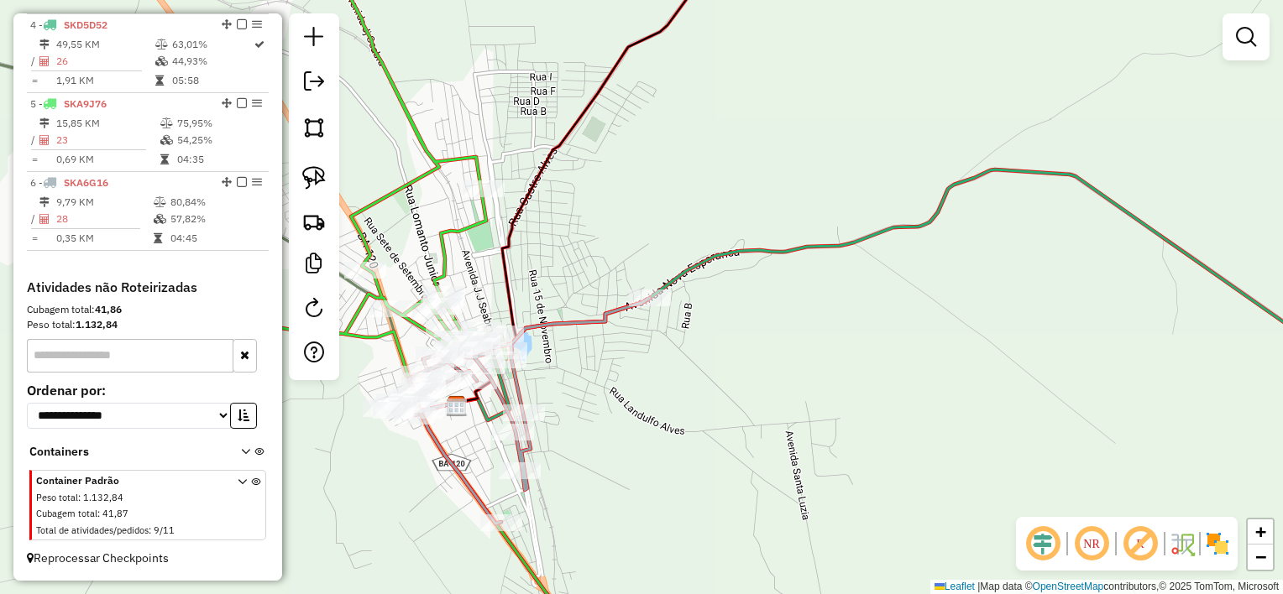
drag, startPoint x: 651, startPoint y: 408, endPoint x: 867, endPoint y: 398, distance: 216.8
click at [866, 398] on div "Janela de atendimento Grade de atendimento Capacidade Transportadoras Veículos …" at bounding box center [641, 297] width 1283 height 594
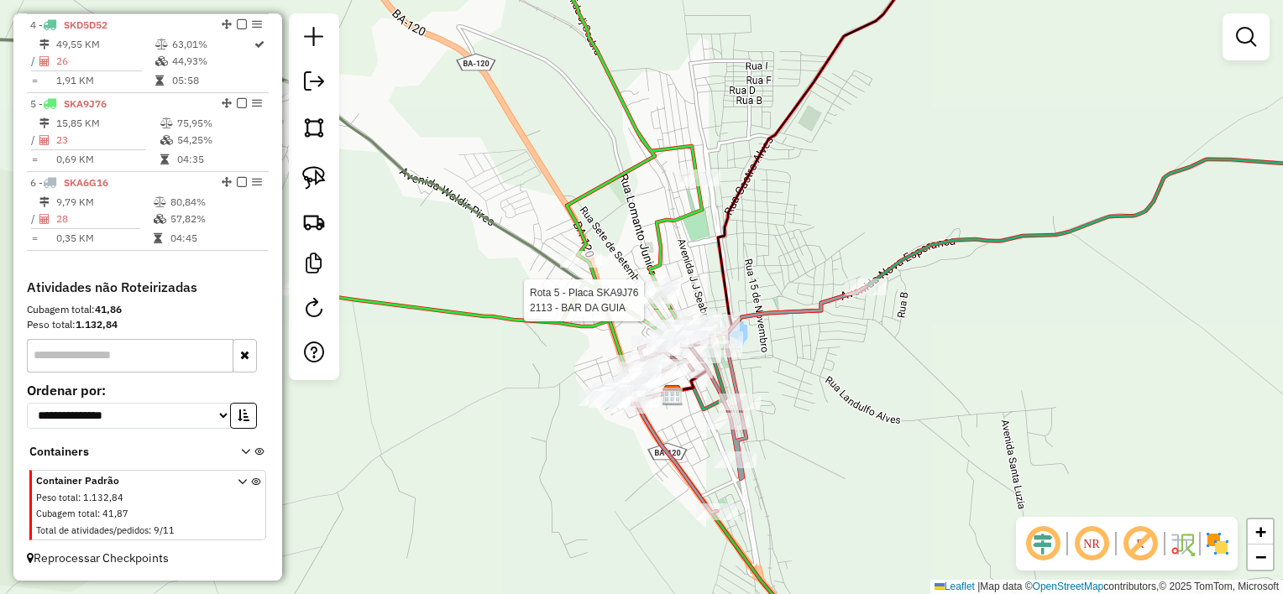
select select "*********"
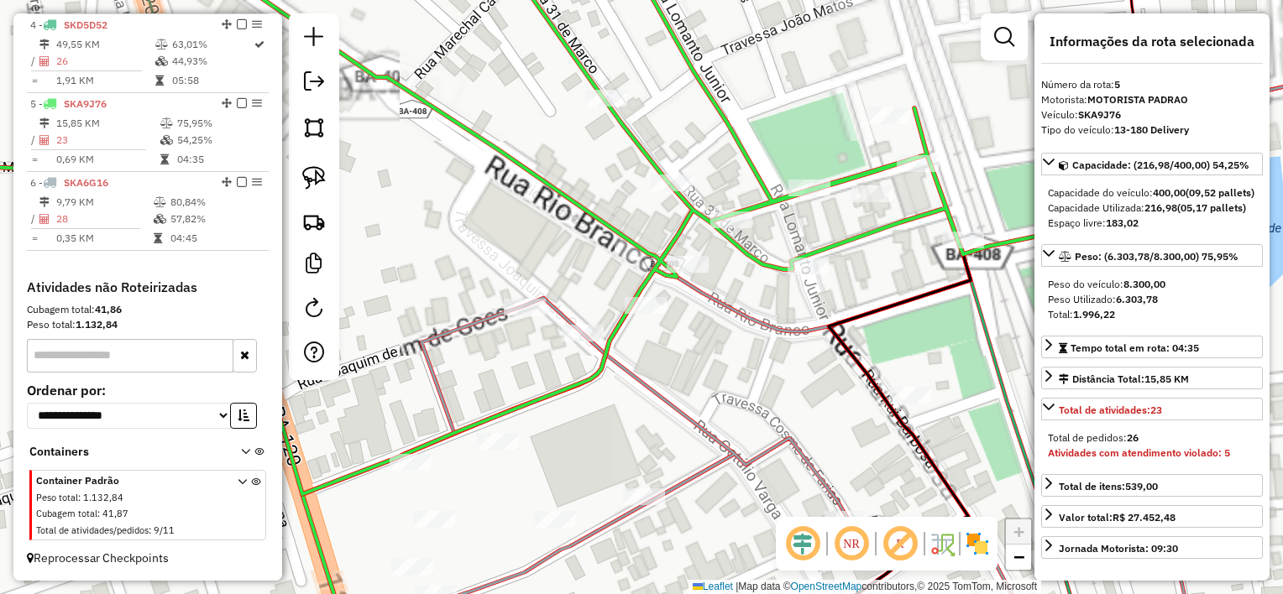
drag, startPoint x: 673, startPoint y: 364, endPoint x: 771, endPoint y: 385, distance: 99.6
click at [763, 386] on div "2113 - BAR DA GUIA Endereço: [DATE] 9 Bairro: [GEOGRAPHIC_DATA] ([GEOGRAPHIC_DA…" at bounding box center [641, 297] width 1283 height 594
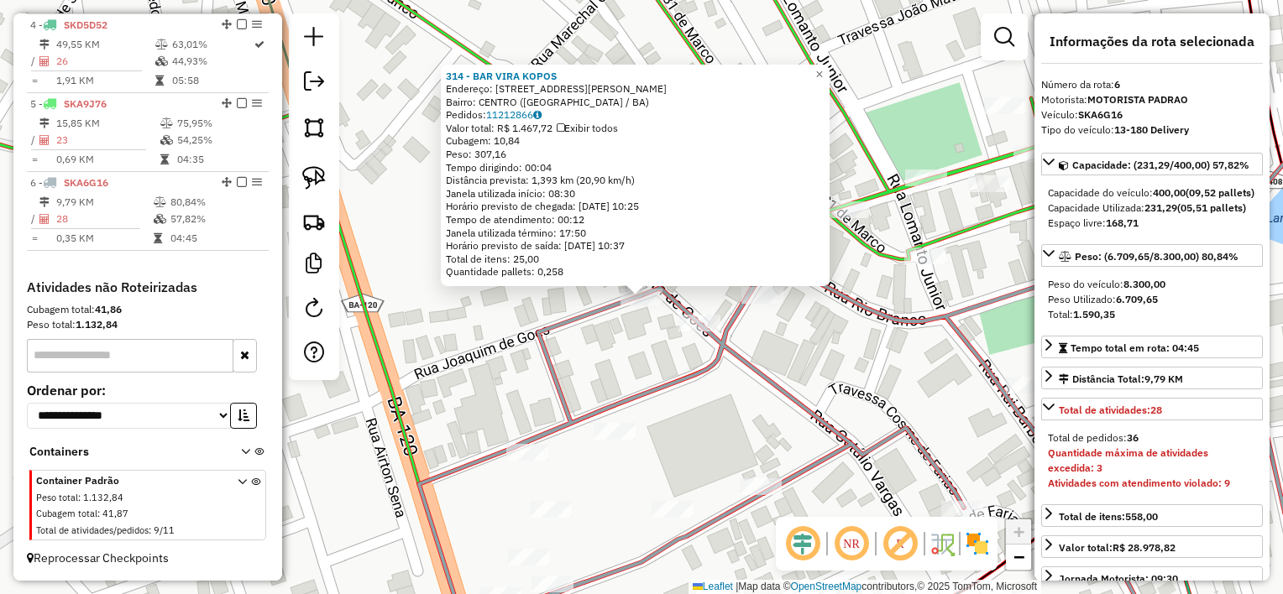
click at [618, 359] on div "314 - BAR VIRA KOPOS Endereço: [STREET_ADDRESS][PERSON_NAME] [GEOGRAPHIC_DATA]:…" at bounding box center [641, 297] width 1283 height 594
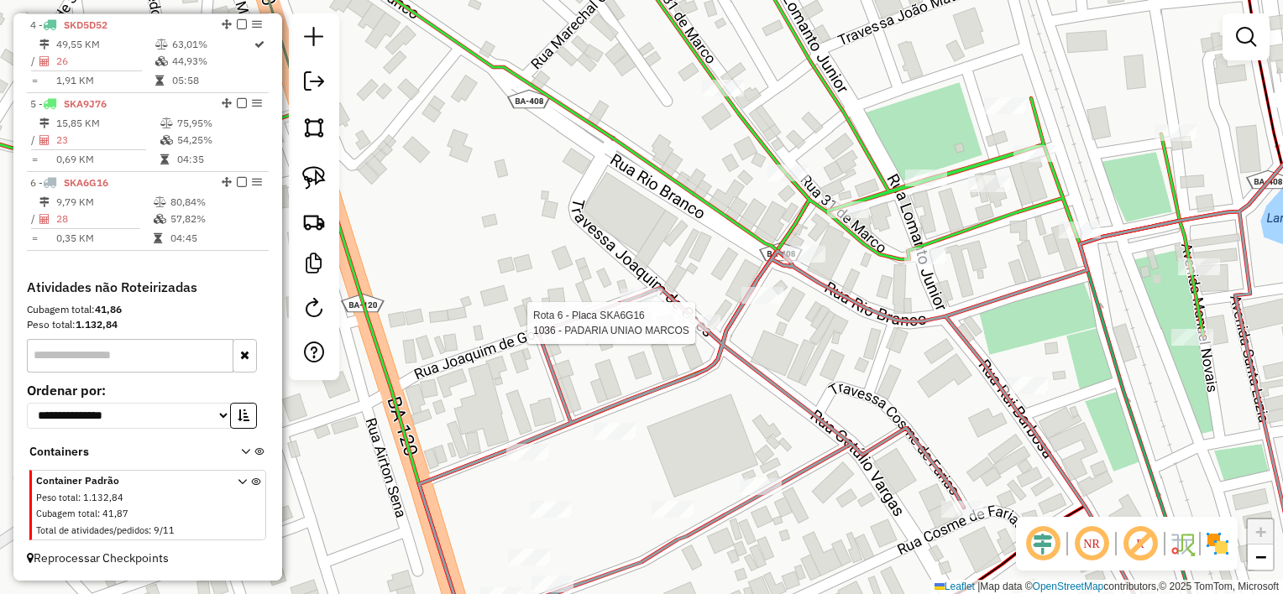
select select "*********"
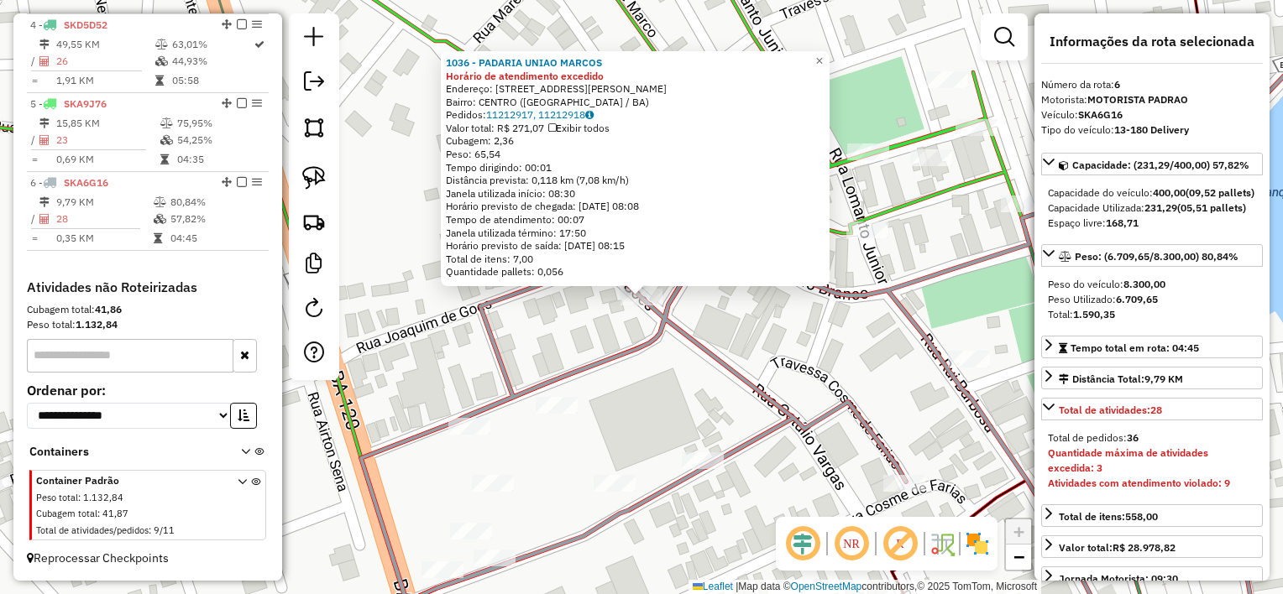
click at [738, 315] on div "1036 - PADARIA UNIAO [PERSON_NAME] de atendimento excedido Endereço: [STREET_AD…" at bounding box center [641, 297] width 1283 height 594
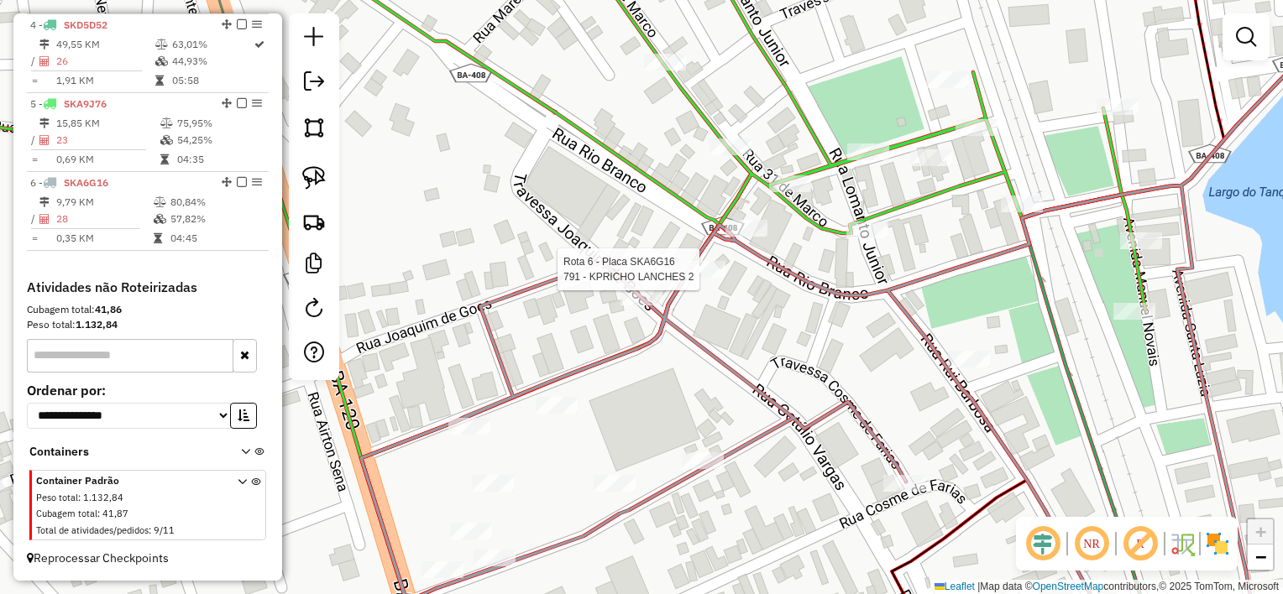
select select "*********"
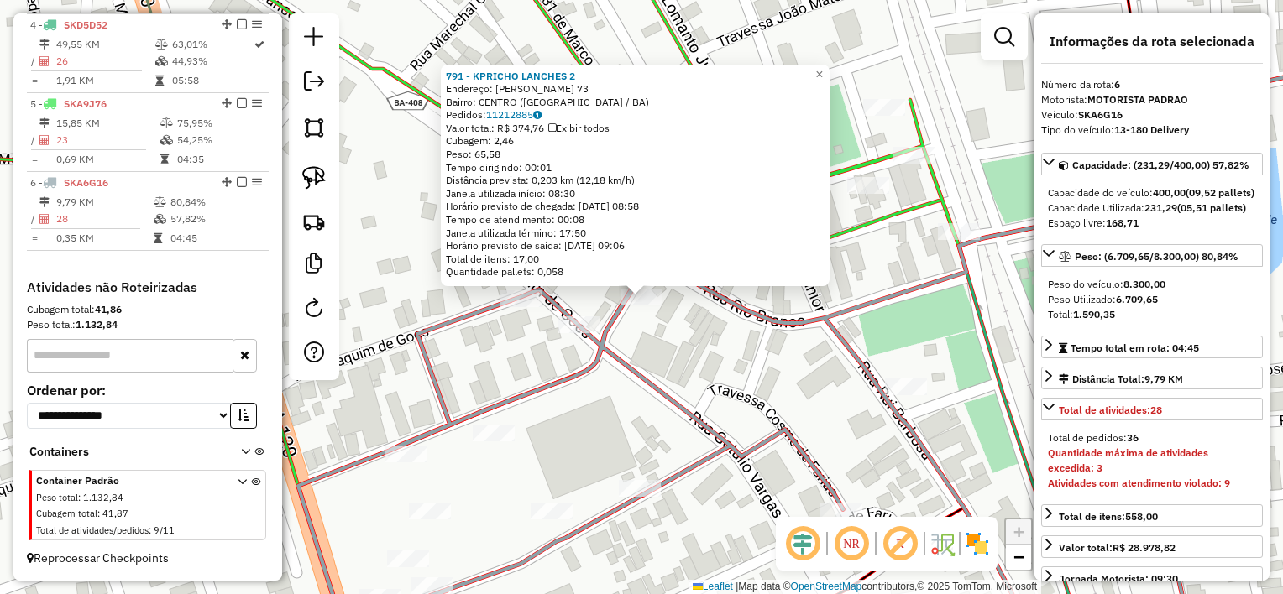
click at [684, 332] on div "791 - KPRICHO LANCHES 2 Endereço: [PERSON_NAME] 73 Bairro: [GEOGRAPHIC_DATA] ([…" at bounding box center [641, 297] width 1283 height 594
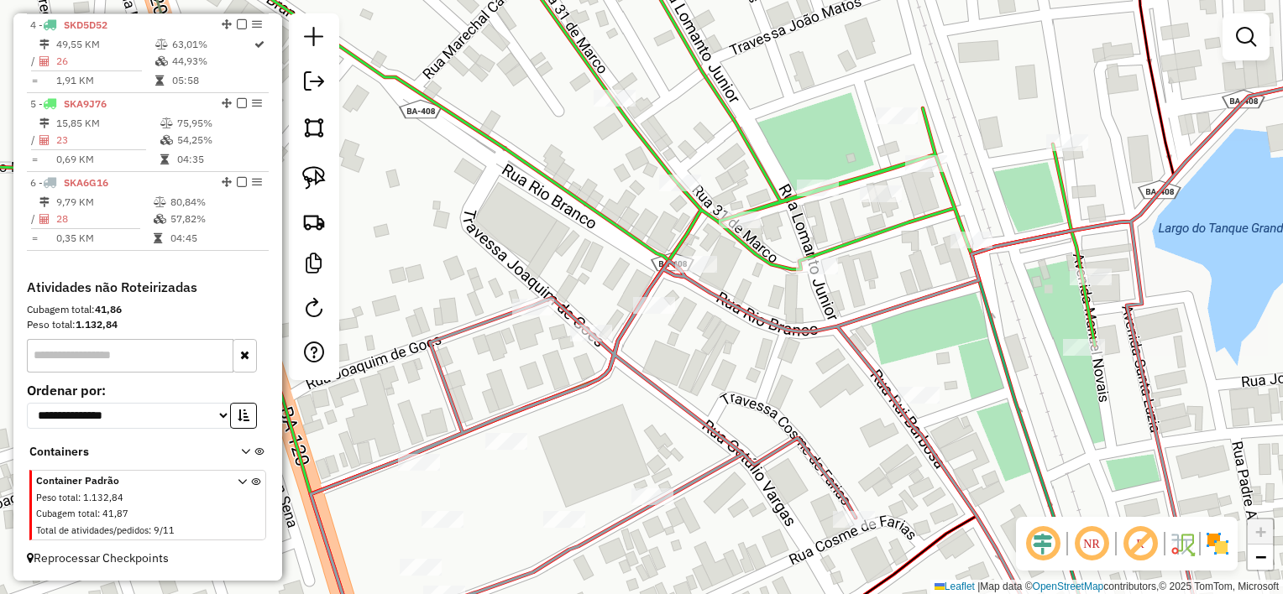
click at [697, 339] on div "Janela de atendimento Grade de atendimento Capacidade Transportadoras Veículos …" at bounding box center [641, 297] width 1283 height 594
click at [319, 178] on img at bounding box center [314, 178] width 24 height 24
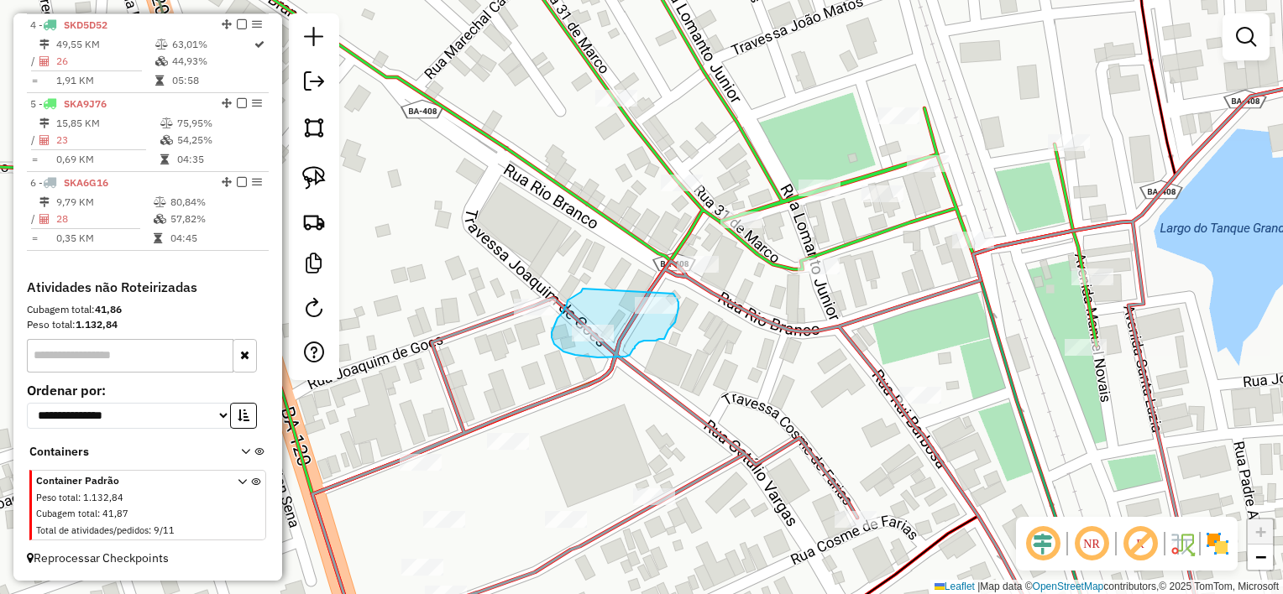
drag, startPoint x: 583, startPoint y: 289, endPoint x: 674, endPoint y: 293, distance: 91.6
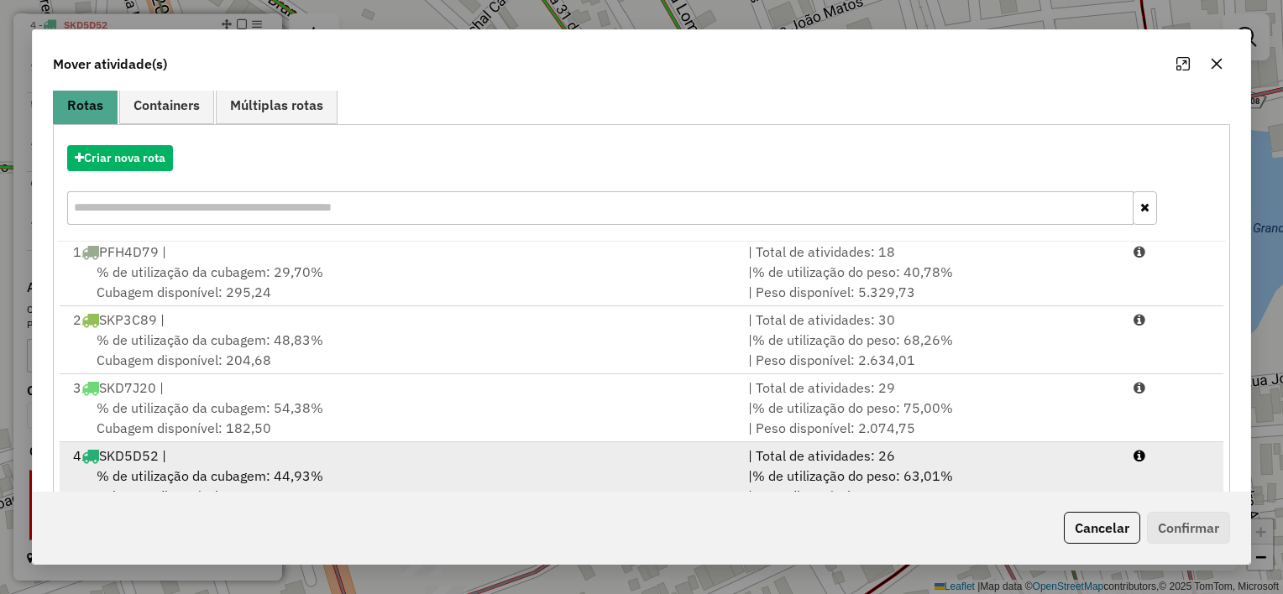
scroll to position [256, 0]
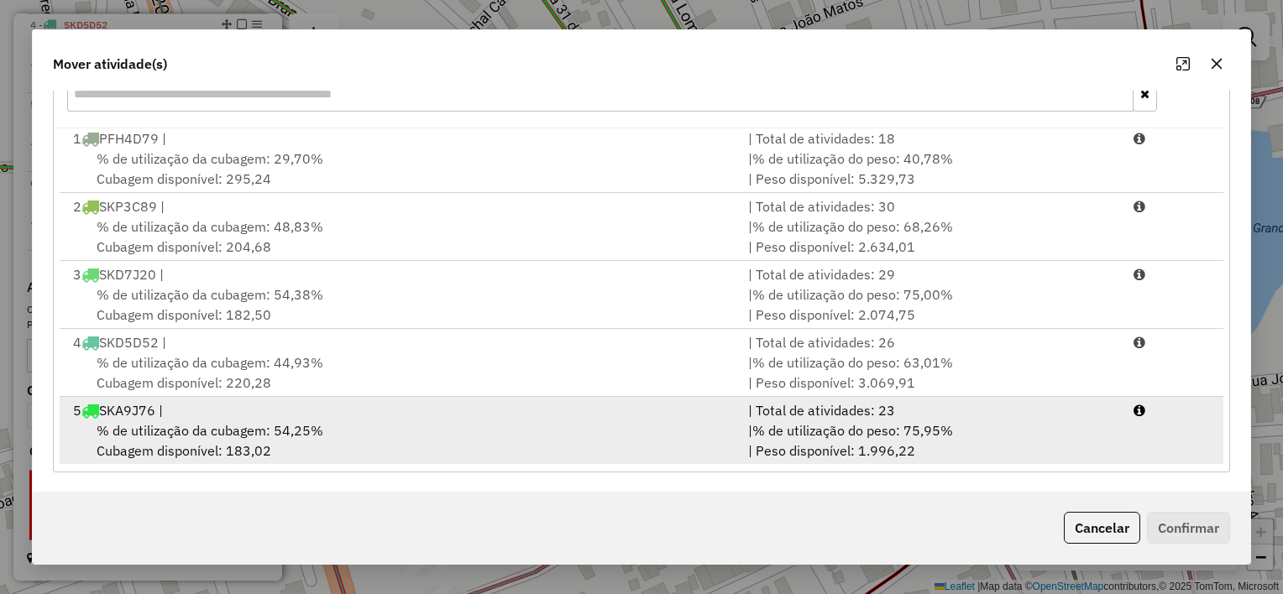
click at [672, 431] on div "% de utilização da cubagem: 54,25% Cubagem disponível: 183,02" at bounding box center [400, 441] width 675 height 40
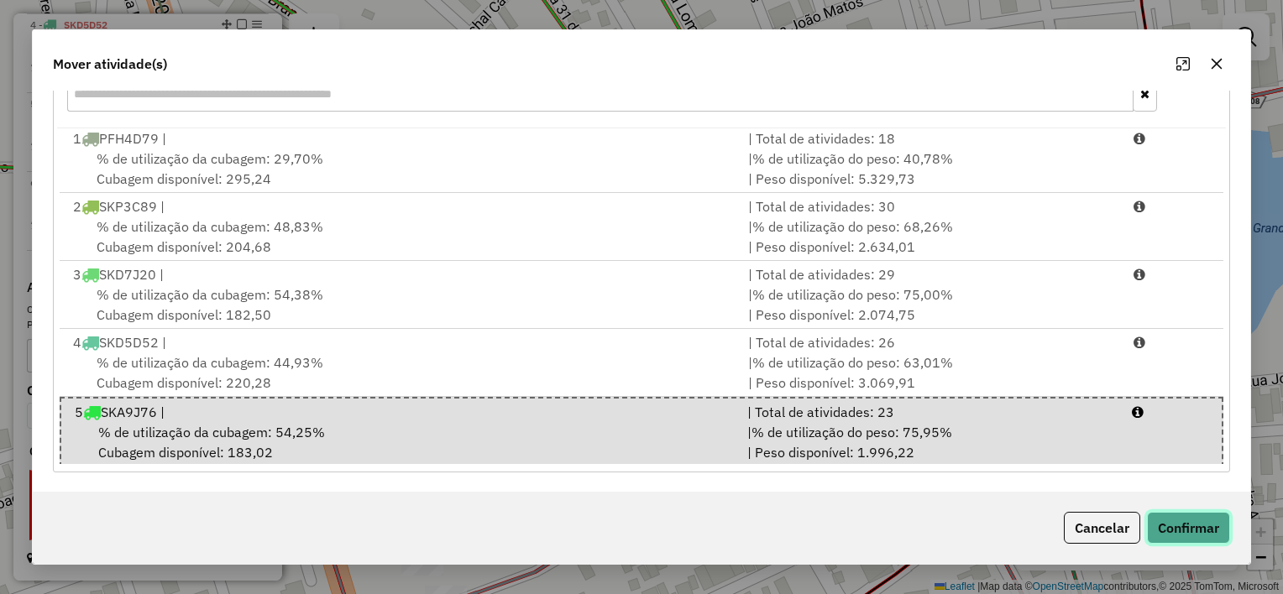
click at [1184, 524] on button "Confirmar" at bounding box center [1188, 528] width 83 height 32
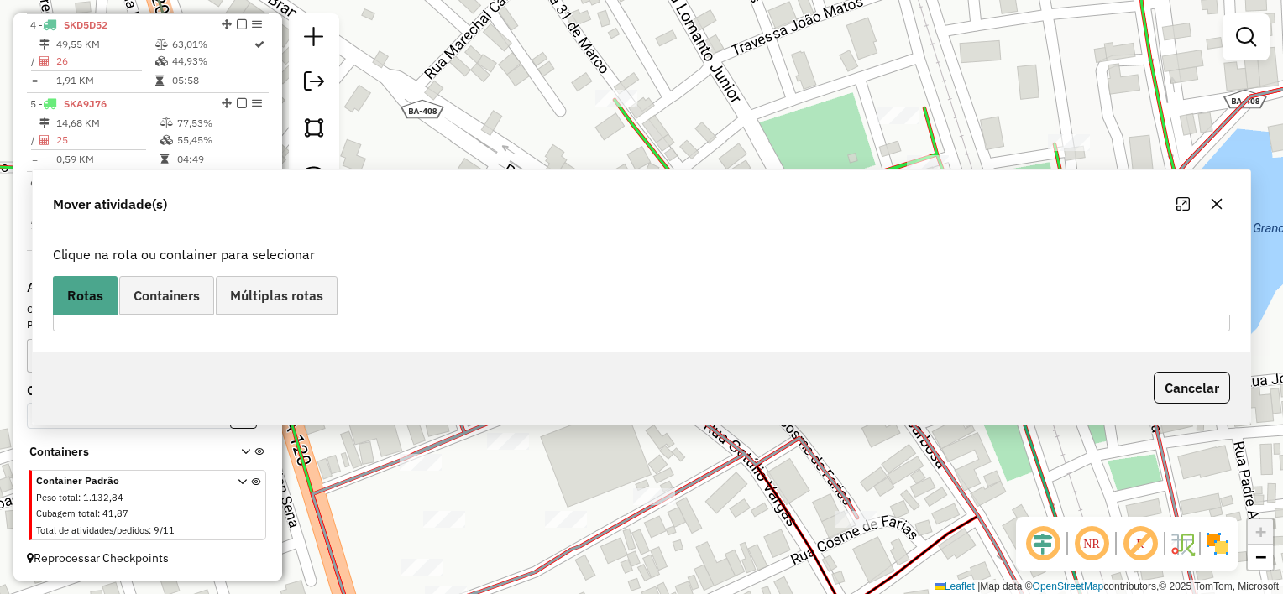
scroll to position [0, 0]
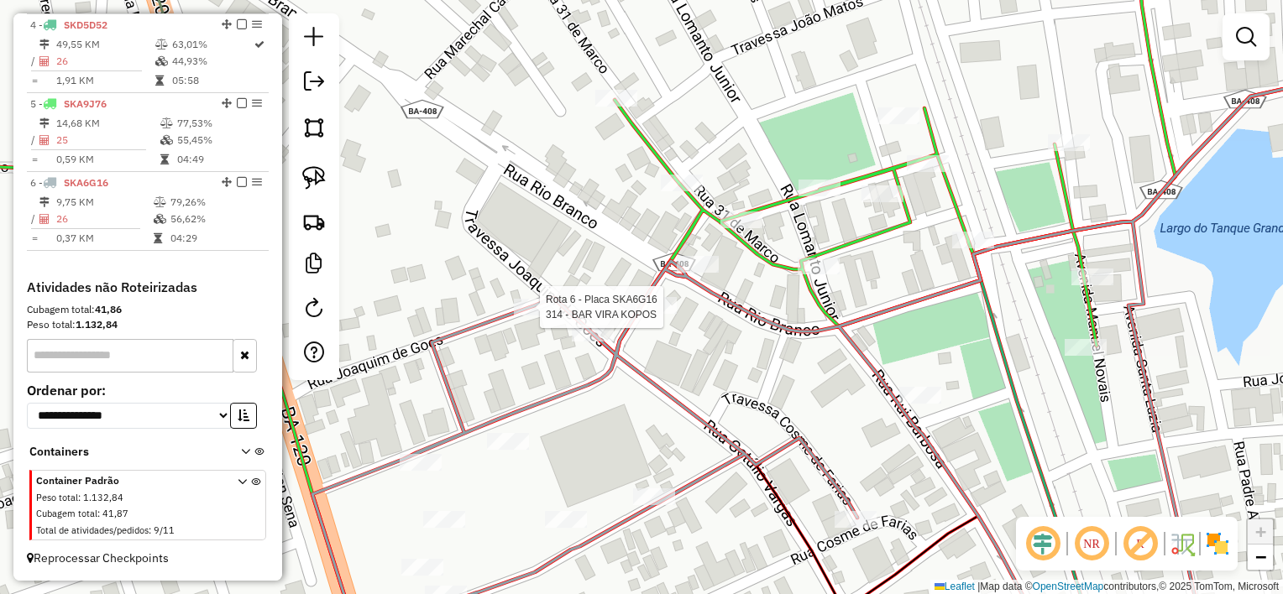
select select "*********"
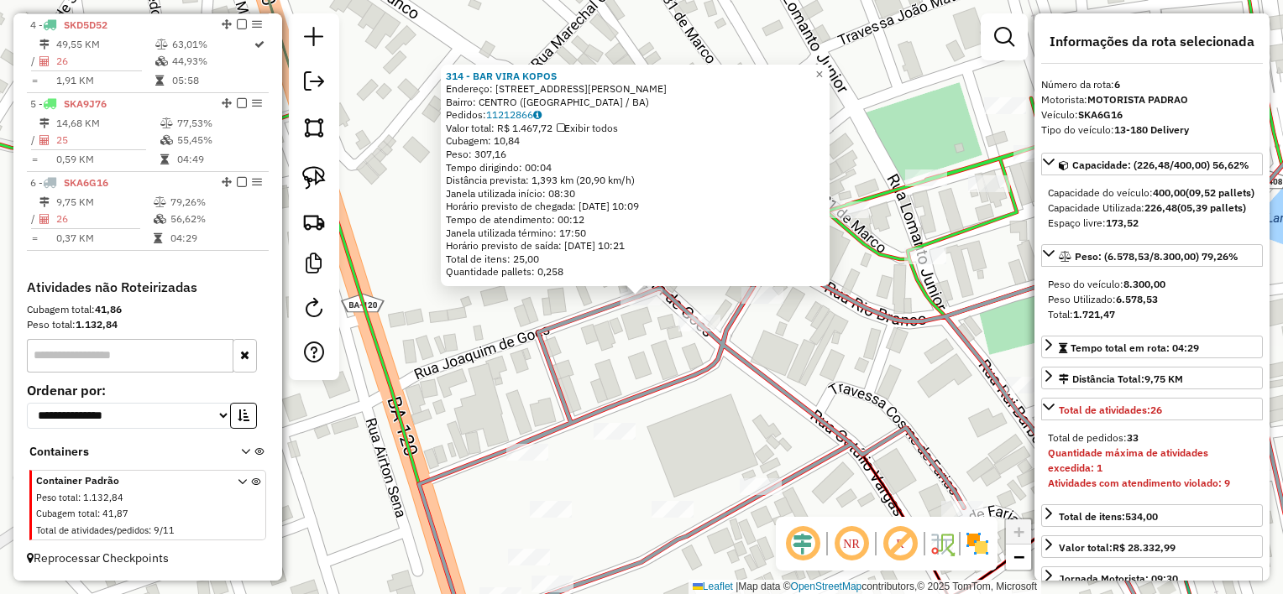
click at [665, 349] on div "314 - BAR VIRA KOPOS Endereço: [STREET_ADDRESS][PERSON_NAME] [GEOGRAPHIC_DATA]:…" at bounding box center [641, 297] width 1283 height 594
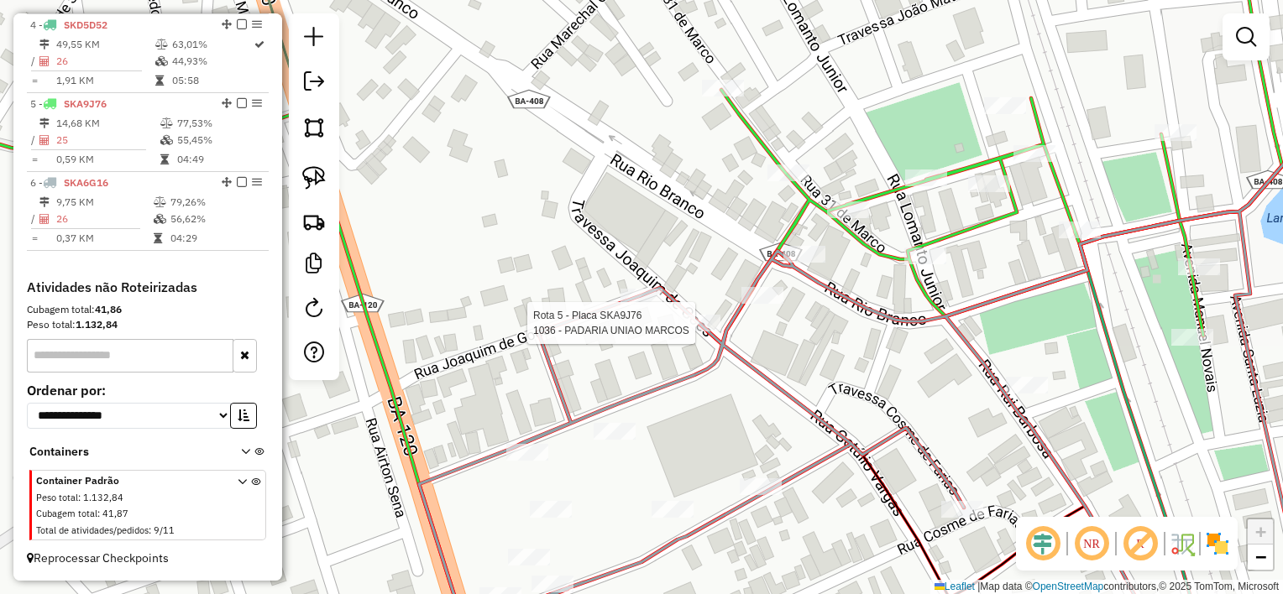
select select "*********"
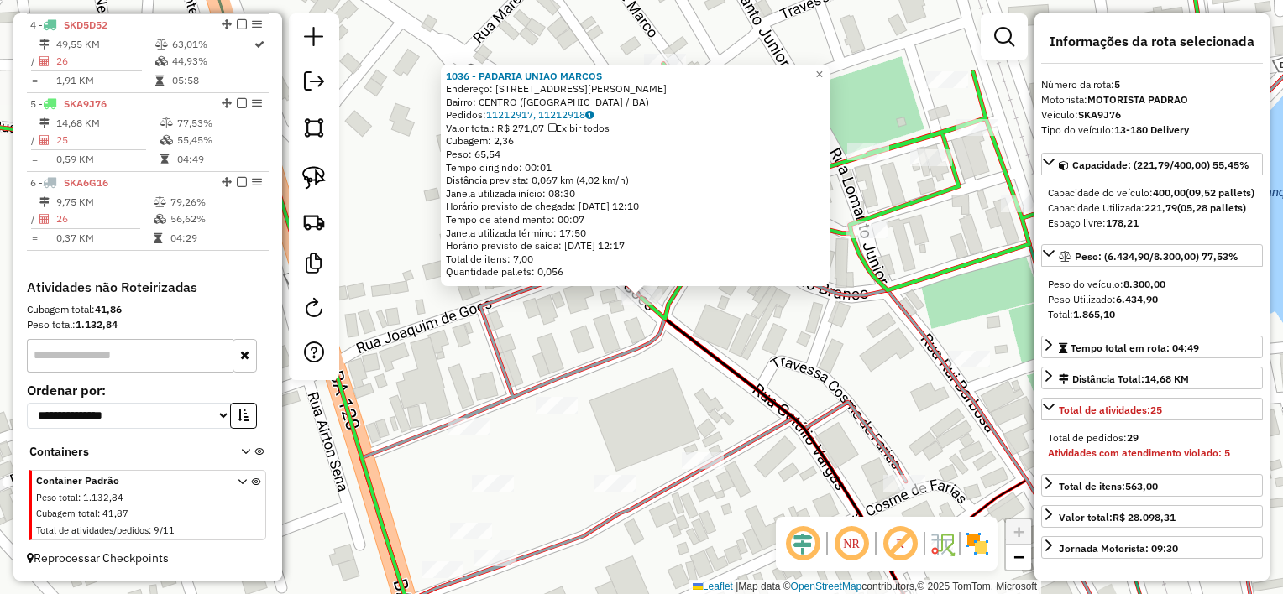
click at [745, 342] on div "1036 - PADARIA UNIAO [PERSON_NAME]: [STREET_ADDRESS][PERSON_NAME] [GEOGRAPHIC_D…" at bounding box center [641, 297] width 1283 height 594
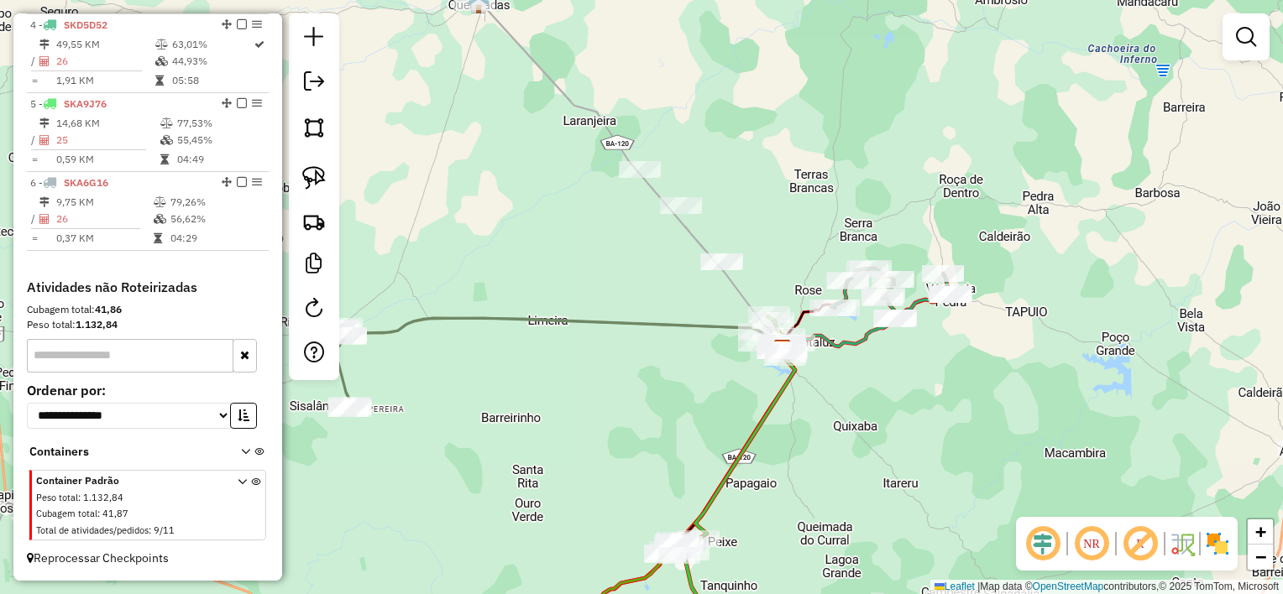
drag, startPoint x: 629, startPoint y: 447, endPoint x: 683, endPoint y: 359, distance: 103.7
click at [682, 359] on div "Janela de atendimento Grade de atendimento Capacidade Transportadoras Veículos …" at bounding box center [641, 297] width 1283 height 594
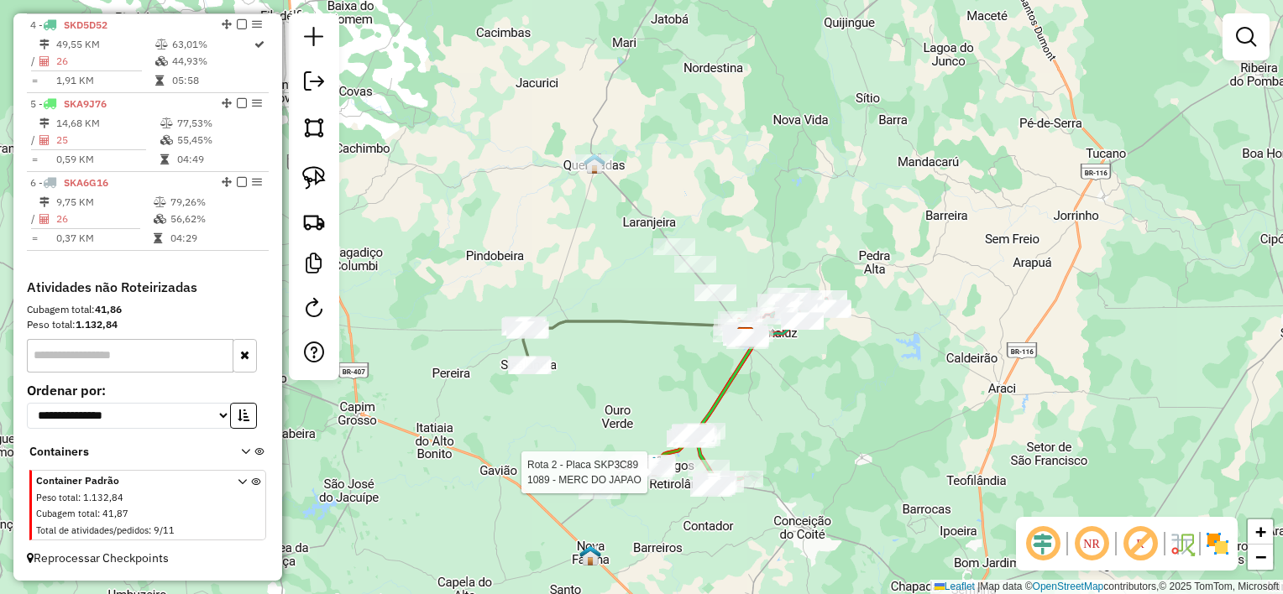
select select "*********"
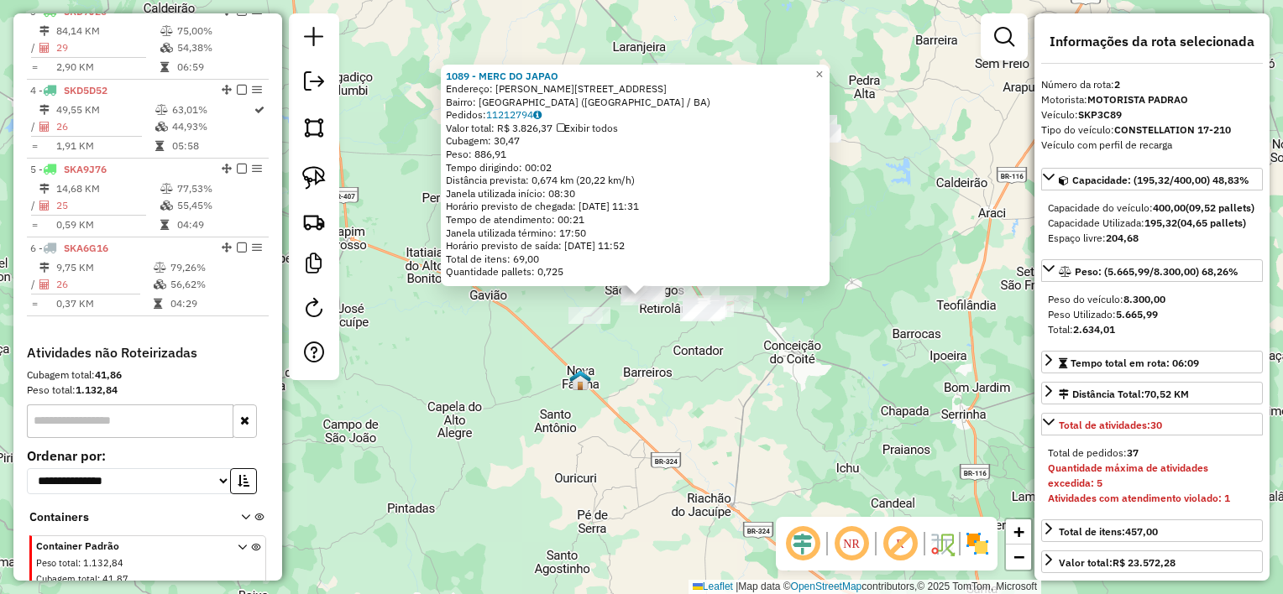
scroll to position [708, 0]
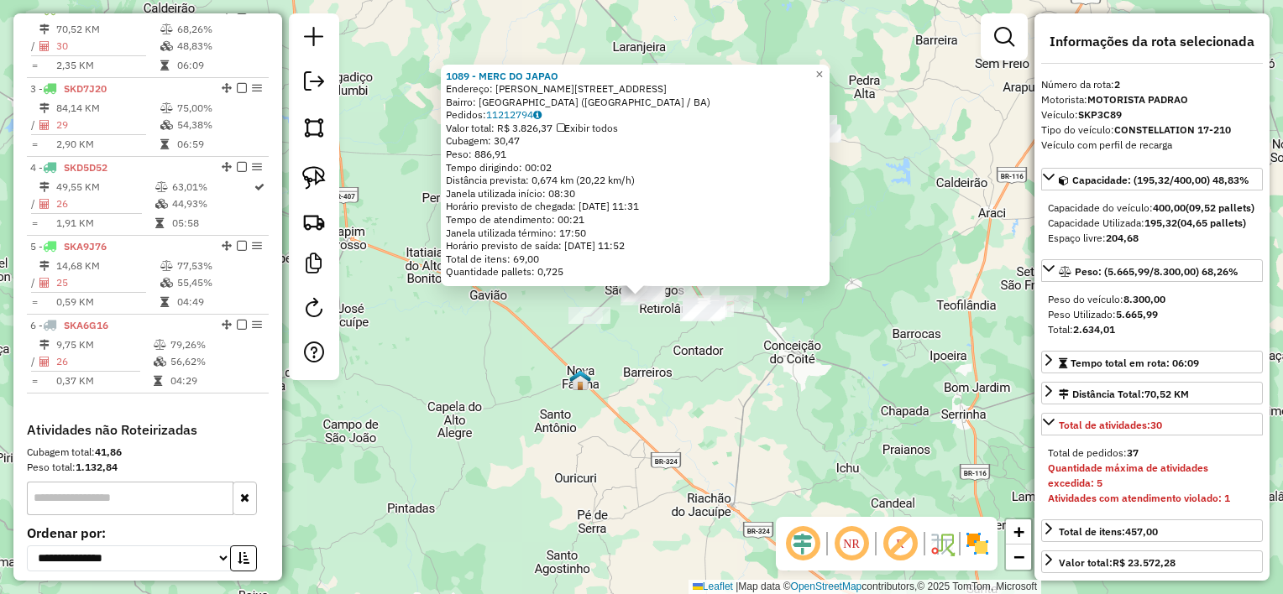
click at [658, 363] on div "1089 - MERC DO JAPAO Endereço: [PERSON_NAME] 85 Bairro: [GEOGRAPHIC_DATA] ([GEO…" at bounding box center [641, 297] width 1283 height 594
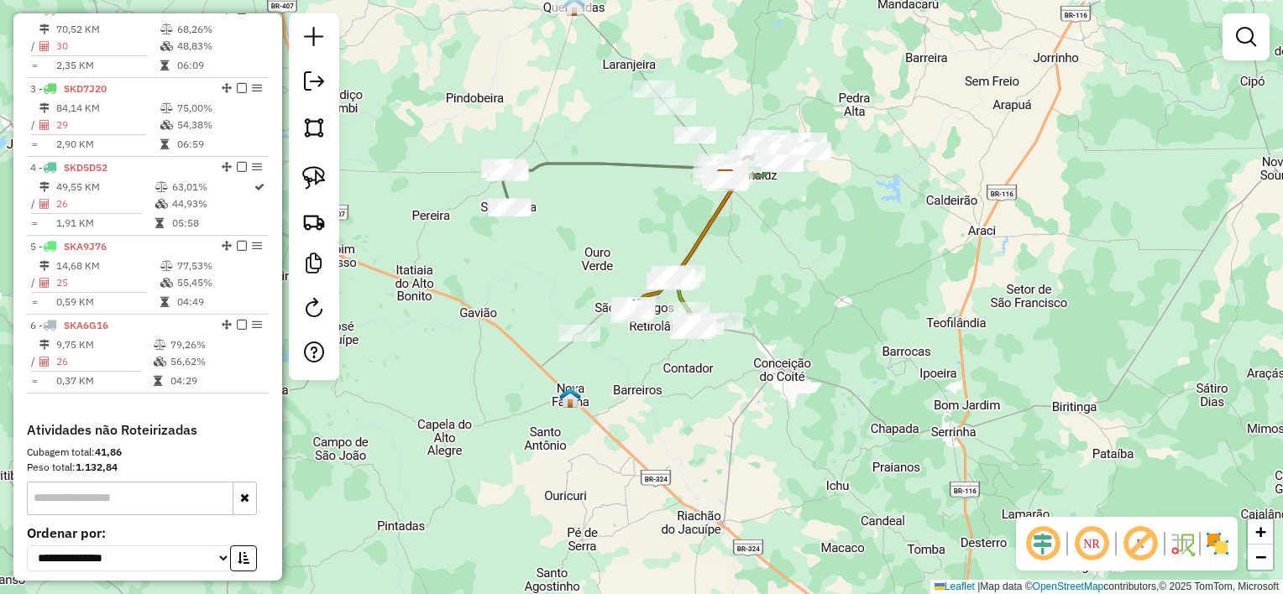
drag, startPoint x: 772, startPoint y: 221, endPoint x: 732, endPoint y: 321, distance: 108.5
click at [734, 320] on div "Janela de atendimento Grade de atendimento Capacidade Transportadoras Veículos …" at bounding box center [641, 297] width 1283 height 594
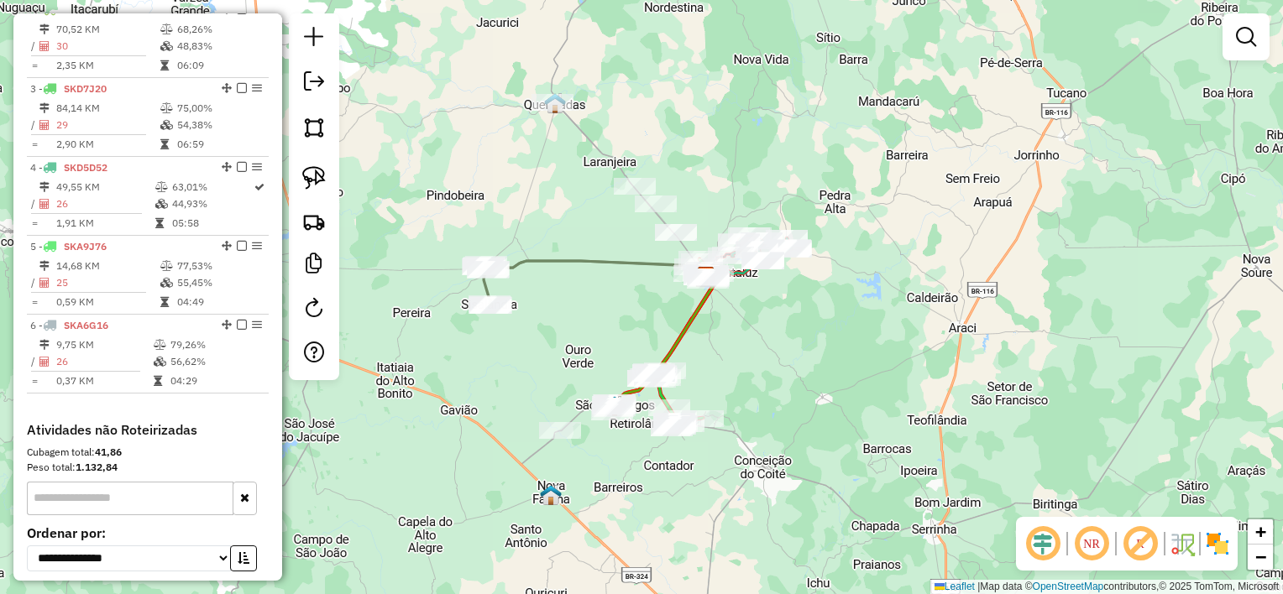
drag, startPoint x: 595, startPoint y: 291, endPoint x: 624, endPoint y: 314, distance: 36.4
click at [614, 307] on div "Janela de atendimento Grade de atendimento Capacidade Transportadoras Veículos …" at bounding box center [641, 297] width 1283 height 594
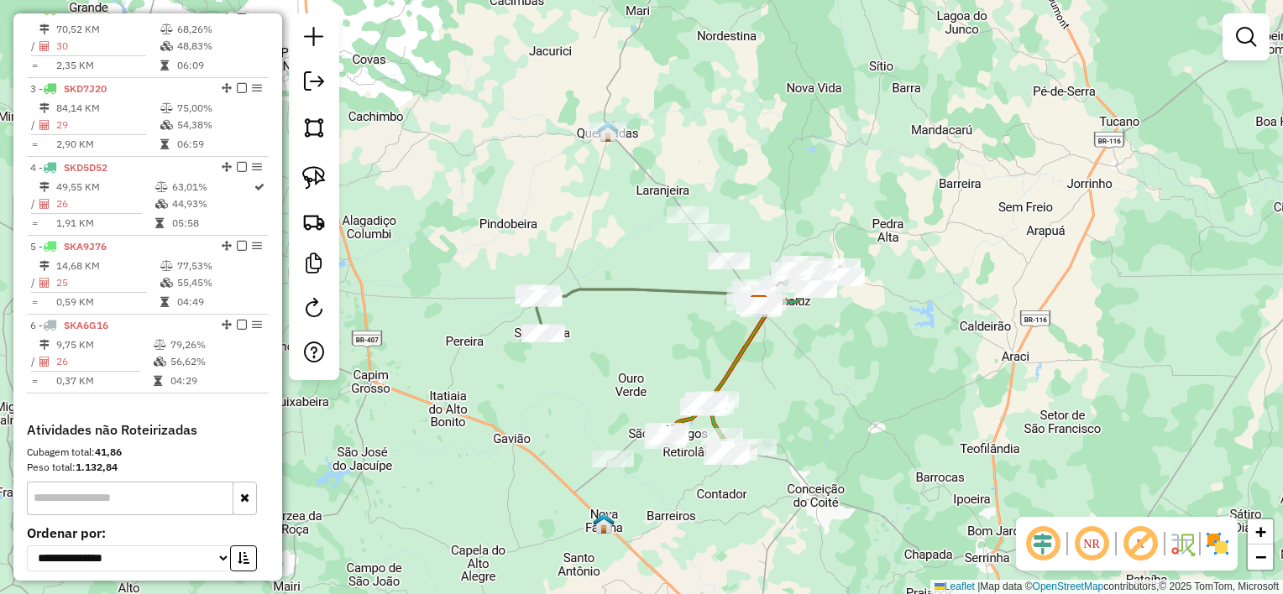
drag, startPoint x: 626, startPoint y: 321, endPoint x: 726, endPoint y: 342, distance: 102.1
click at [719, 342] on div "Janela de atendimento Grade de atendimento Capacidade Transportadoras Veículos …" at bounding box center [641, 297] width 1283 height 594
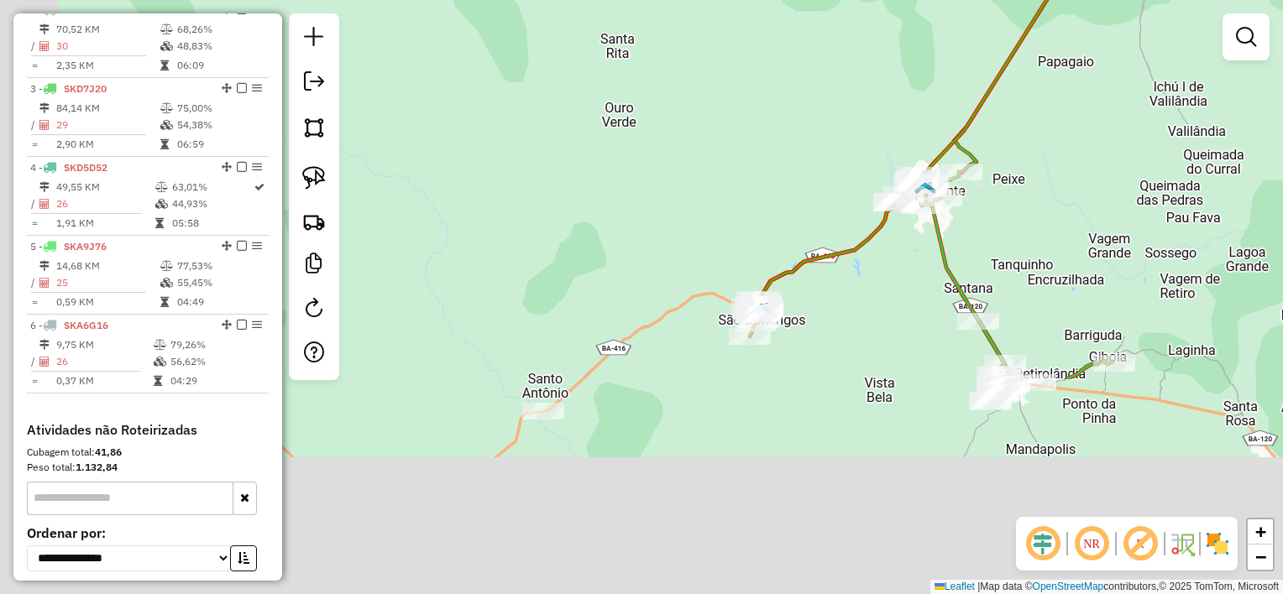
drag, startPoint x: 719, startPoint y: 440, endPoint x: 830, endPoint y: 153, distance: 308.0
click at [835, 158] on div "Janela de atendimento Grade de atendimento Capacidade Transportadoras Veículos …" at bounding box center [641, 297] width 1283 height 594
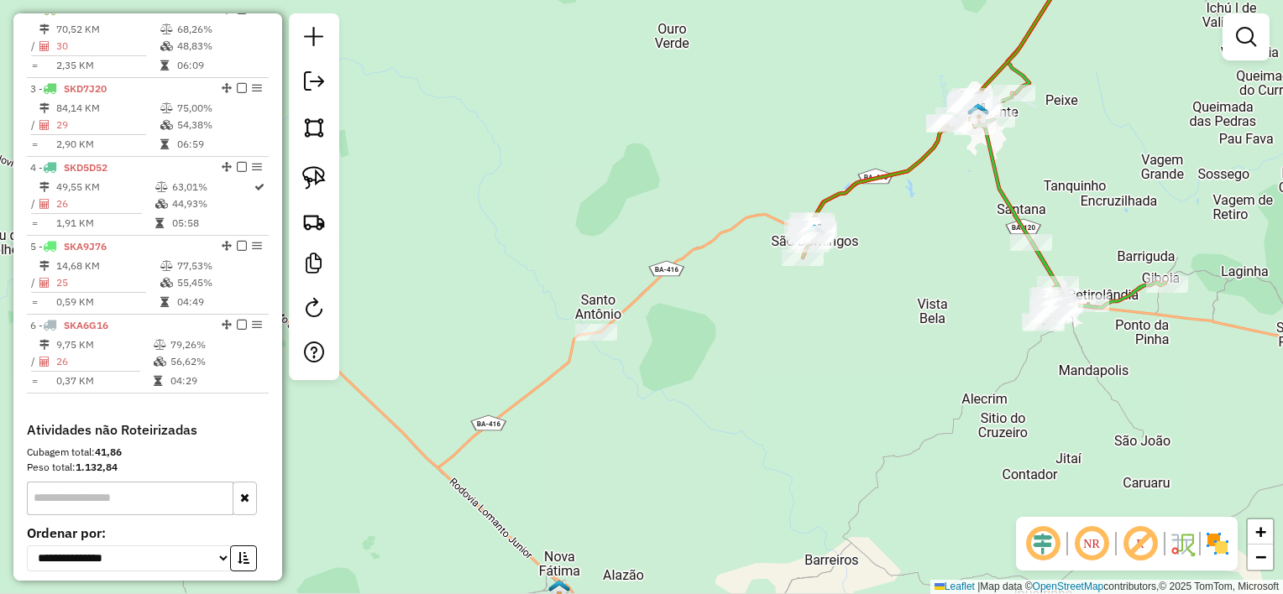
drag, startPoint x: 724, startPoint y: 300, endPoint x: 788, endPoint y: 237, distance: 89.6
click at [764, 243] on div "Janela de atendimento Grade de atendimento Capacidade Transportadoras Veículos …" at bounding box center [641, 297] width 1283 height 594
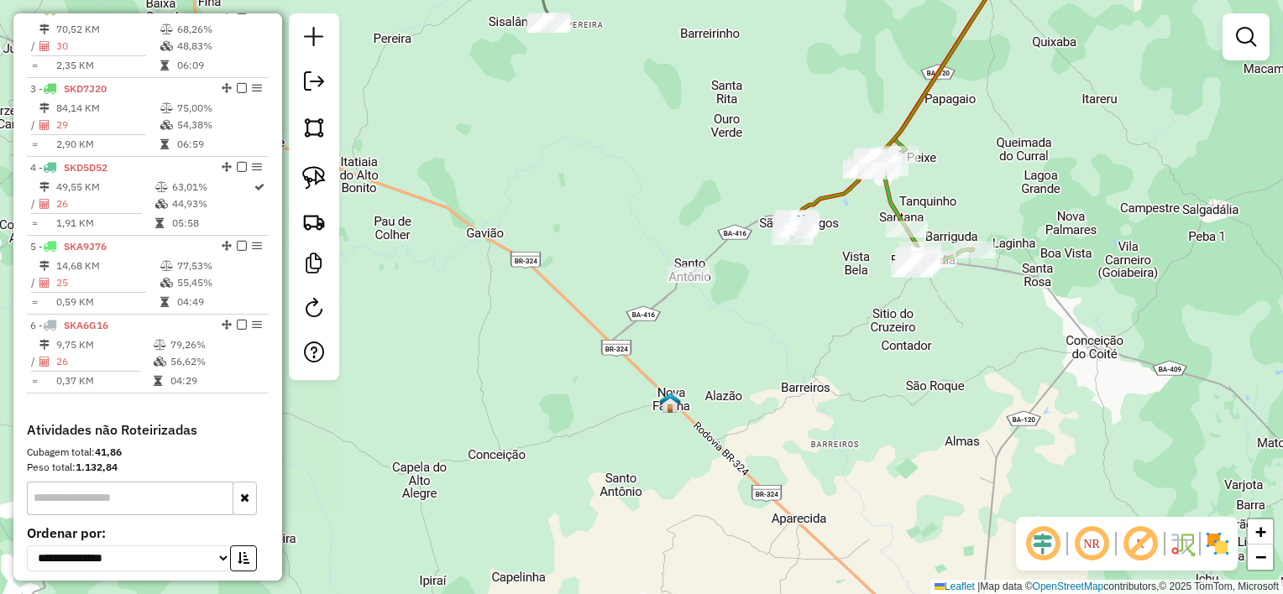
drag, startPoint x: 730, startPoint y: 154, endPoint x: 685, endPoint y: 258, distance: 113.5
click at [685, 258] on div "Janela de atendimento Grade de atendimento Capacidade Transportadoras Veículos …" at bounding box center [641, 297] width 1283 height 594
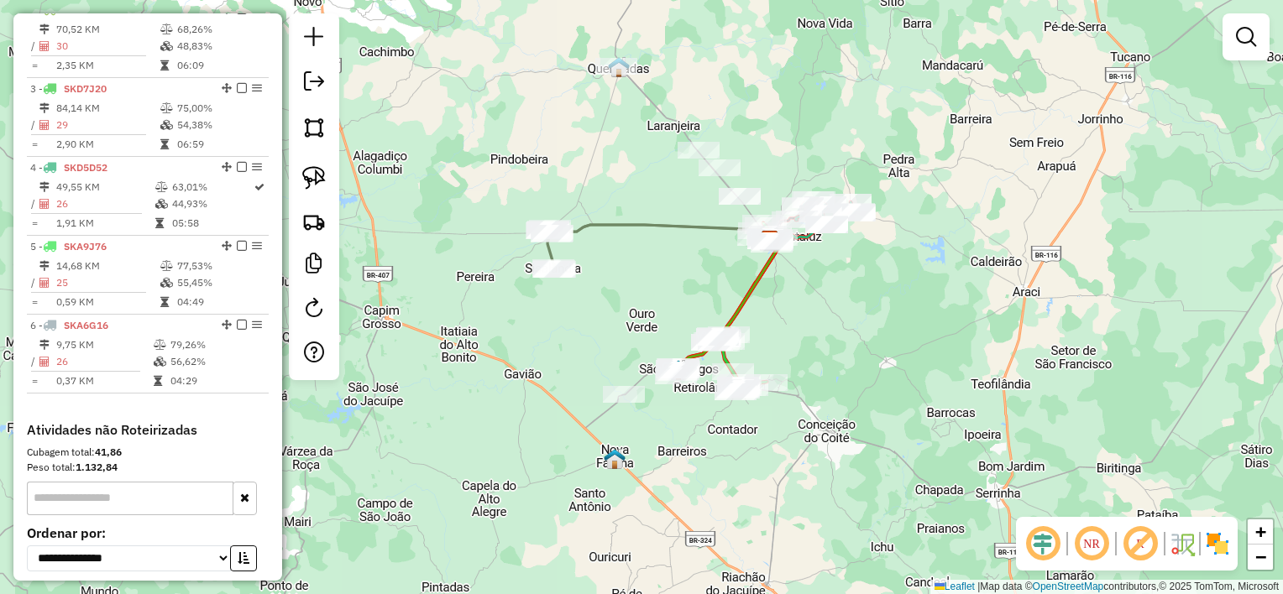
drag, startPoint x: 681, startPoint y: 288, endPoint x: 657, endPoint y: 349, distance: 65.6
click at [657, 349] on div "Janela de atendimento Grade de atendimento Capacidade Transportadoras Veículos …" at bounding box center [641, 297] width 1283 height 594
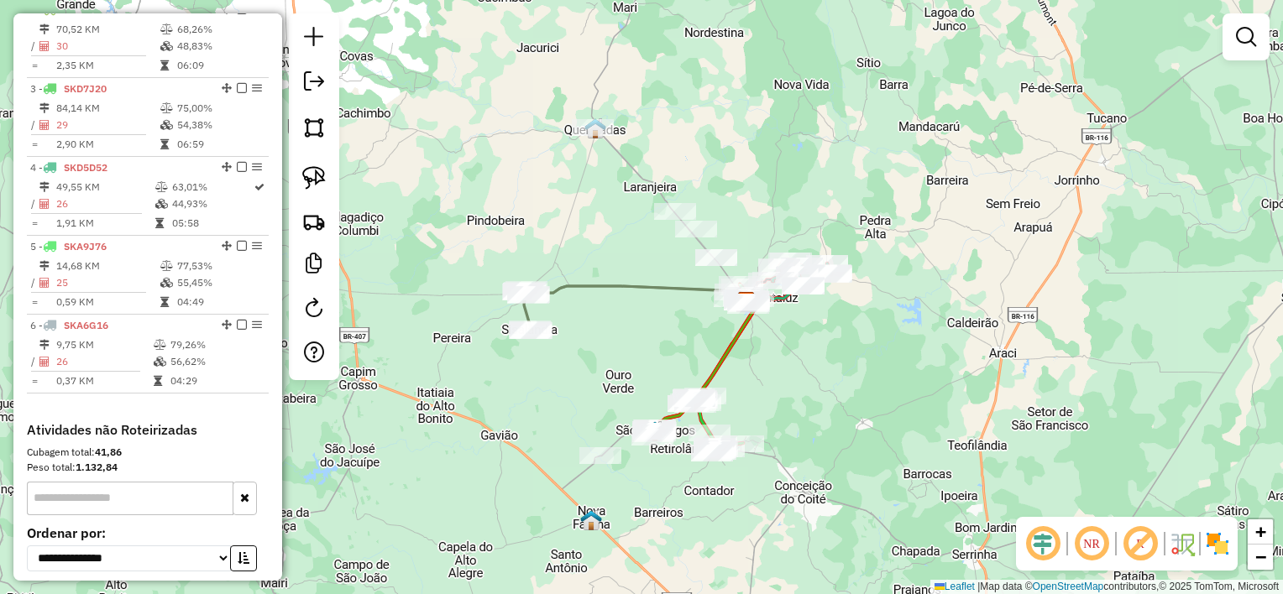
drag, startPoint x: 636, startPoint y: 331, endPoint x: 618, endPoint y: 383, distance: 55.2
click at [618, 383] on div "Janela de atendimento Grade de atendimento Capacidade Transportadoras Veículos …" at bounding box center [641, 297] width 1283 height 594
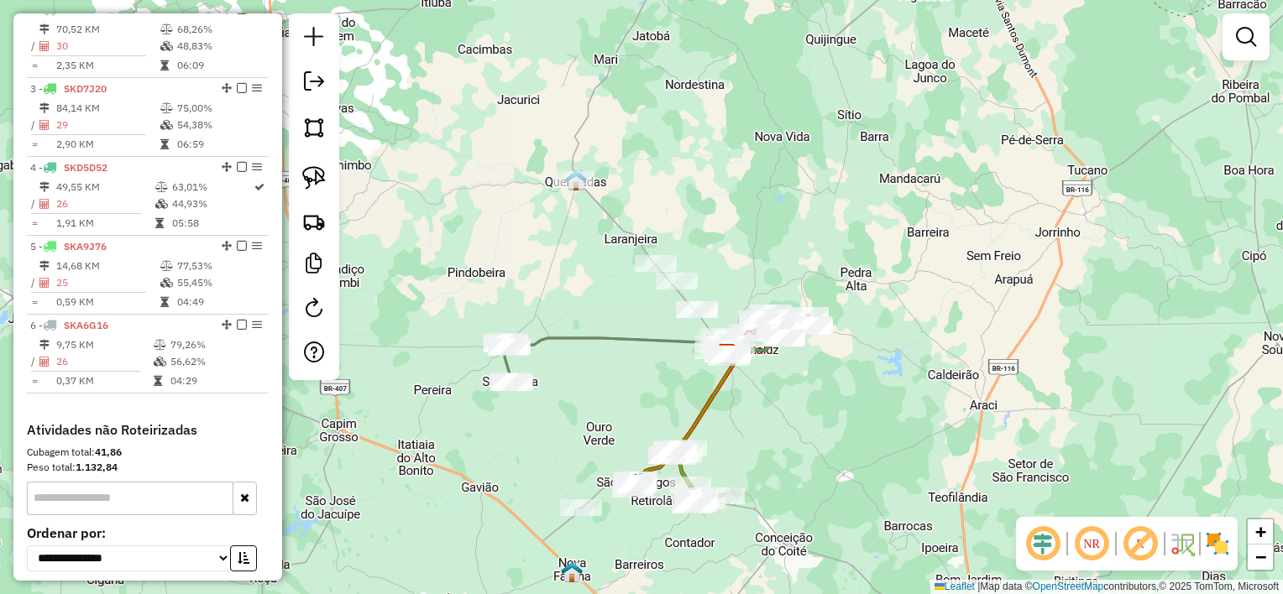
drag, startPoint x: 629, startPoint y: 367, endPoint x: 635, endPoint y: 353, distance: 15.4
click at [635, 353] on div "Janela de atendimento Grade de atendimento Capacidade Transportadoras Veículos …" at bounding box center [641, 297] width 1283 height 594
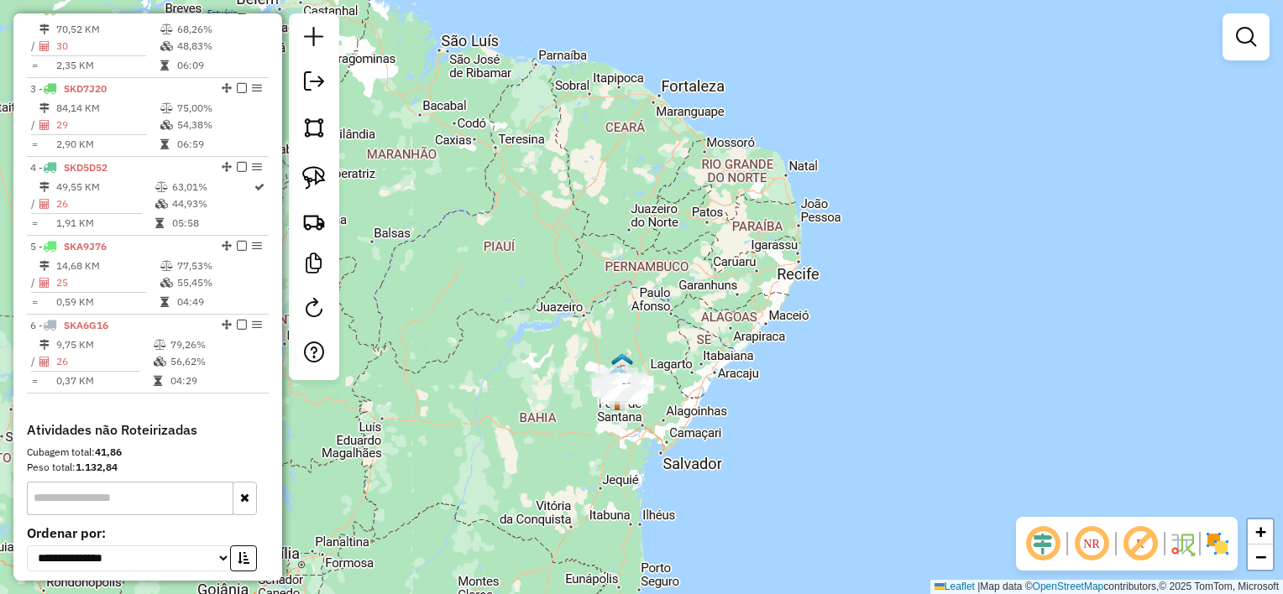
drag, startPoint x: 611, startPoint y: 386, endPoint x: 609, endPoint y: 262, distance: 124.2
click at [605, 272] on div "Janela de atendimento Grade de atendimento Capacidade Transportadoras Veículos …" at bounding box center [641, 297] width 1283 height 594
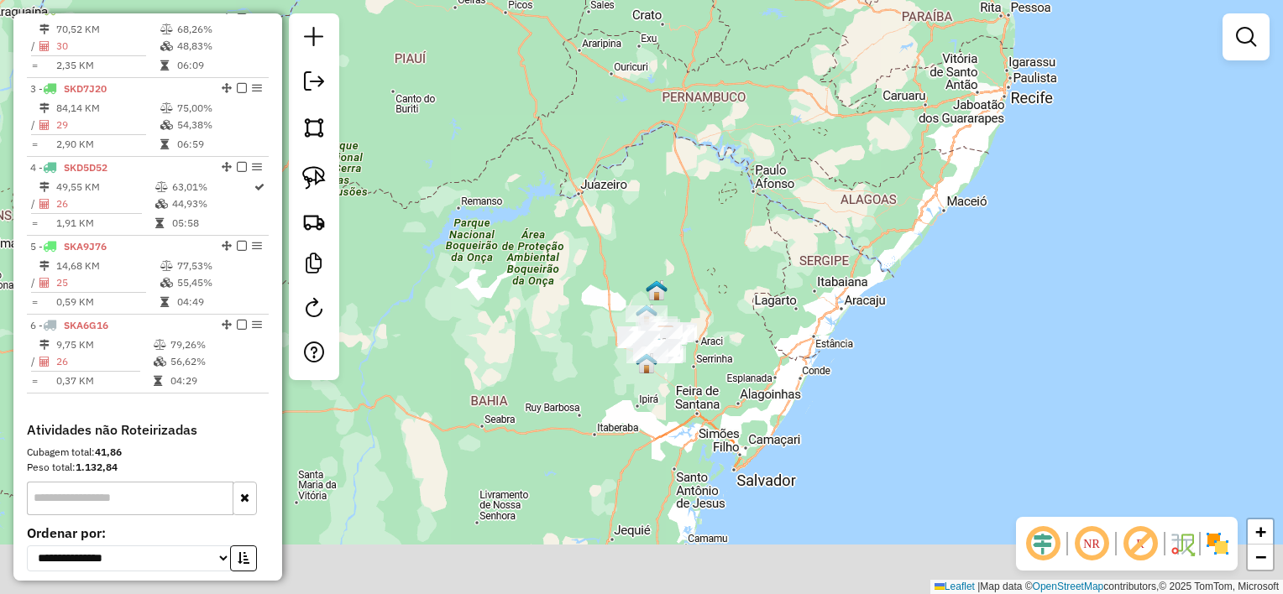
drag, startPoint x: 591, startPoint y: 348, endPoint x: 604, endPoint y: 262, distance: 86.5
click at [604, 262] on div "Janela de atendimento Grade de atendimento Capacidade Transportadoras Veículos …" at bounding box center [641, 297] width 1283 height 594
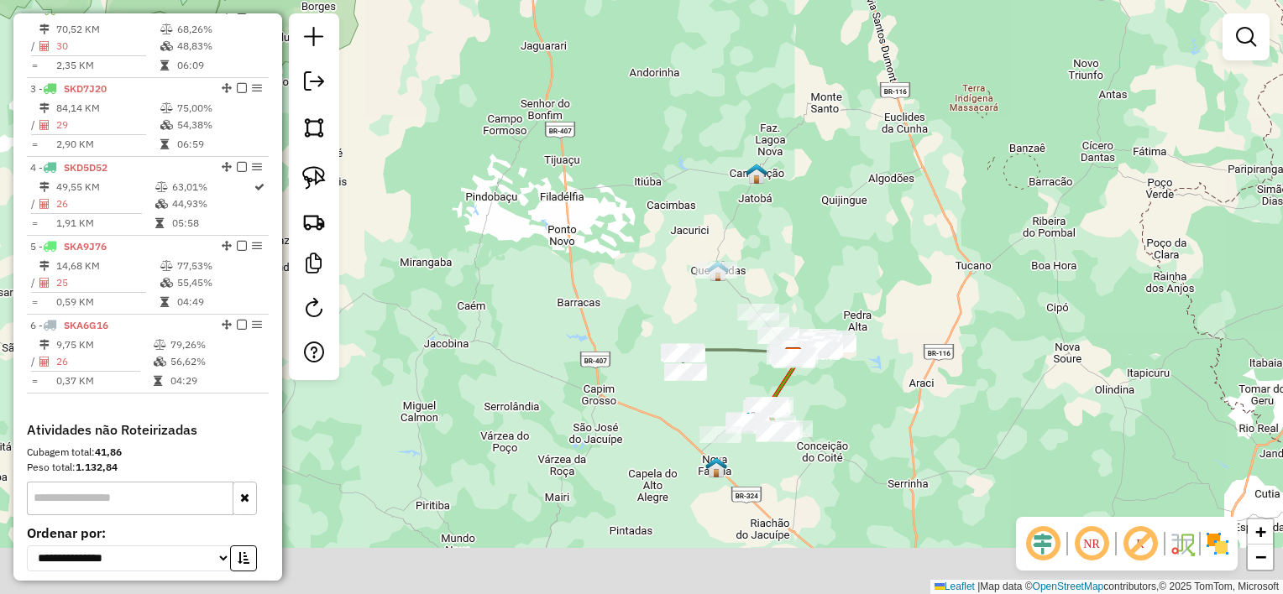
drag, startPoint x: 635, startPoint y: 338, endPoint x: 564, endPoint y: 280, distance: 92.4
click at [564, 282] on div "Janela de atendimento Grade de atendimento Capacidade Transportadoras Veículos …" at bounding box center [641, 297] width 1283 height 594
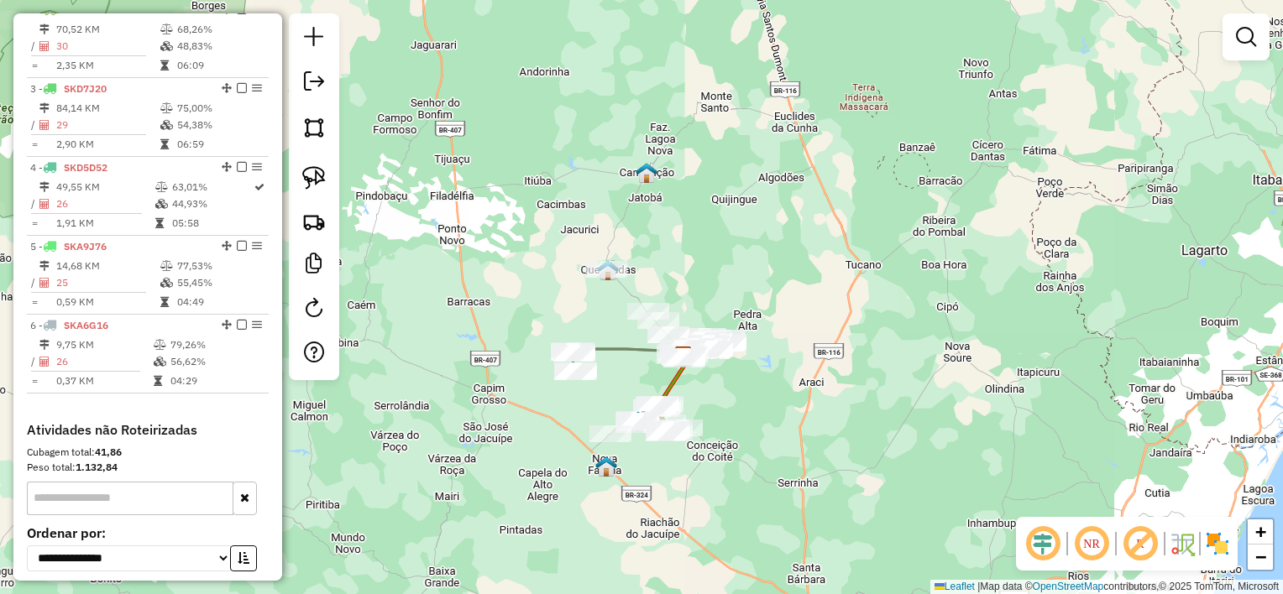
drag, startPoint x: 574, startPoint y: 299, endPoint x: 537, endPoint y: 305, distance: 37.4
click at [535, 307] on div "Janela de atendimento Grade de atendimento Capacidade Transportadoras Veículos …" at bounding box center [641, 297] width 1283 height 594
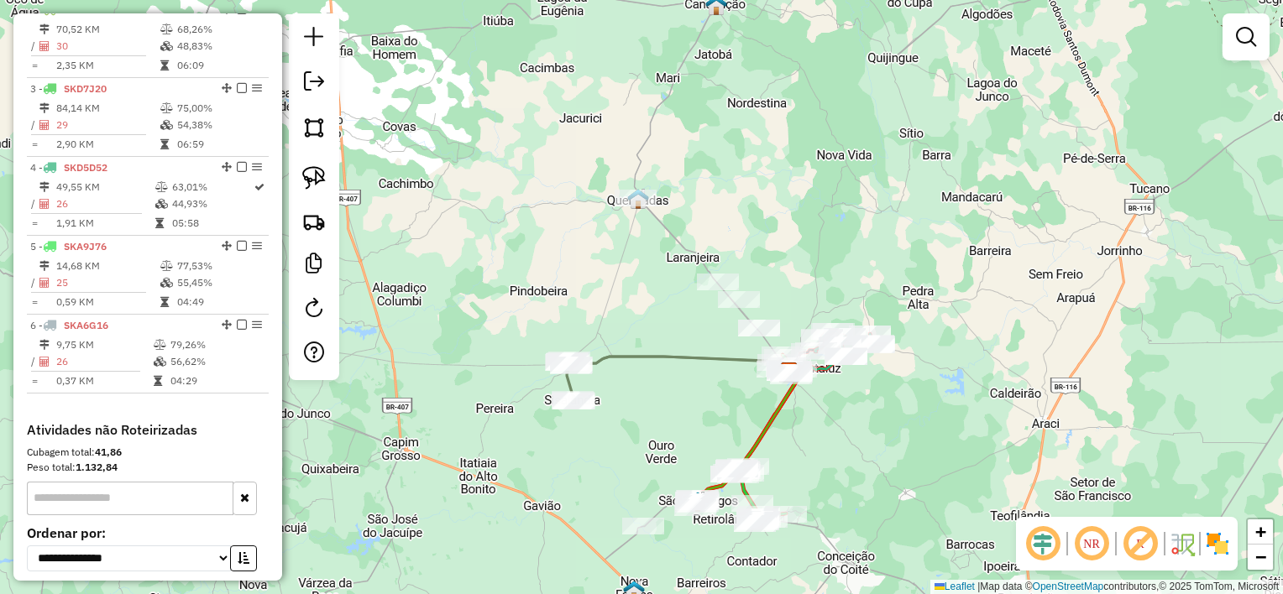
drag, startPoint x: 543, startPoint y: 274, endPoint x: 540, endPoint y: 258, distance: 17.1
click at [541, 262] on div "Janela de atendimento Grade de atendimento Capacidade Transportadoras Veículos …" at bounding box center [641, 297] width 1283 height 594
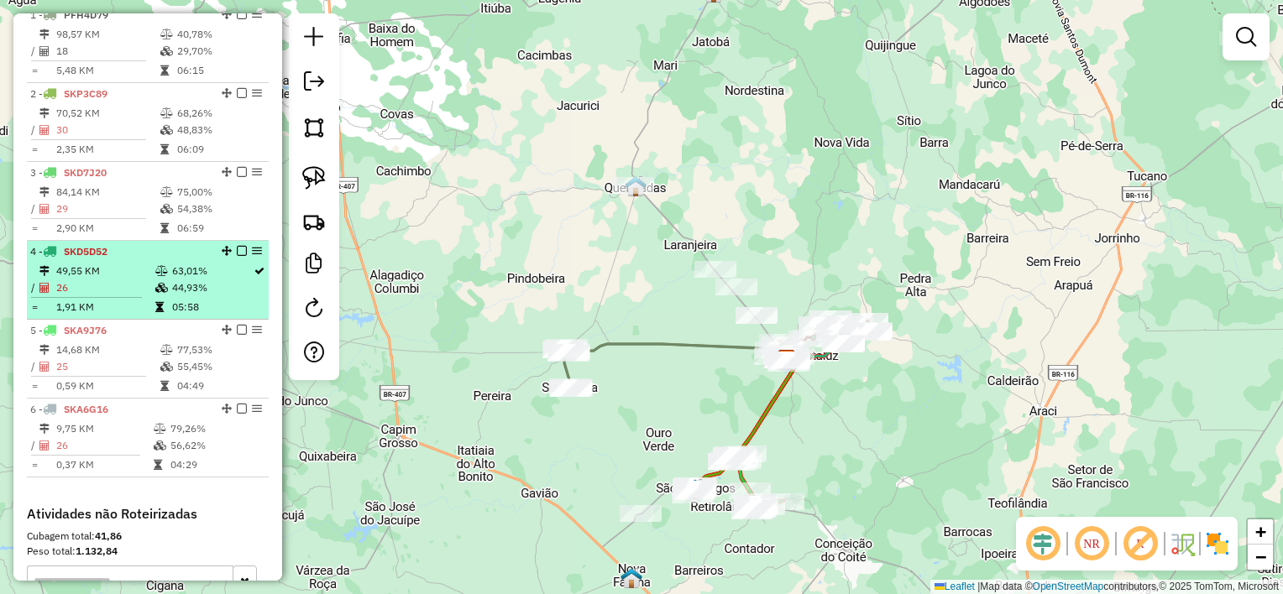
scroll to position [372, 0]
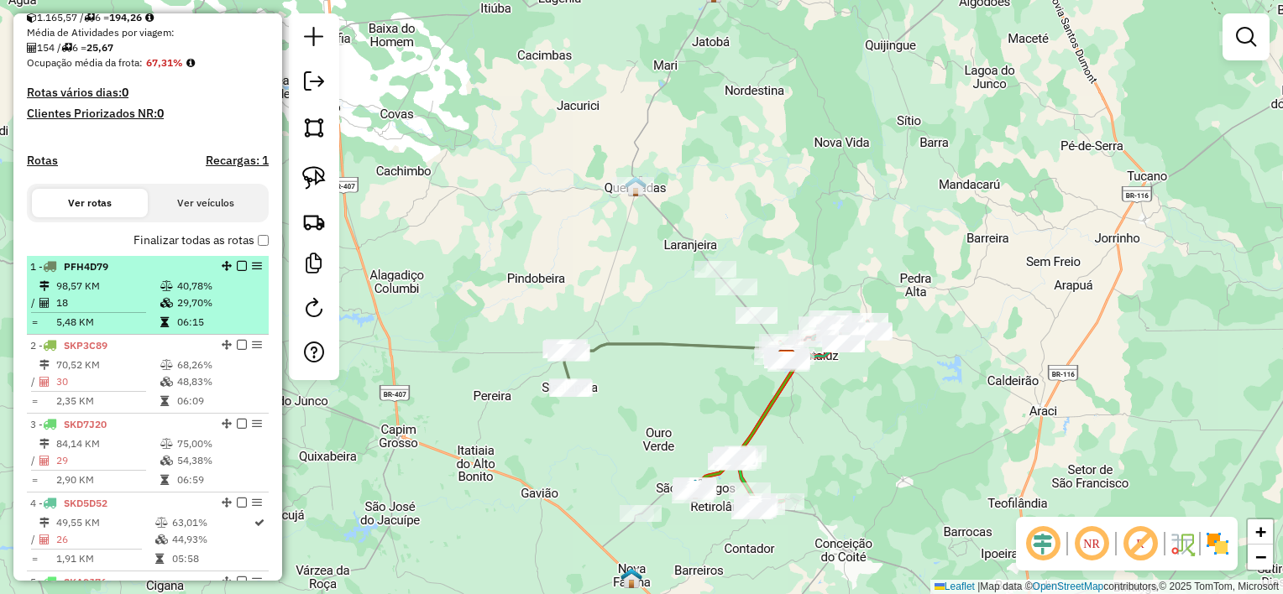
click at [121, 274] on div "1 - PFH4D79" at bounding box center [119, 266] width 178 height 15
select select "*********"
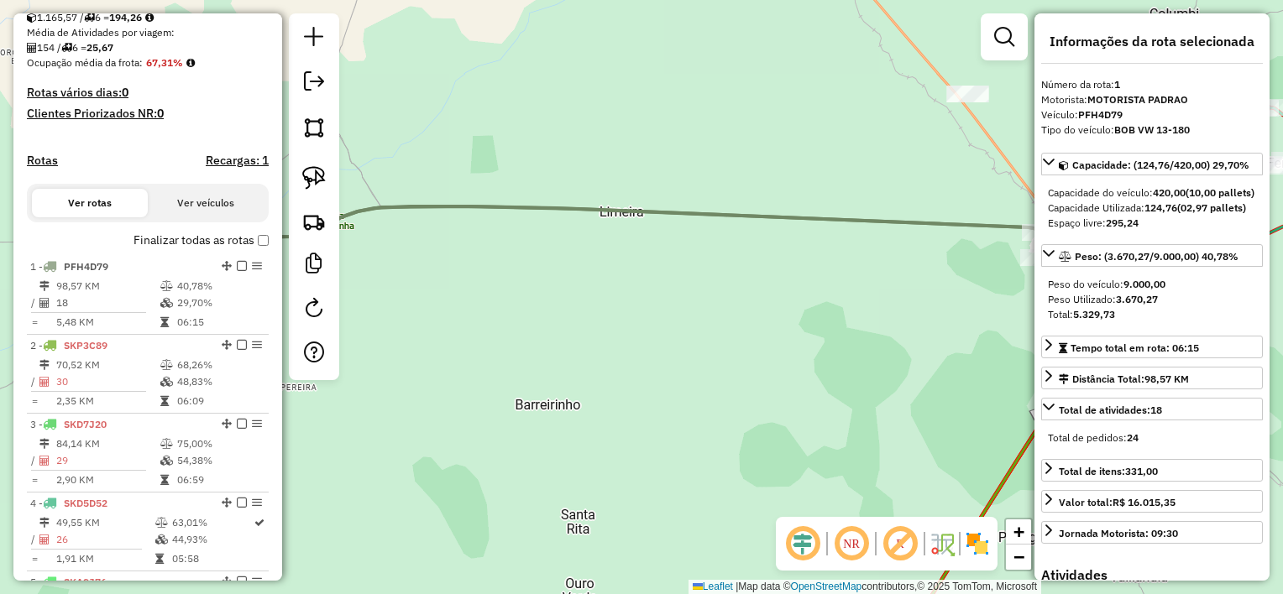
drag, startPoint x: 494, startPoint y: 270, endPoint x: 584, endPoint y: 259, distance: 91.3
click at [583, 261] on div "Janela de atendimento Grade de atendimento Capacidade Transportadoras Veículos …" at bounding box center [641, 297] width 1283 height 594
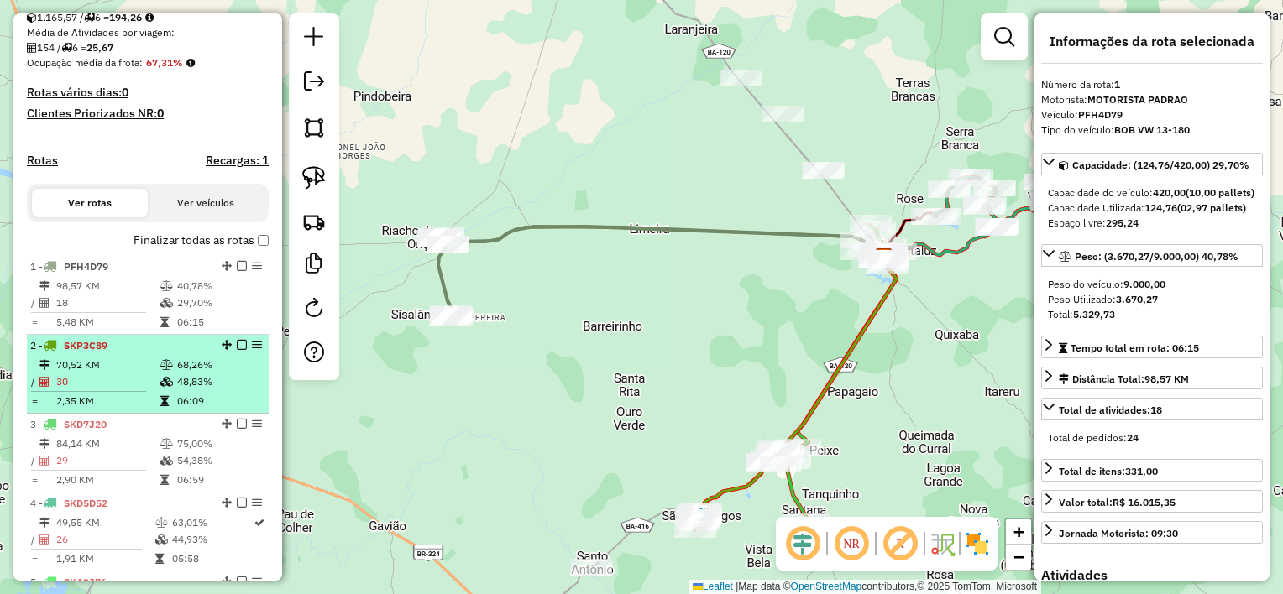
click at [107, 374] on td "70,52 KM" at bounding box center [107, 365] width 104 height 17
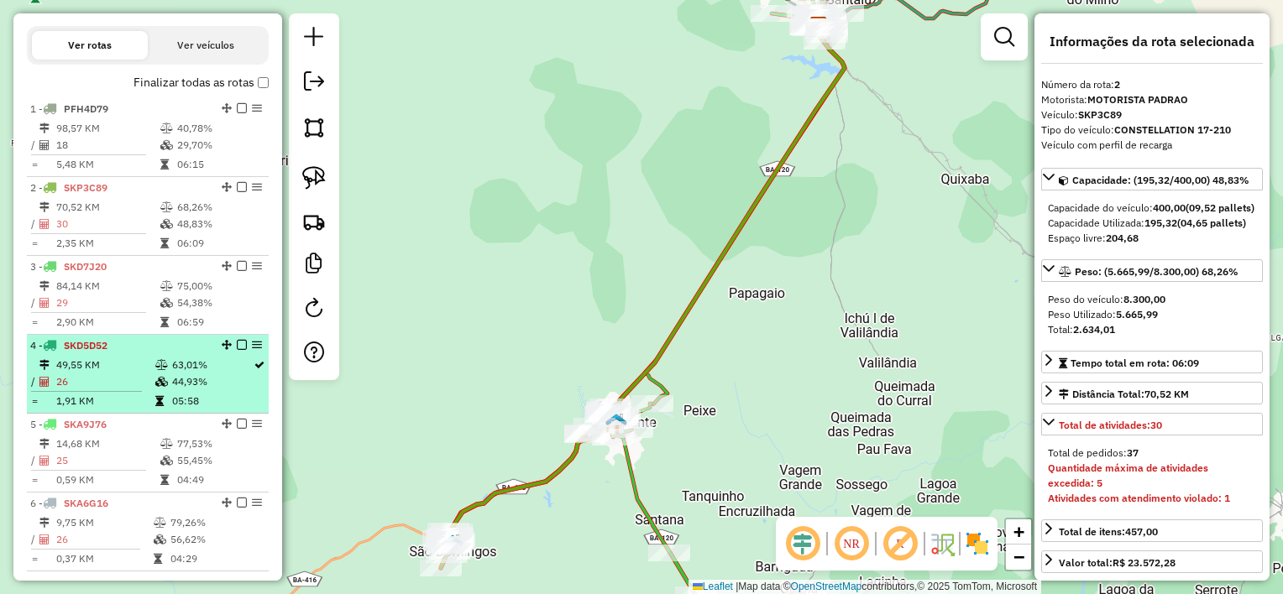
scroll to position [540, 0]
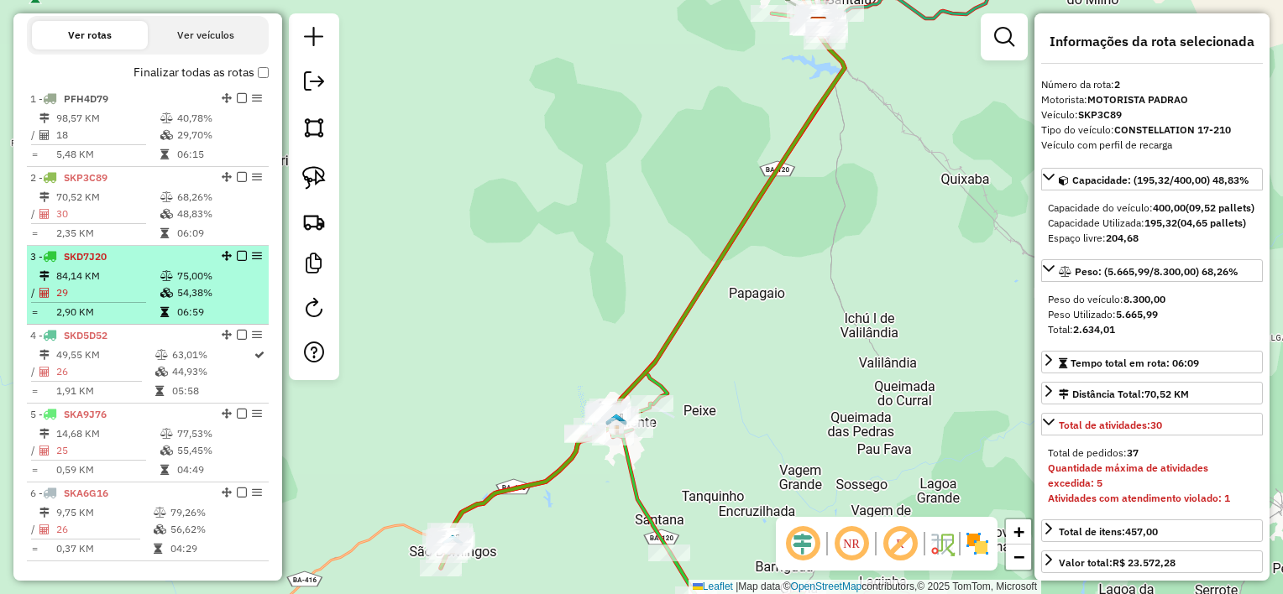
click at [112, 301] on td "29" at bounding box center [107, 293] width 104 height 17
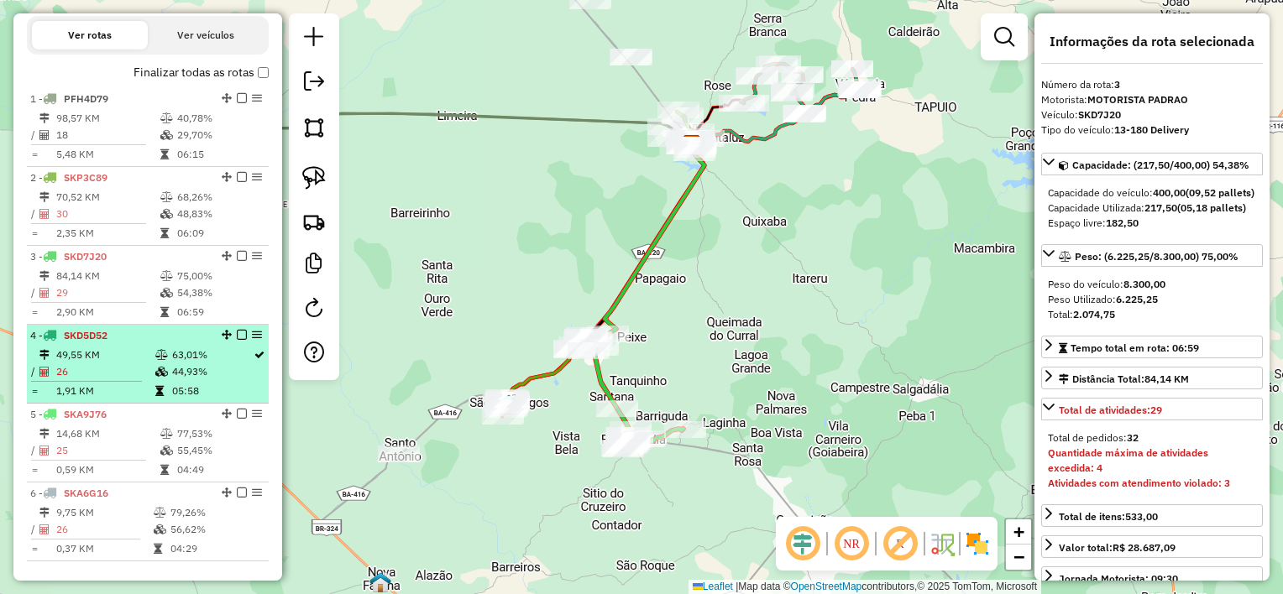
click at [112, 359] on td "49,55 KM" at bounding box center [104, 355] width 99 height 17
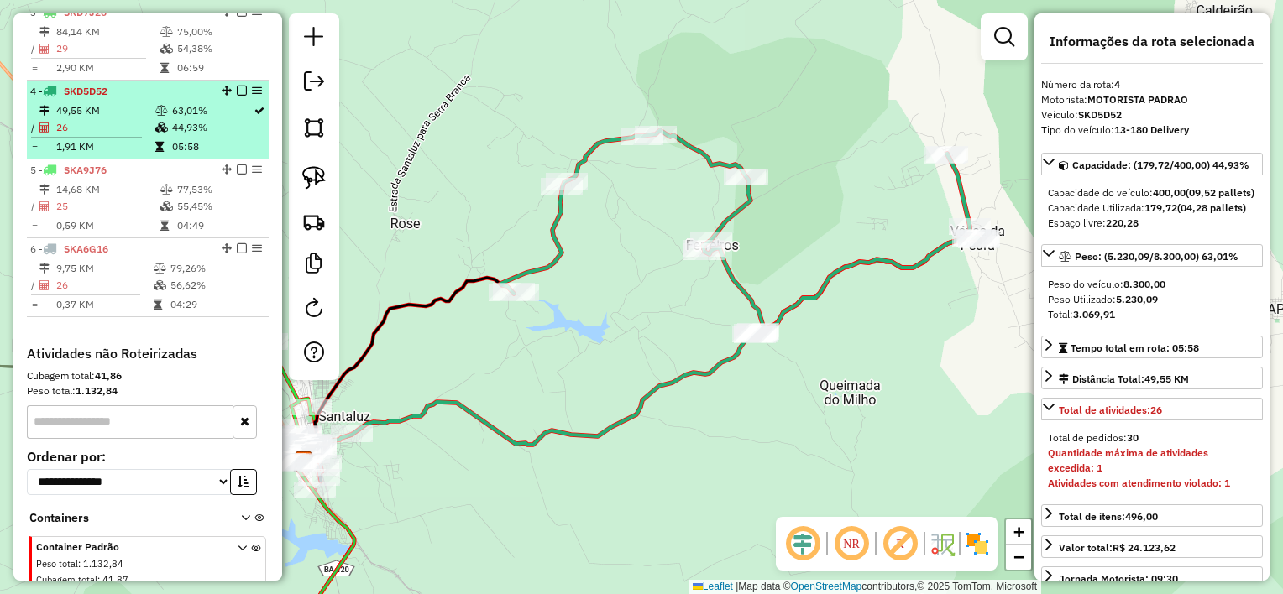
scroll to position [792, 0]
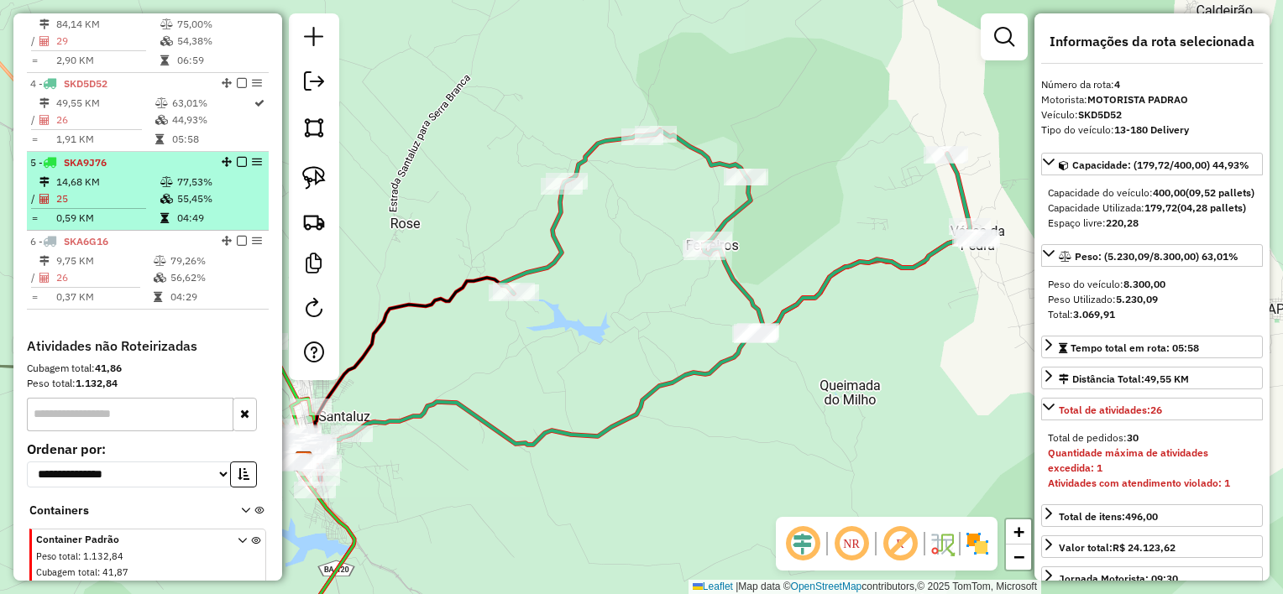
click at [124, 207] on td "25" at bounding box center [107, 199] width 104 height 17
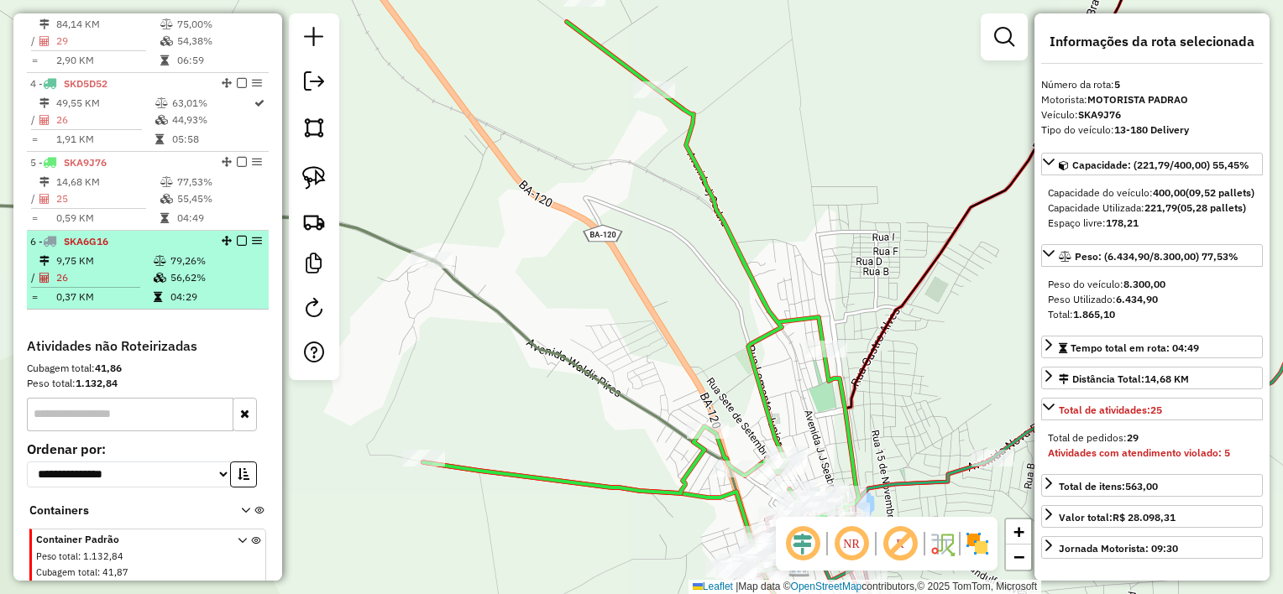
click at [106, 267] on td "9,75 KM" at bounding box center [103, 261] width 97 height 17
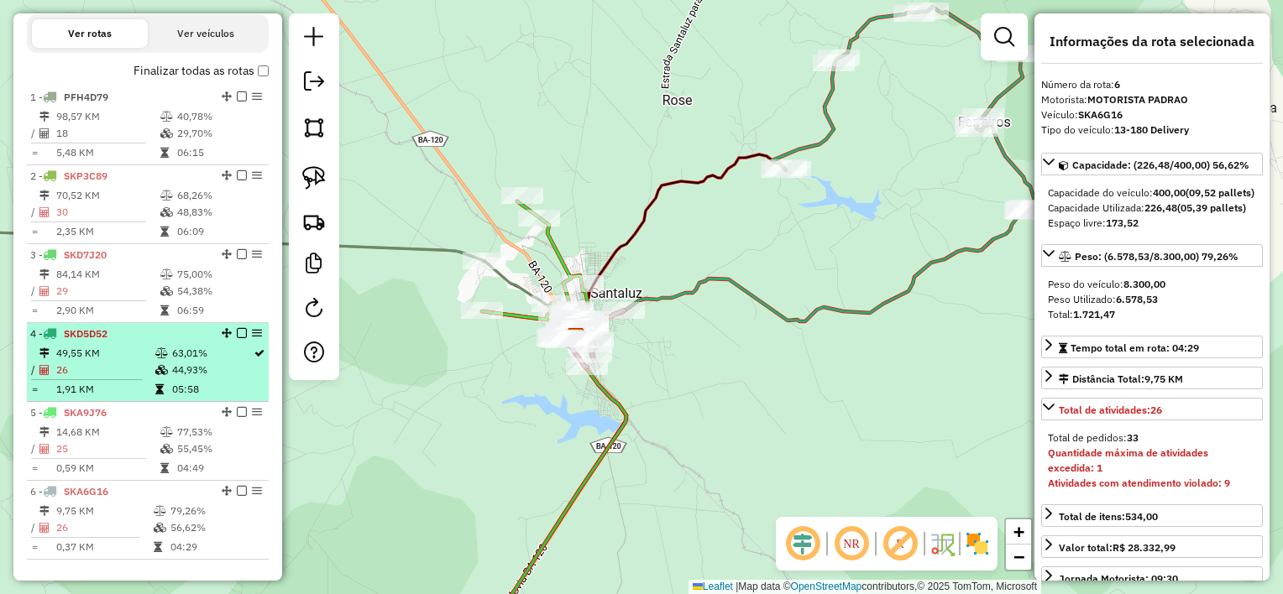
scroll to position [540, 0]
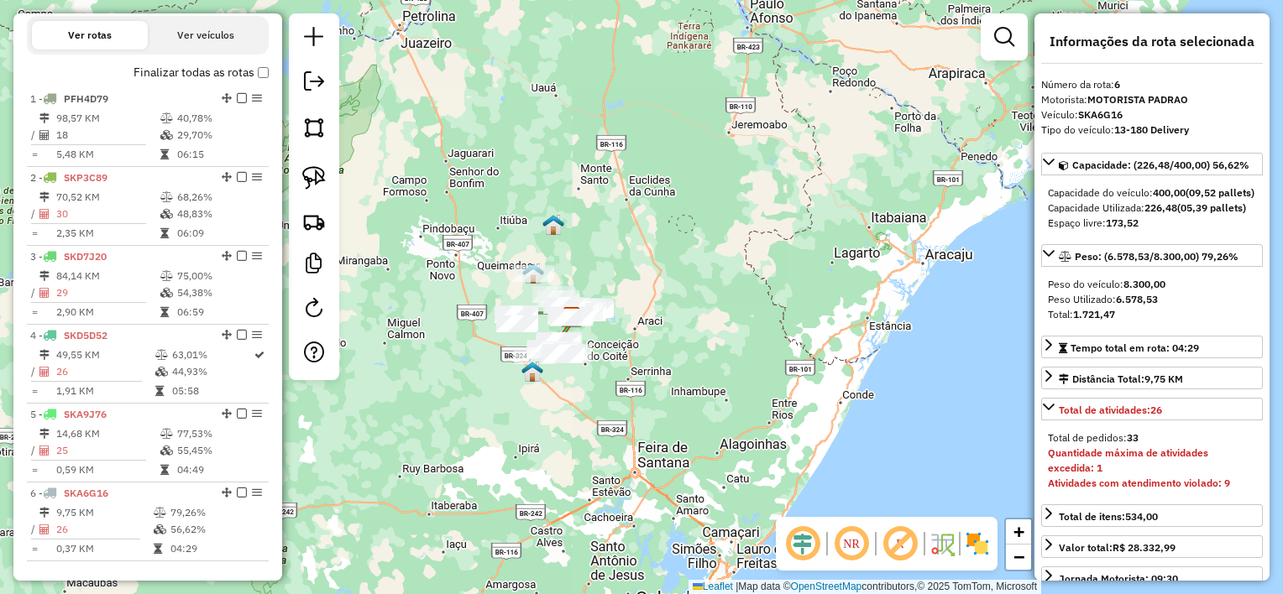
drag, startPoint x: 613, startPoint y: 329, endPoint x: 668, endPoint y: 294, distance: 65.7
click at [667, 294] on div "Janela de atendimento Grade de atendimento Capacidade Transportadoras Veículos …" at bounding box center [641, 297] width 1283 height 594
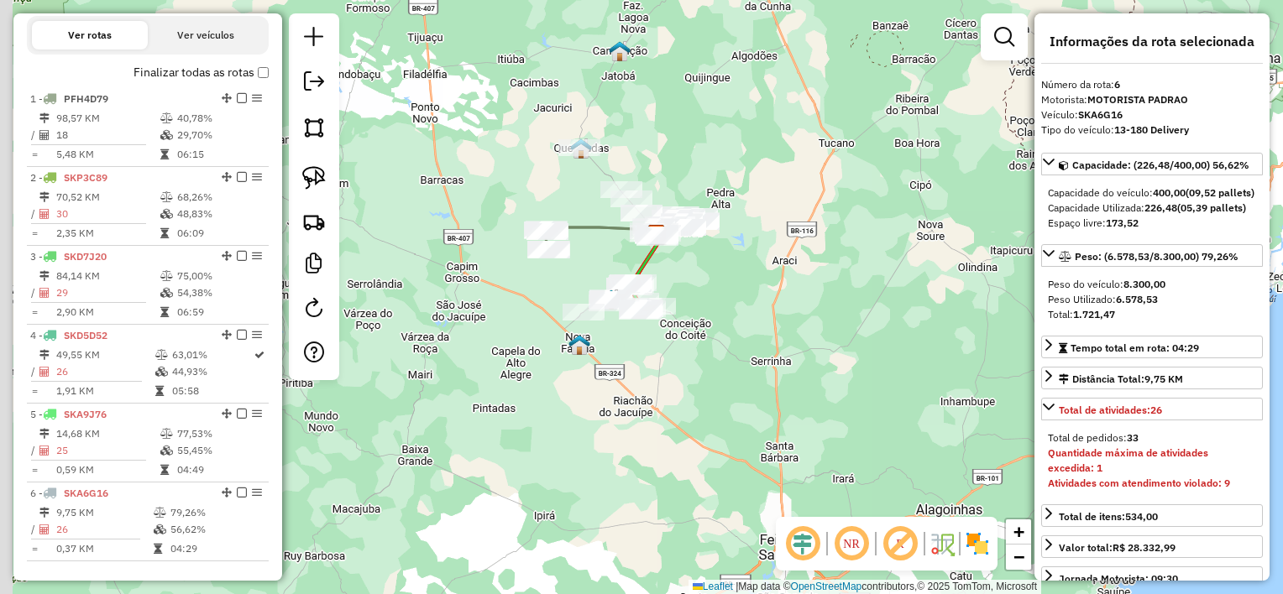
drag, startPoint x: 678, startPoint y: 180, endPoint x: 744, endPoint y: 151, distance: 71.4
click at [744, 151] on div "Janela de atendimento Grade de atendimento Capacidade Transportadoras Veículos …" at bounding box center [641, 297] width 1283 height 594
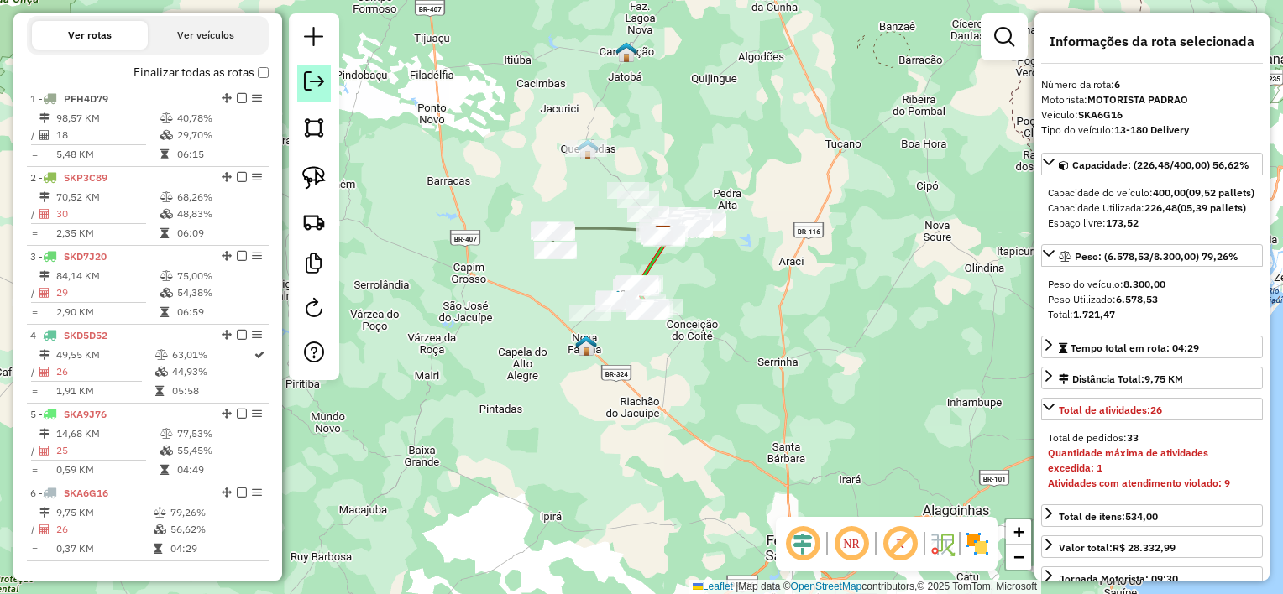
click at [322, 82] on em at bounding box center [314, 81] width 20 height 20
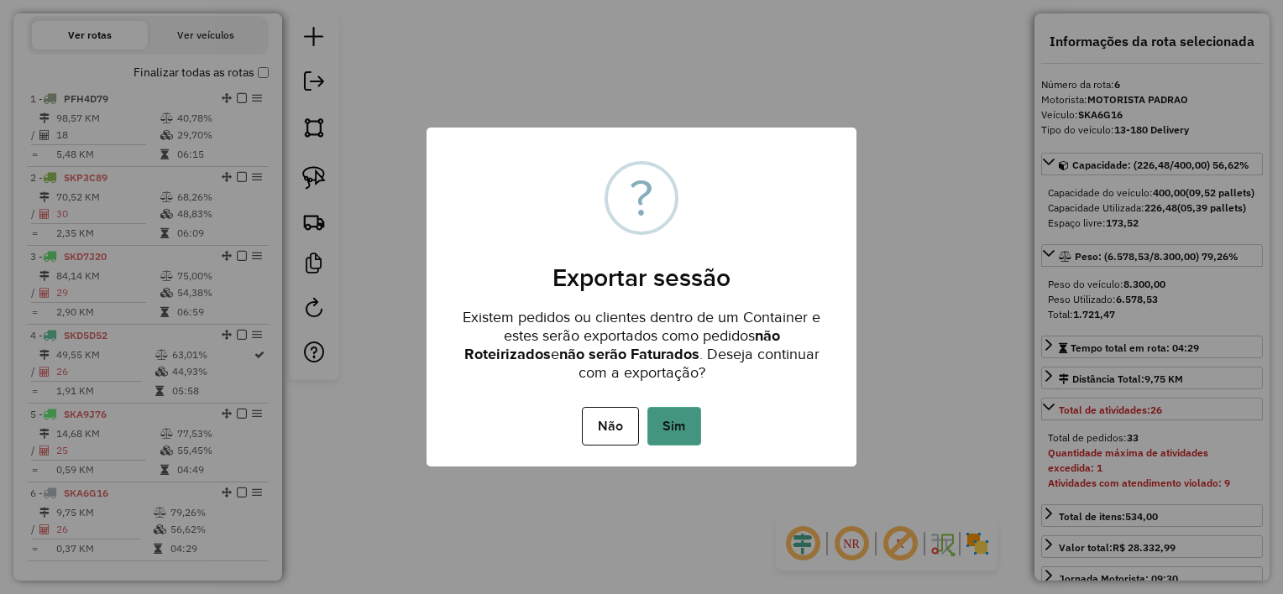
click at [668, 420] on button "Sim" at bounding box center [674, 426] width 54 height 39
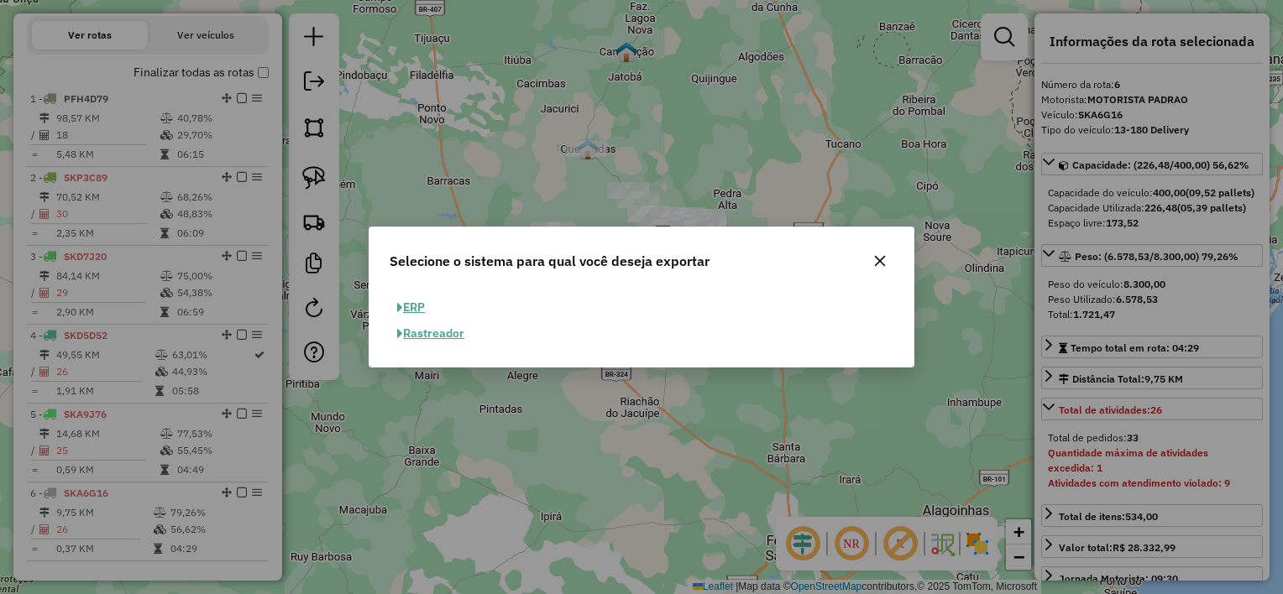
click at [416, 305] on button "ERP" at bounding box center [410, 308] width 43 height 26
select select "**"
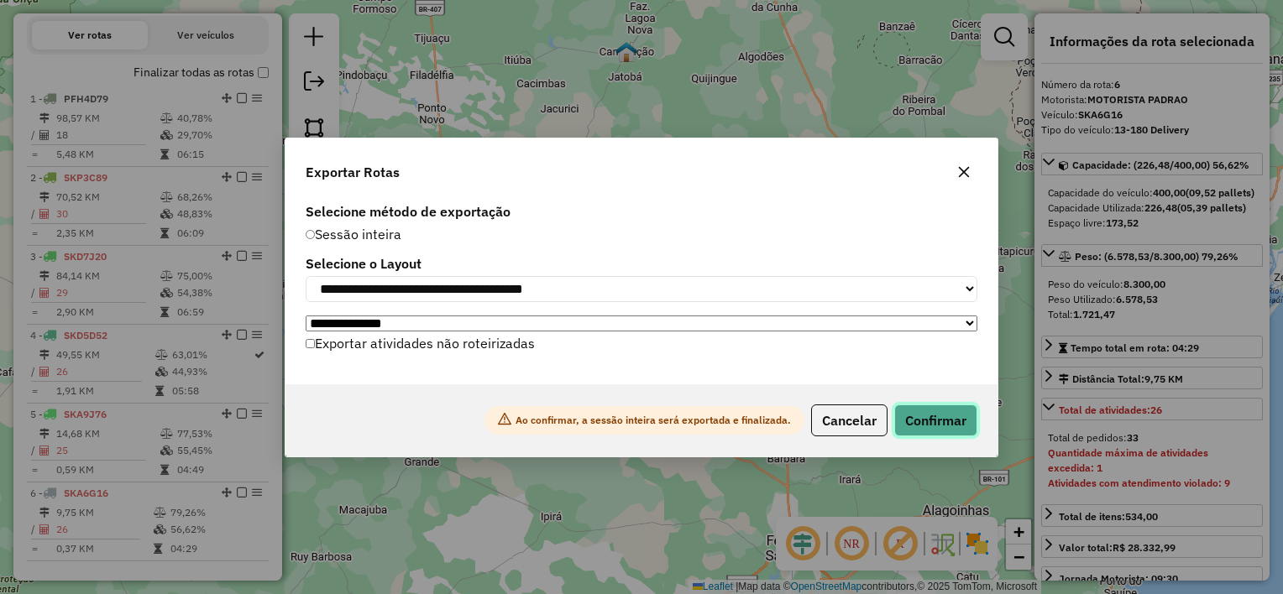
click at [919, 421] on button "Confirmar" at bounding box center [935, 421] width 83 height 32
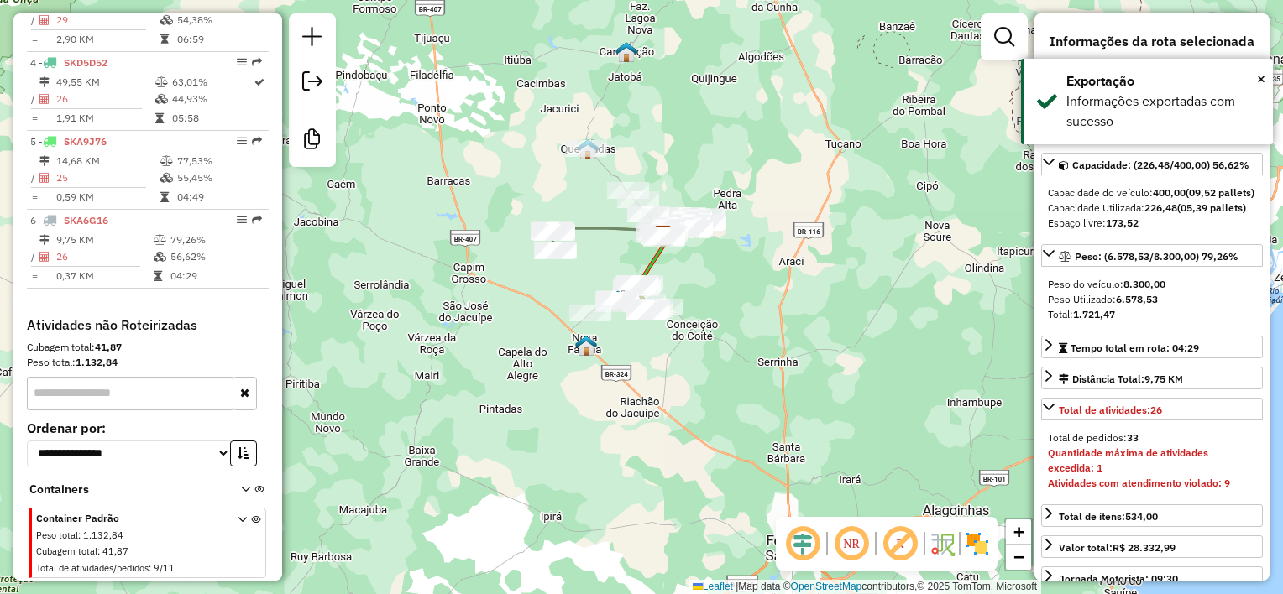
scroll to position [837, 0]
